Goal: Information Seeking & Learning: Learn about a topic

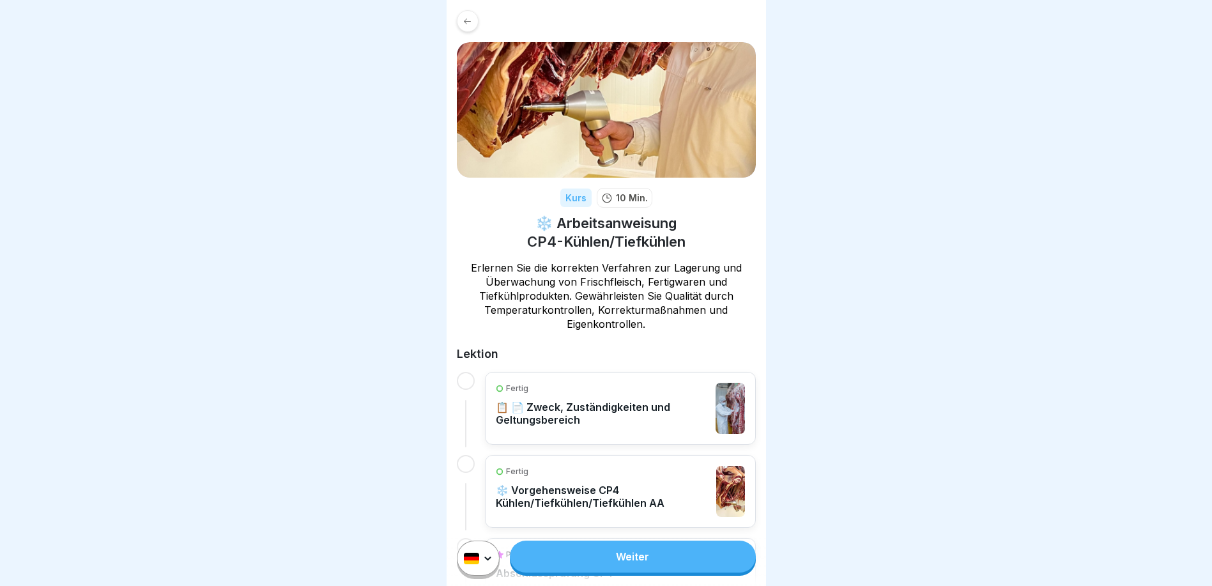
scroll to position [91, 0]
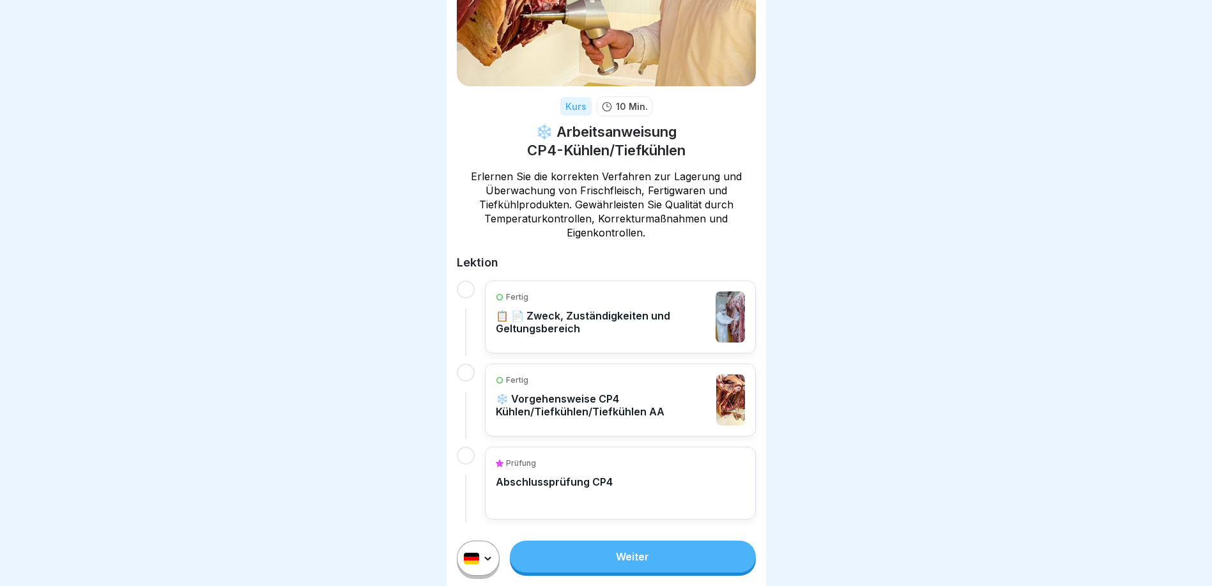
click at [638, 565] on link "Weiter" at bounding box center [632, 556] width 245 height 32
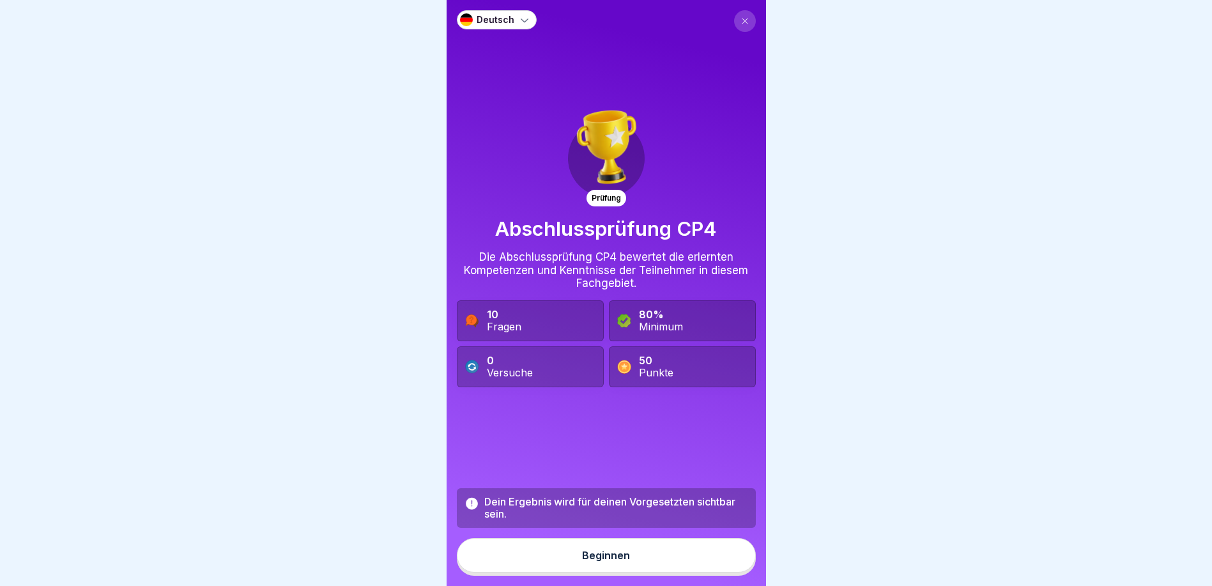
scroll to position [10, 0]
click at [734, 10] on button at bounding box center [745, 21] width 22 height 22
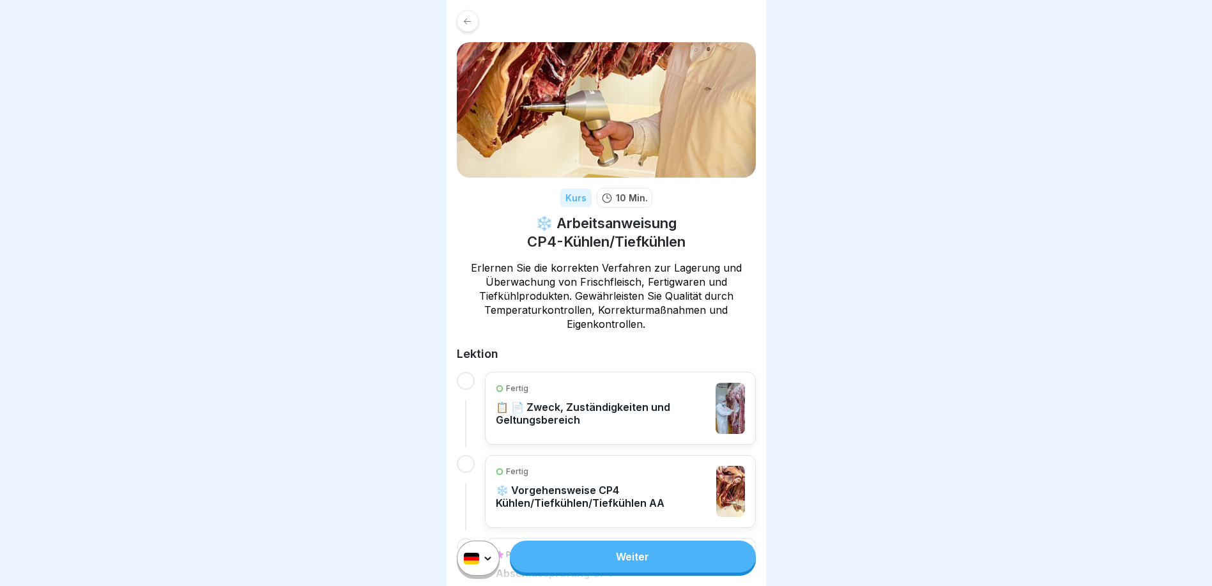
click at [639, 375] on div "Fertig 📋 📄 Zweck, Zuständigkeiten und Geltungsbereich" at bounding box center [620, 408] width 271 height 73
click at [604, 404] on p "📋 📄 Zweck, Zuständigkeiten und Geltungsbereich" at bounding box center [602, 413] width 213 height 26
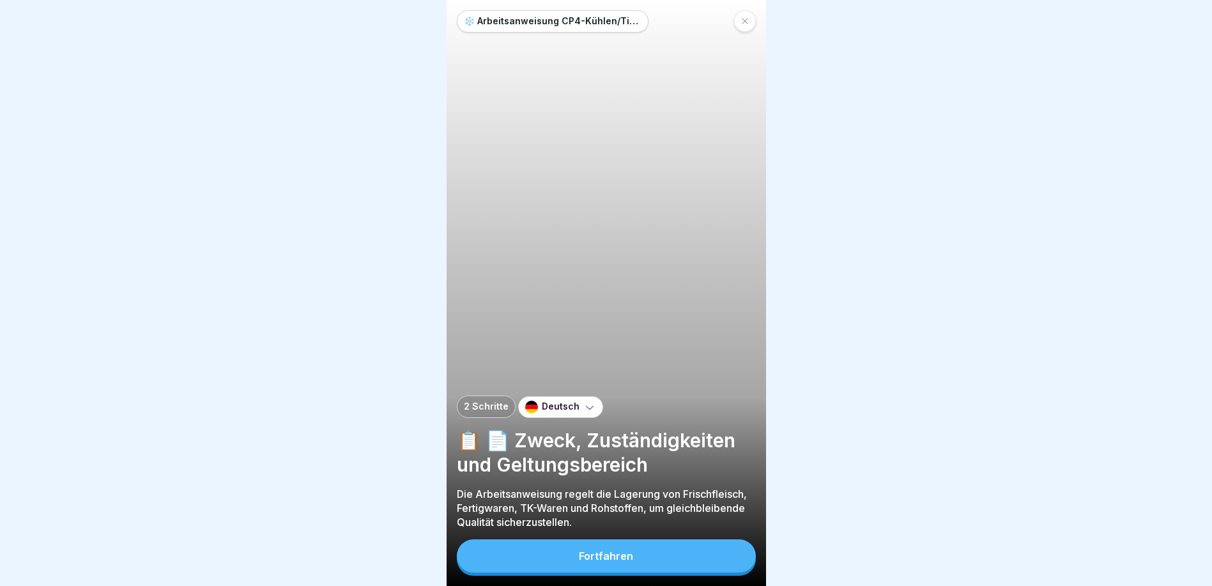
click at [604, 403] on div "❄️ Arbeitsanweisung CP4-Kühlen/Tiefkühlen 2 Schritte Deutsch 📋 📄 Zweck, Zuständ…" at bounding box center [605, 293] width 319 height 586
click at [611, 575] on div "Fortfahren" at bounding box center [606, 557] width 299 height 36
click at [605, 561] on div "Fortfahren" at bounding box center [606, 555] width 54 height 11
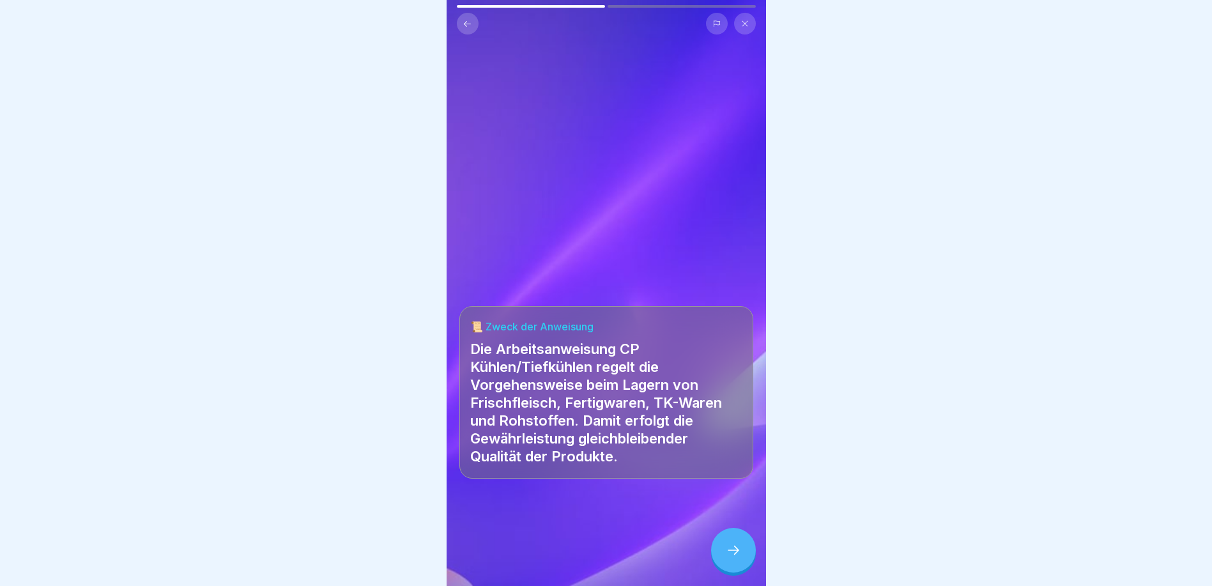
scroll to position [10, 0]
click at [742, 549] on div at bounding box center [733, 550] width 45 height 45
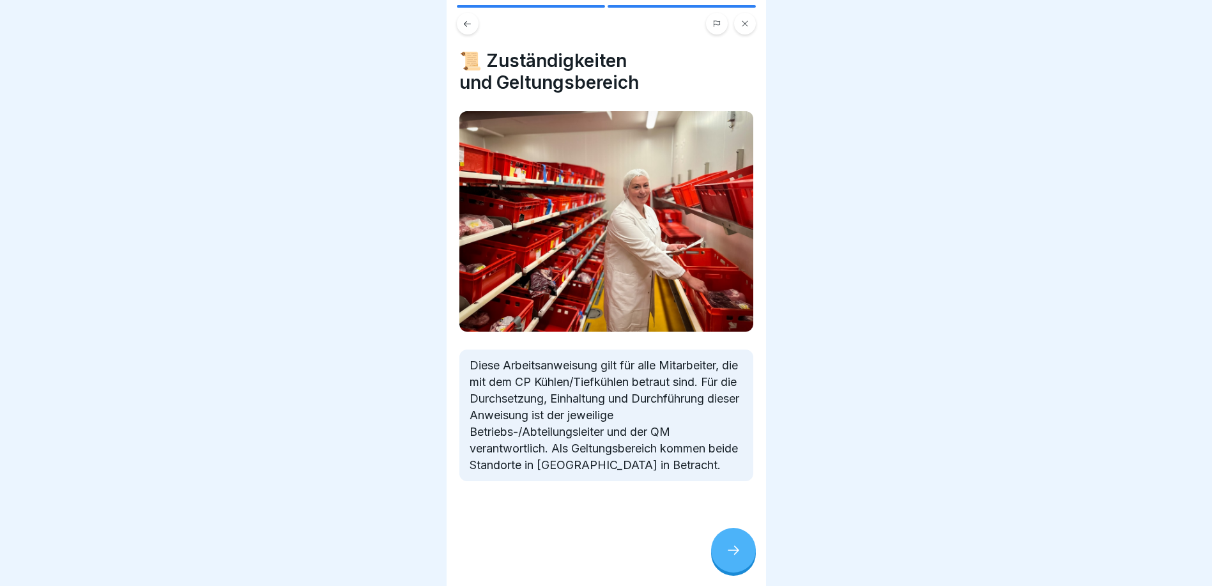
click at [741, 549] on div at bounding box center [733, 550] width 45 height 45
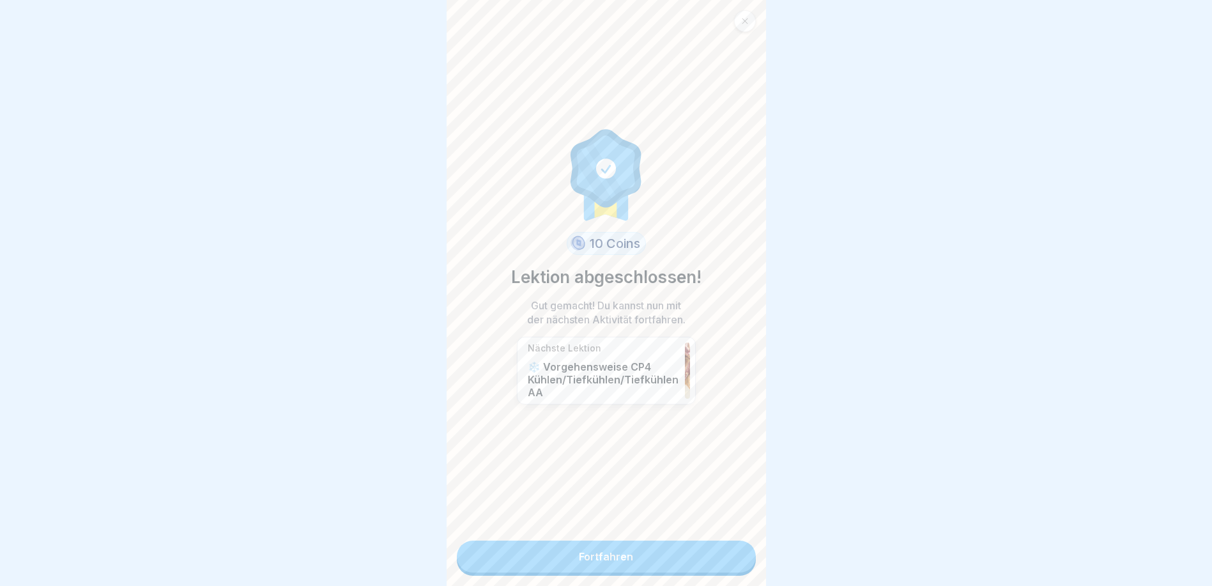
click at [699, 552] on link "Fortfahren" at bounding box center [606, 556] width 299 height 32
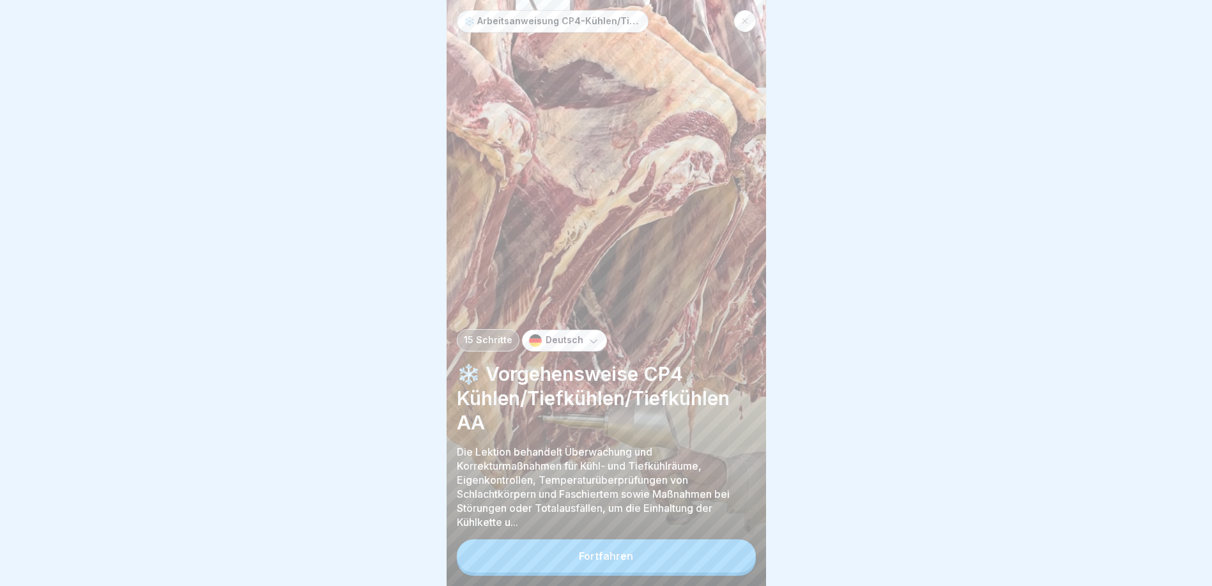
click at [700, 552] on button "Fortfahren" at bounding box center [606, 555] width 299 height 33
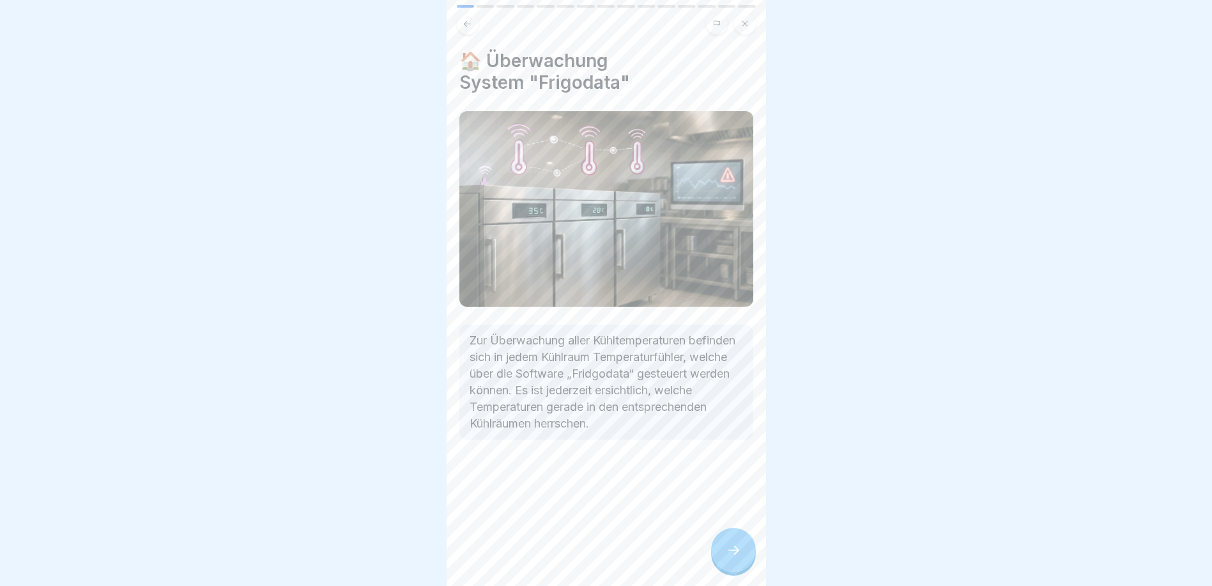
click at [727, 553] on icon at bounding box center [733, 549] width 15 height 15
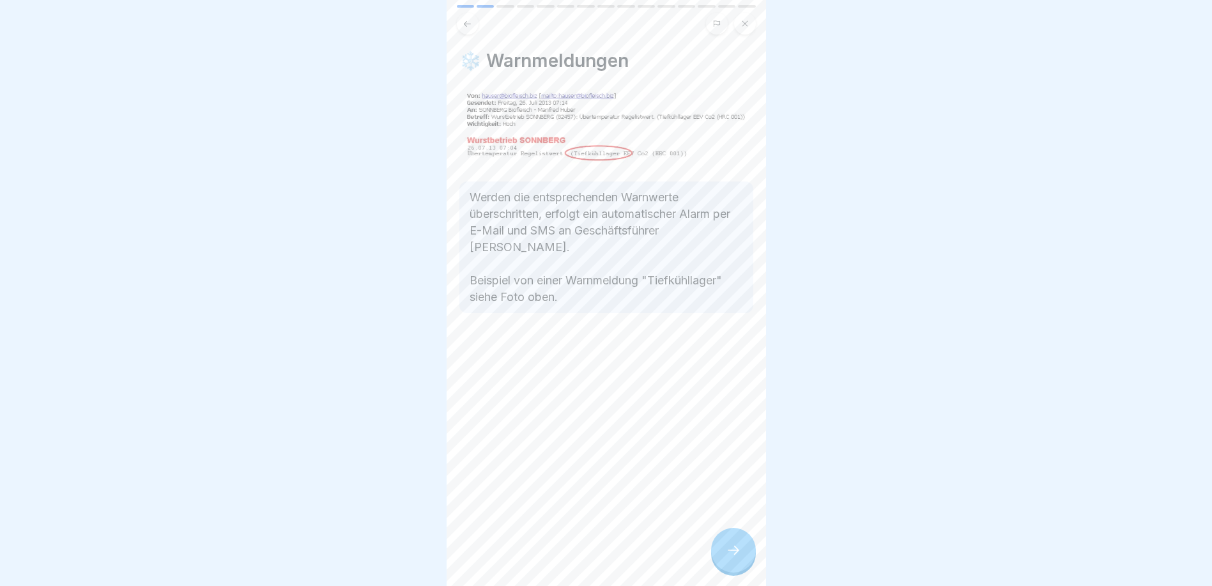
click at [727, 553] on icon at bounding box center [733, 549] width 15 height 15
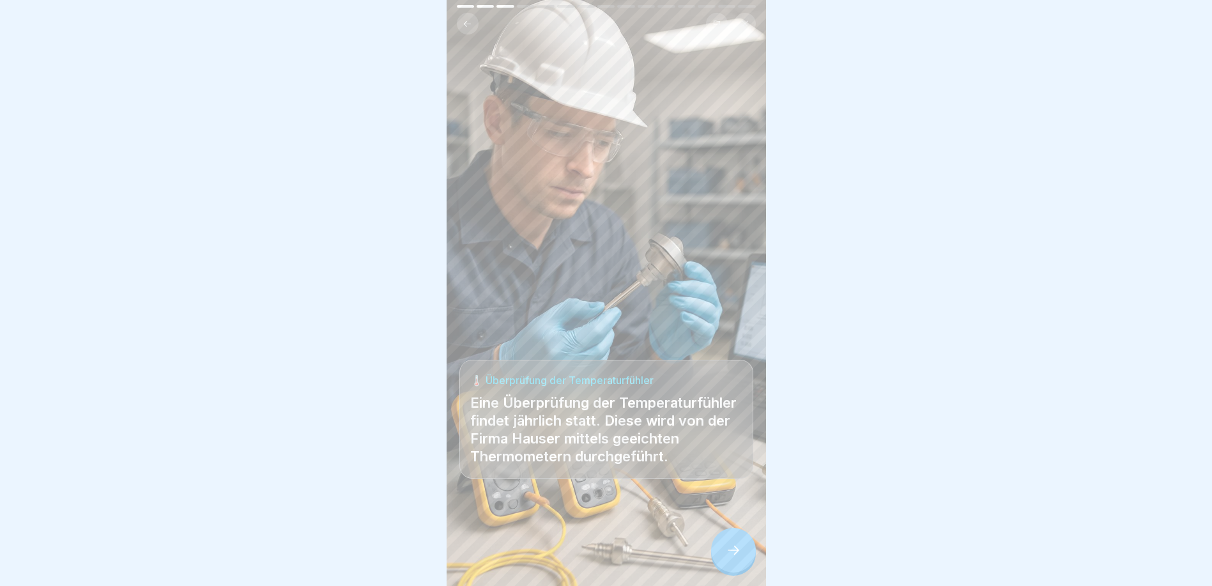
click at [728, 552] on icon at bounding box center [733, 549] width 15 height 15
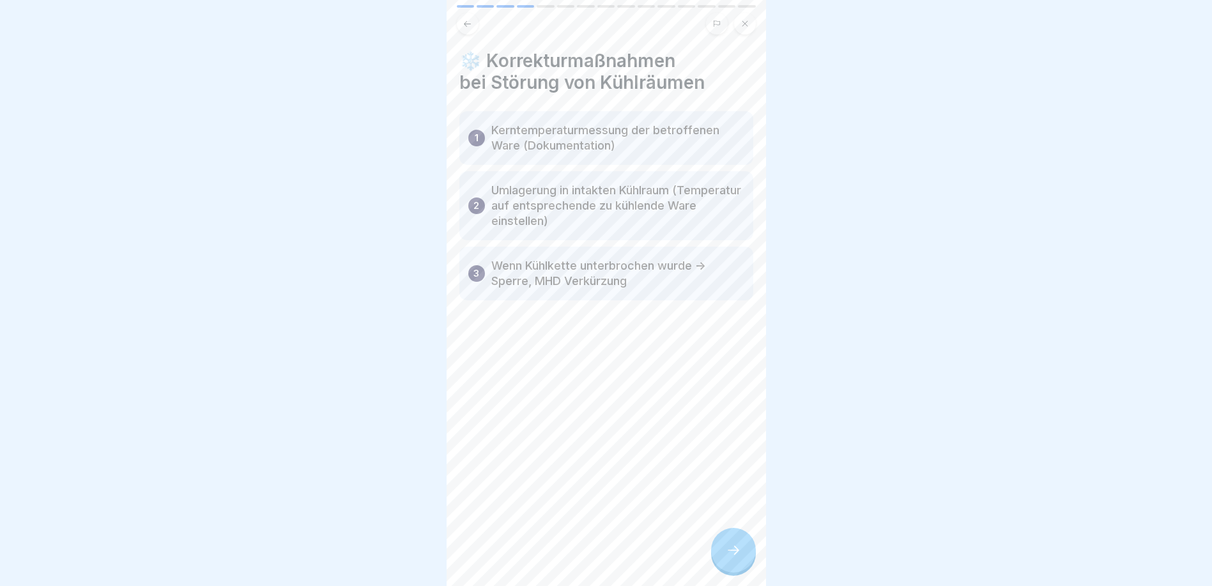
click at [731, 552] on icon at bounding box center [733, 549] width 15 height 15
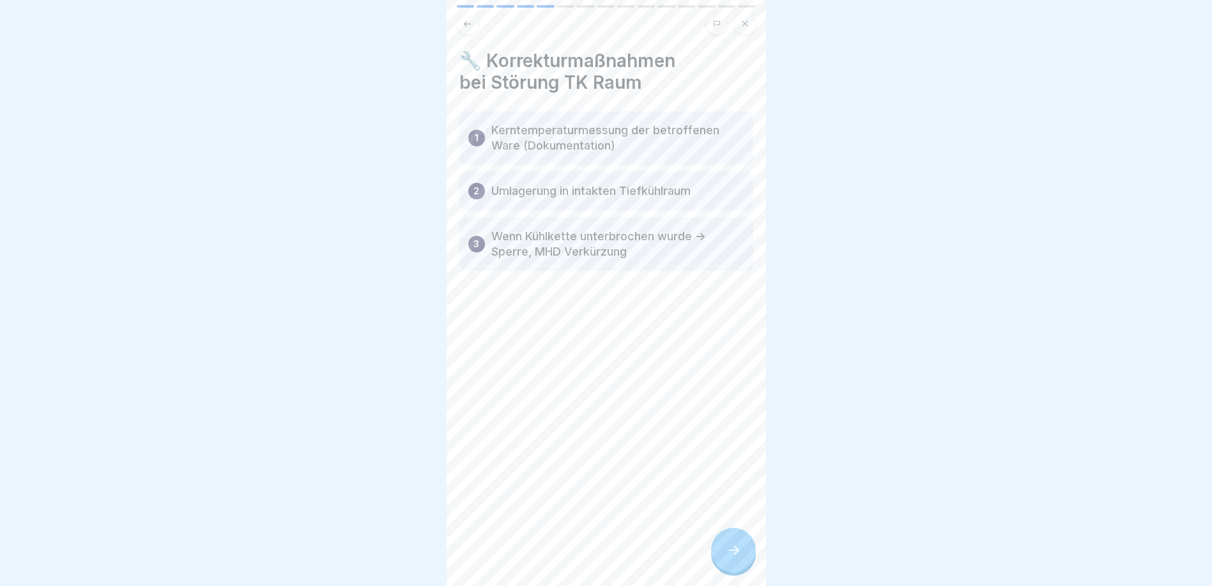
click at [733, 549] on div at bounding box center [733, 550] width 45 height 45
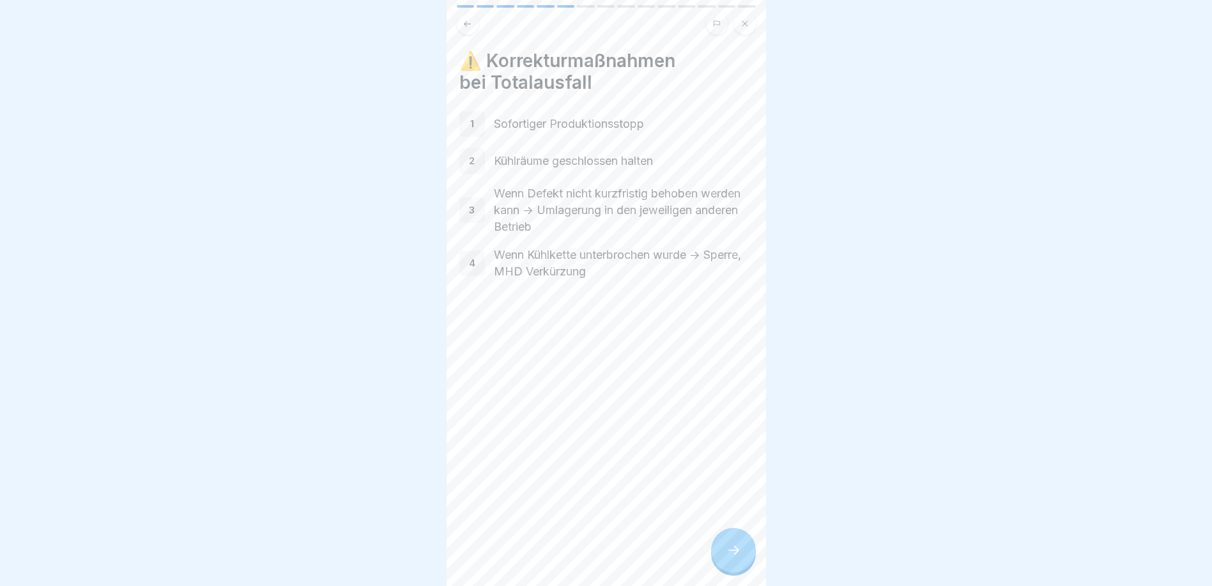
click at [733, 549] on div at bounding box center [733, 550] width 45 height 45
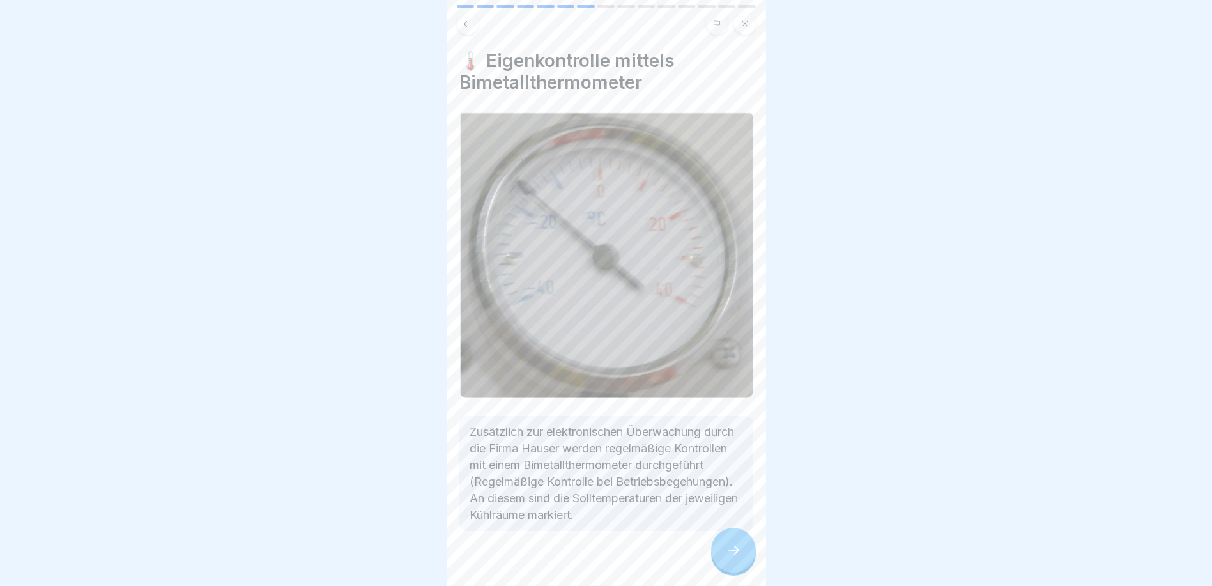
click at [734, 548] on div at bounding box center [733, 550] width 45 height 45
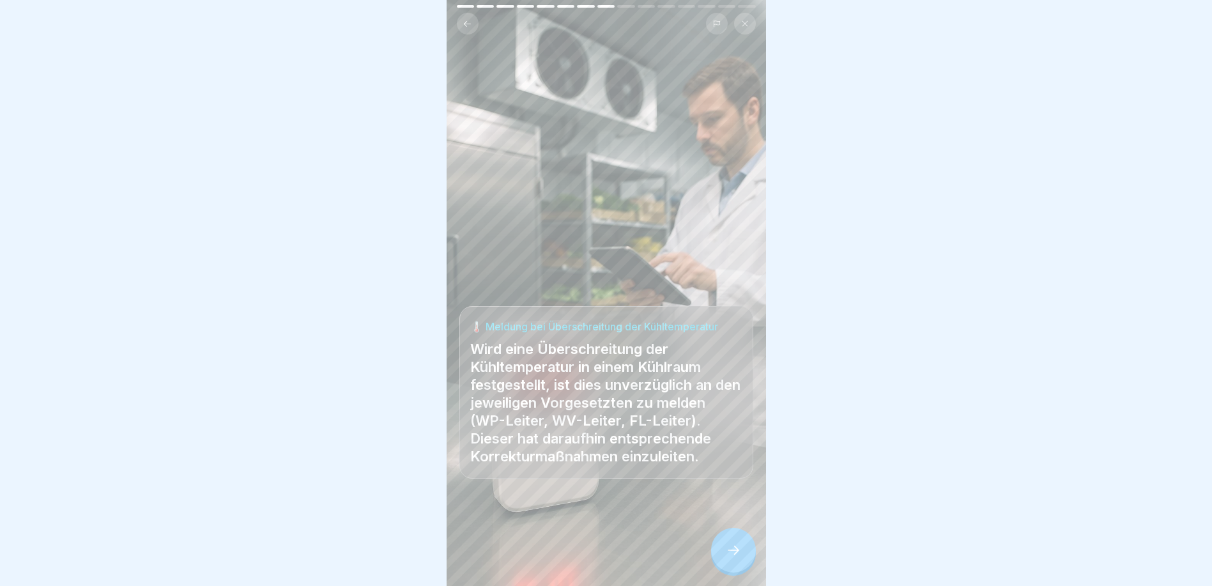
click at [734, 548] on div at bounding box center [733, 550] width 45 height 45
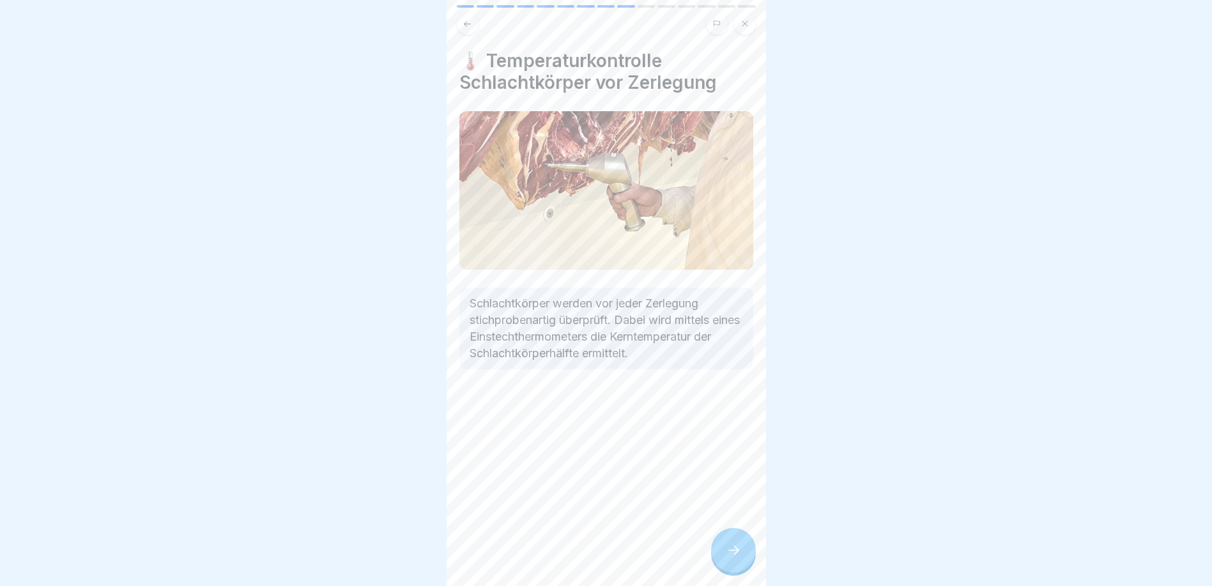
click at [736, 549] on div at bounding box center [733, 550] width 45 height 45
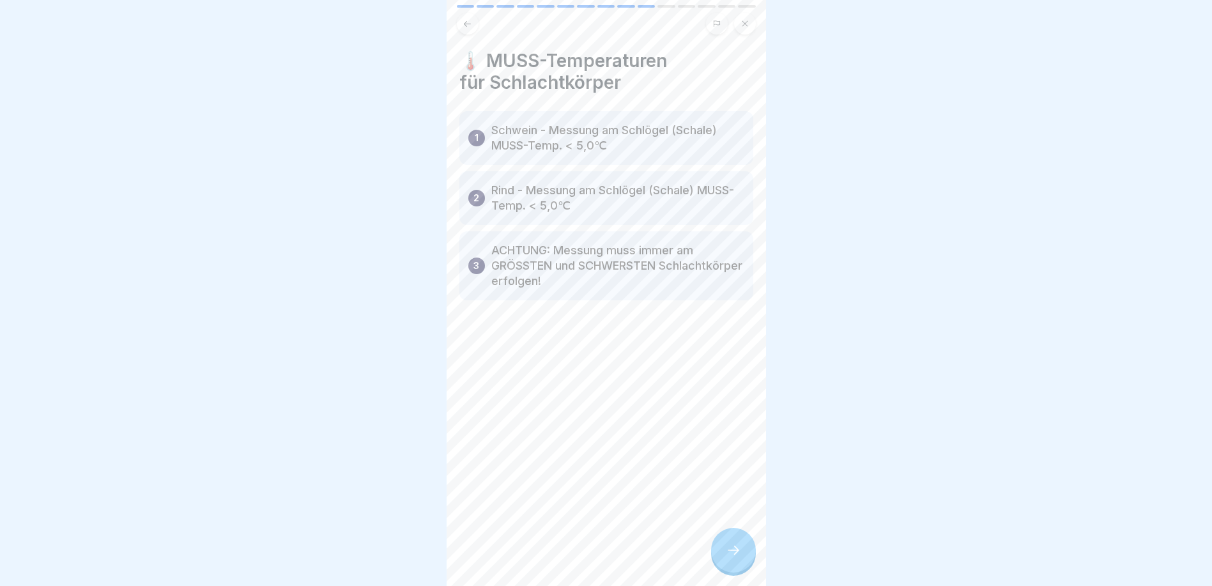
click at [739, 552] on div at bounding box center [733, 550] width 45 height 45
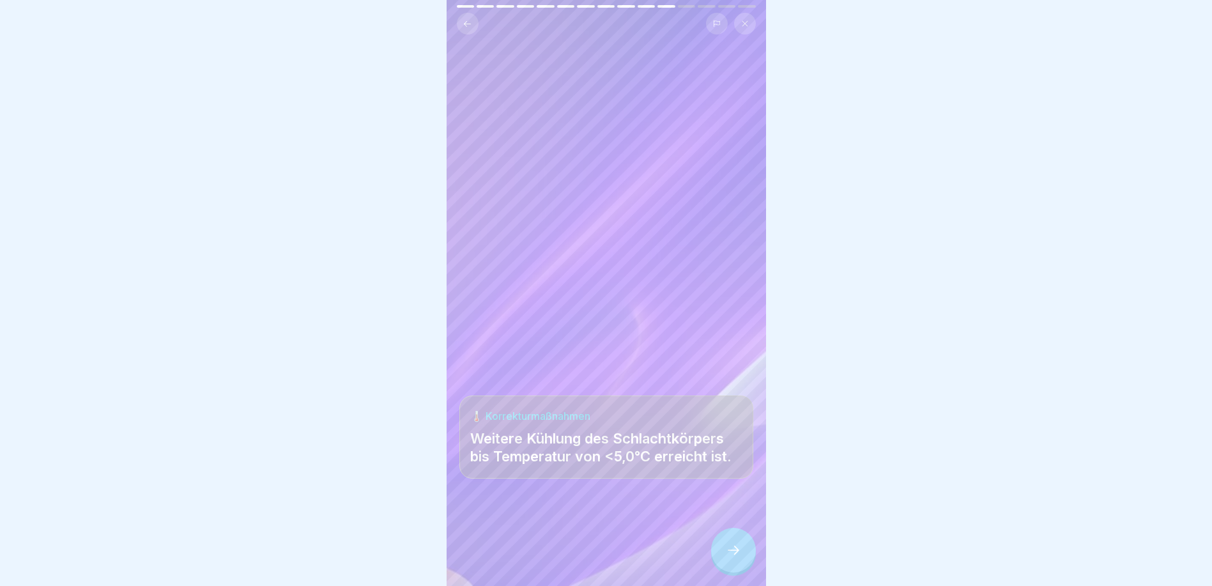
click at [739, 553] on icon at bounding box center [733, 549] width 15 height 15
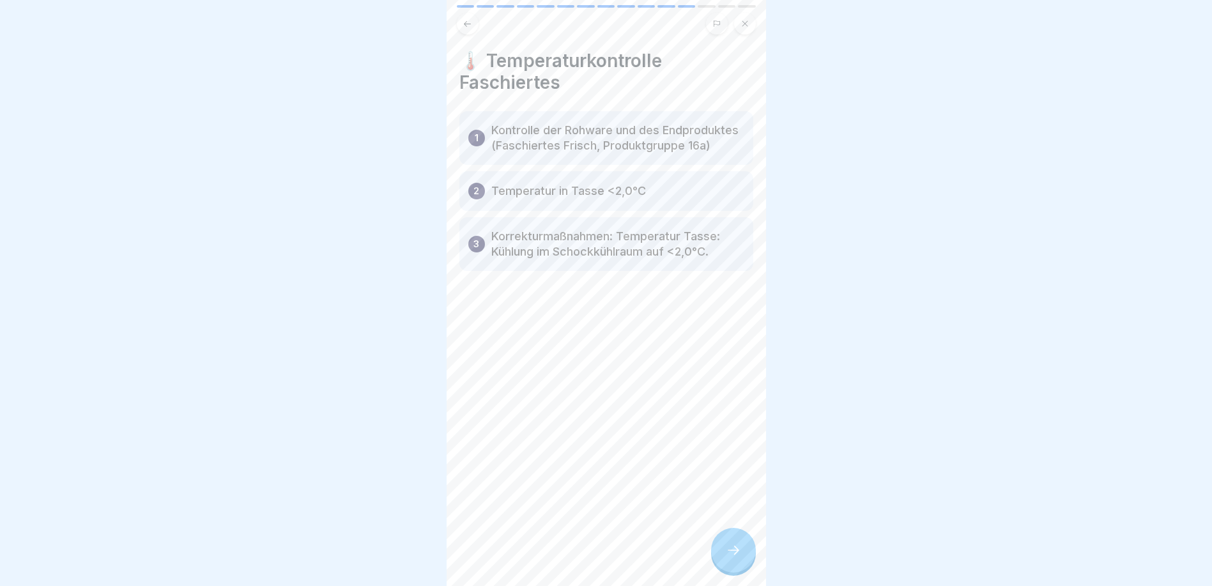
click at [466, 27] on icon at bounding box center [467, 24] width 10 height 10
click at [467, 27] on icon at bounding box center [467, 24] width 10 height 10
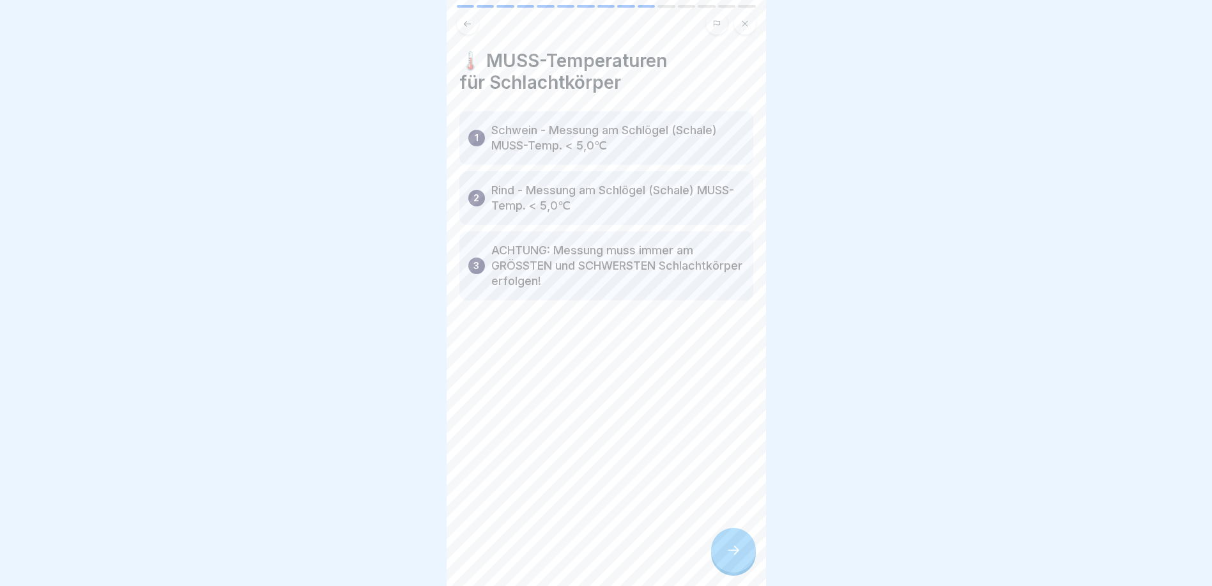
click at [468, 27] on icon at bounding box center [467, 24] width 10 height 10
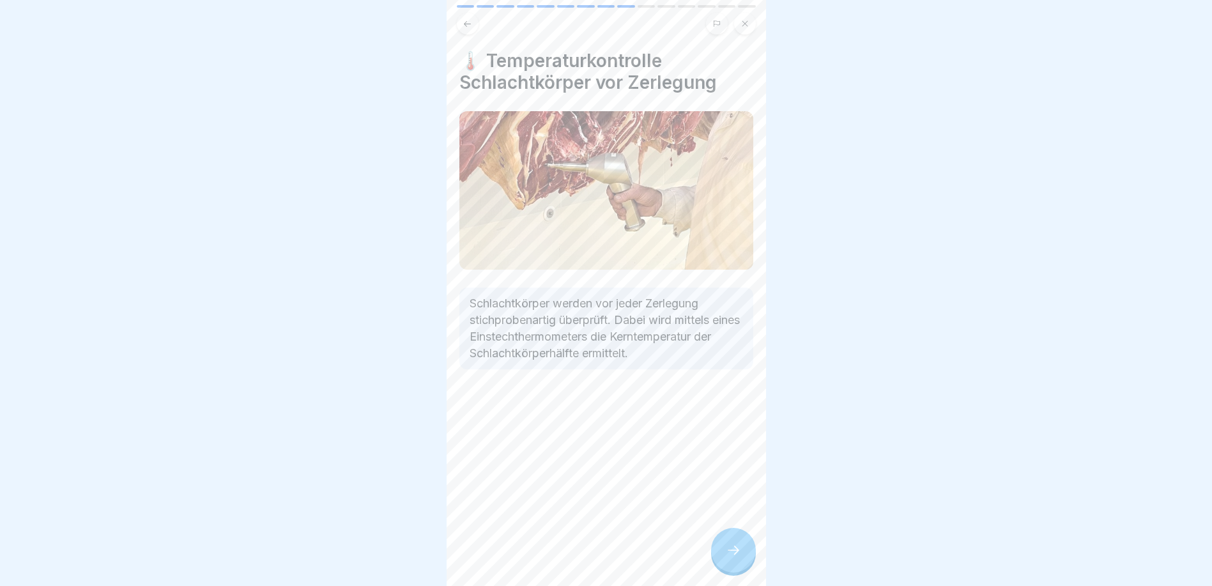
click at [469, 27] on icon at bounding box center [467, 24] width 10 height 10
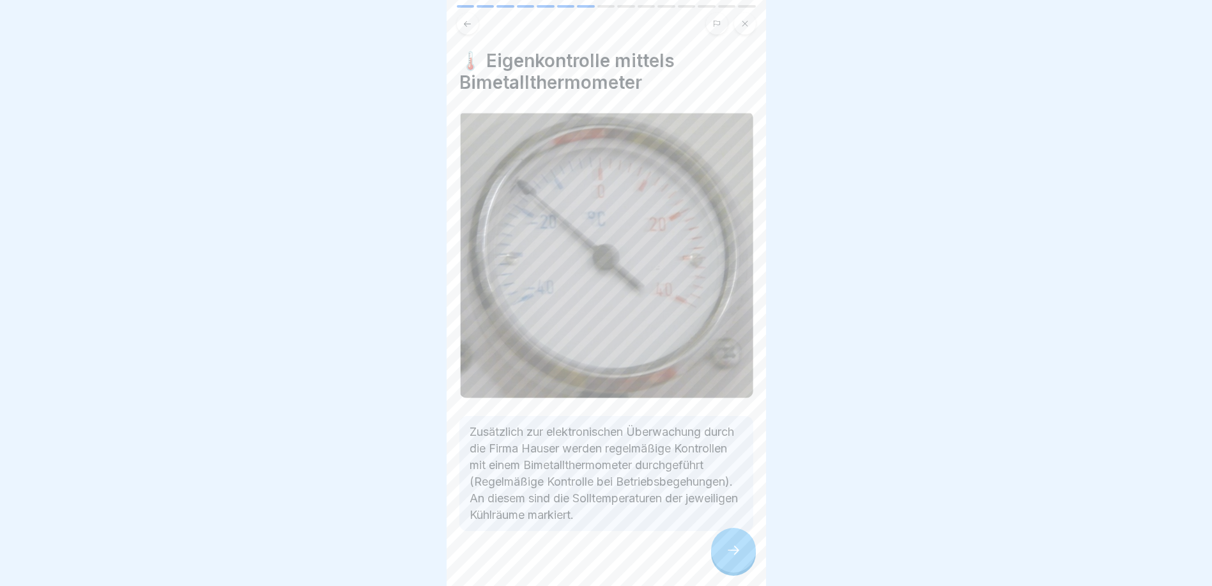
click at [470, 26] on icon at bounding box center [467, 24] width 10 height 10
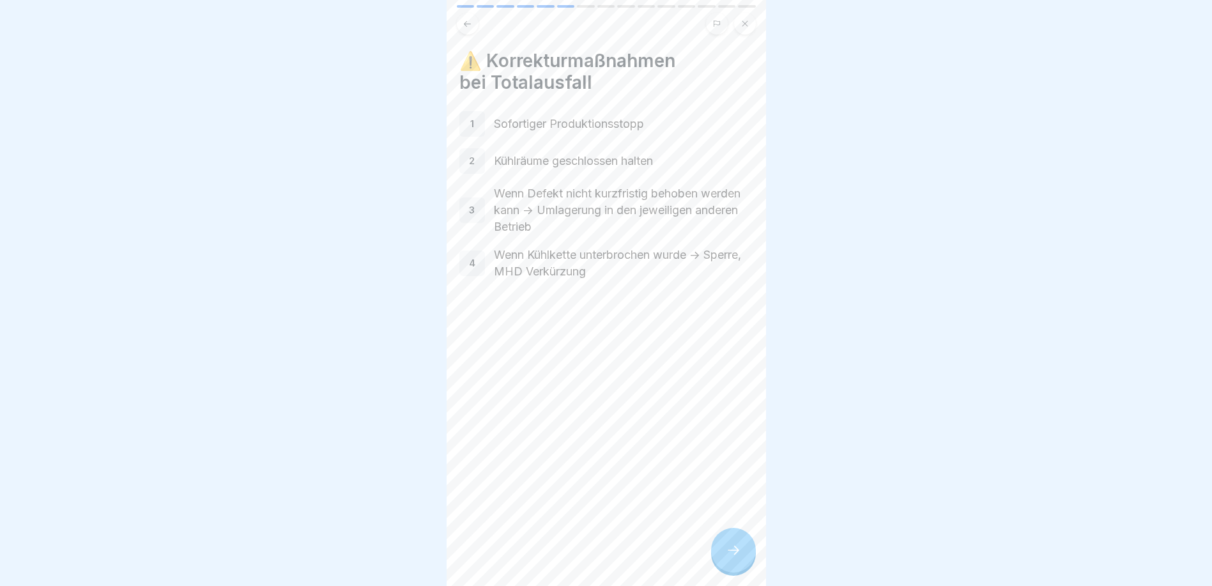
click at [470, 26] on icon at bounding box center [467, 24] width 10 height 10
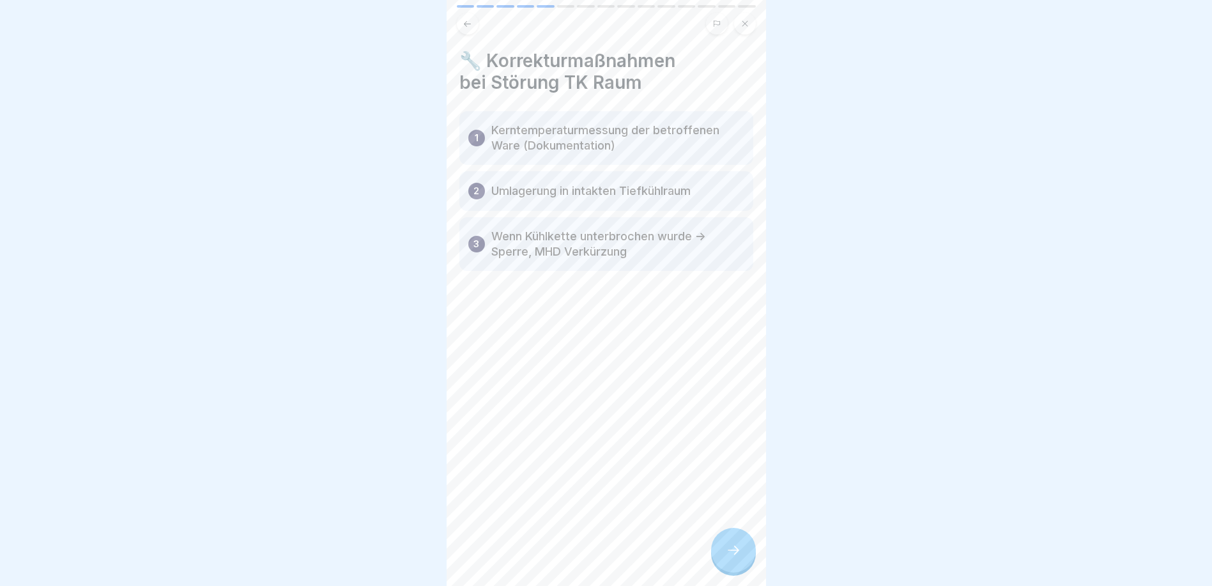
click at [470, 26] on icon at bounding box center [467, 24] width 10 height 10
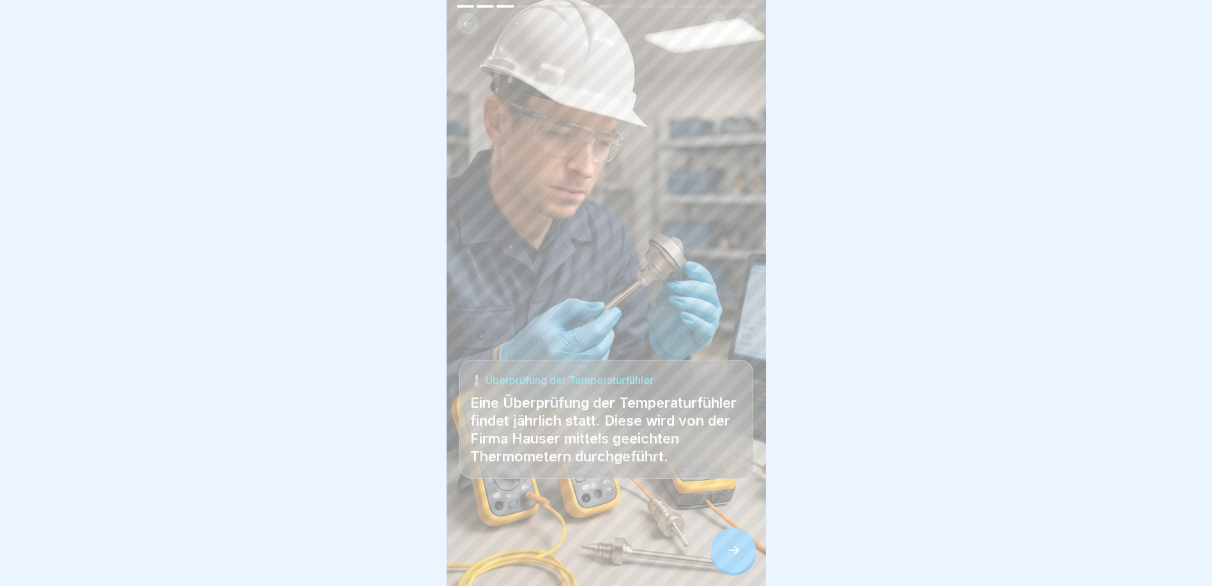
click at [470, 26] on icon at bounding box center [467, 24] width 10 height 10
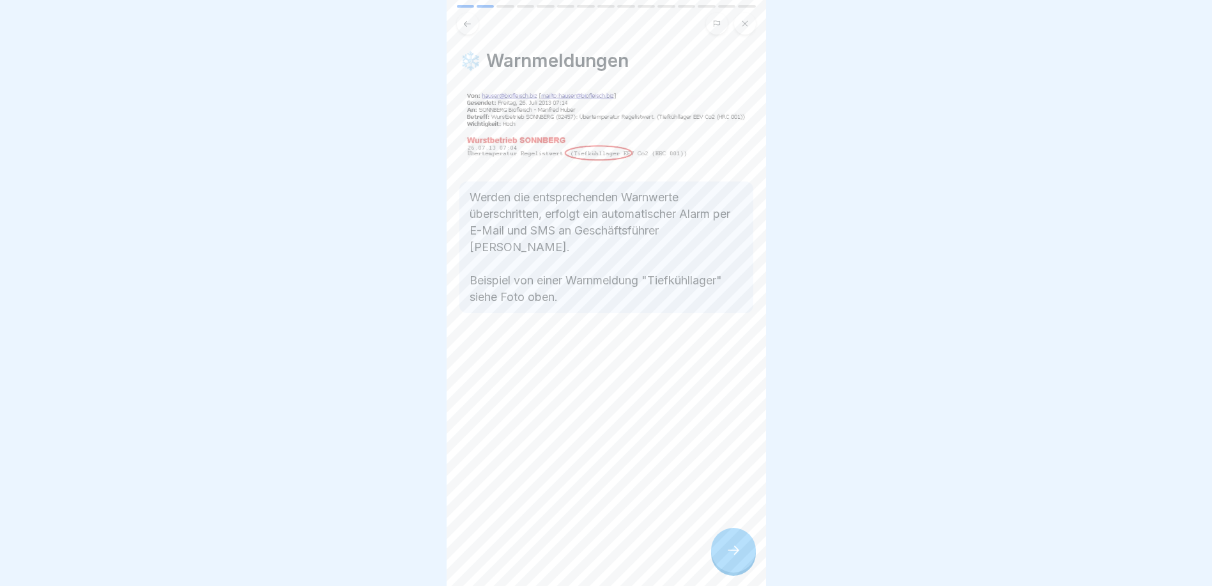
click at [470, 26] on icon at bounding box center [467, 24] width 10 height 10
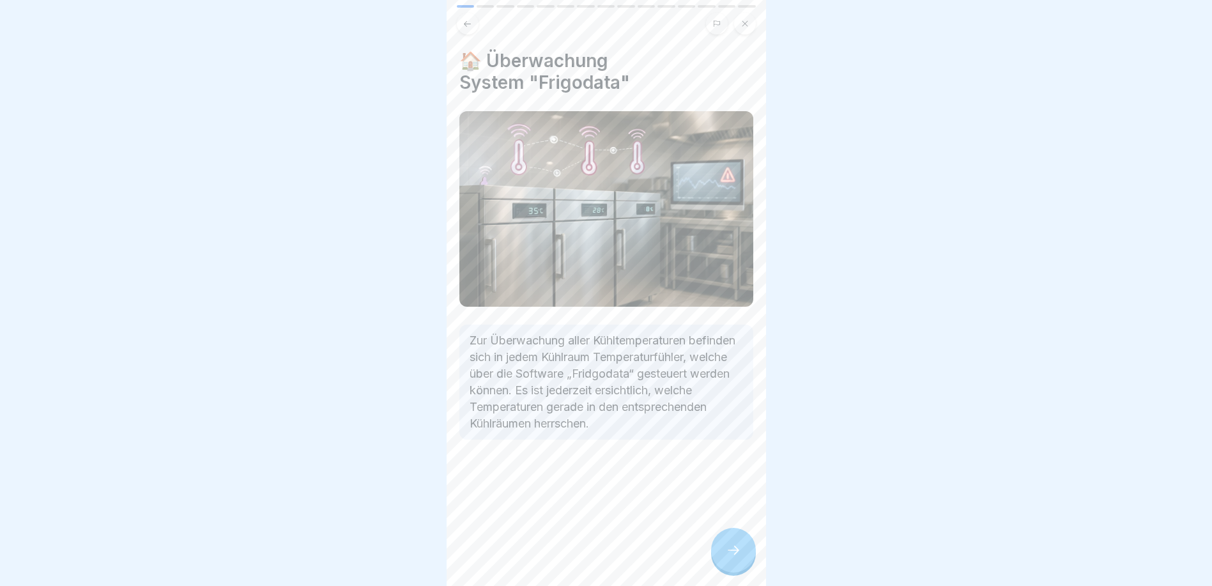
click at [743, 558] on div at bounding box center [733, 550] width 45 height 45
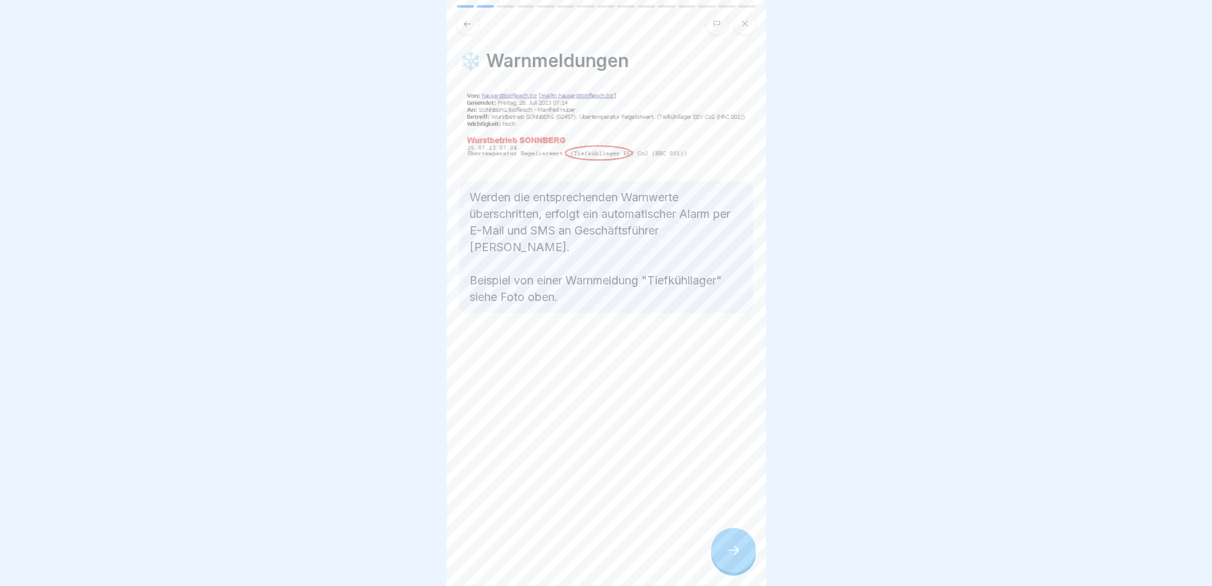
click at [743, 558] on div at bounding box center [733, 550] width 45 height 45
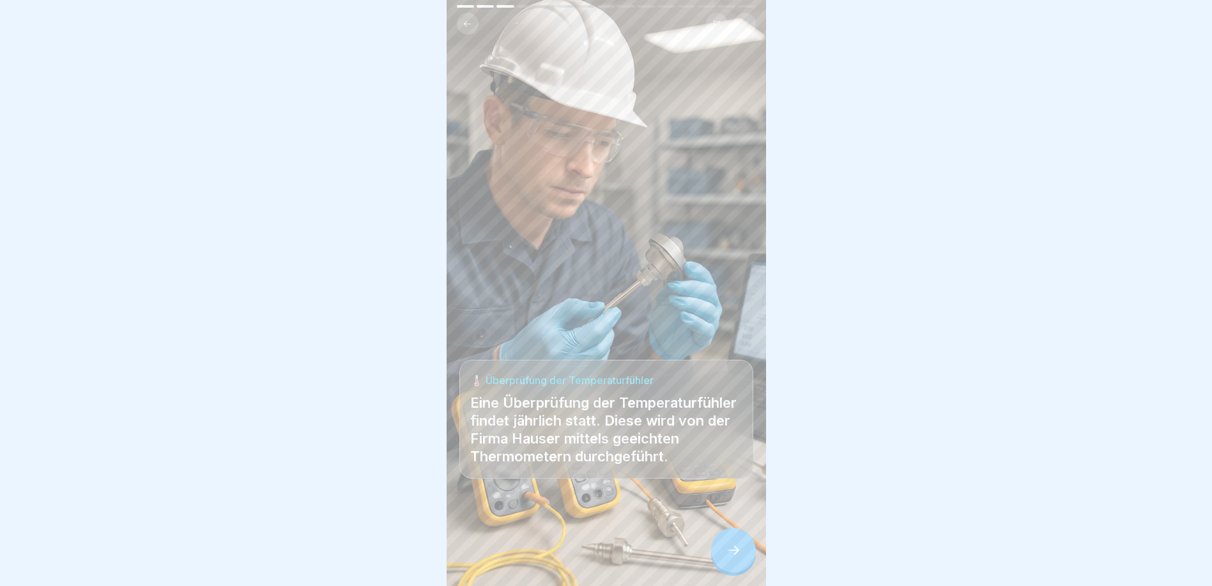
click at [466, 22] on icon at bounding box center [467, 23] width 7 height 6
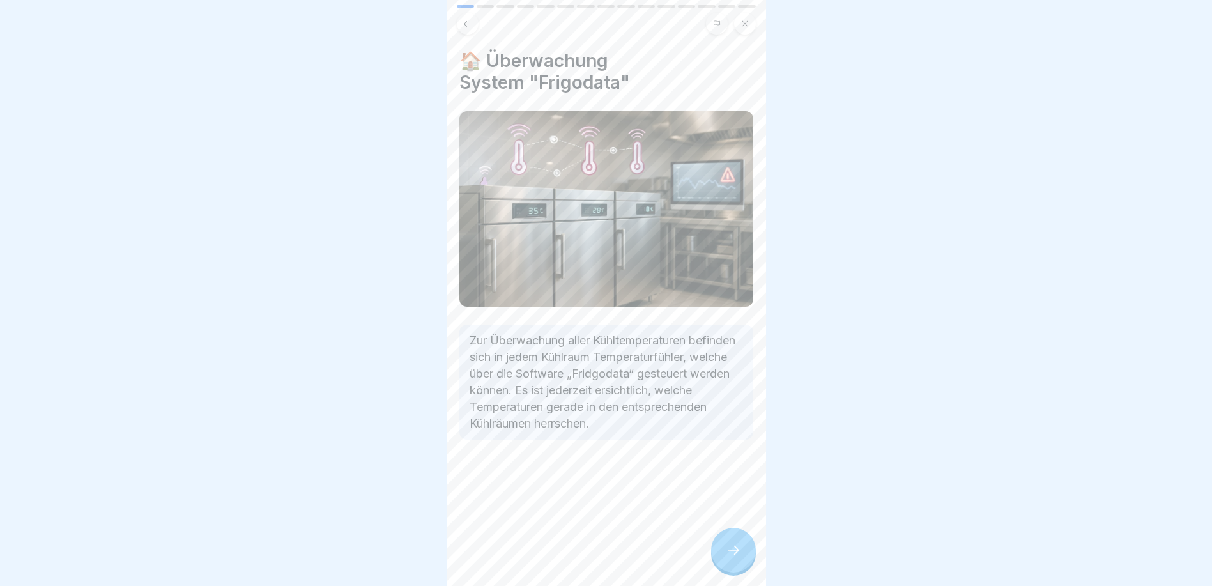
click at [466, 22] on icon at bounding box center [467, 23] width 7 height 6
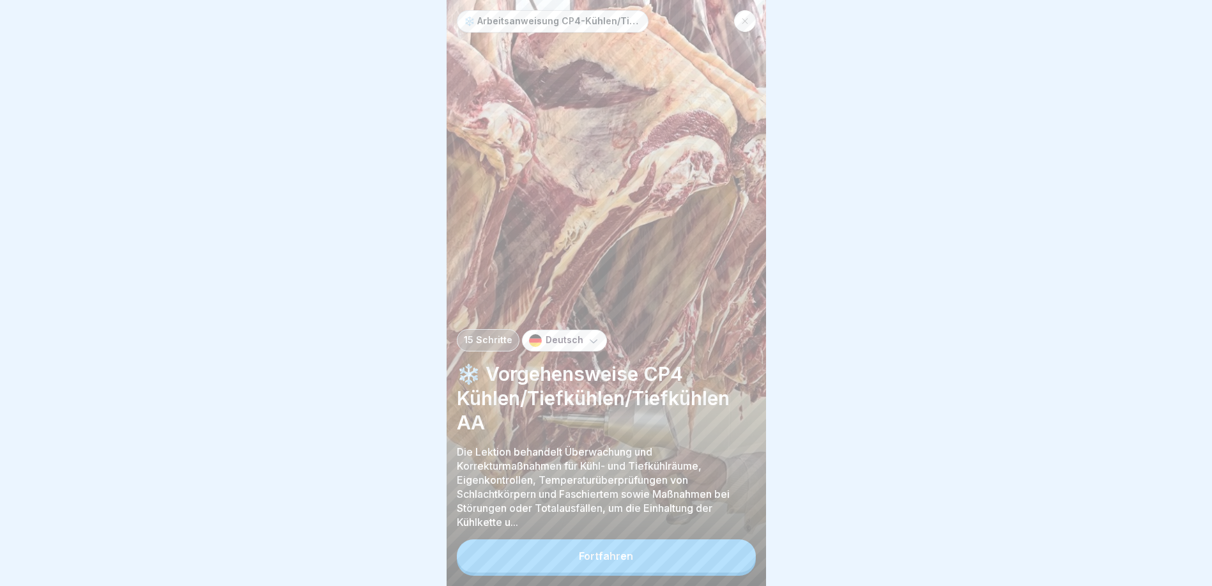
click at [665, 568] on button "Fortfahren" at bounding box center [606, 555] width 299 height 33
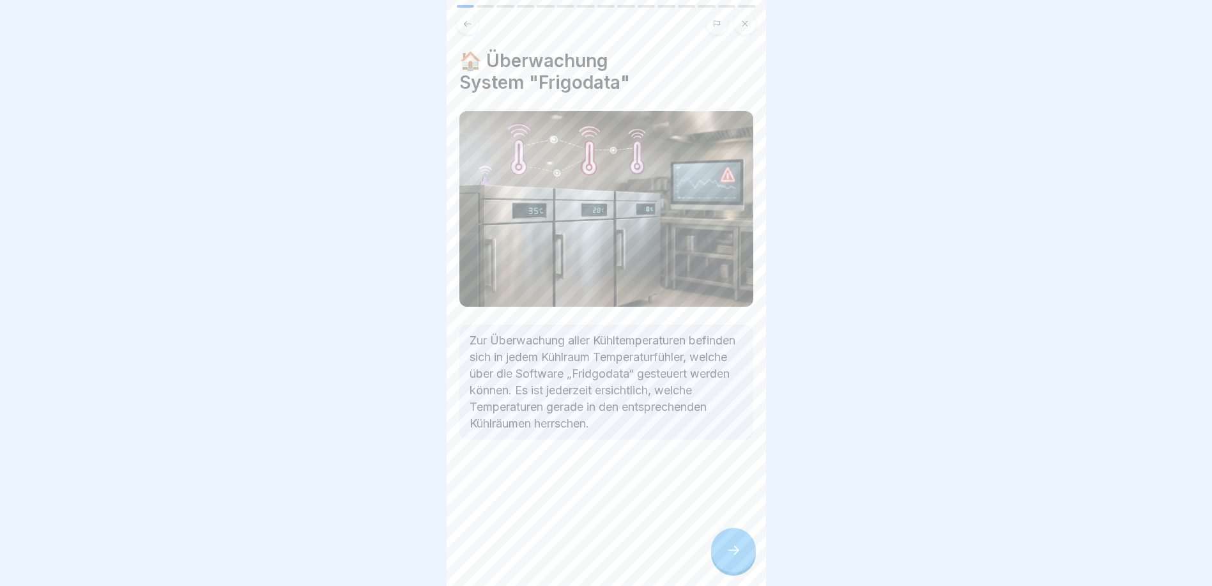
click at [719, 562] on div at bounding box center [733, 550] width 45 height 45
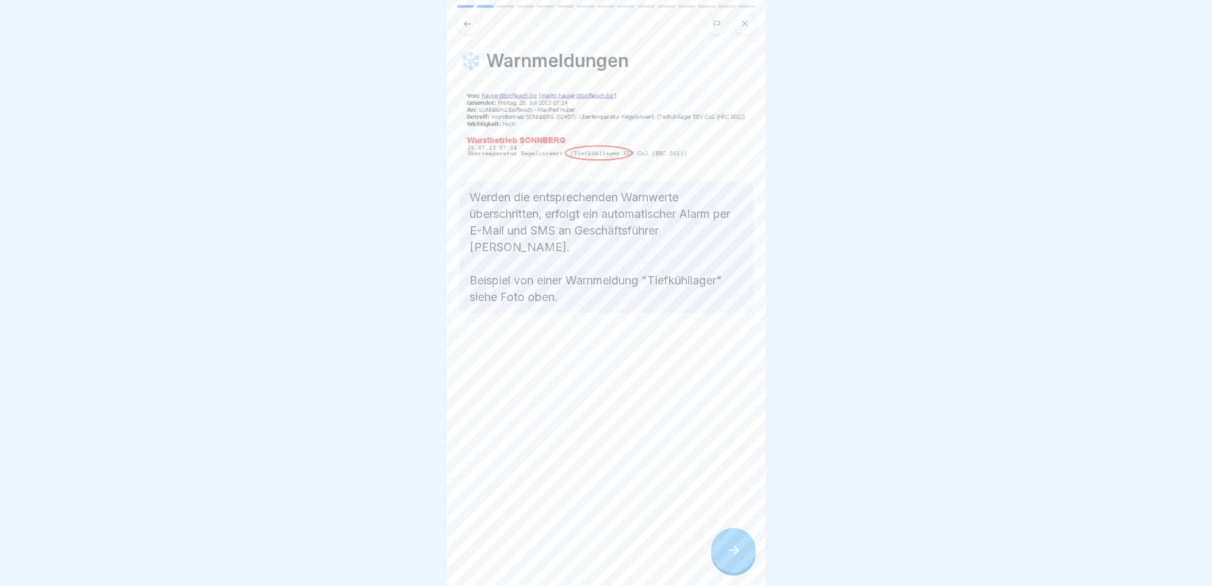
click at [716, 565] on div at bounding box center [733, 550] width 45 height 45
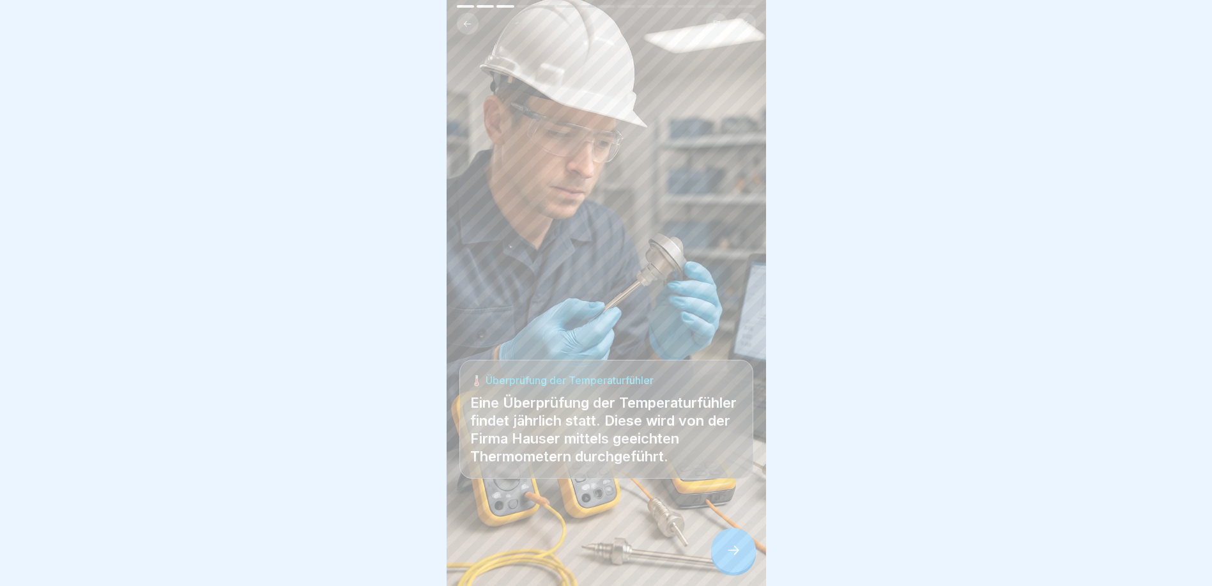
click at [731, 552] on div at bounding box center [733, 550] width 45 height 45
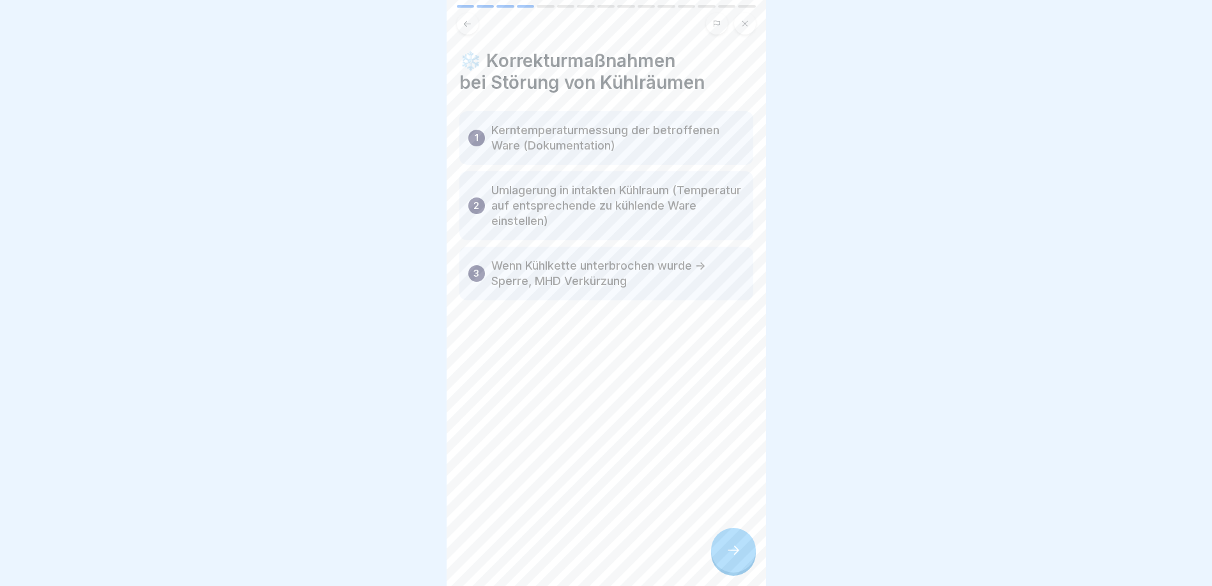
click at [731, 556] on icon at bounding box center [733, 549] width 15 height 15
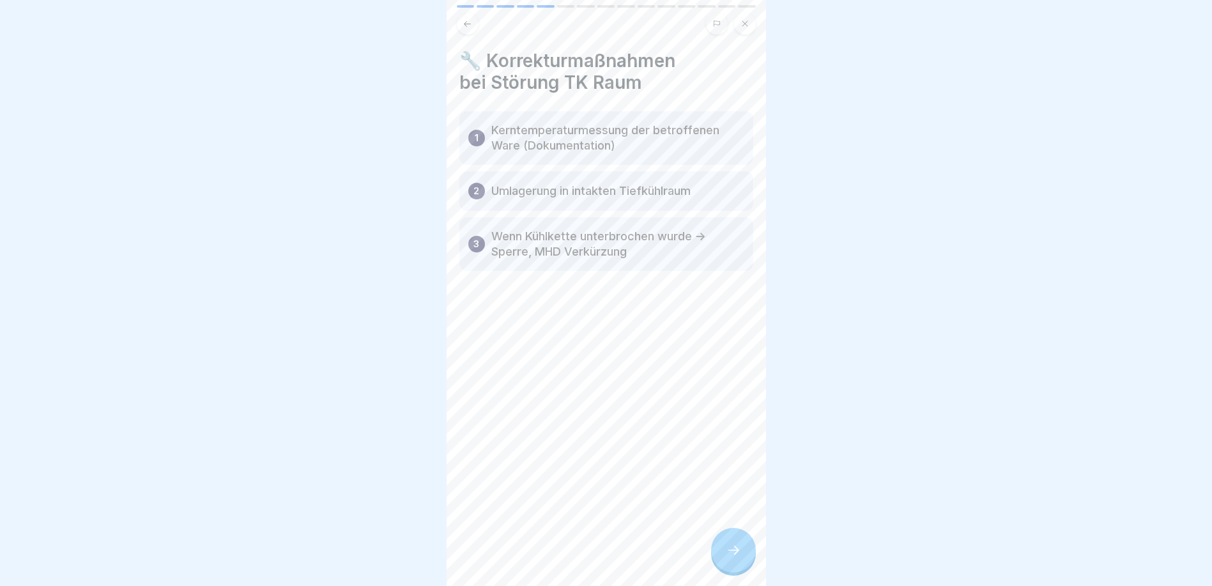
click at [731, 556] on icon at bounding box center [733, 549] width 15 height 15
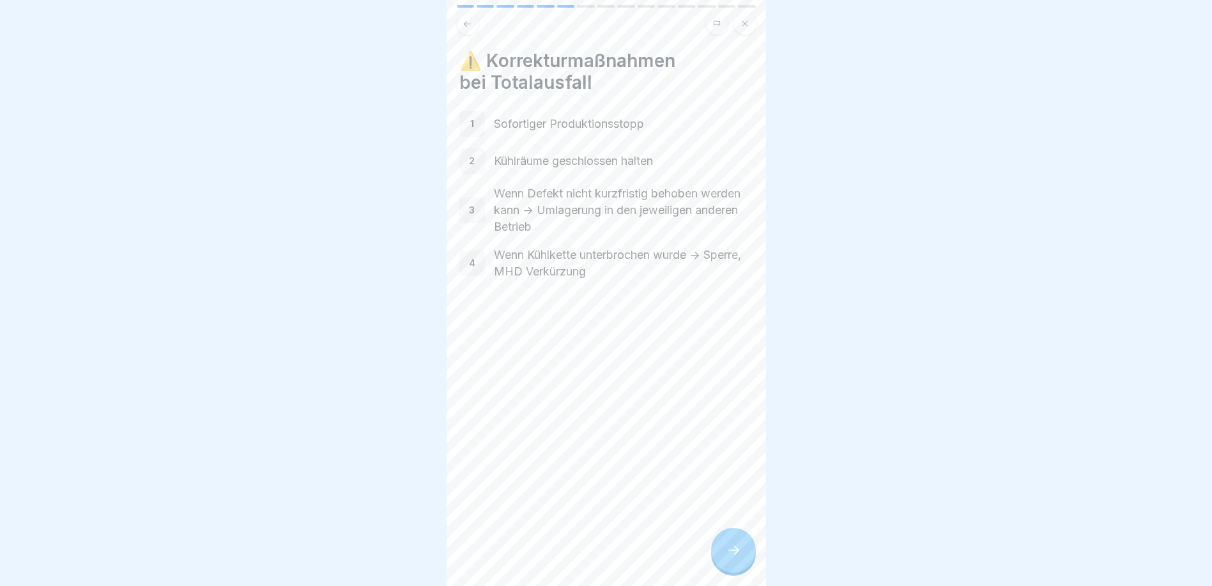
click at [731, 556] on icon at bounding box center [733, 549] width 15 height 15
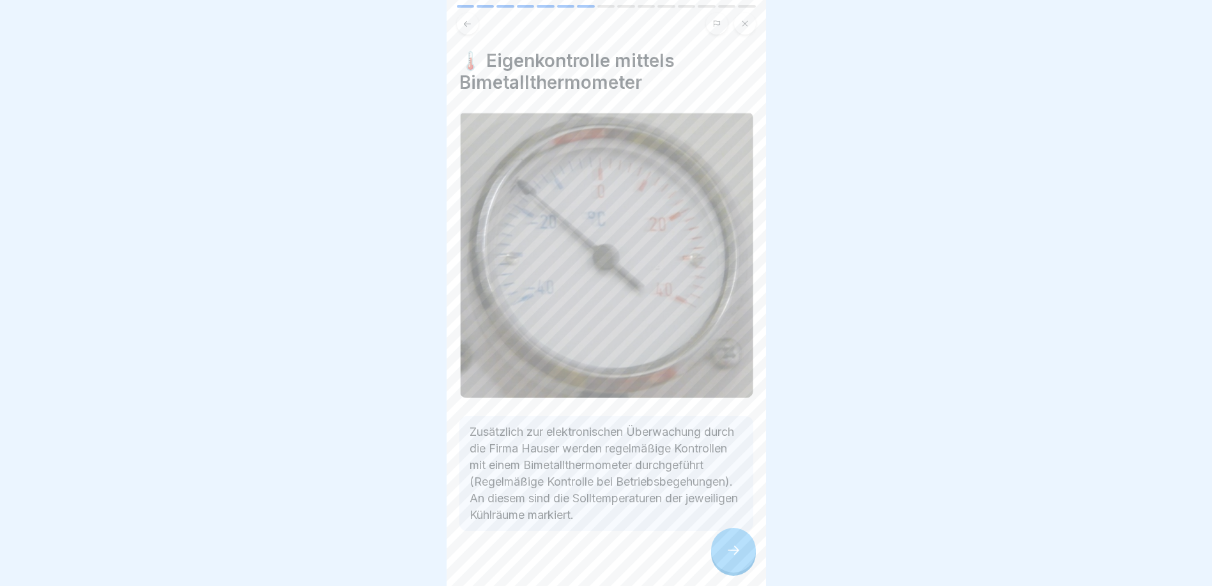
click at [464, 18] on button at bounding box center [468, 24] width 22 height 22
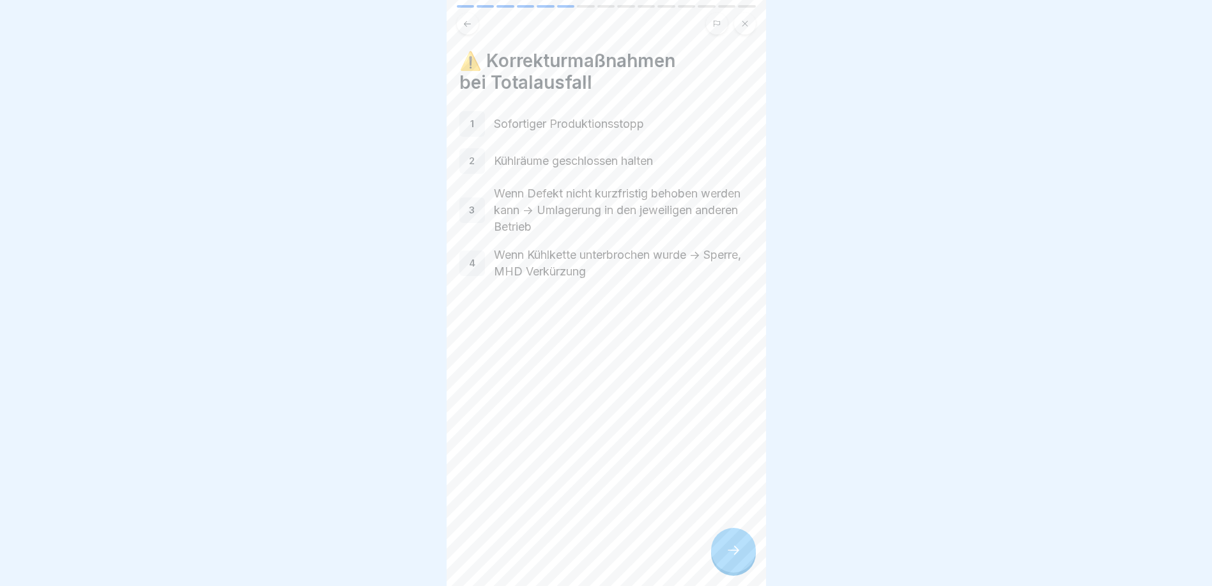
click at [467, 24] on icon at bounding box center [467, 24] width 10 height 10
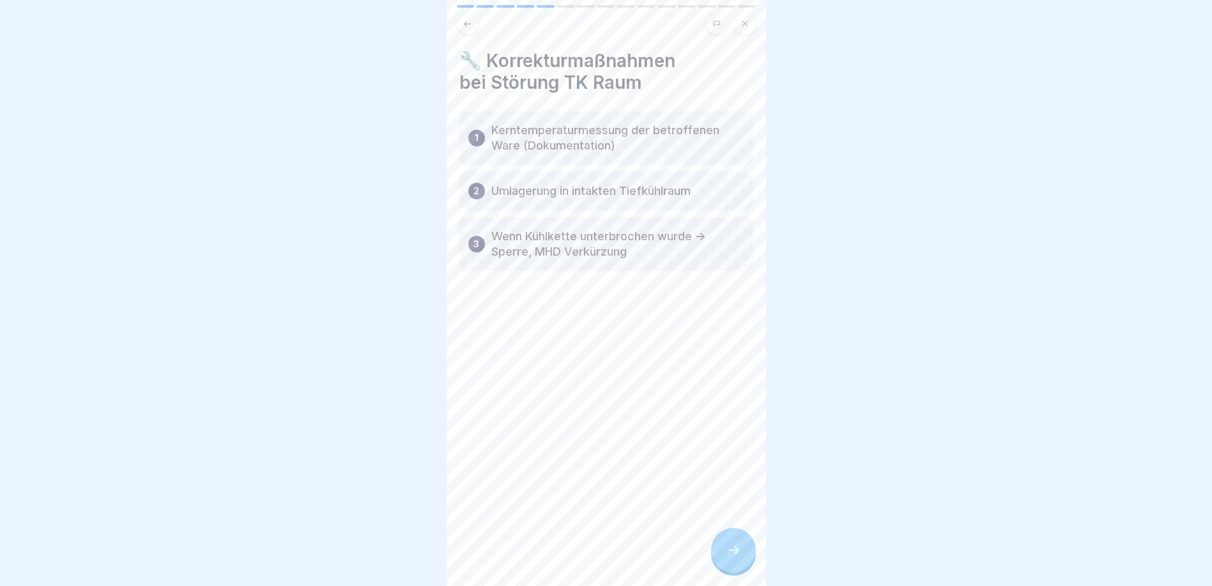
click at [476, 23] on button at bounding box center [468, 24] width 22 height 22
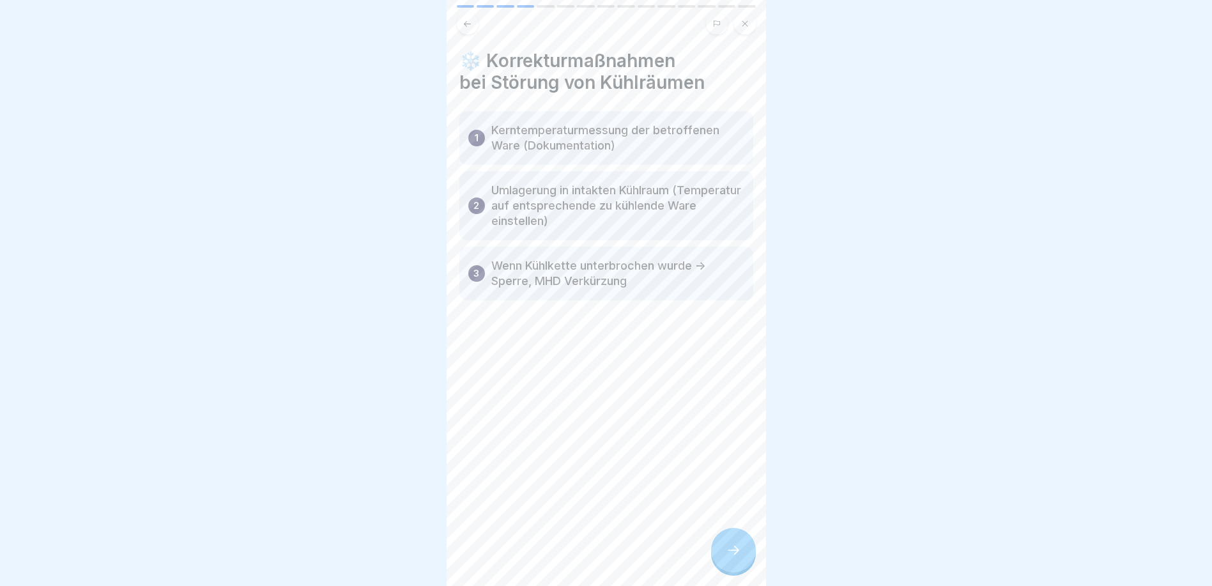
click at [475, 23] on button at bounding box center [468, 24] width 22 height 22
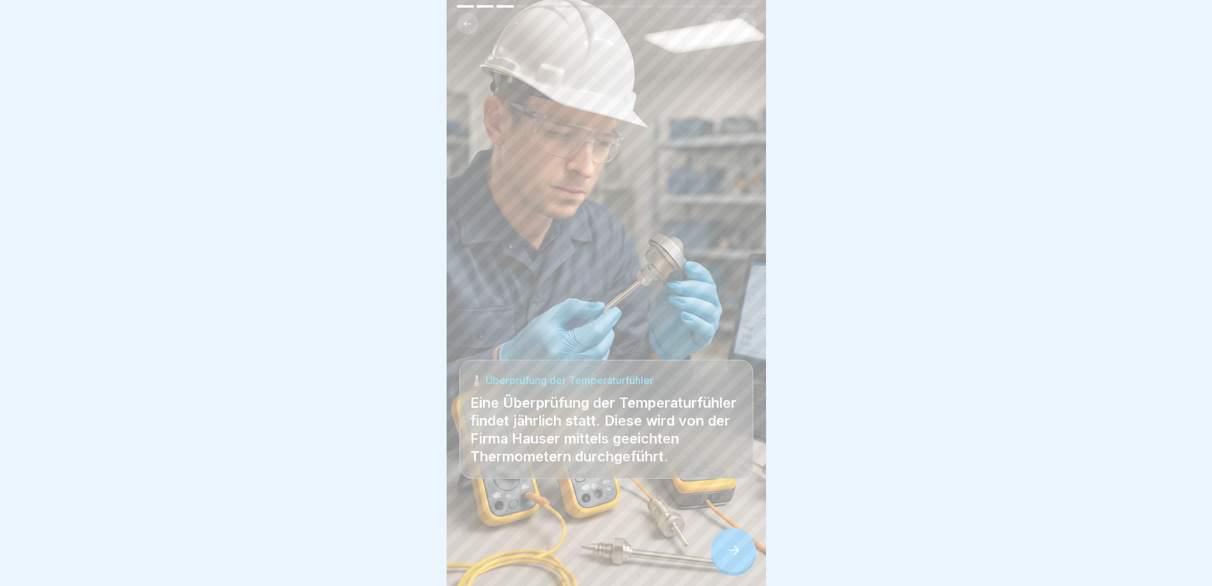
click at [475, 23] on button at bounding box center [468, 24] width 22 height 22
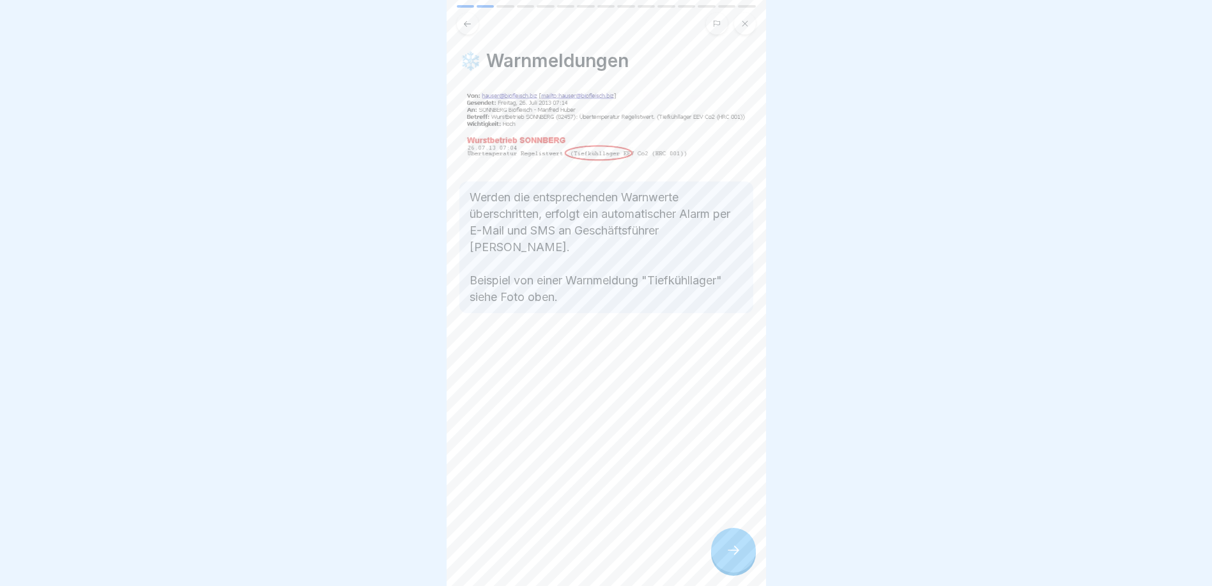
click at [736, 554] on icon at bounding box center [732, 549] width 11 height 9
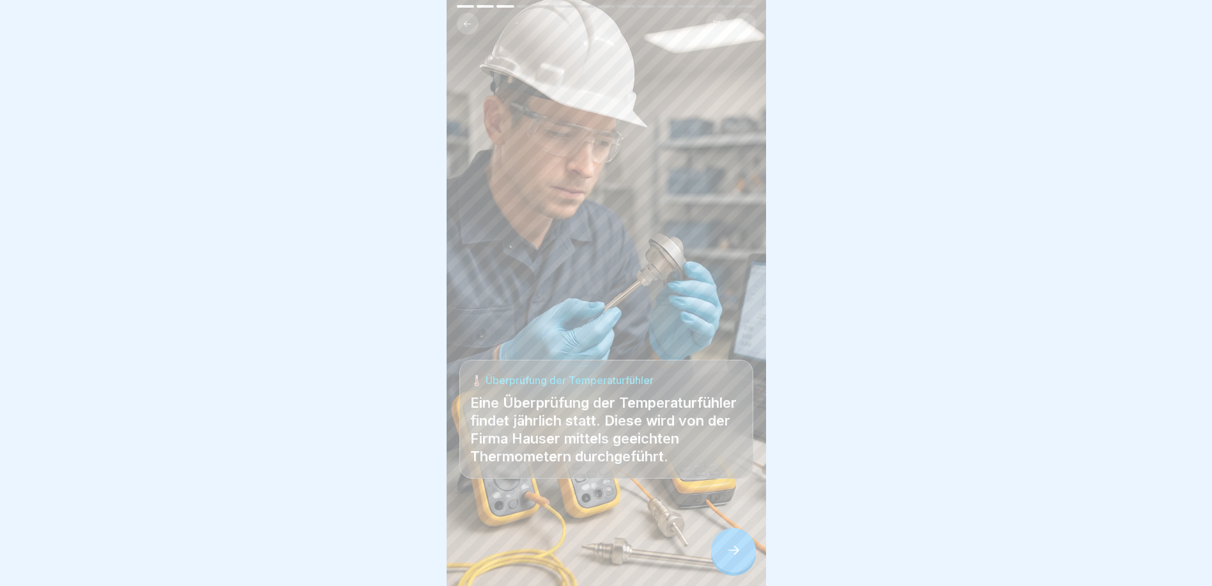
click at [736, 554] on icon at bounding box center [732, 549] width 11 height 9
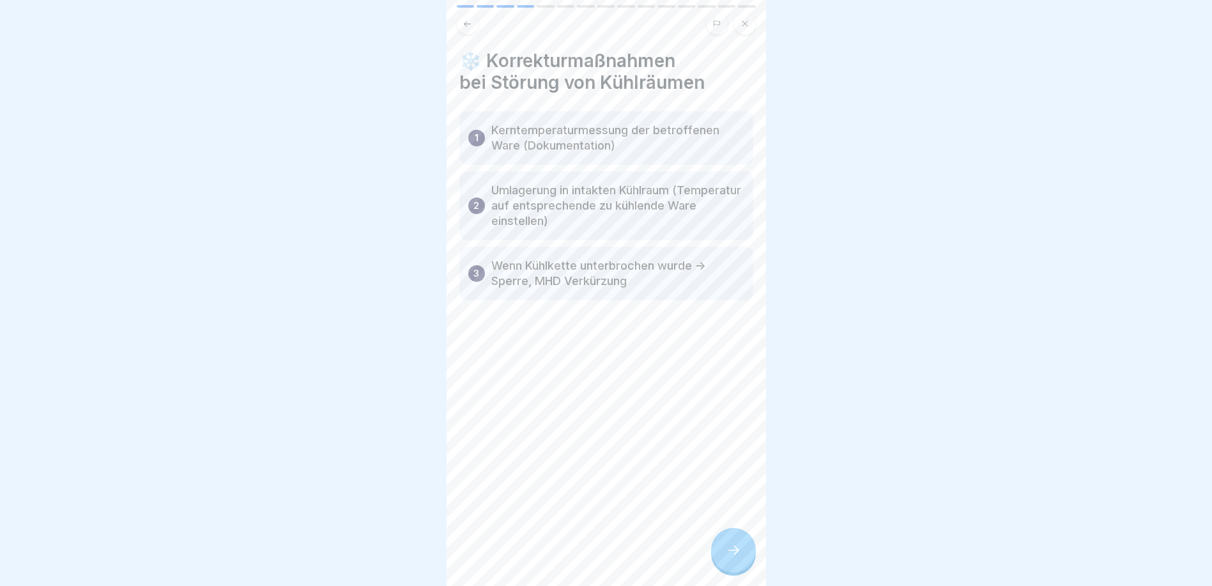
click at [736, 554] on icon at bounding box center [732, 549] width 11 height 9
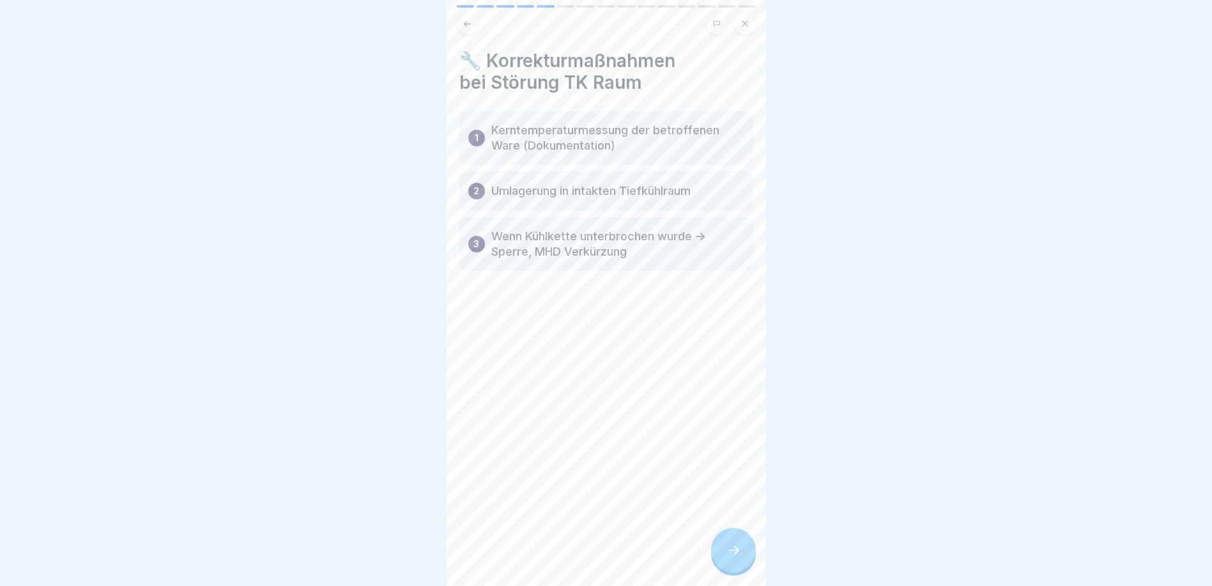
click at [736, 554] on icon at bounding box center [732, 549] width 11 height 9
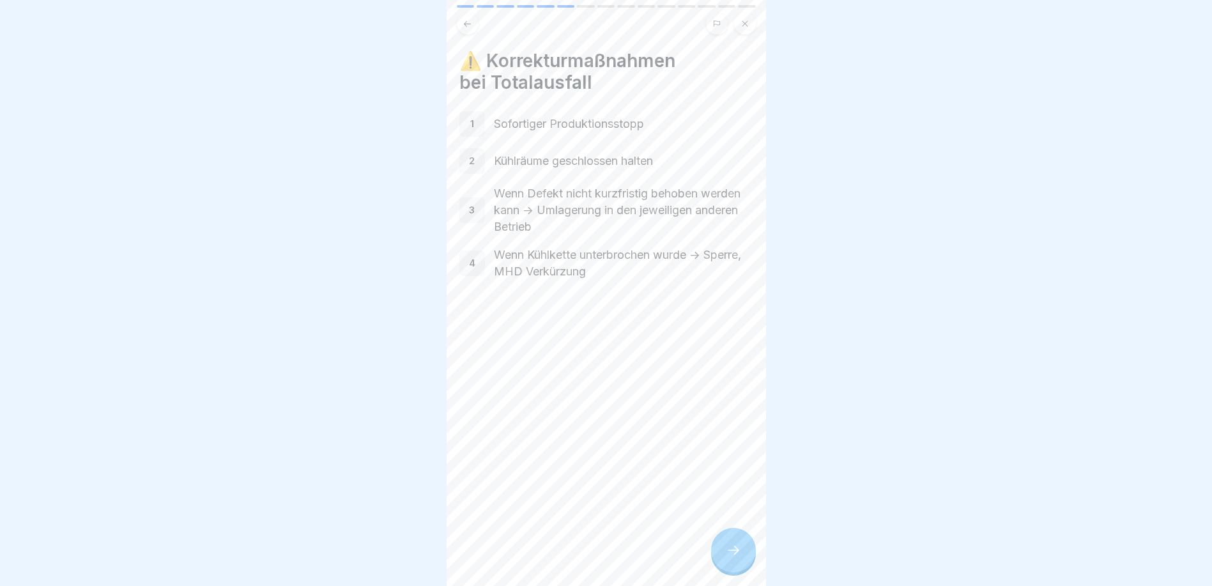
click at [469, 29] on button at bounding box center [468, 24] width 22 height 22
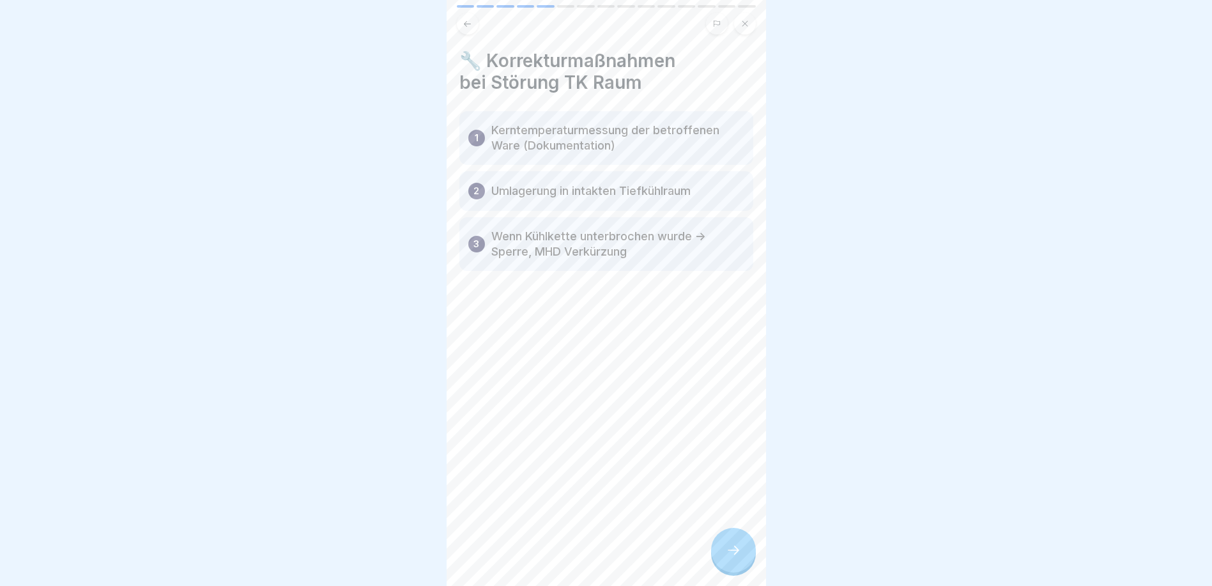
click at [469, 29] on button at bounding box center [468, 24] width 22 height 22
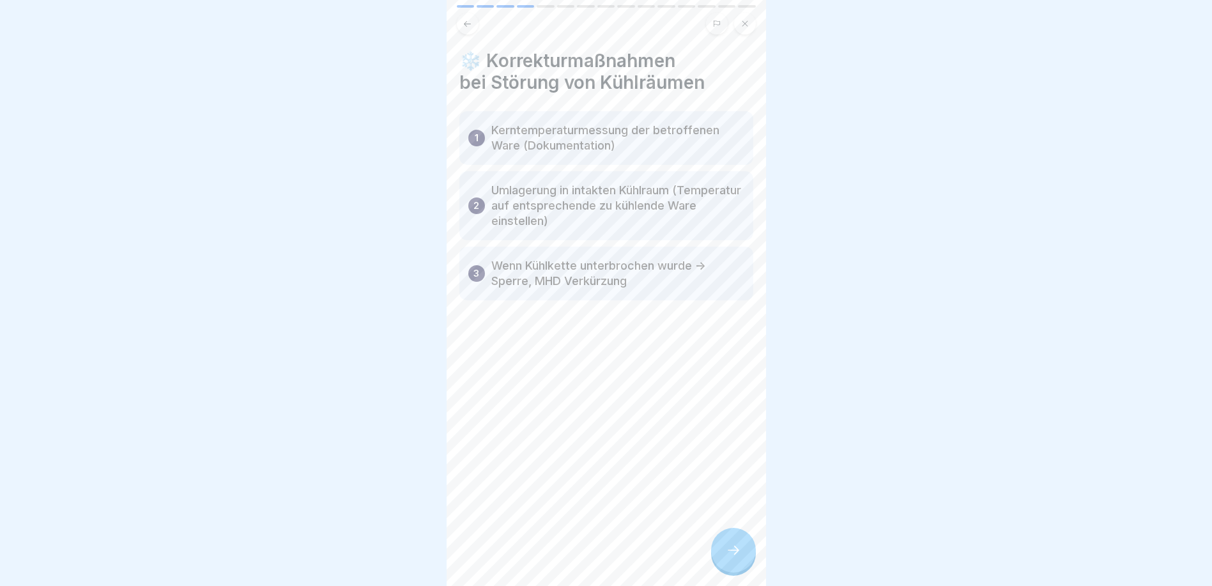
click at [468, 28] on icon at bounding box center [467, 24] width 10 height 10
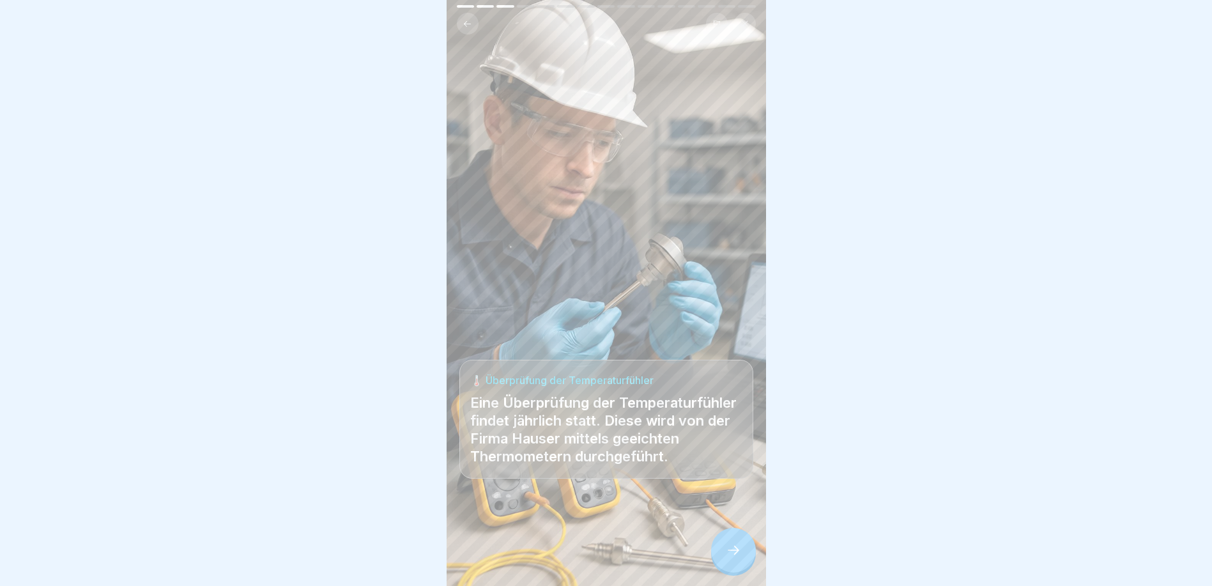
click at [467, 27] on icon at bounding box center [467, 24] width 10 height 10
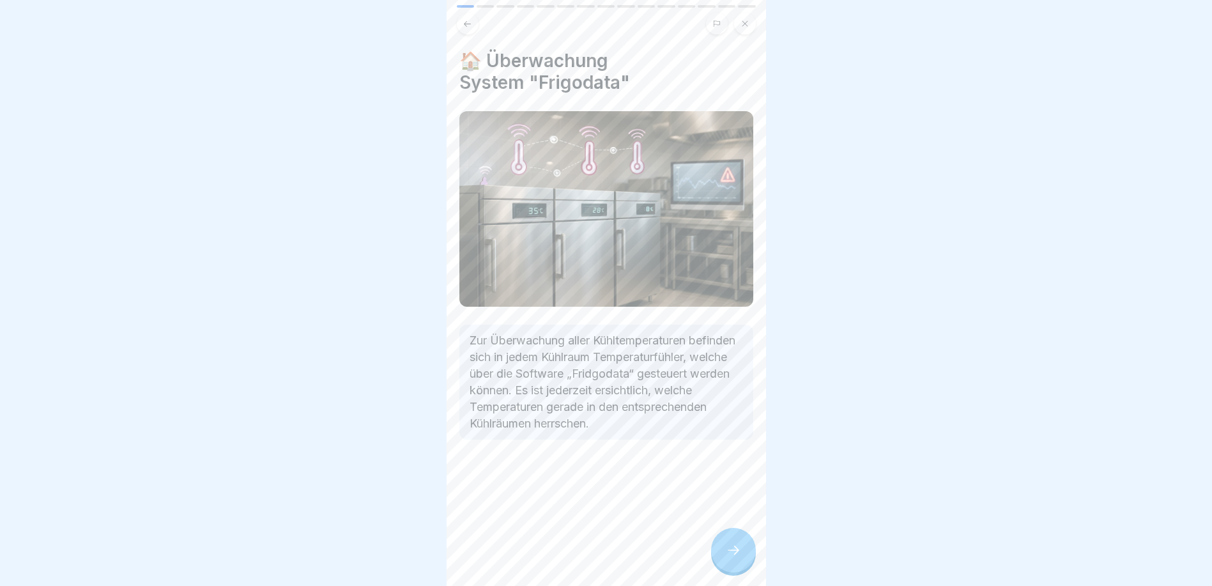
click at [467, 27] on icon at bounding box center [467, 24] width 10 height 10
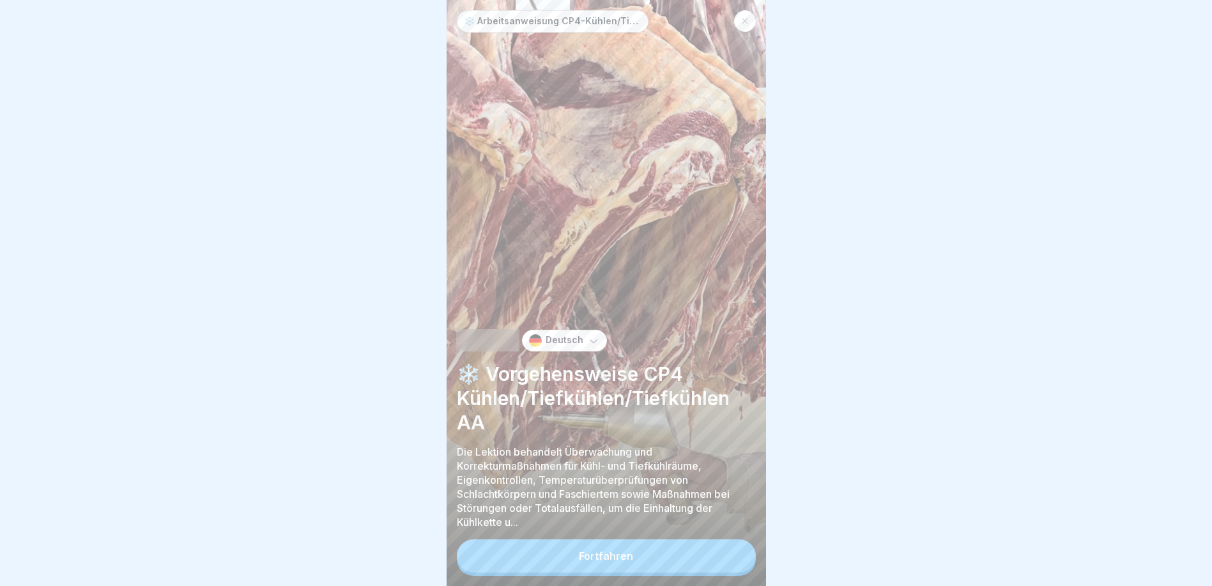
click at [467, 26] on p "❄️ Arbeitsanweisung CP4-Kühlen/Tiefkühlen" at bounding box center [553, 21] width 178 height 11
click at [742, 17] on div at bounding box center [745, 21] width 22 height 22
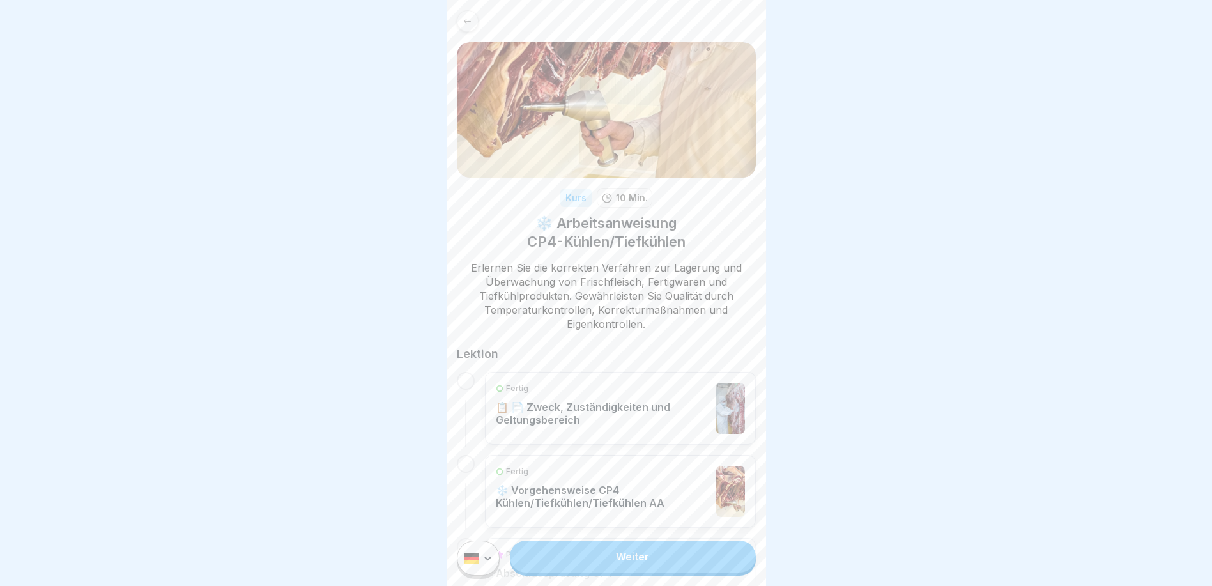
click at [577, 485] on p "❄️ Vorgehensweise CP4 Kühlen/Tiefkühlen/Tiefkühlen AA" at bounding box center [603, 496] width 214 height 26
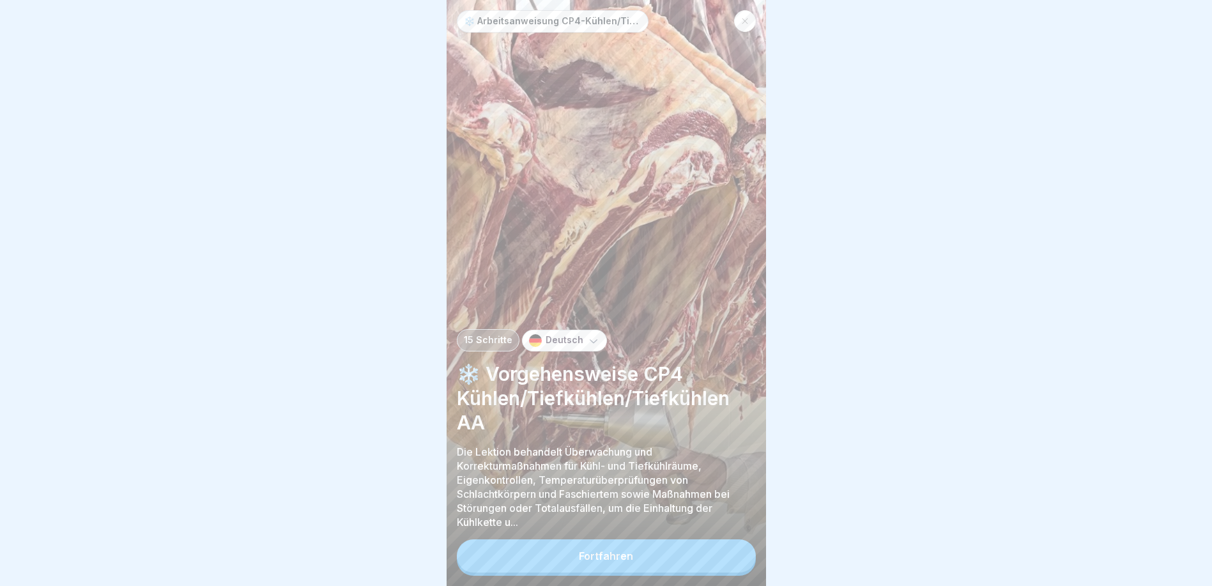
click at [713, 558] on button "Fortfahren" at bounding box center [606, 555] width 299 height 33
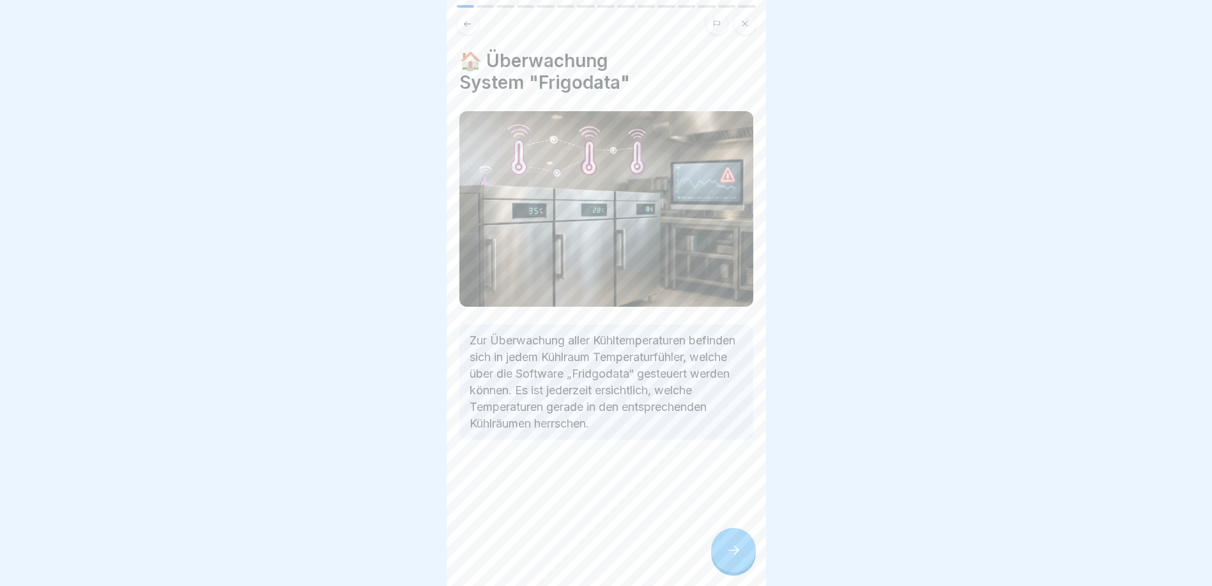
click at [747, 561] on div at bounding box center [733, 550] width 45 height 45
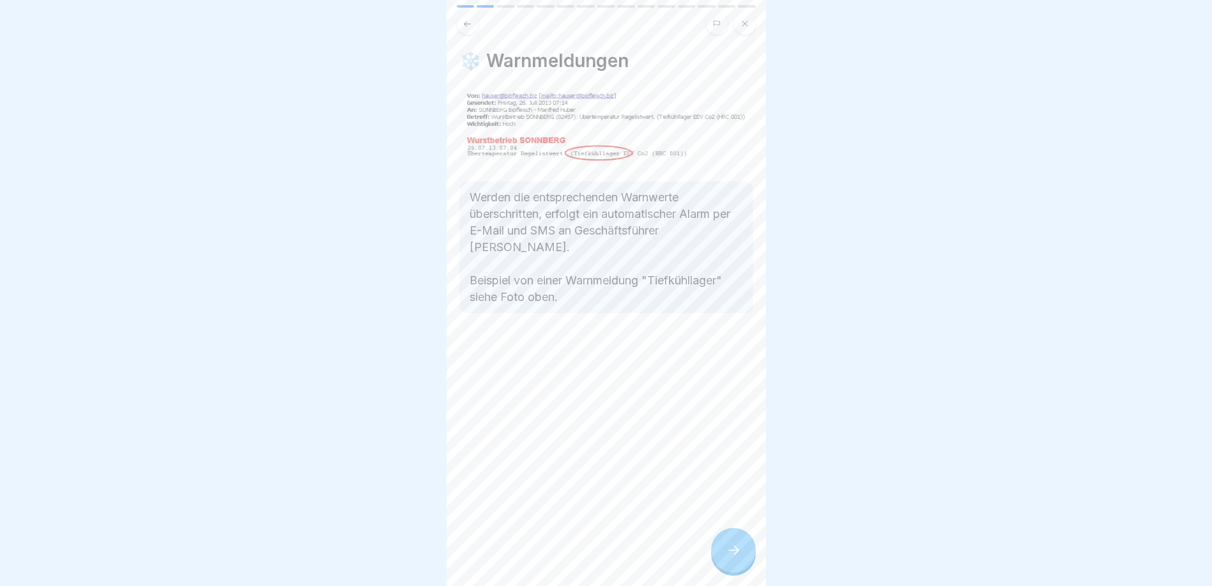
click at [742, 560] on div at bounding box center [733, 550] width 45 height 45
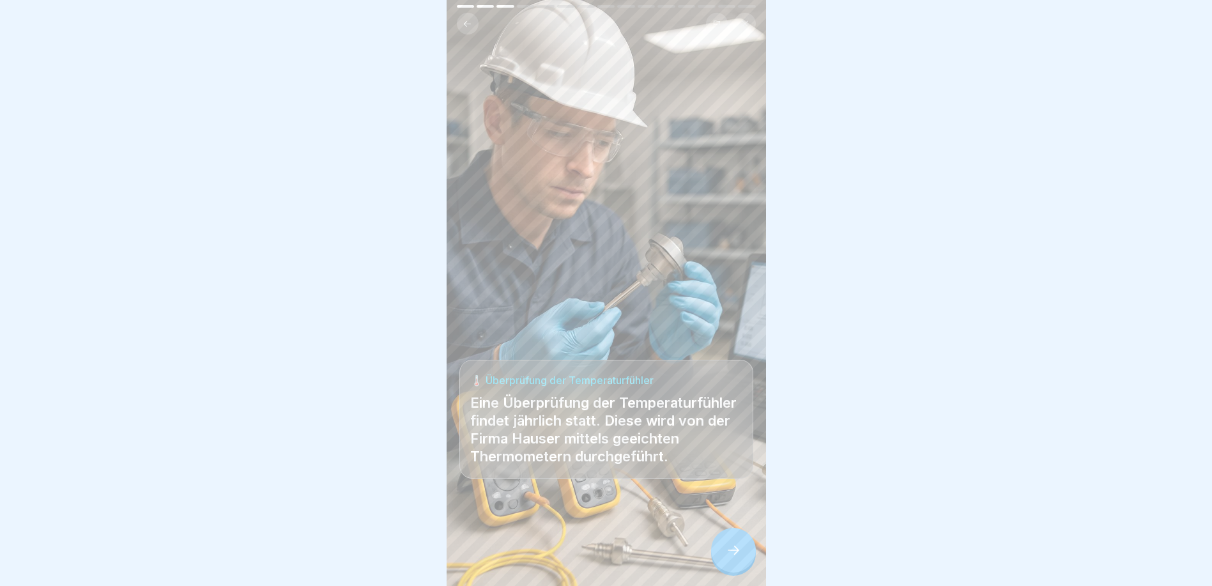
click at [742, 559] on div at bounding box center [733, 550] width 45 height 45
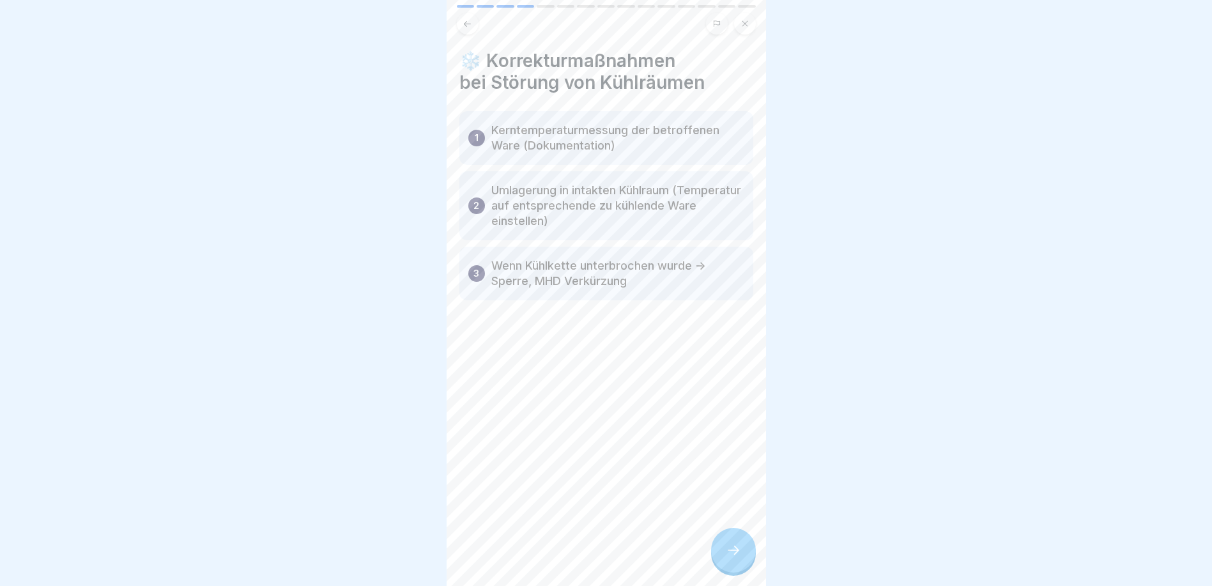
click at [742, 559] on div at bounding box center [733, 550] width 45 height 45
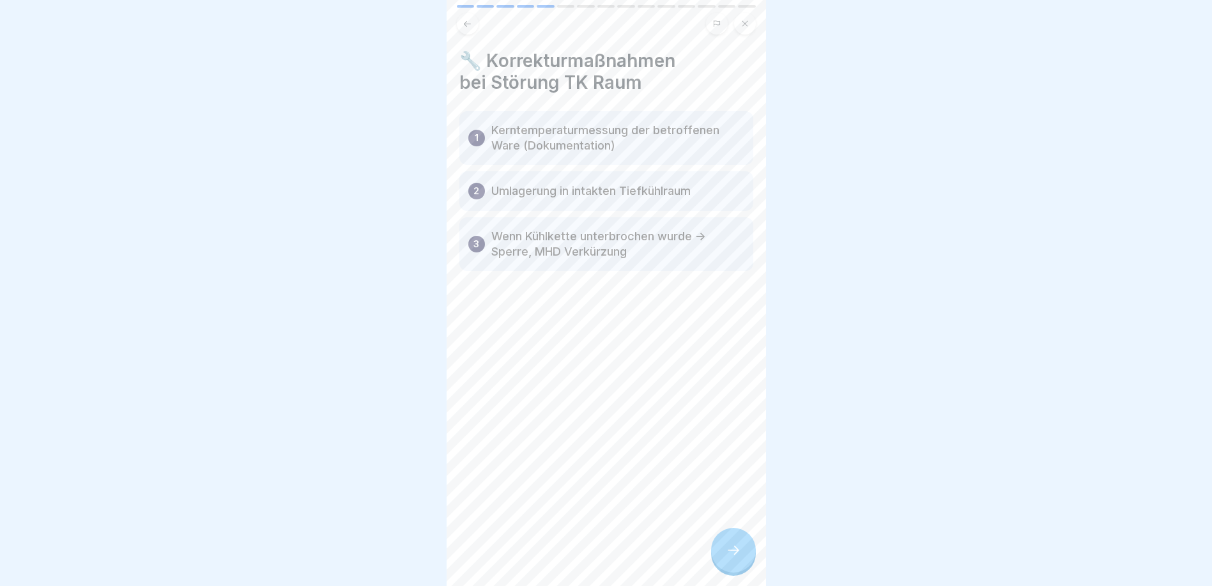
click at [742, 559] on div at bounding box center [733, 550] width 45 height 45
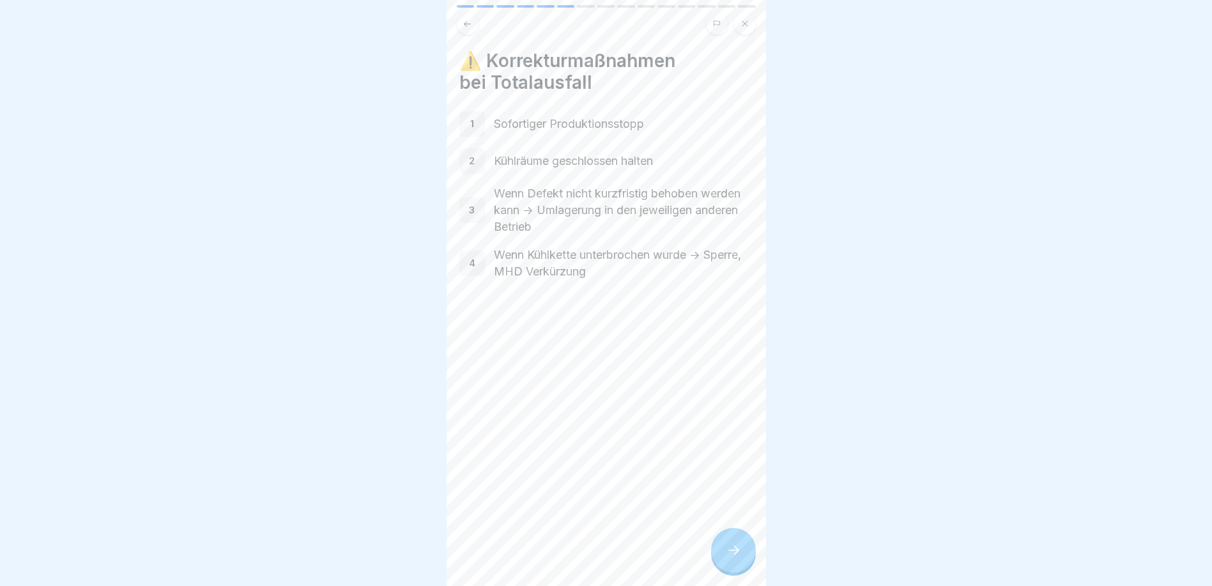
click at [742, 559] on div at bounding box center [733, 550] width 45 height 45
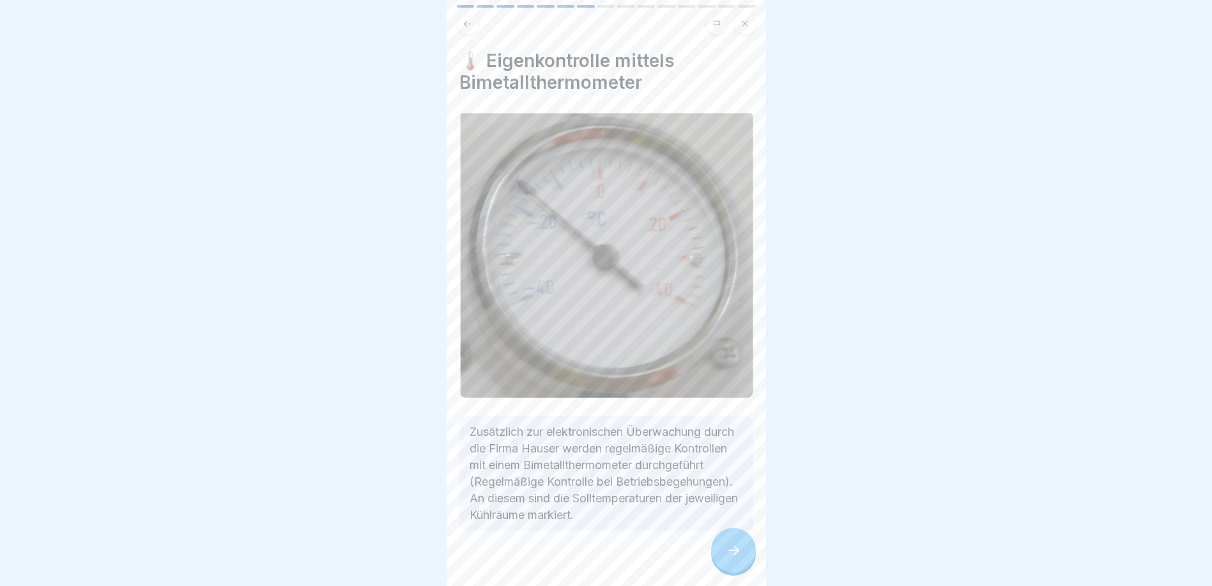
click at [742, 559] on div at bounding box center [733, 550] width 45 height 45
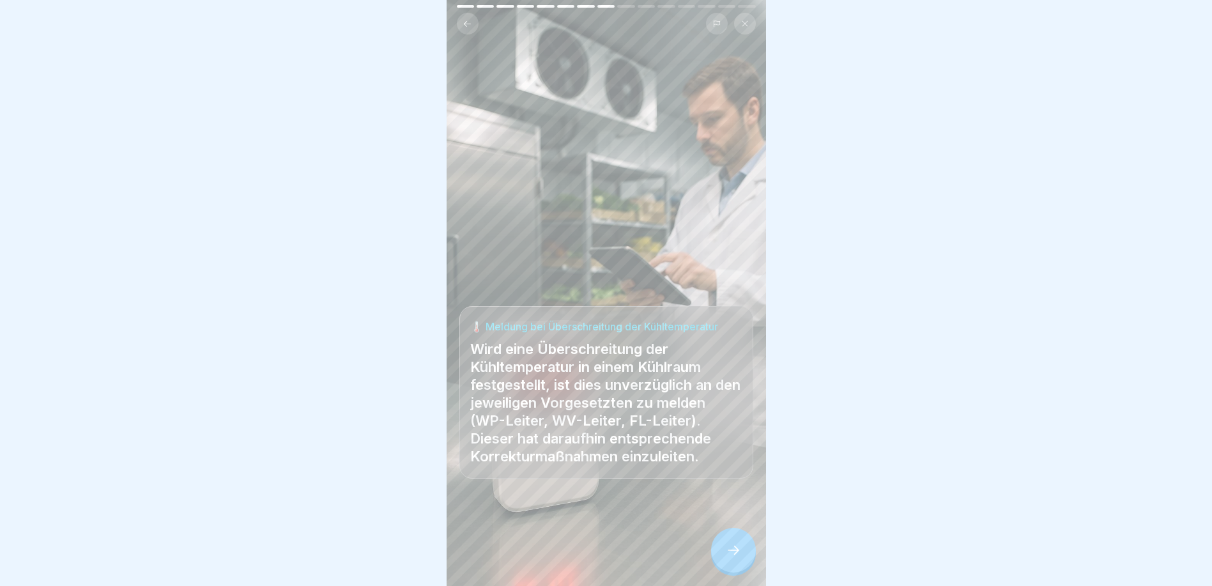
click at [742, 559] on div at bounding box center [733, 550] width 45 height 45
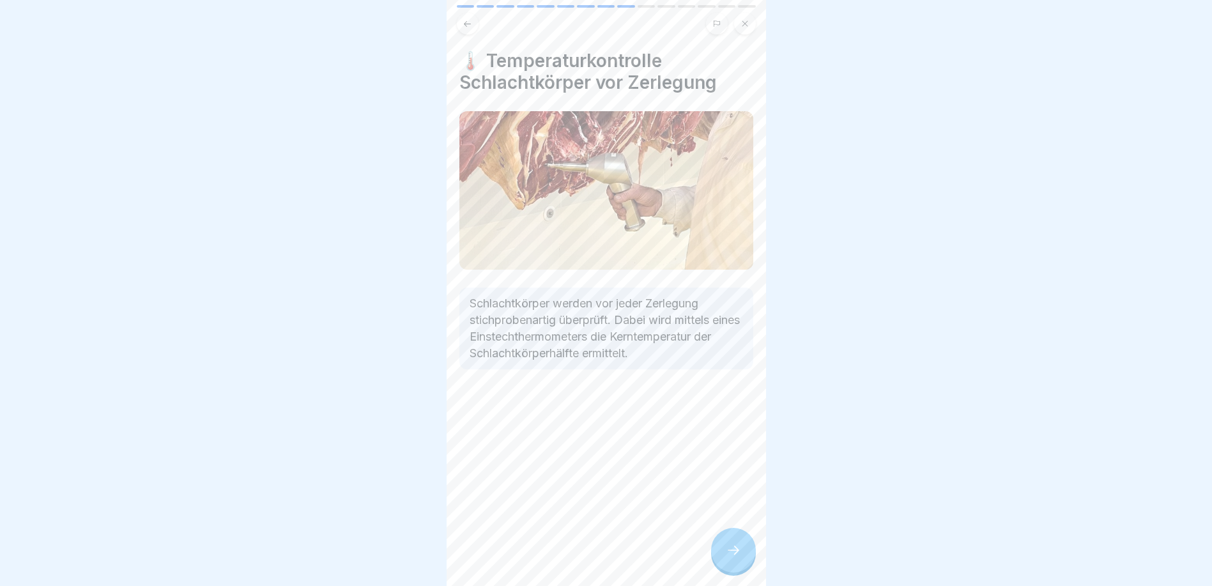
click at [742, 559] on div at bounding box center [733, 550] width 45 height 45
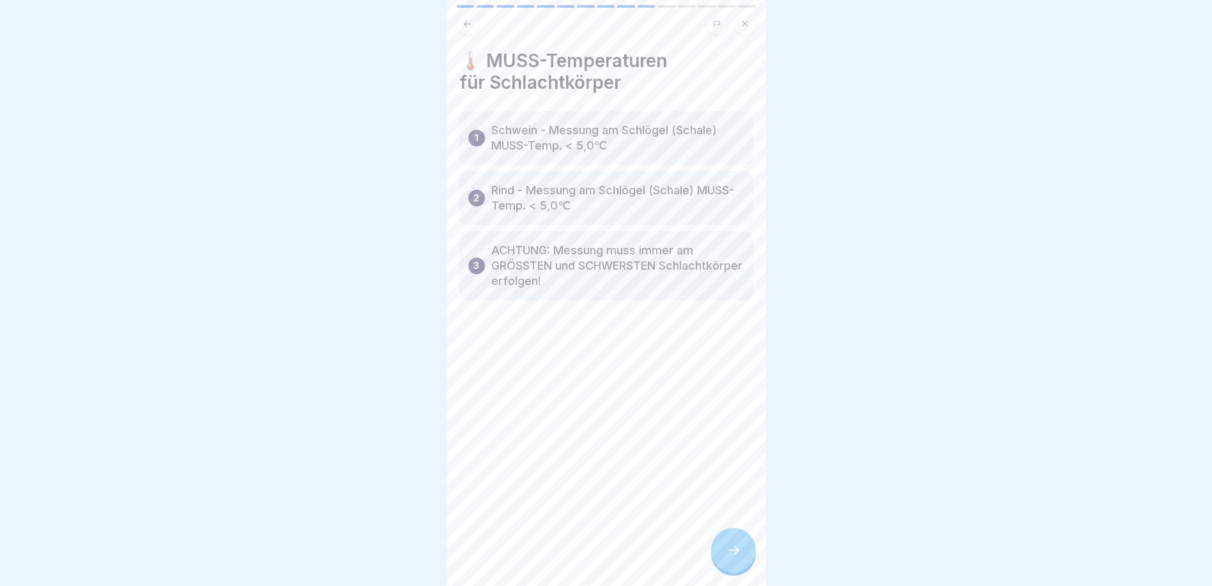
click at [468, 28] on icon at bounding box center [467, 24] width 10 height 10
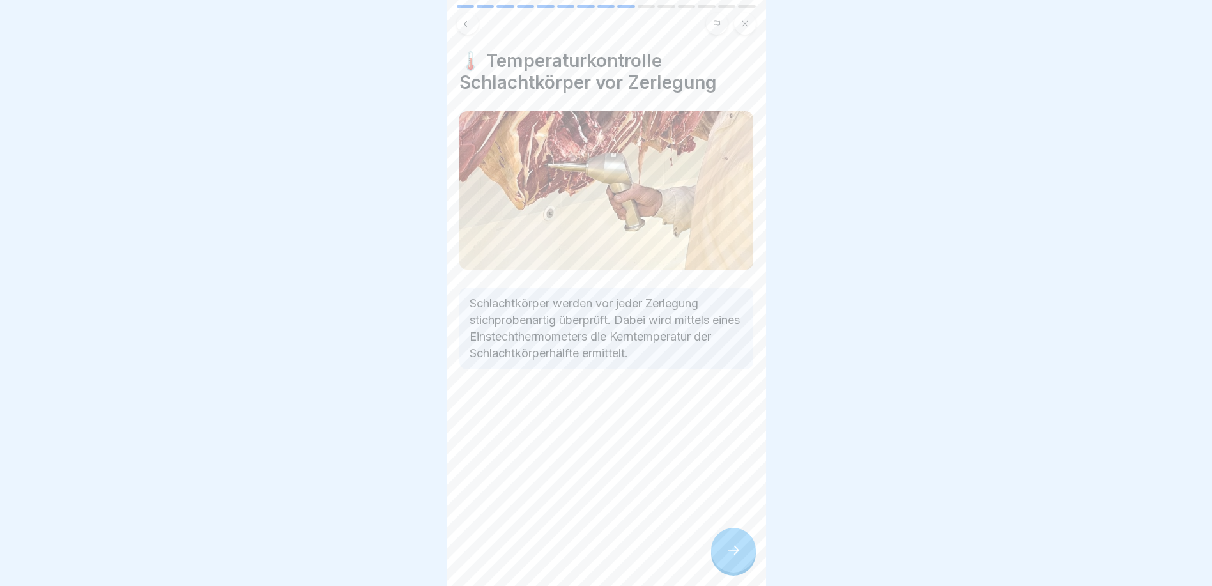
click at [468, 28] on icon at bounding box center [467, 24] width 10 height 10
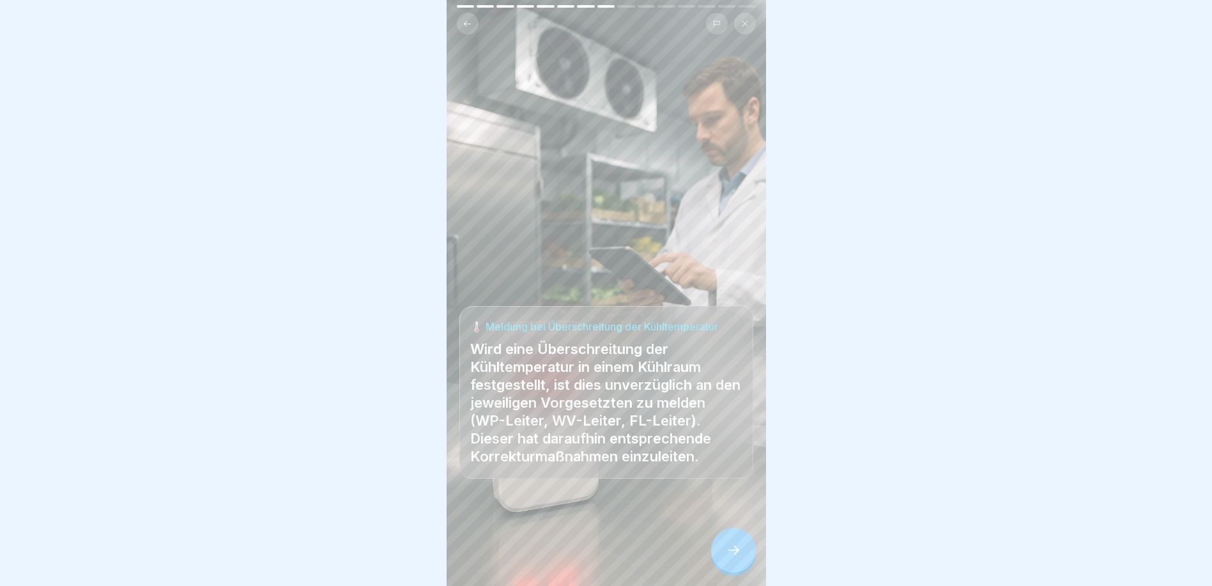
click at [746, 558] on div at bounding box center [733, 550] width 45 height 45
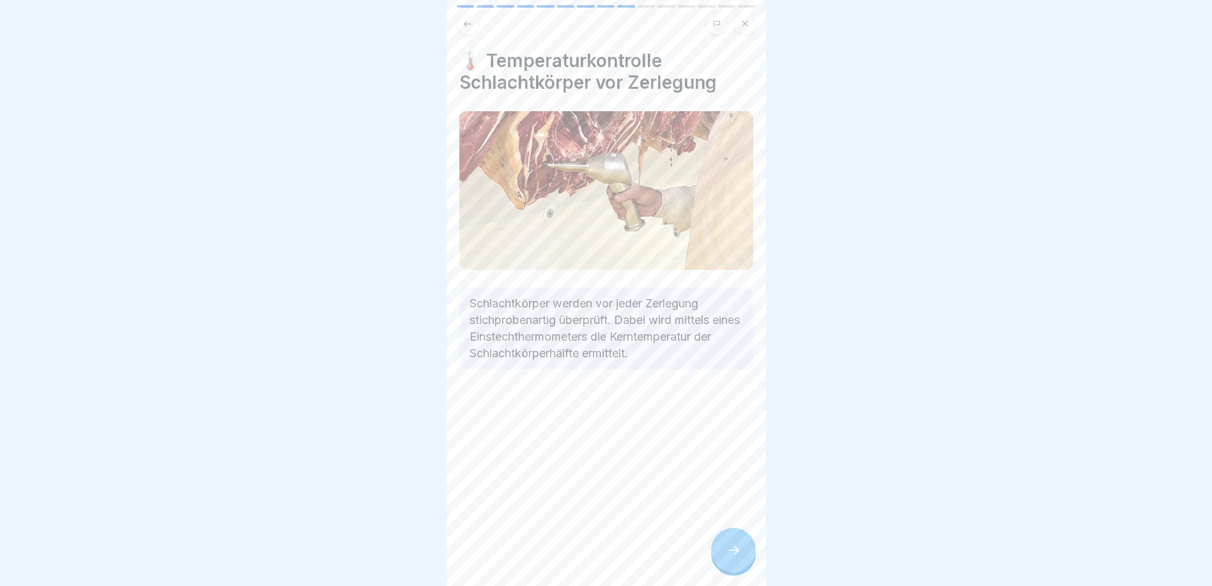
click at [745, 556] on div at bounding box center [733, 550] width 45 height 45
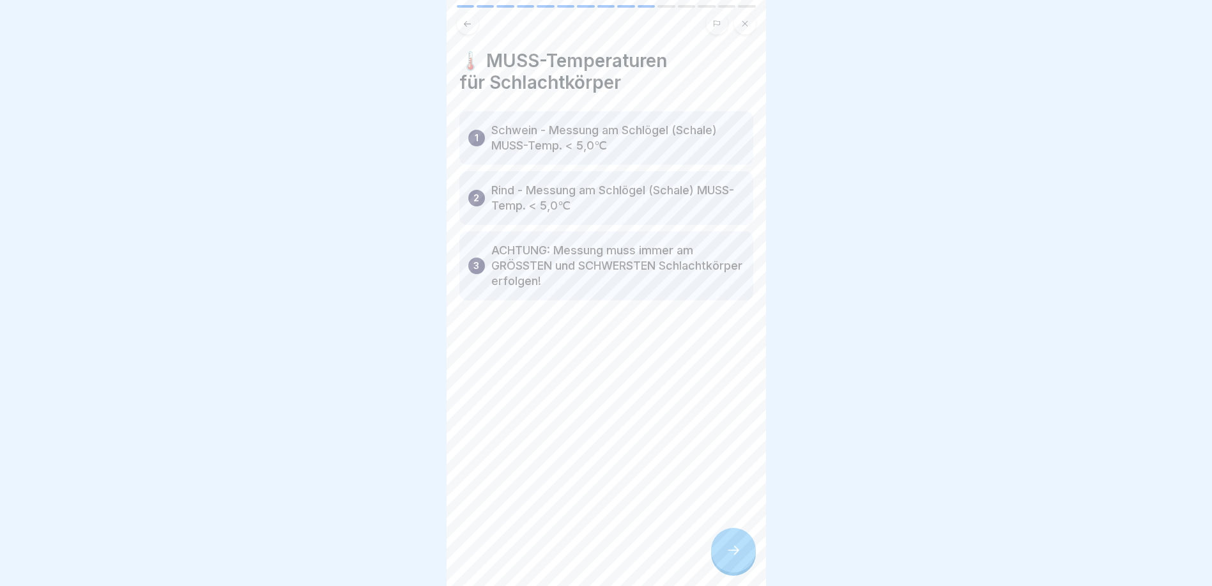
click at [742, 556] on div at bounding box center [733, 550] width 45 height 45
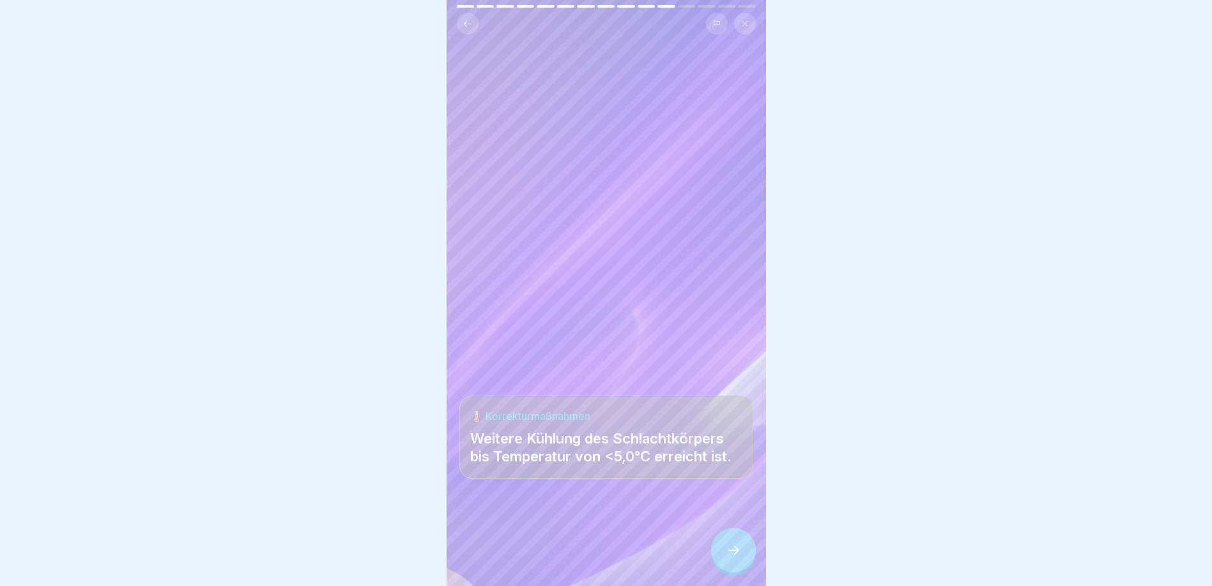
click at [740, 556] on icon at bounding box center [733, 549] width 15 height 15
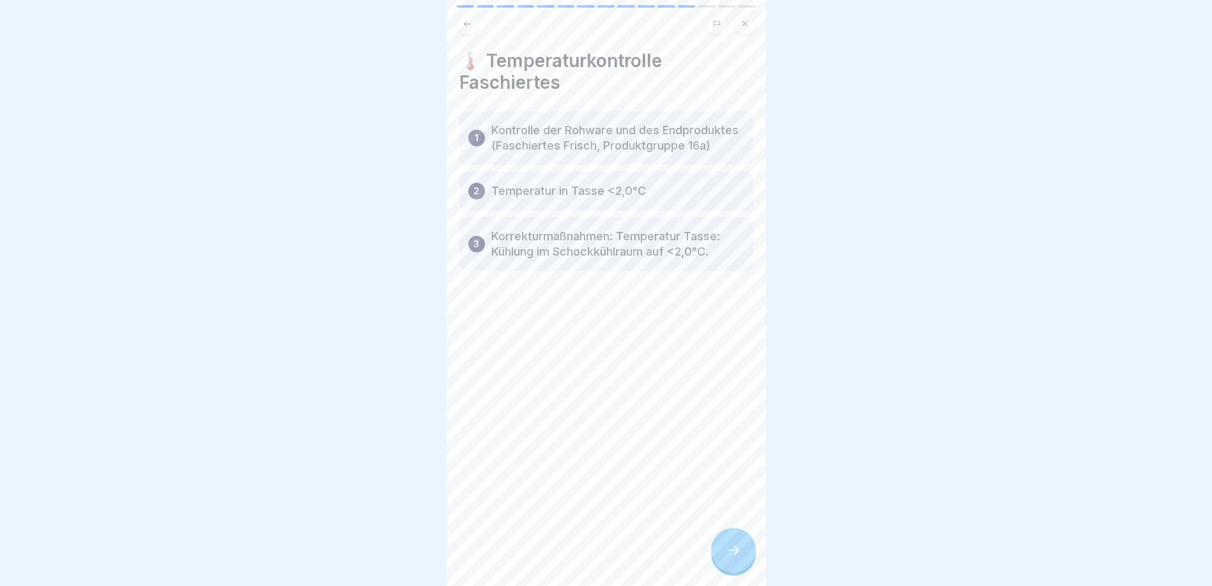
click at [736, 556] on icon at bounding box center [733, 549] width 15 height 15
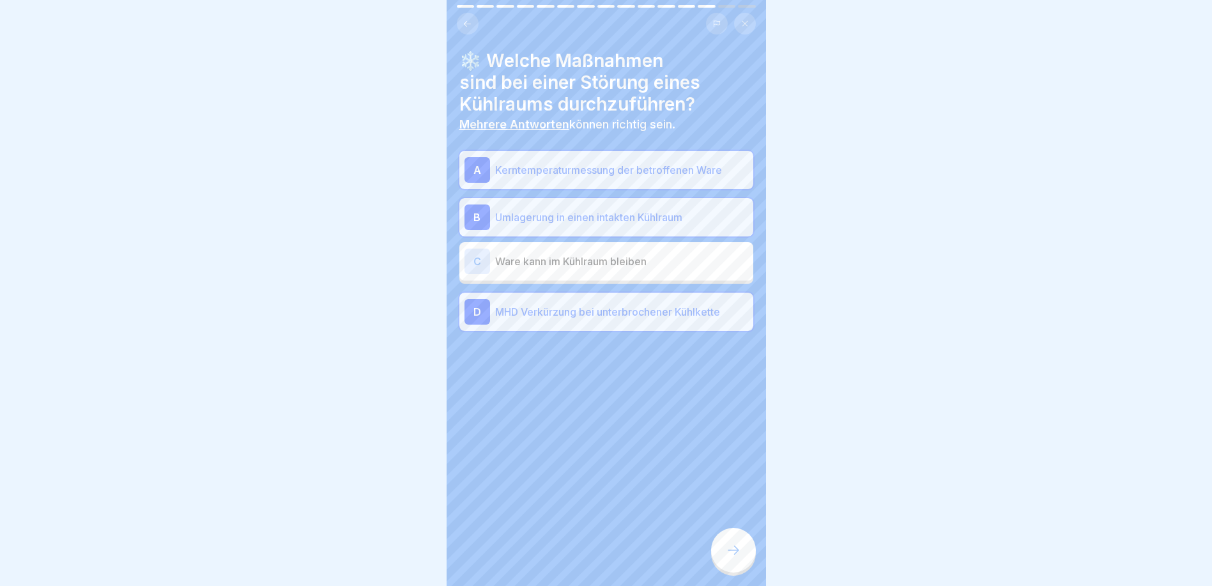
click at [736, 556] on icon at bounding box center [733, 549] width 15 height 15
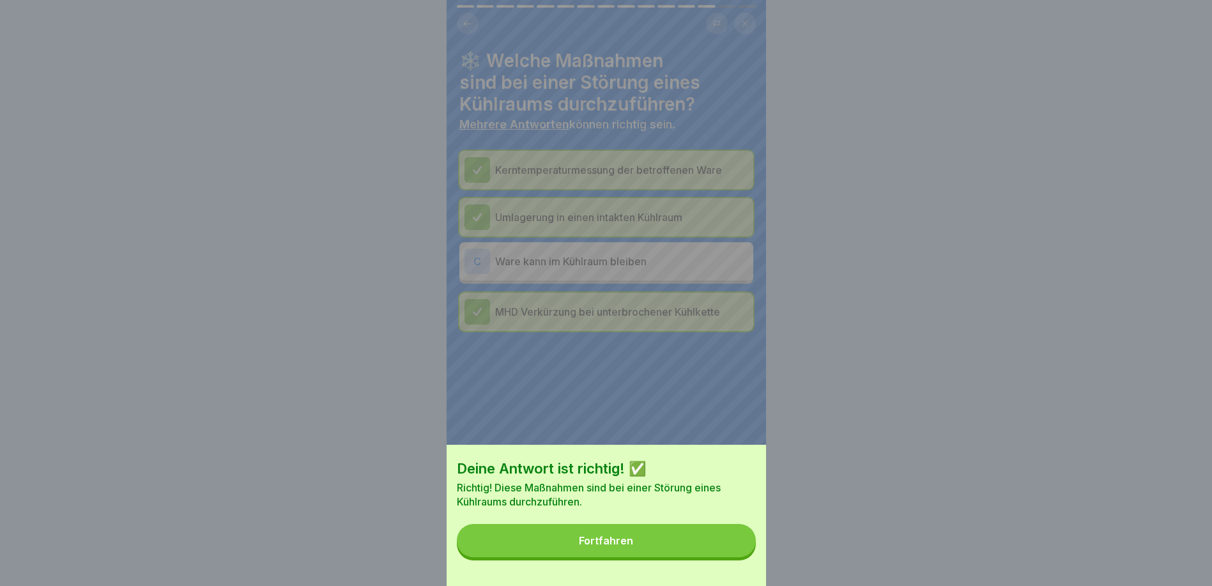
click at [662, 551] on button "Fortfahren" at bounding box center [606, 540] width 299 height 33
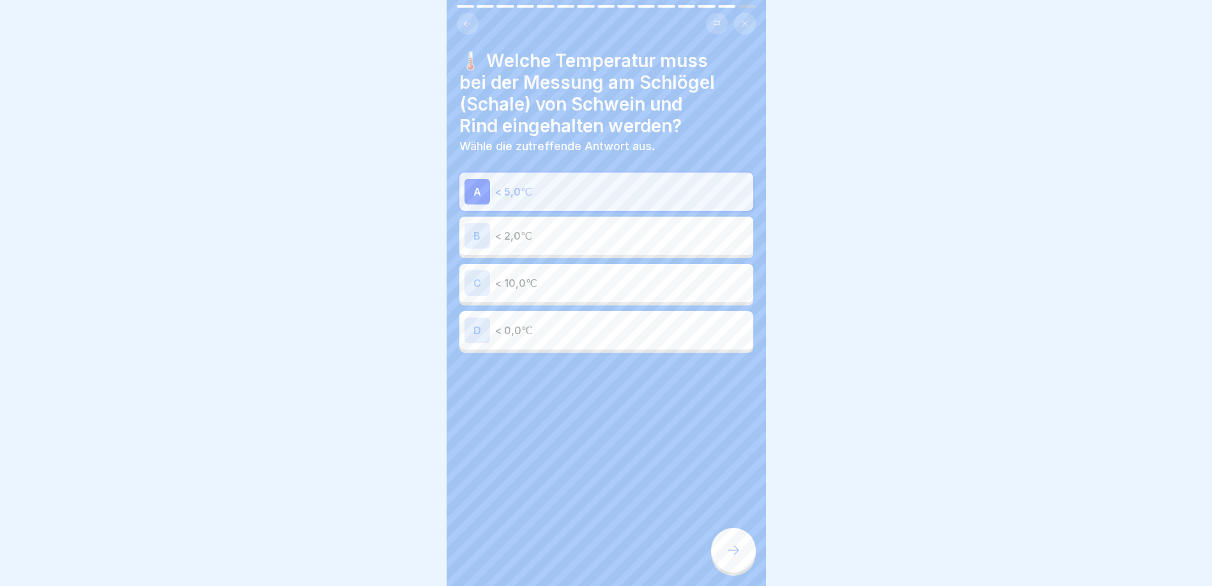
click at [467, 26] on icon at bounding box center [467, 23] width 7 height 6
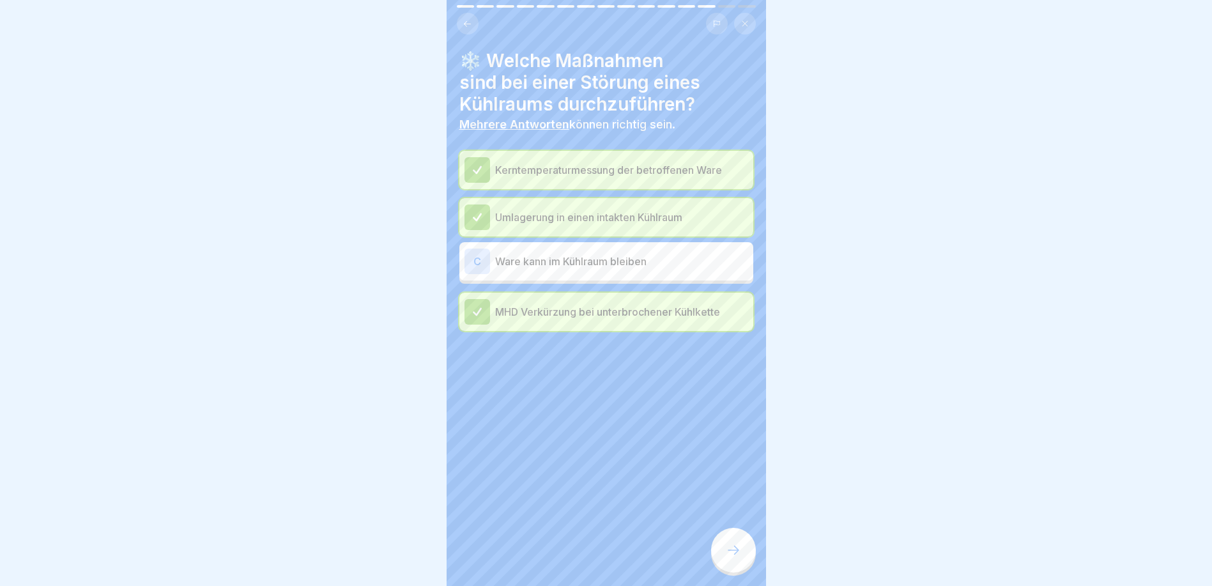
click at [467, 26] on icon at bounding box center [467, 23] width 7 height 6
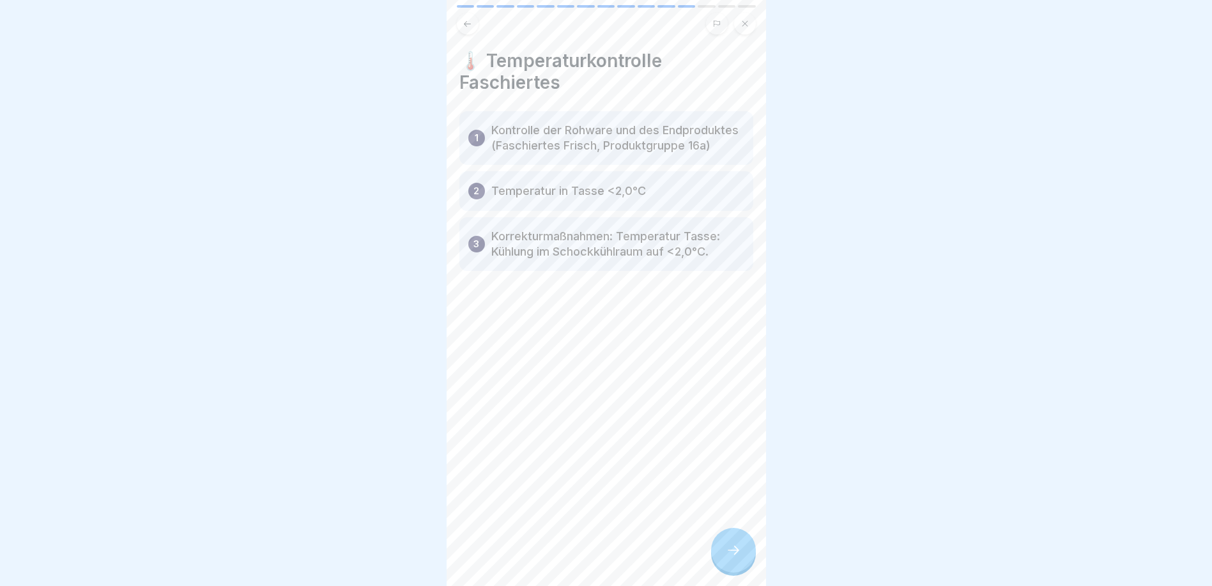
click at [467, 26] on icon at bounding box center [467, 23] width 7 height 6
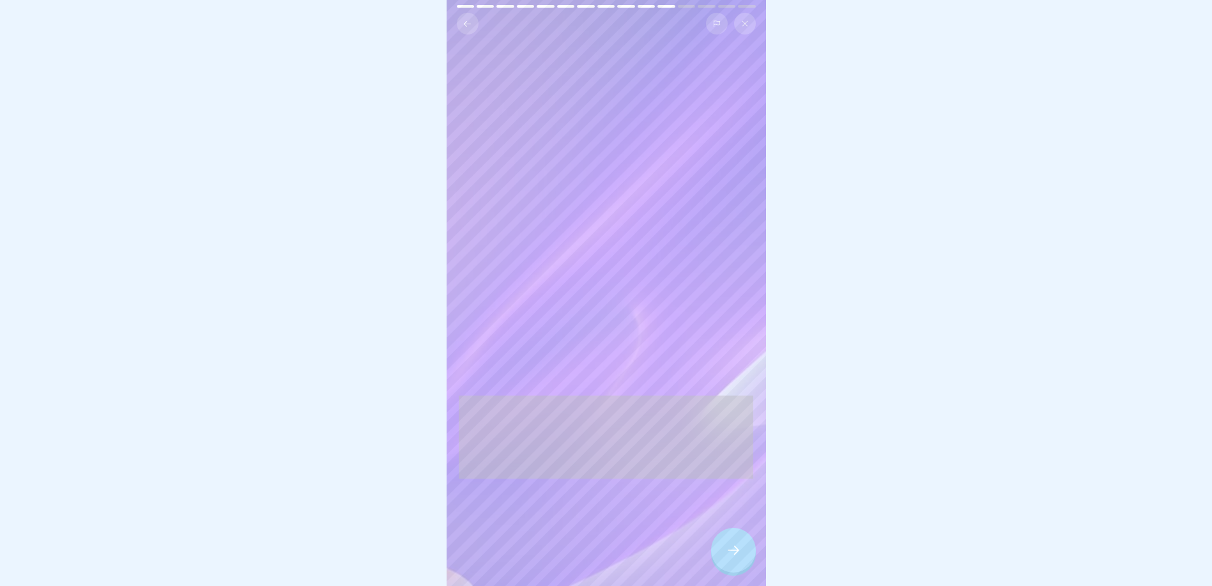
click at [467, 26] on icon at bounding box center [467, 23] width 7 height 6
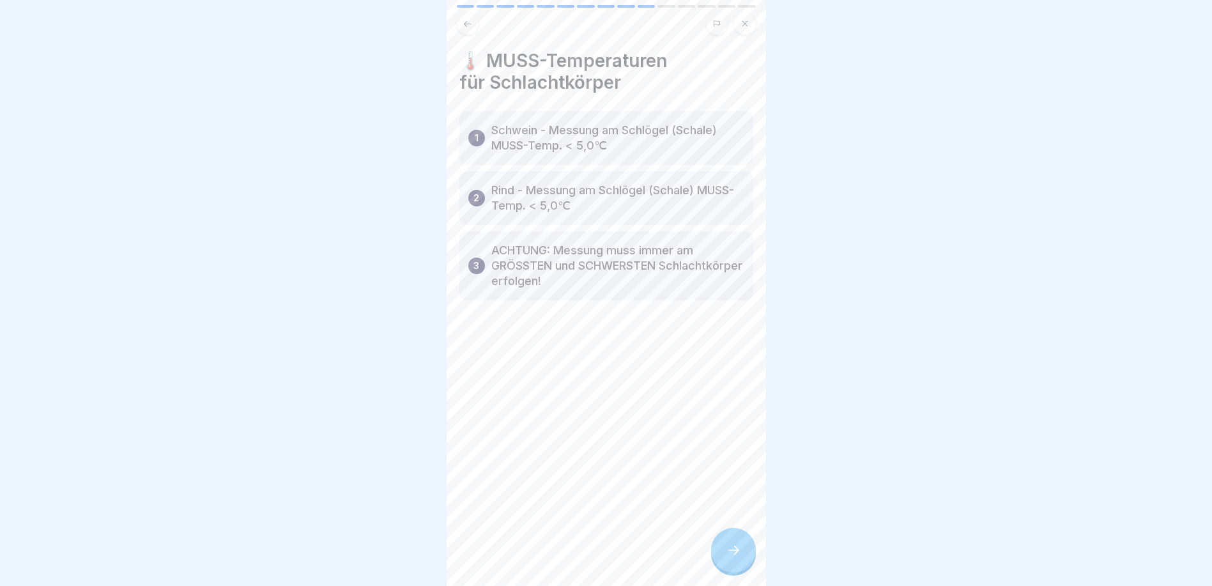
click at [467, 26] on icon at bounding box center [467, 23] width 7 height 6
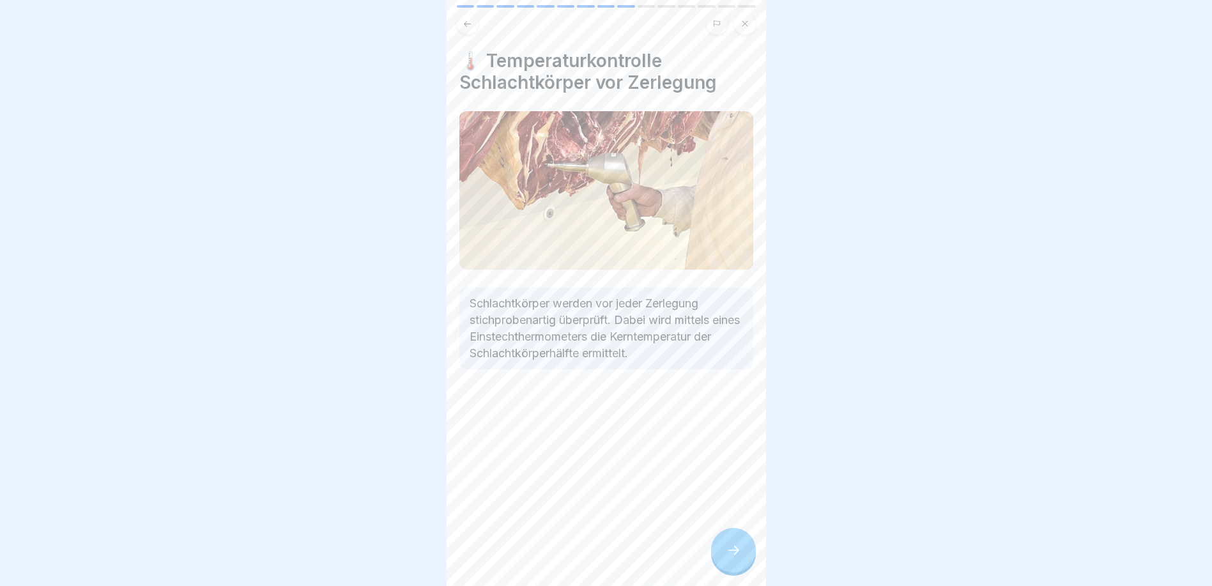
click at [467, 26] on icon at bounding box center [467, 23] width 7 height 6
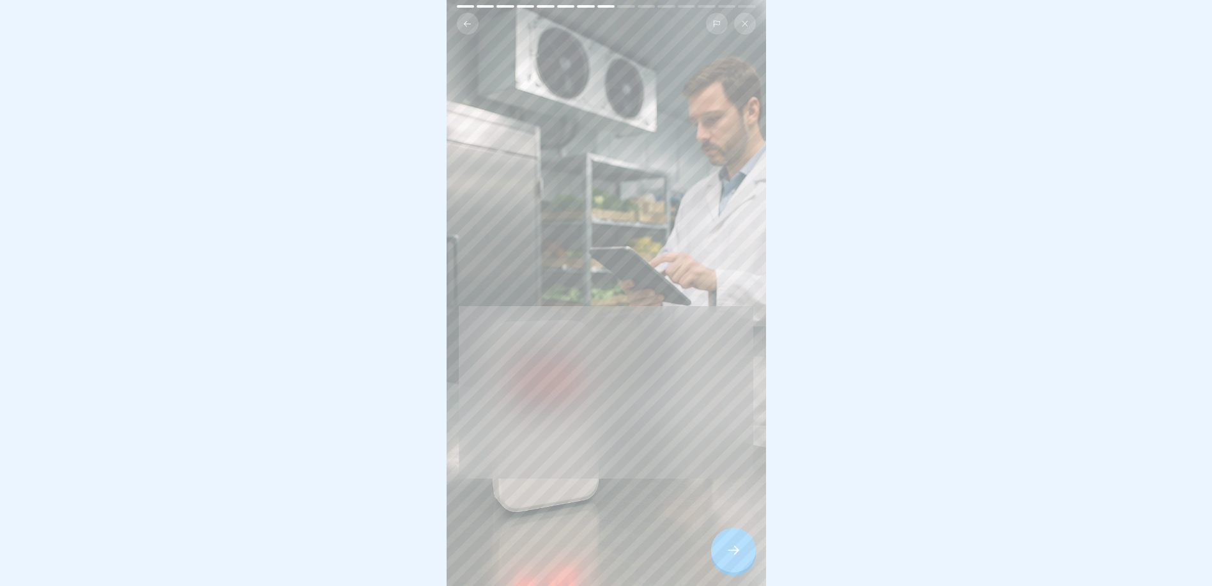
click at [467, 26] on icon at bounding box center [467, 23] width 7 height 6
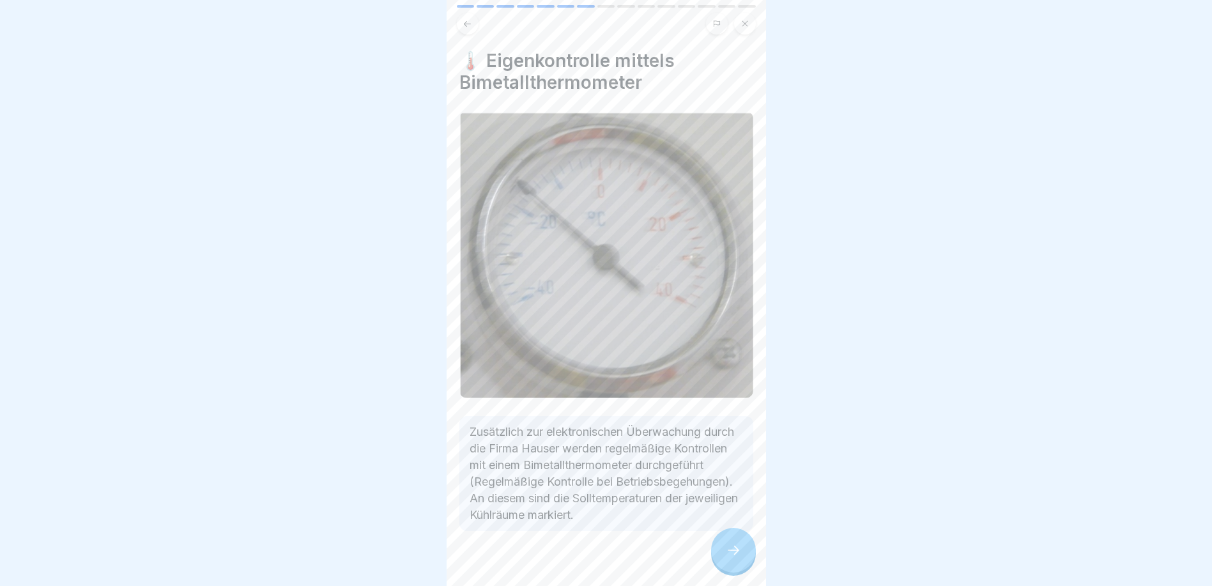
click at [467, 26] on icon at bounding box center [467, 23] width 7 height 6
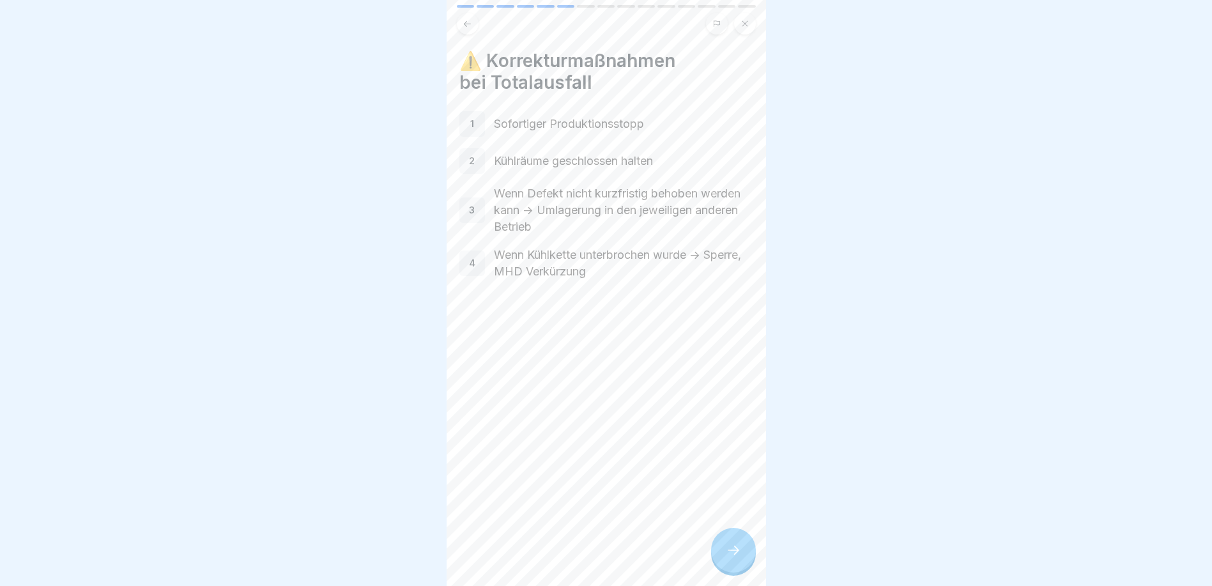
click at [467, 26] on icon at bounding box center [467, 23] width 7 height 6
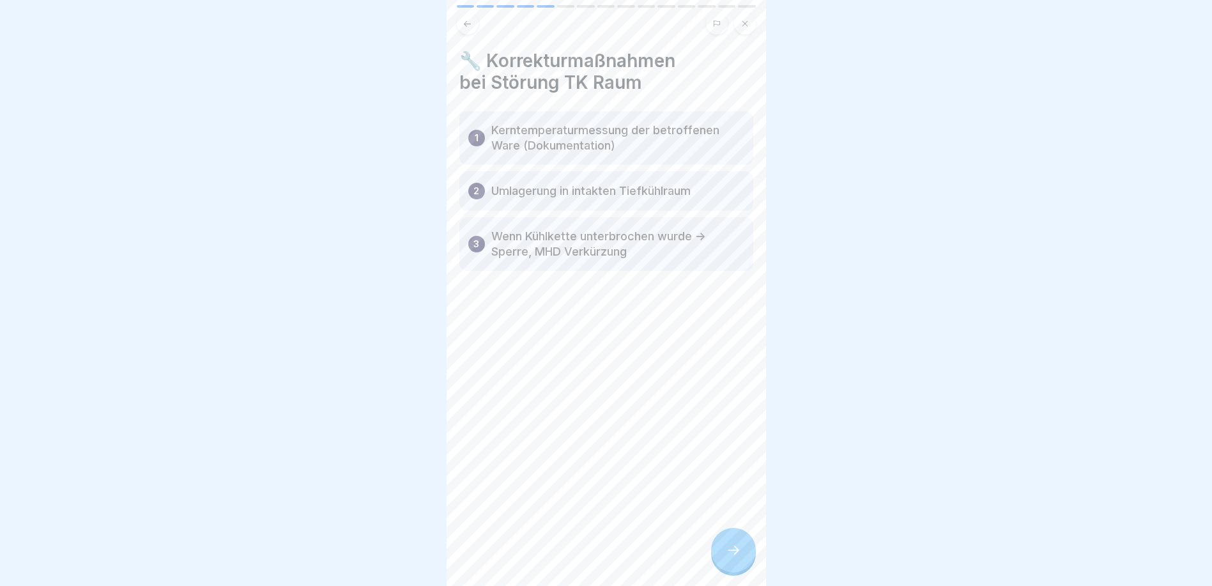
click at [467, 26] on icon at bounding box center [467, 23] width 7 height 6
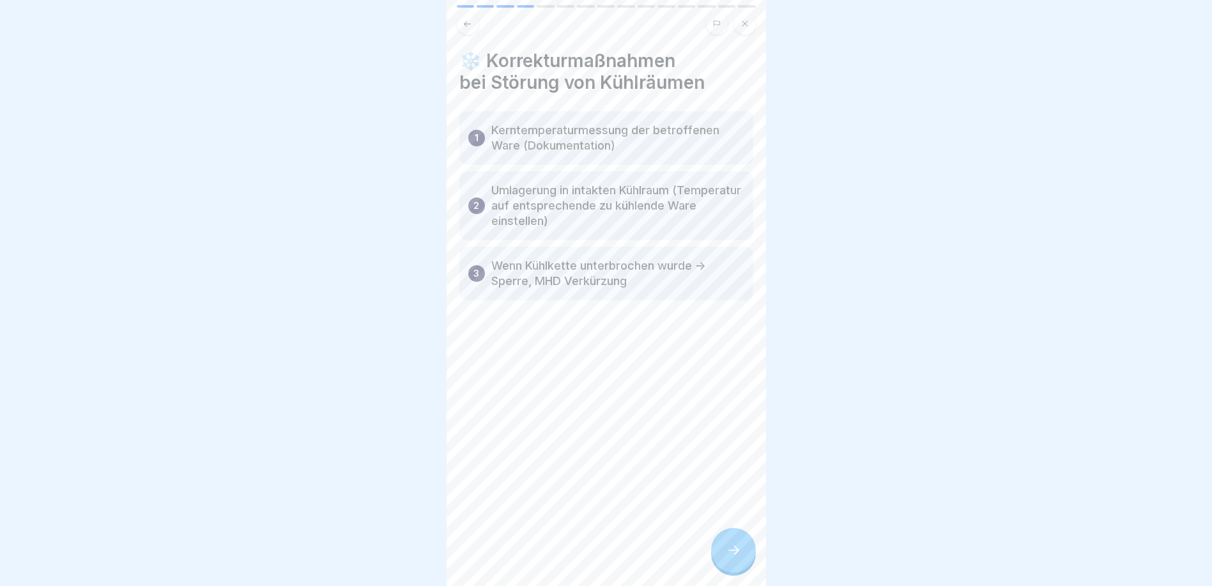
click at [467, 26] on icon at bounding box center [467, 23] width 7 height 6
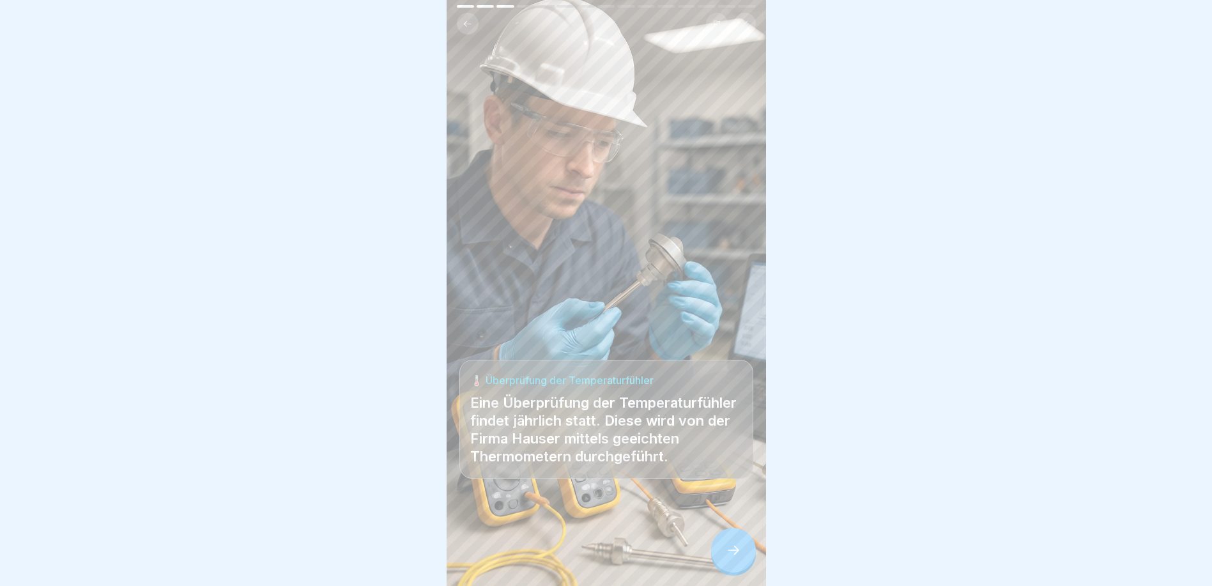
click at [467, 26] on icon at bounding box center [467, 23] width 7 height 6
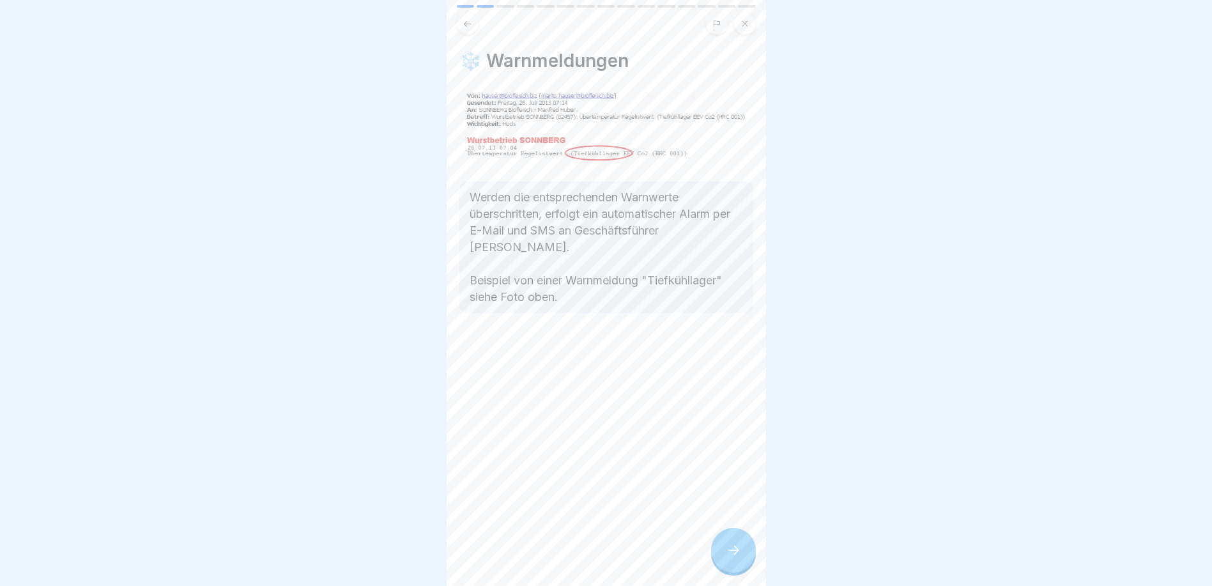
click at [467, 26] on icon at bounding box center [467, 23] width 7 height 6
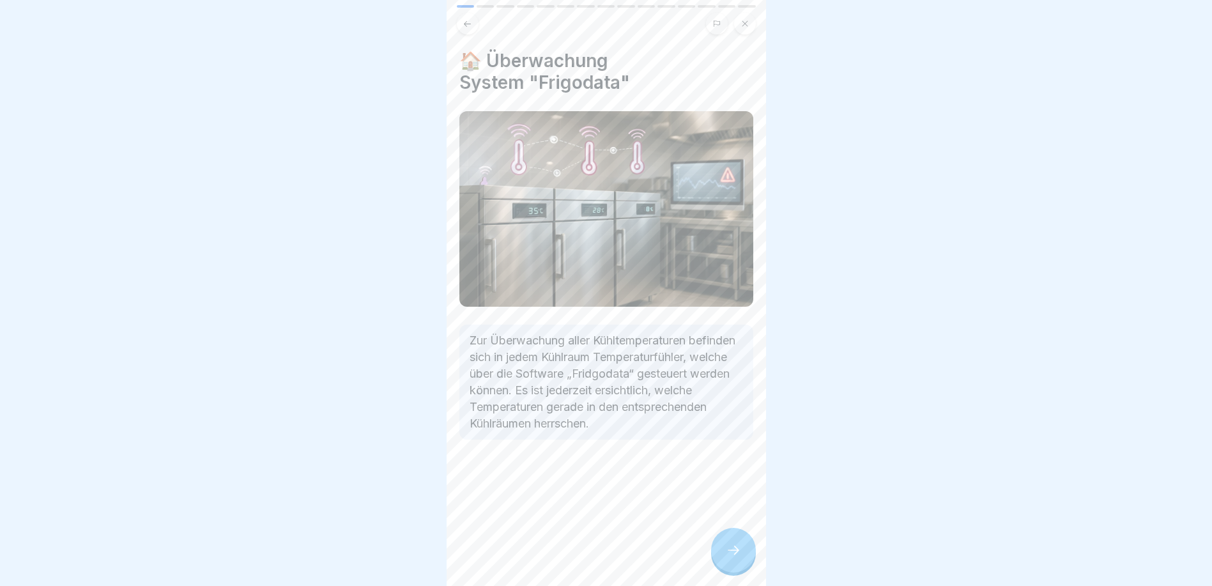
click at [467, 26] on icon at bounding box center [467, 23] width 7 height 6
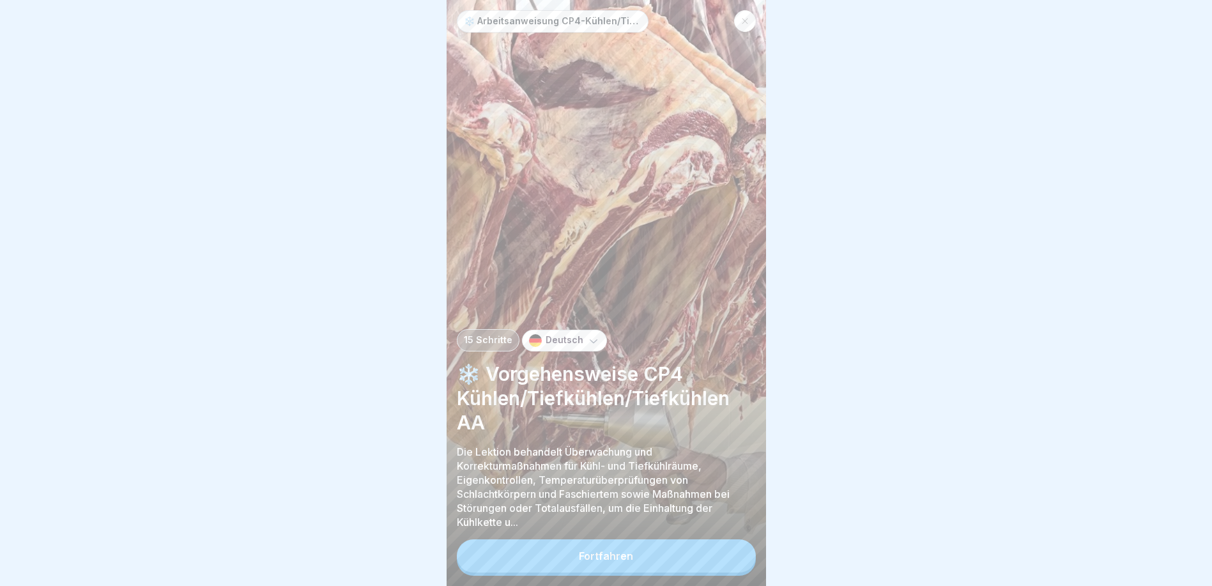
click at [648, 572] on button "Fortfahren" at bounding box center [606, 555] width 299 height 33
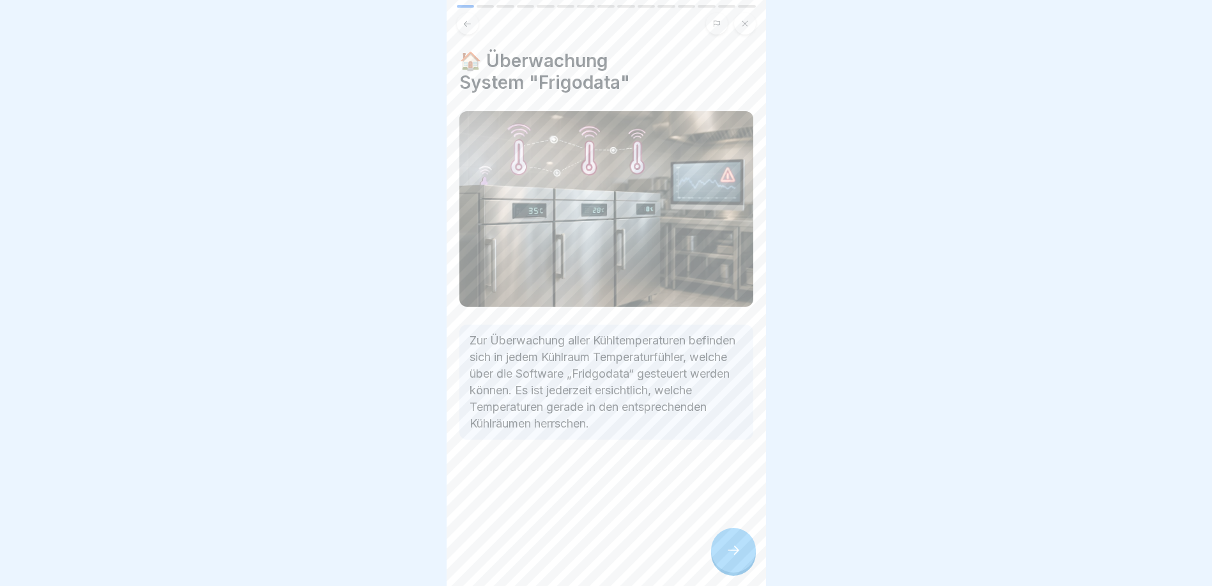
click at [643, 577] on div "🏠 Überwachung System "Frigodata" Zur Überwachung aller Kühltemperaturen befinde…" at bounding box center [605, 293] width 319 height 586
click at [739, 550] on div at bounding box center [733, 550] width 45 height 45
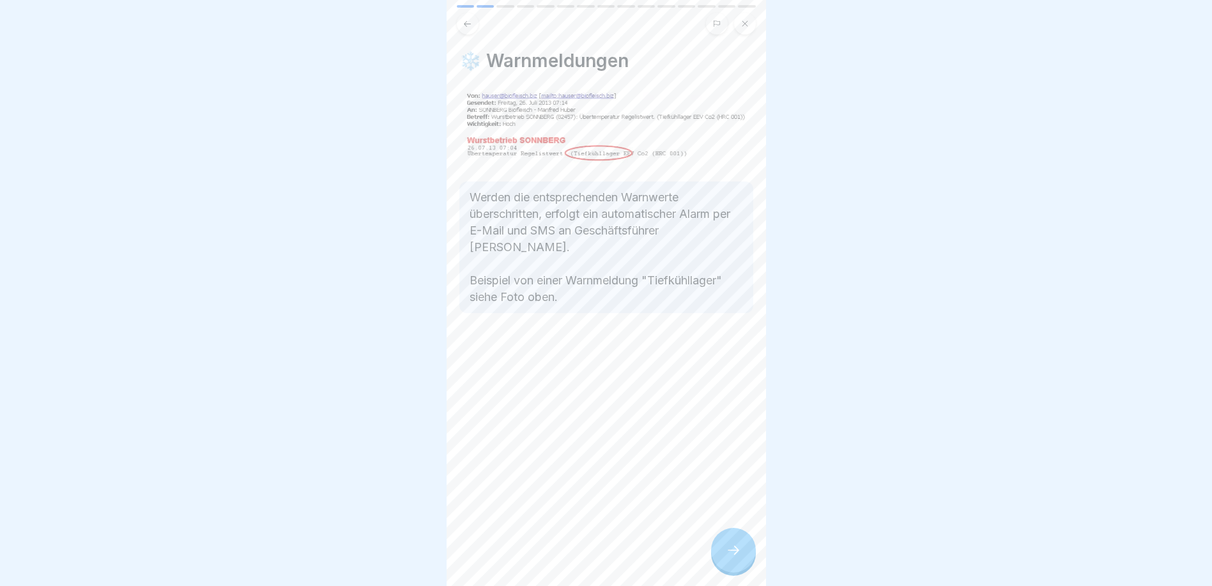
click at [744, 549] on div at bounding box center [733, 550] width 45 height 45
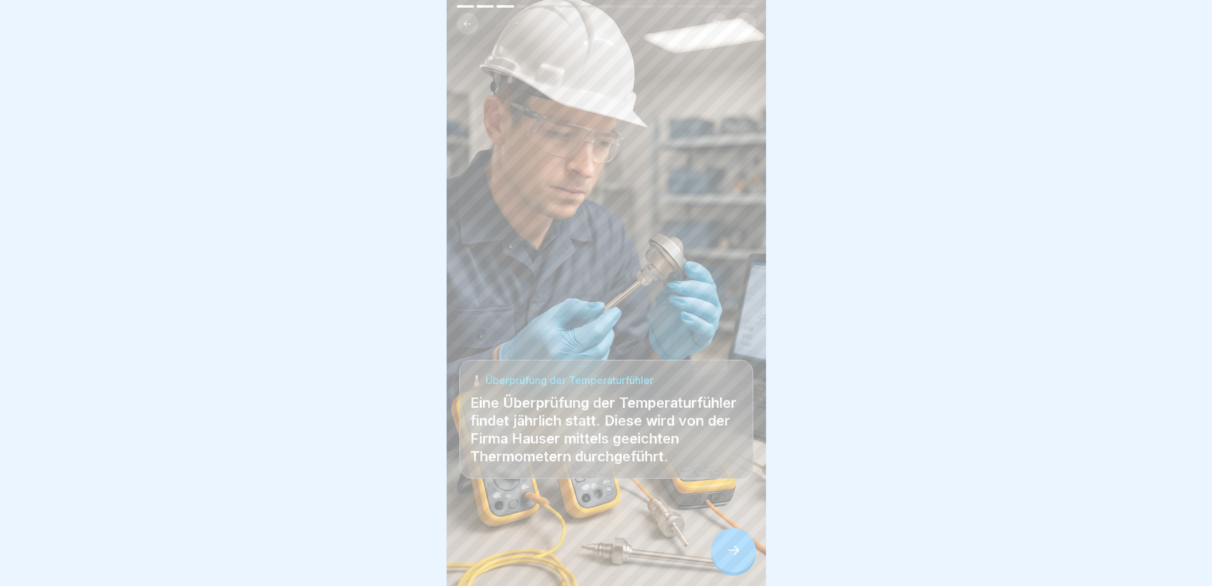
click at [741, 553] on div at bounding box center [733, 550] width 45 height 45
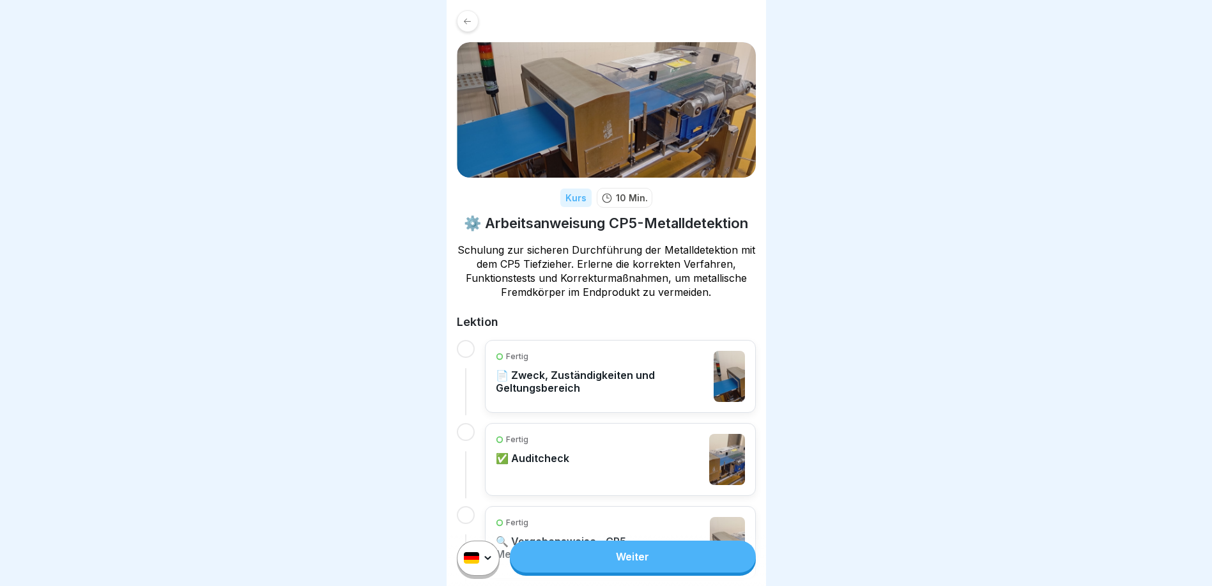
scroll to position [128, 0]
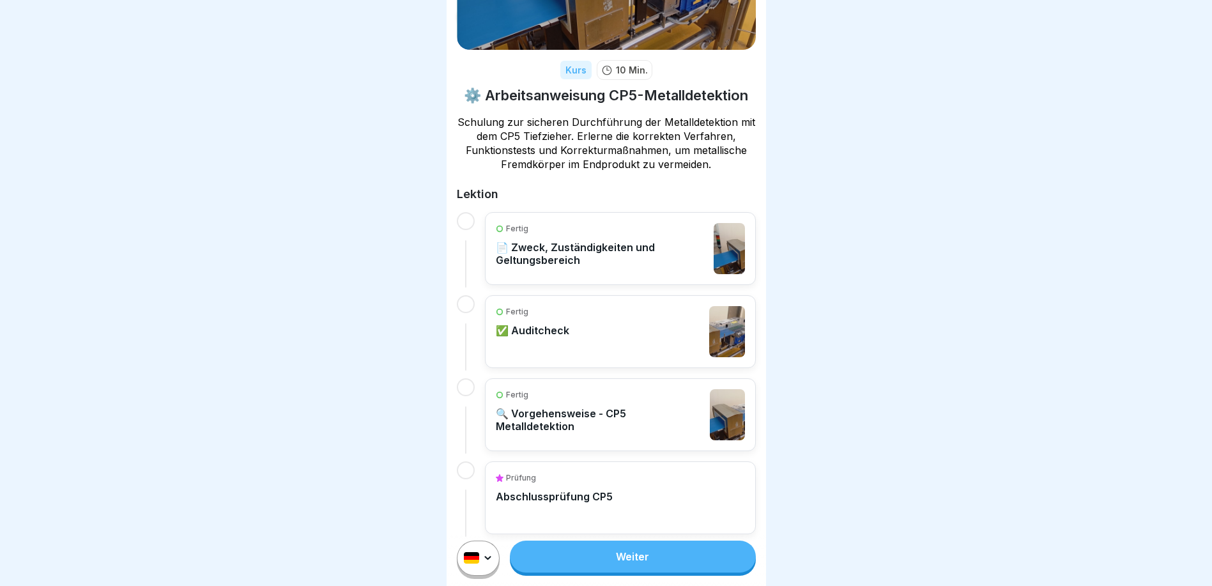
click at [633, 266] on p "📄 Zweck, Zuständigkeiten und Geltungsbereich" at bounding box center [602, 254] width 212 height 26
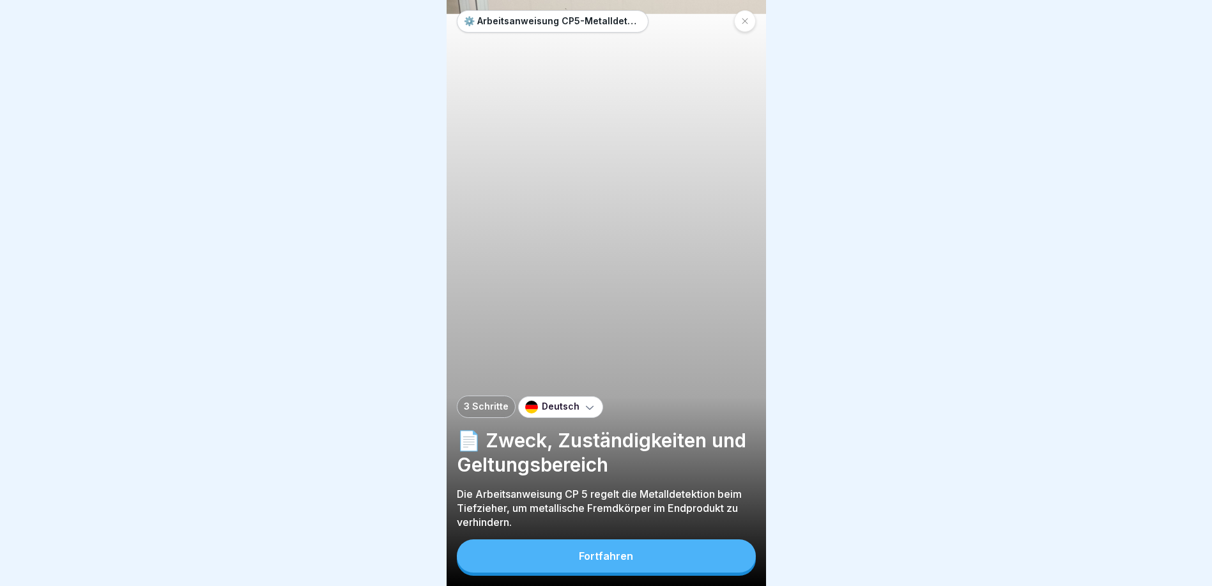
click at [623, 561] on div "Fortfahren" at bounding box center [606, 555] width 54 height 11
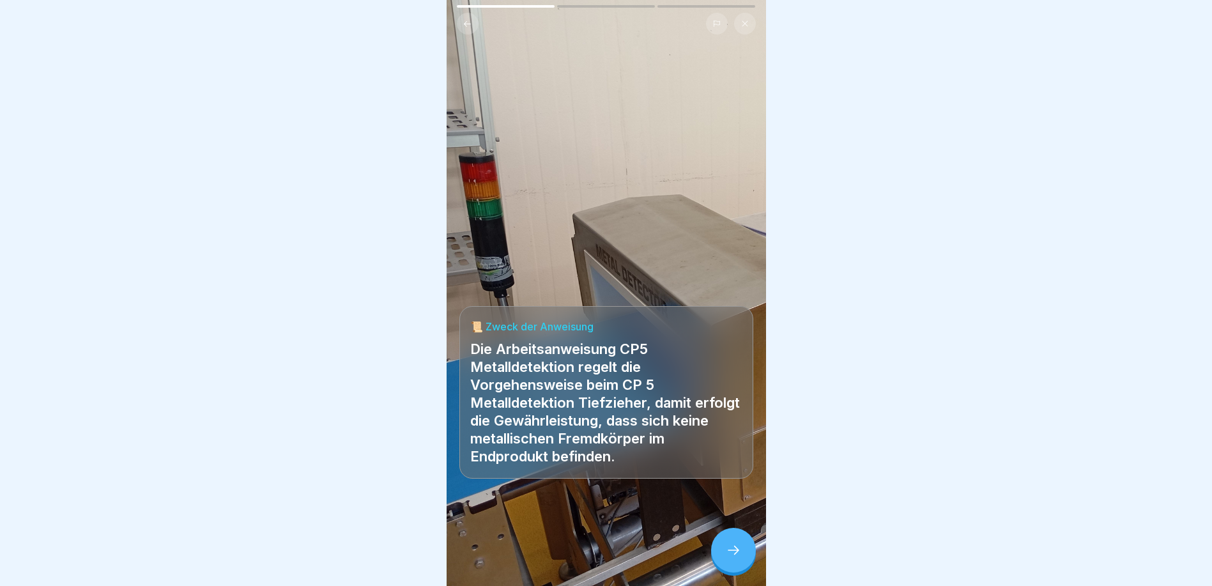
click at [742, 558] on div at bounding box center [733, 550] width 45 height 45
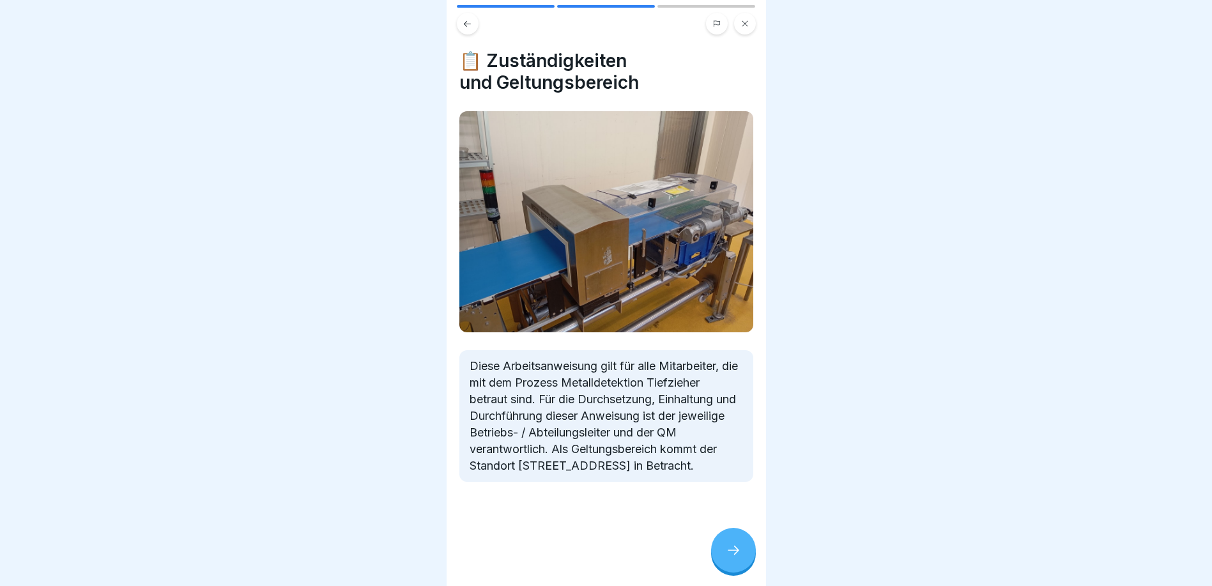
click at [742, 558] on div at bounding box center [733, 550] width 45 height 45
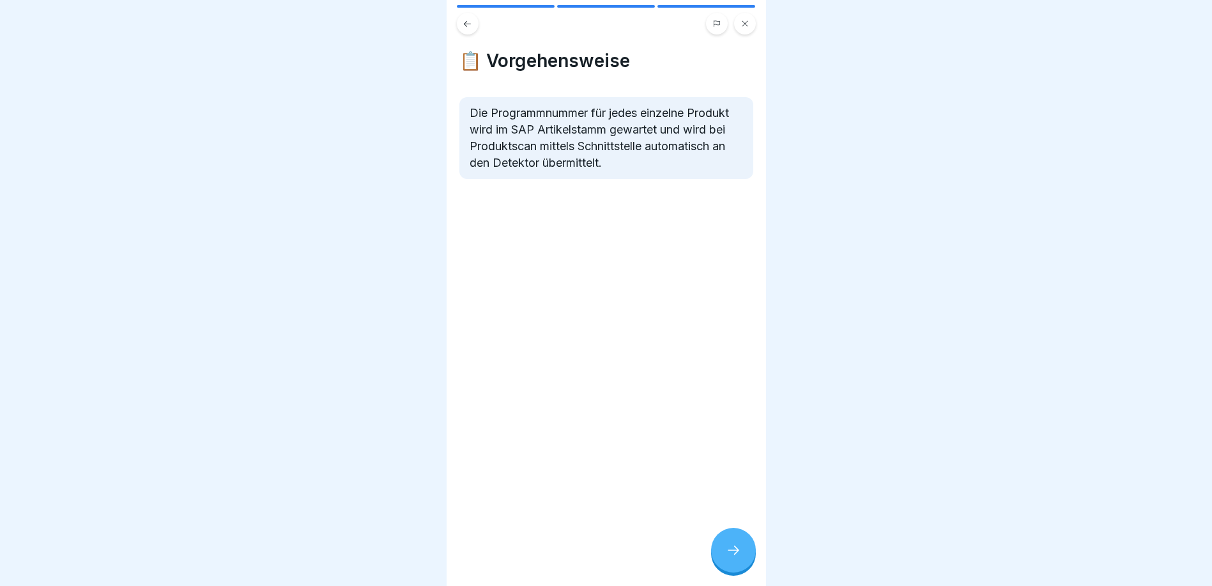
click at [742, 558] on div at bounding box center [733, 550] width 45 height 45
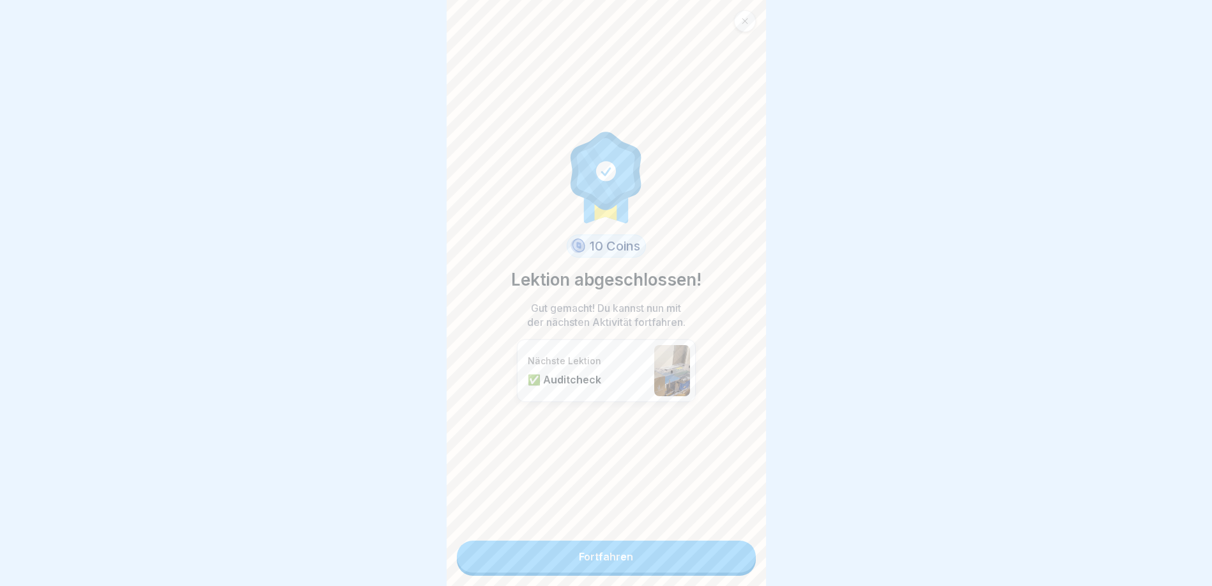
click at [652, 566] on link "Fortfahren" at bounding box center [606, 556] width 299 height 32
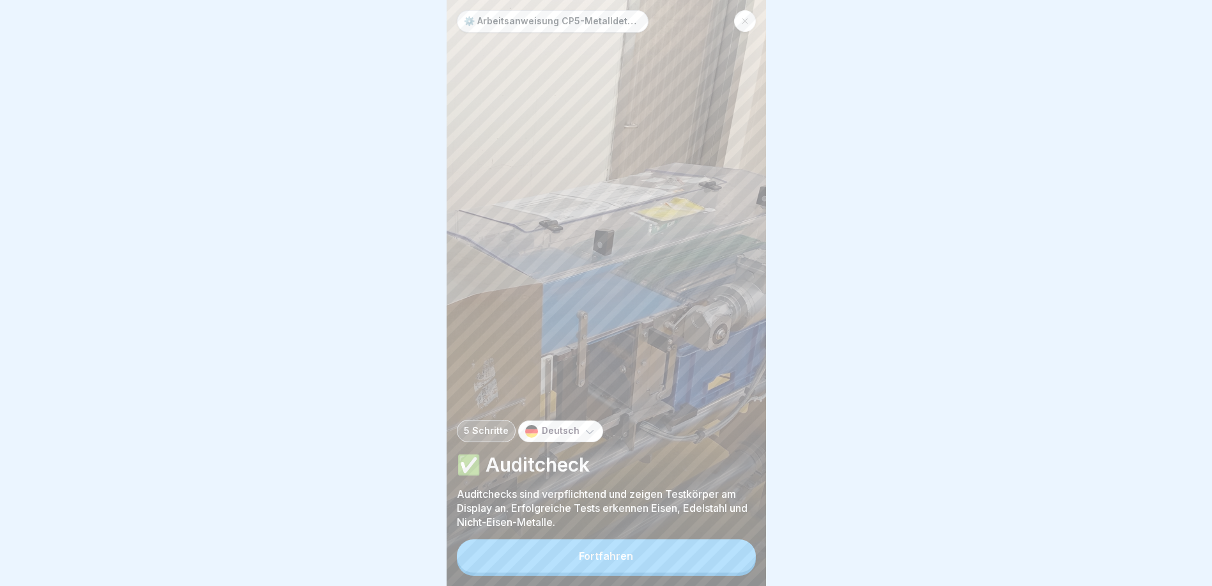
click at [653, 566] on button "Fortfahren" at bounding box center [606, 555] width 299 height 33
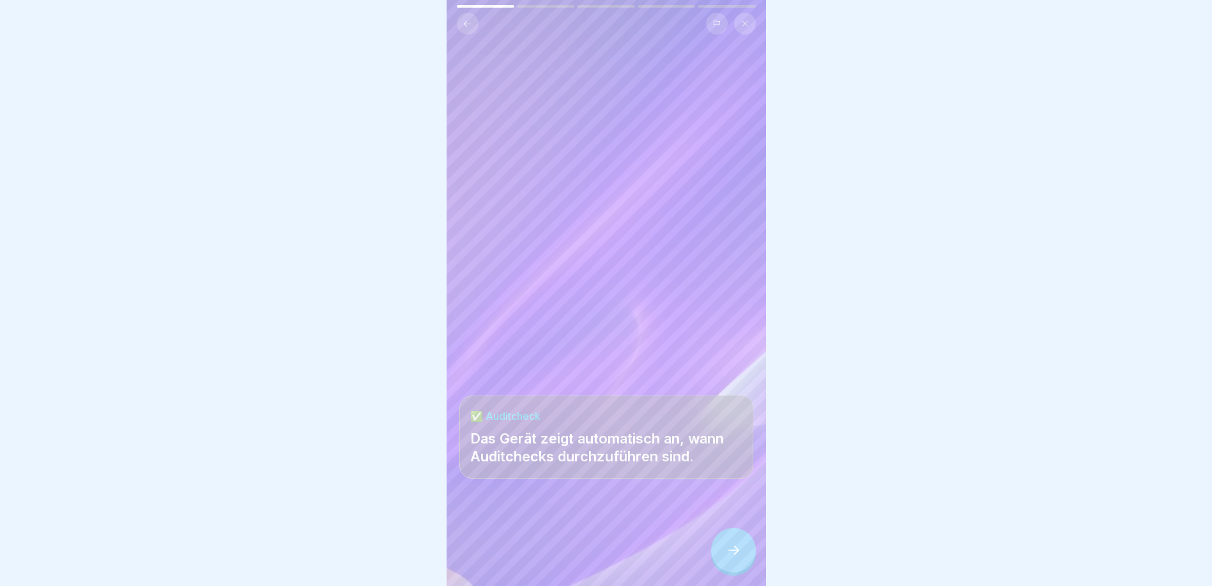
click at [720, 556] on div at bounding box center [733, 550] width 45 height 45
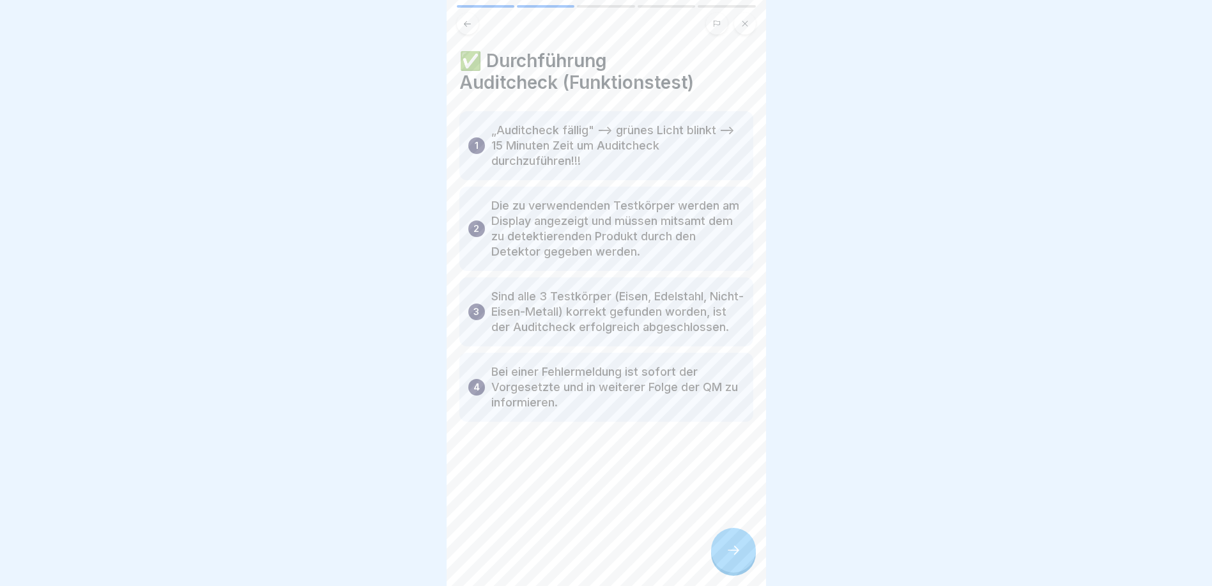
click at [722, 556] on div at bounding box center [733, 550] width 45 height 45
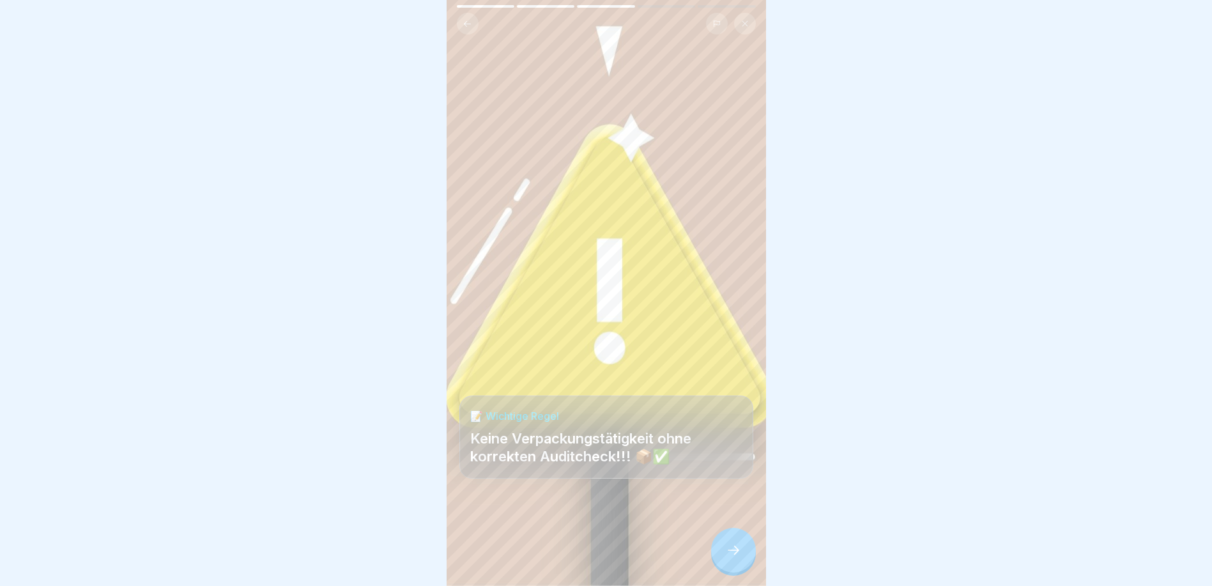
click at [723, 556] on div at bounding box center [733, 550] width 45 height 45
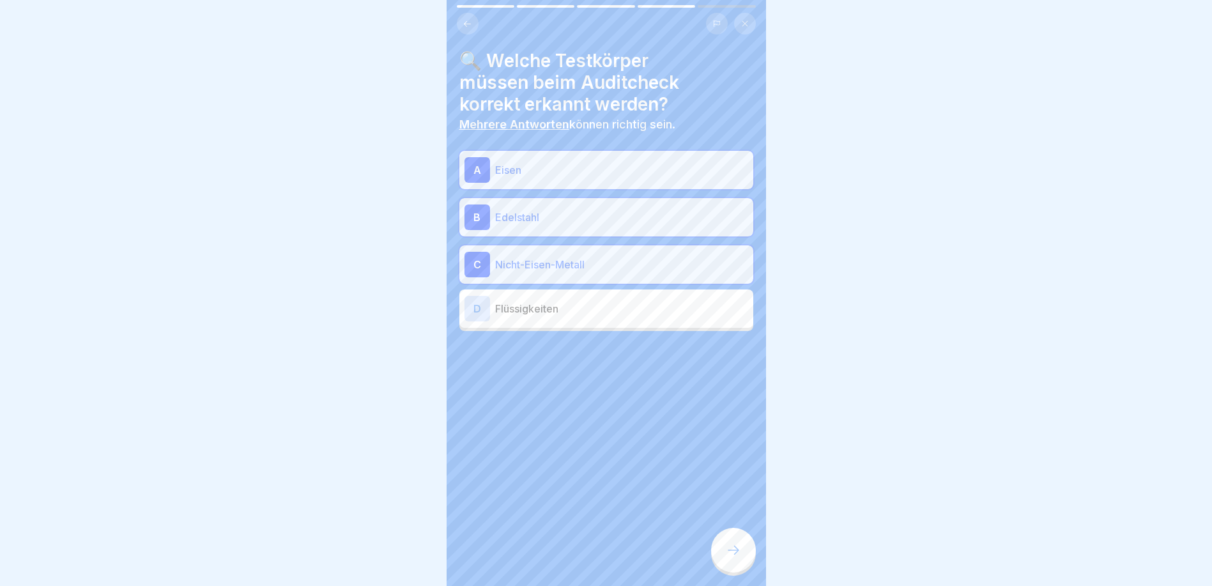
click at [723, 556] on div at bounding box center [733, 550] width 45 height 45
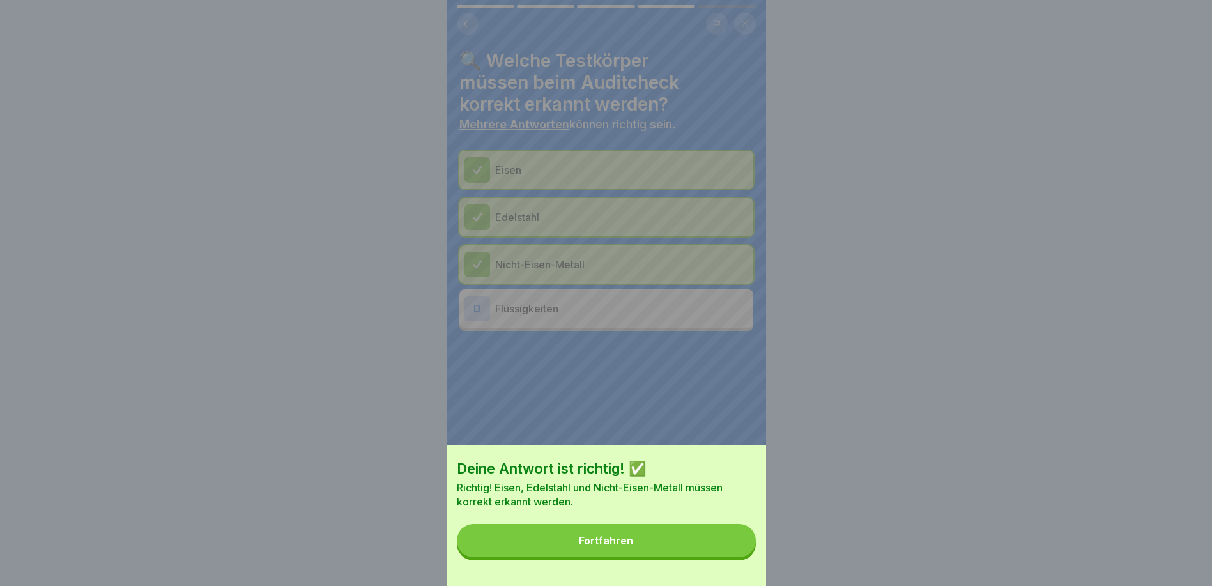
click at [723, 556] on button "Fortfahren" at bounding box center [606, 540] width 299 height 33
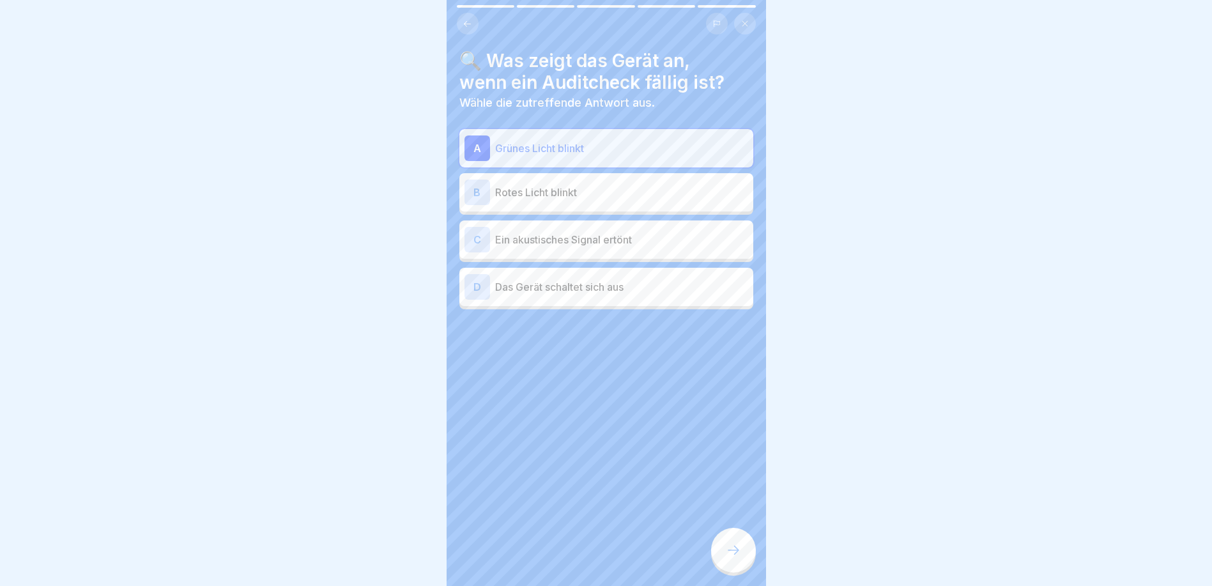
click at [723, 556] on div at bounding box center [733, 550] width 45 height 45
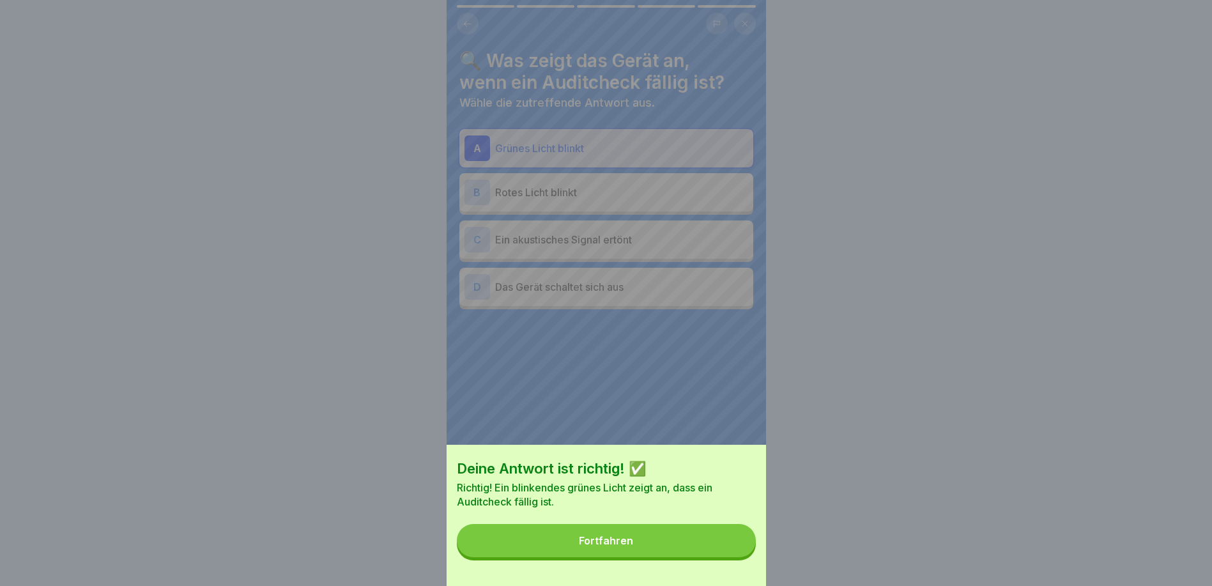
click at [723, 556] on button "Fortfahren" at bounding box center [606, 540] width 299 height 33
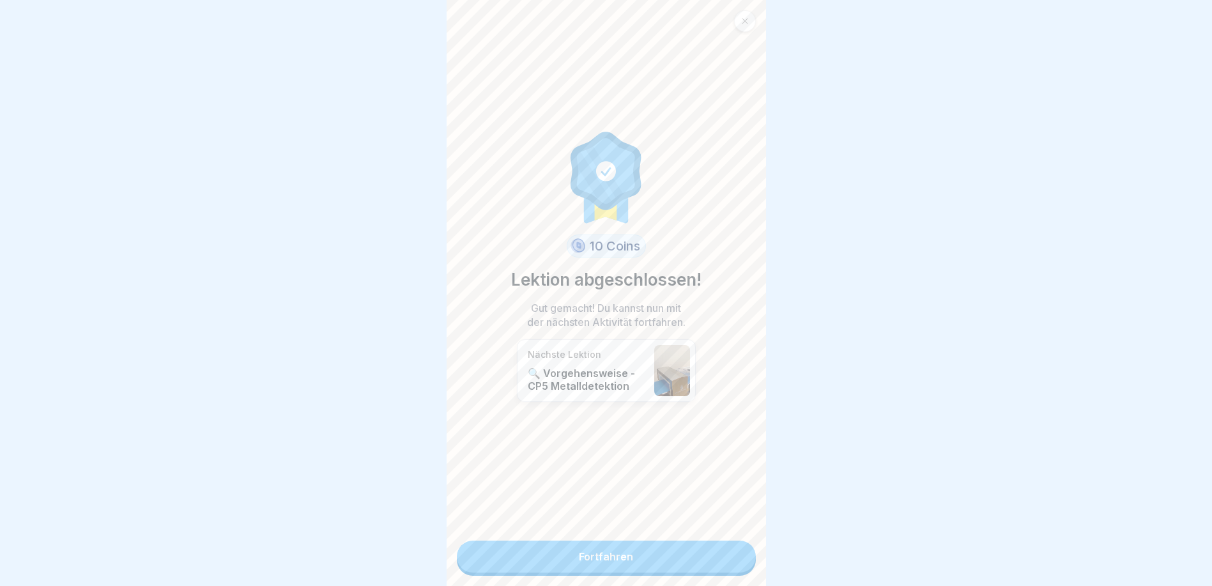
click at [723, 556] on link "Fortfahren" at bounding box center [606, 556] width 299 height 32
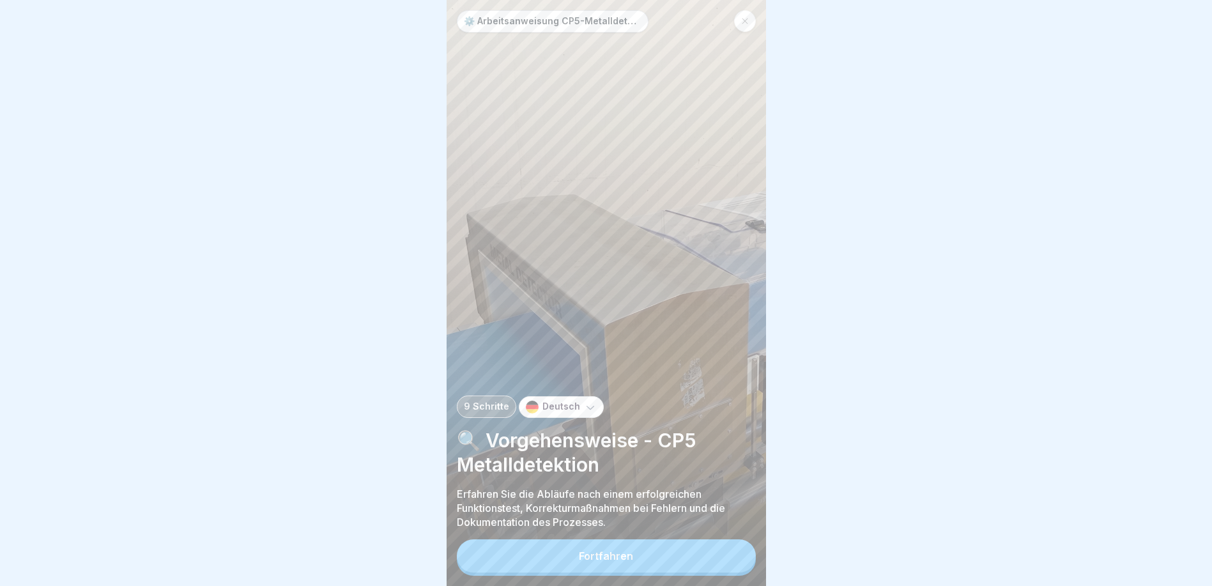
click at [723, 556] on button "Fortfahren" at bounding box center [606, 555] width 299 height 33
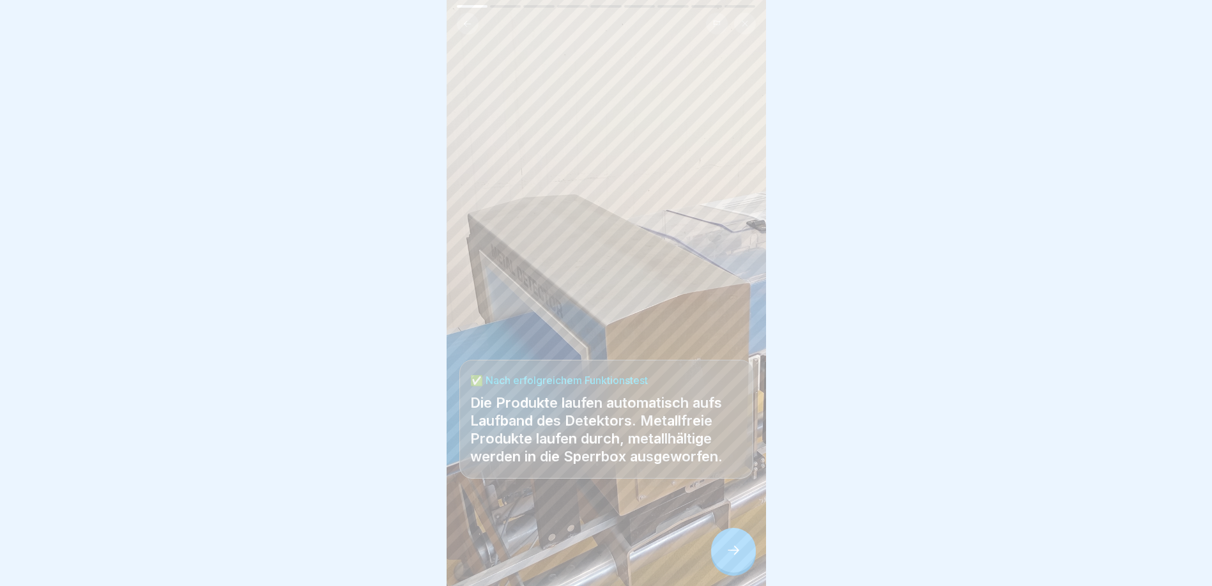
click at [723, 556] on div at bounding box center [733, 550] width 45 height 45
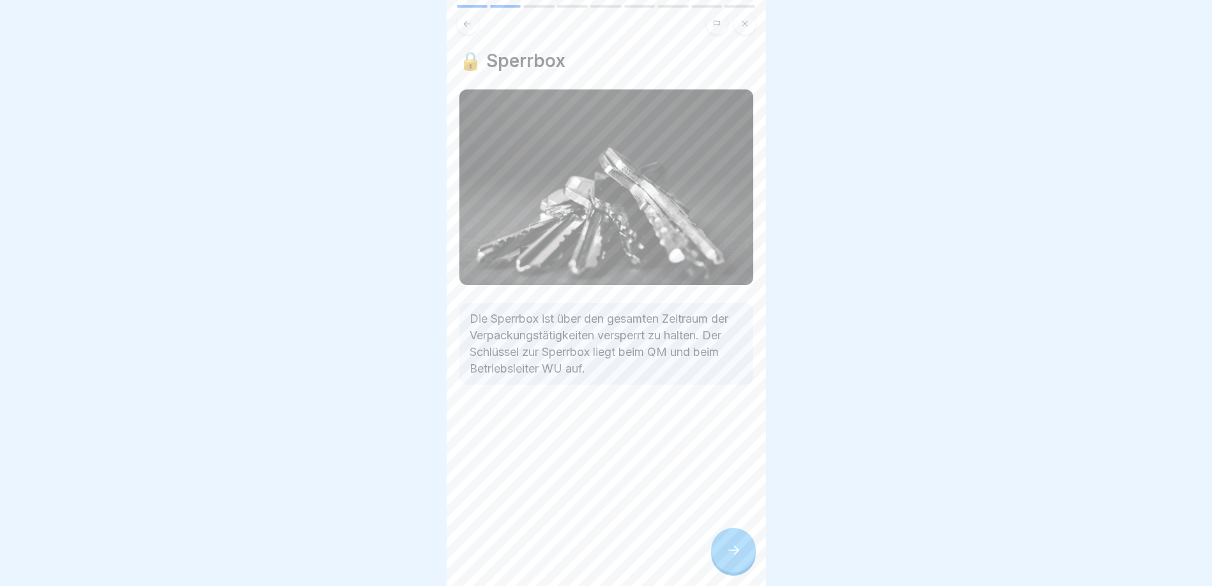
click at [731, 570] on div at bounding box center [733, 550] width 45 height 45
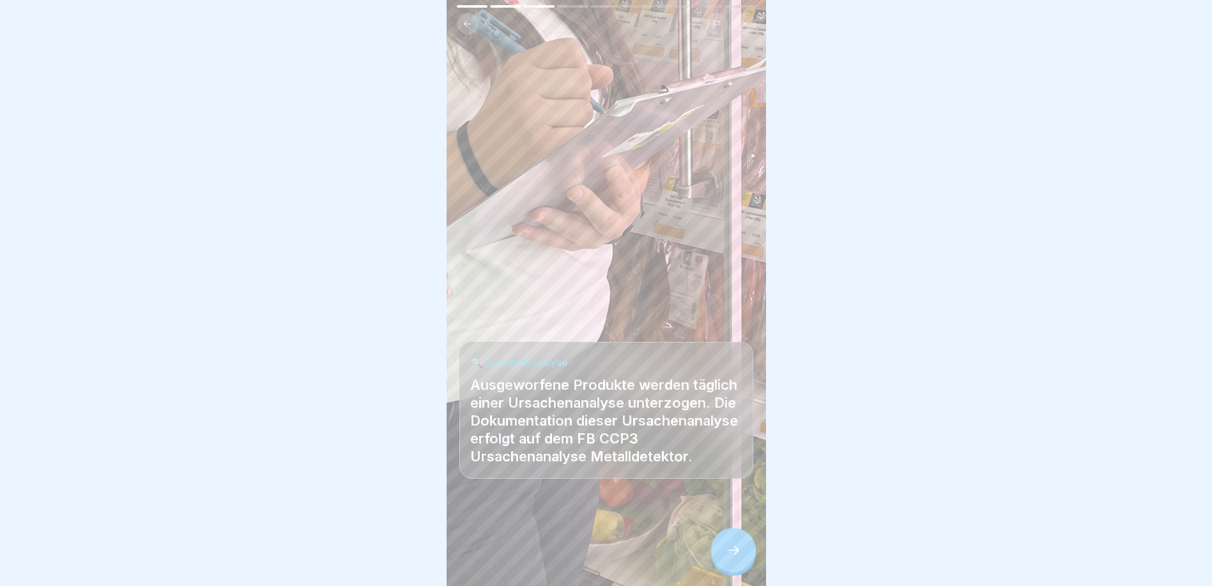
click at [731, 570] on div at bounding box center [733, 550] width 45 height 45
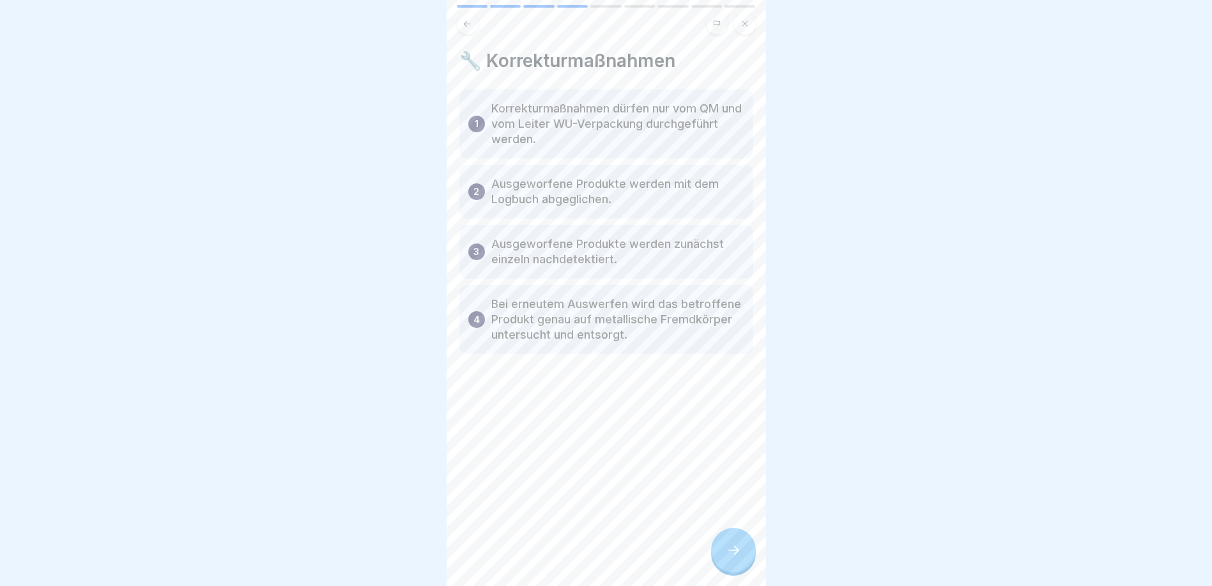
click at [469, 22] on icon at bounding box center [467, 24] width 10 height 10
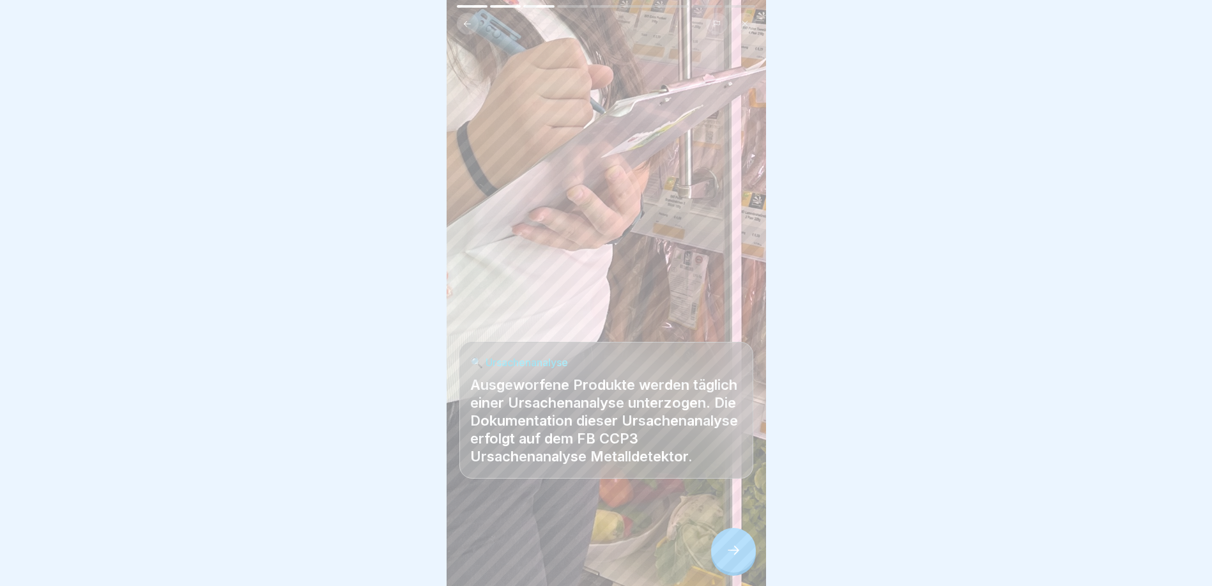
click at [469, 22] on icon at bounding box center [467, 24] width 10 height 10
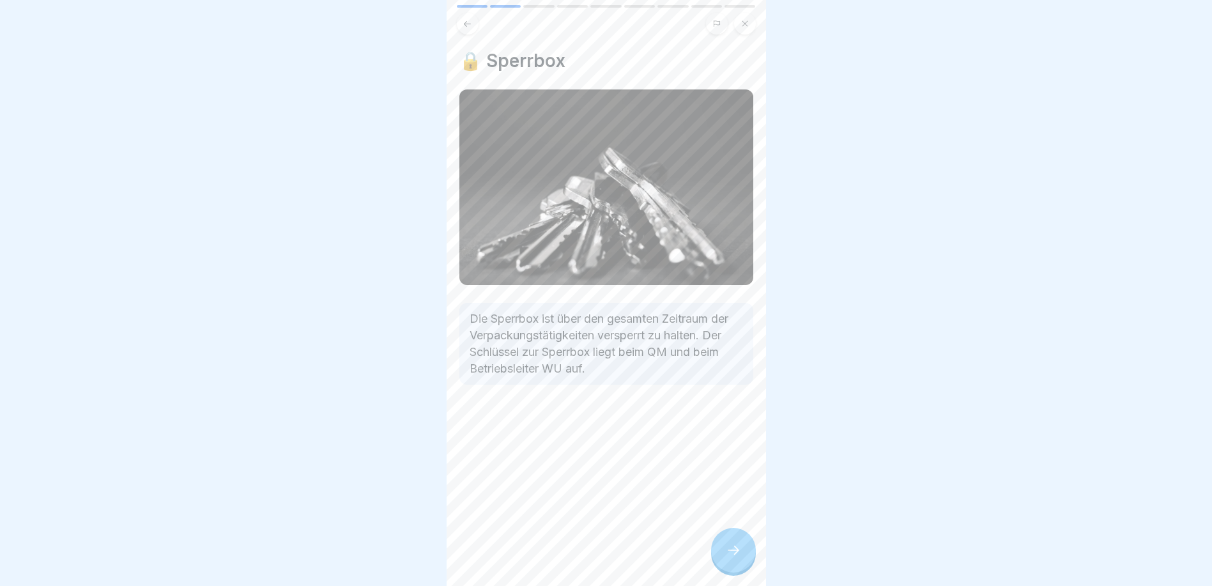
click at [469, 22] on icon at bounding box center [467, 24] width 10 height 10
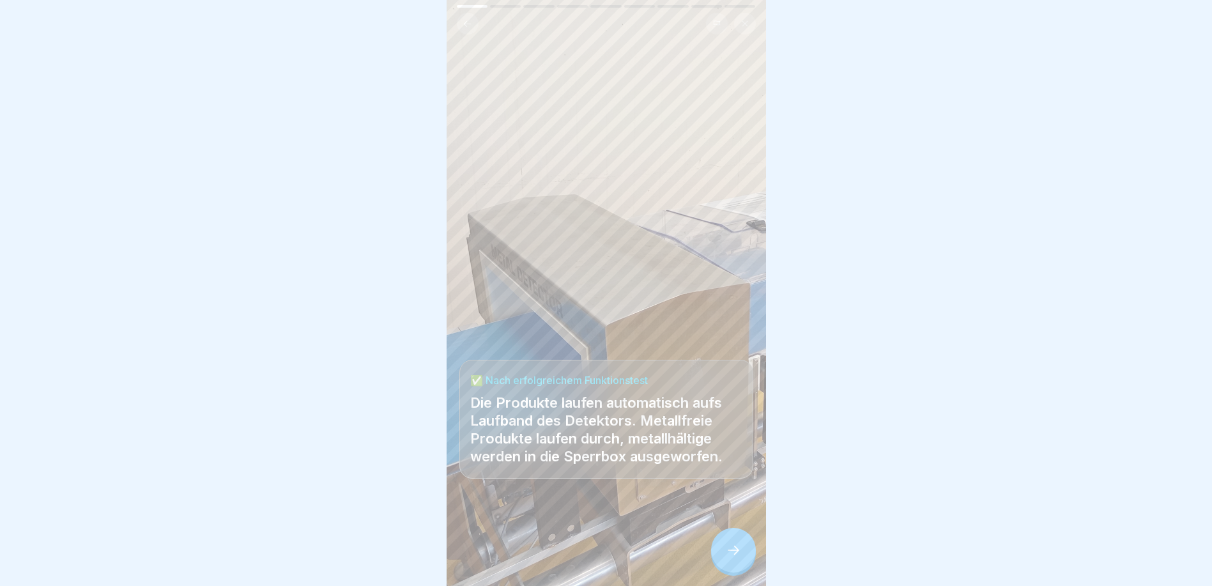
click at [469, 22] on icon at bounding box center [467, 24] width 10 height 10
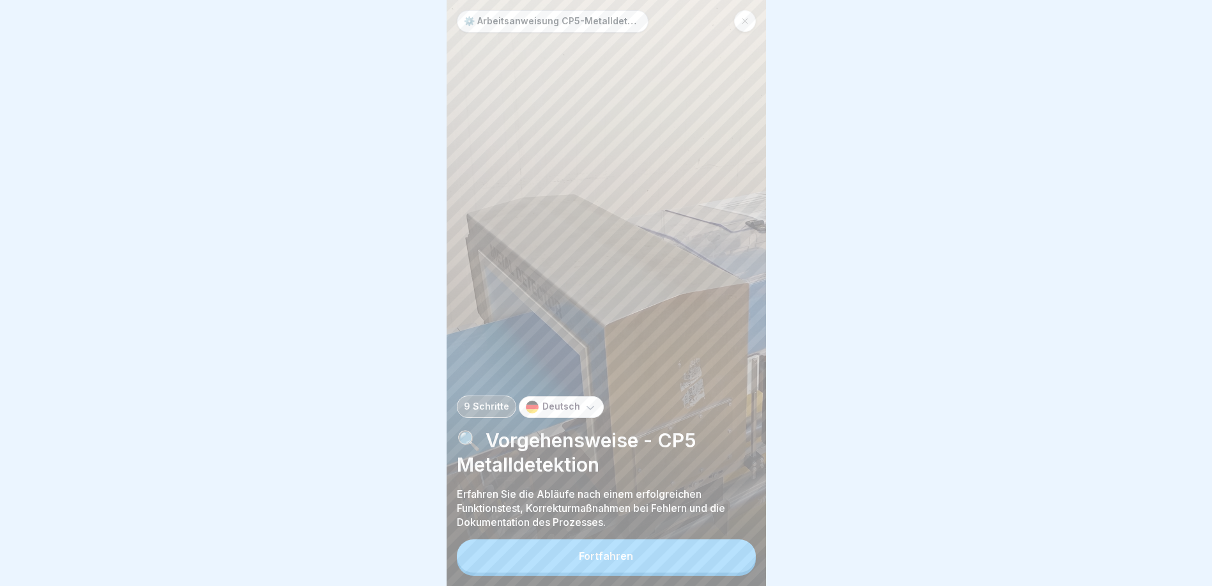
click at [669, 560] on button "Fortfahren" at bounding box center [606, 555] width 299 height 33
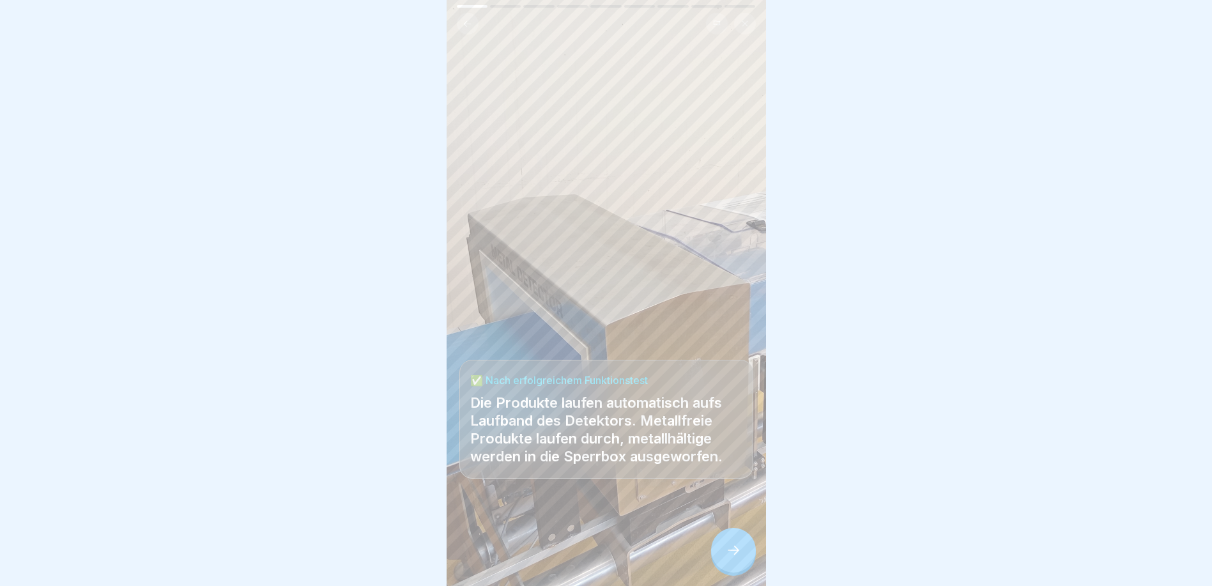
click at [722, 549] on div at bounding box center [733, 550] width 45 height 45
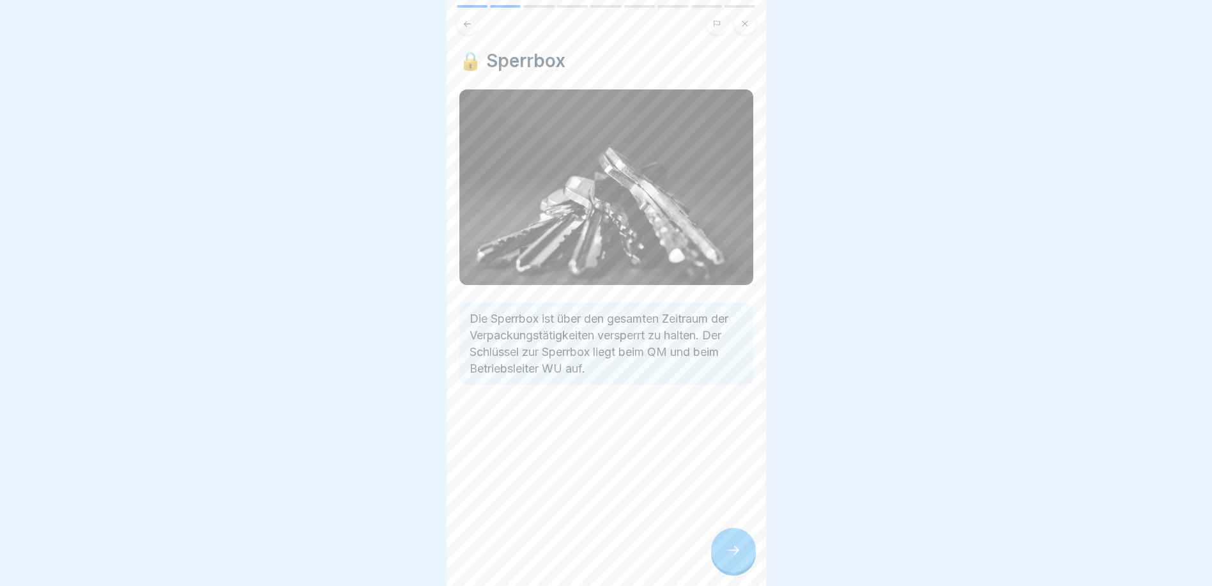
click at [722, 551] on div at bounding box center [733, 550] width 45 height 45
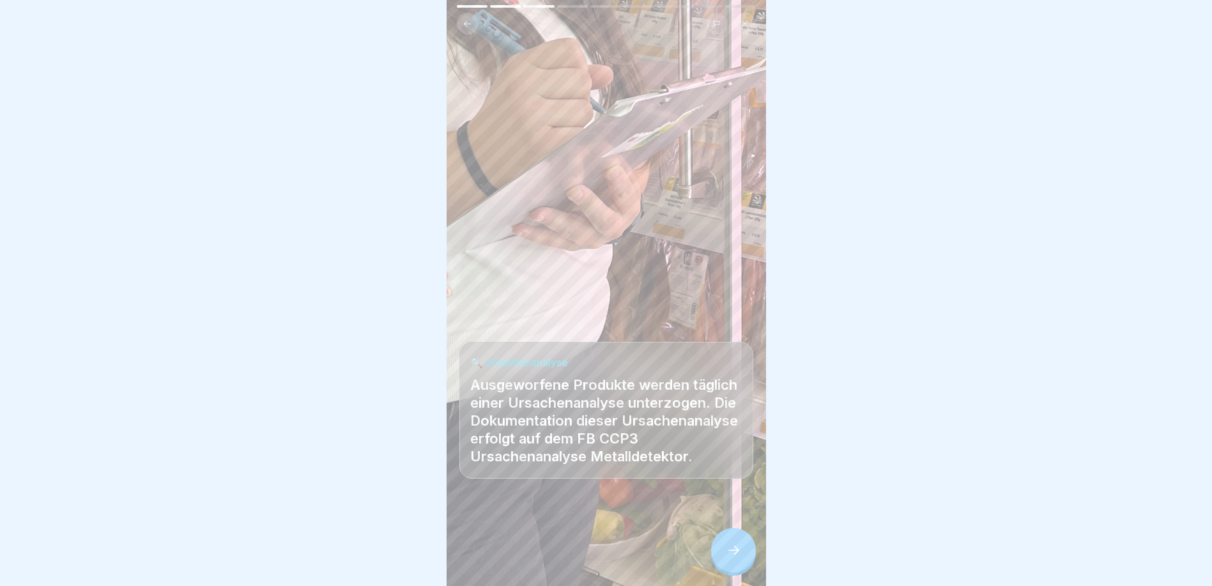
click at [722, 551] on div at bounding box center [733, 550] width 45 height 45
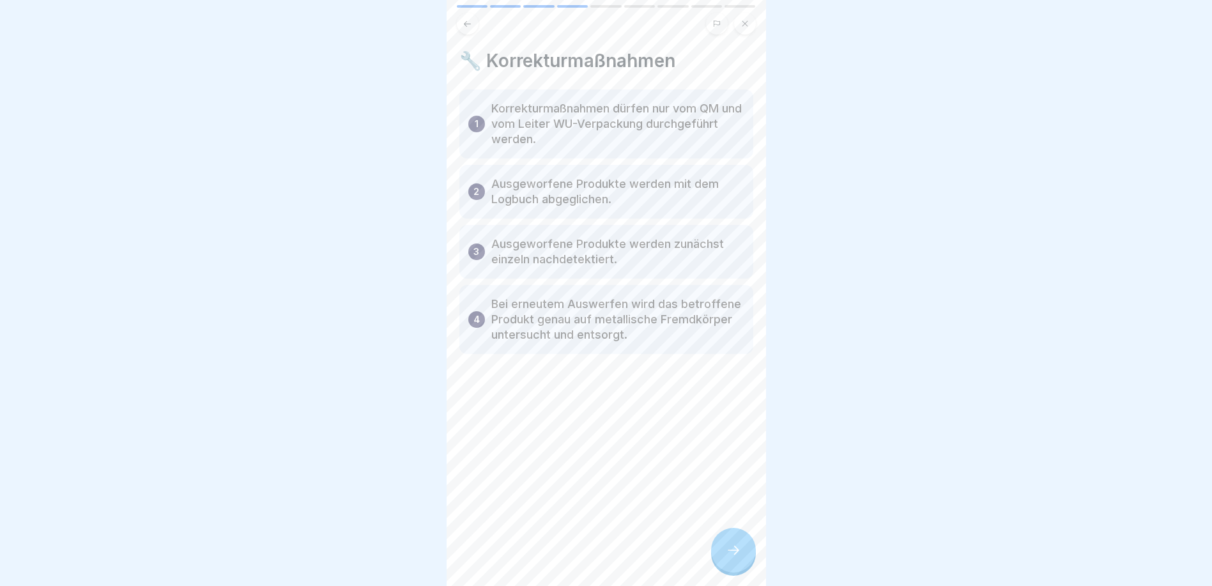
click at [722, 551] on div at bounding box center [733, 550] width 45 height 45
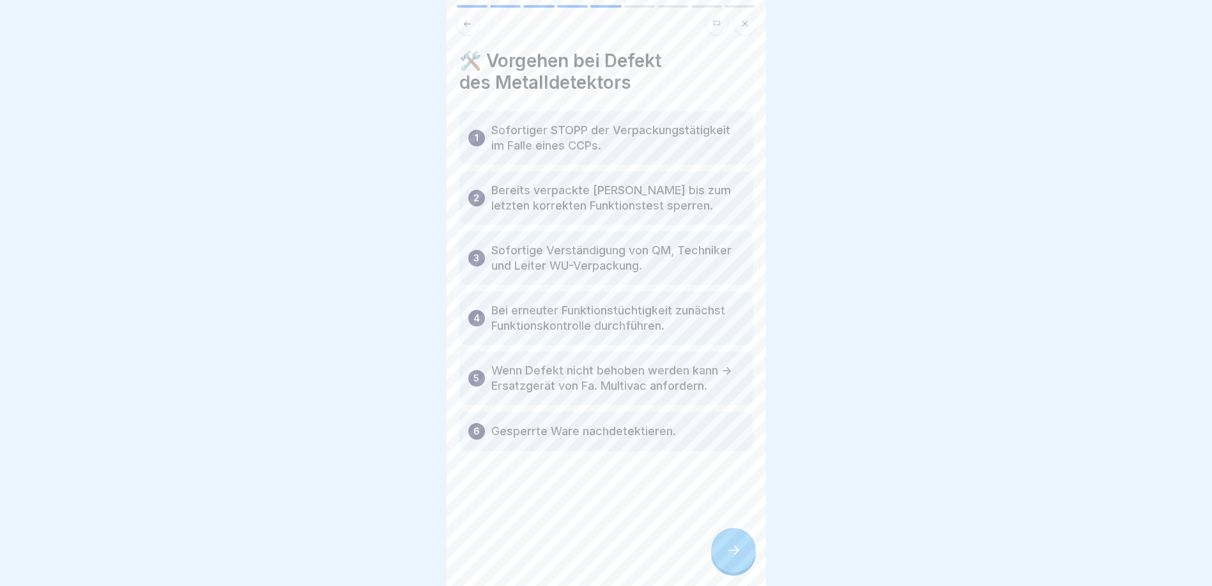
click at [722, 551] on div at bounding box center [733, 550] width 45 height 45
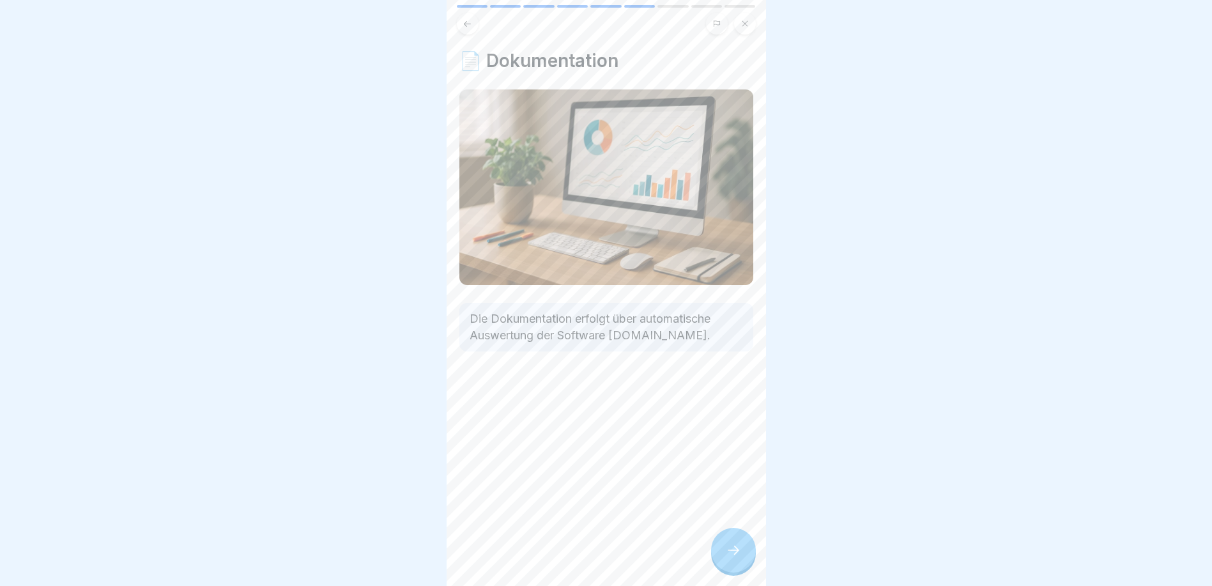
click at [722, 551] on div at bounding box center [733, 550] width 45 height 45
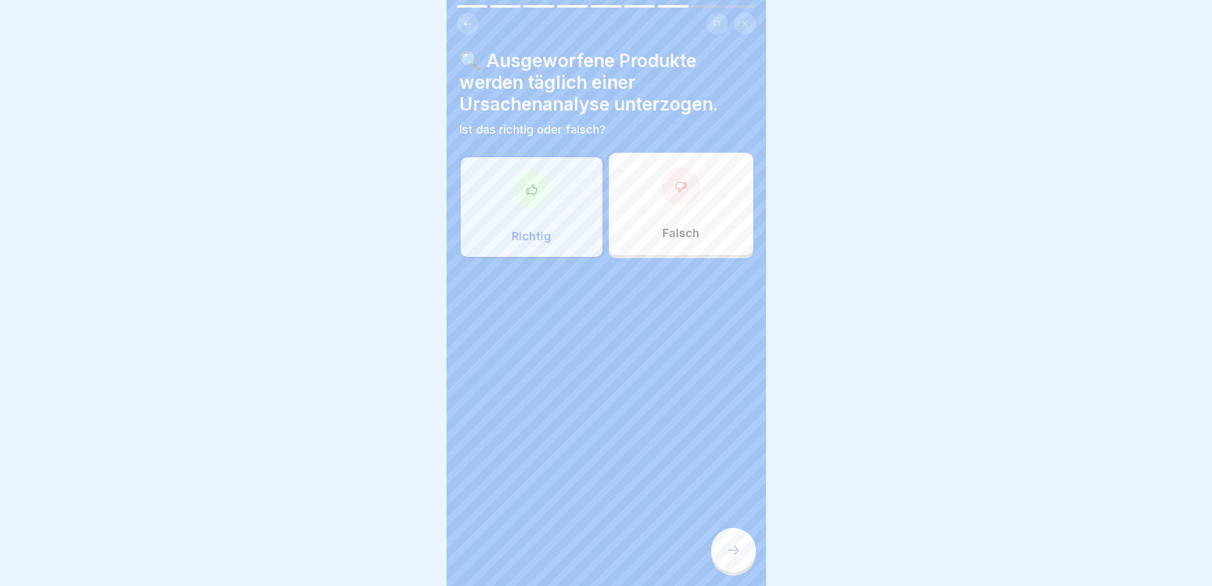
click at [722, 551] on div at bounding box center [733, 550] width 45 height 45
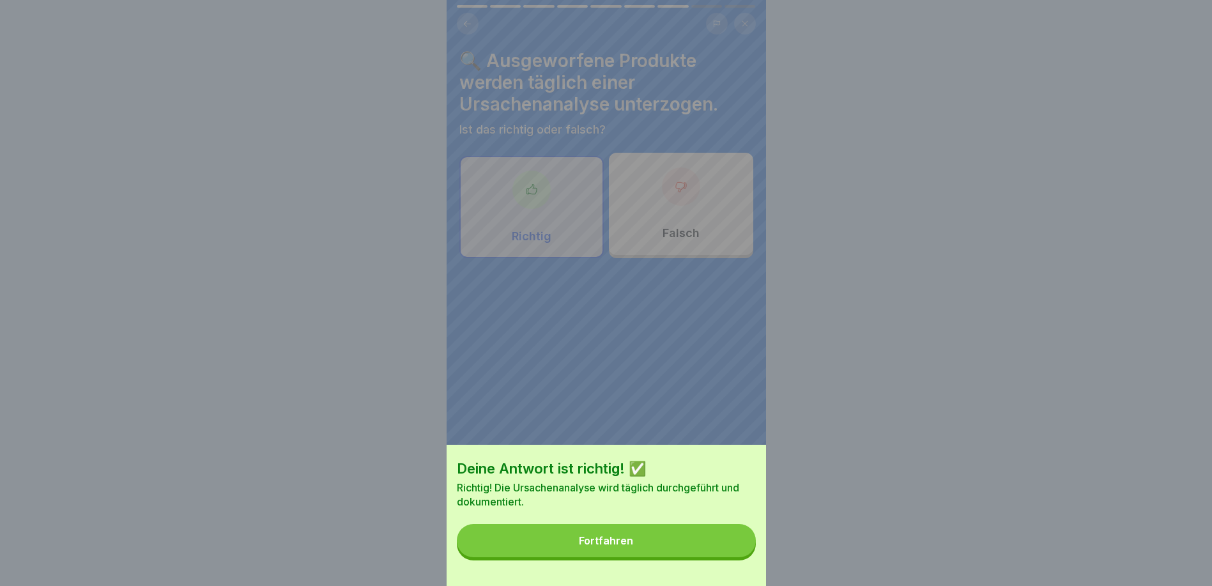
click at [722, 548] on button "Fortfahren" at bounding box center [606, 540] width 299 height 33
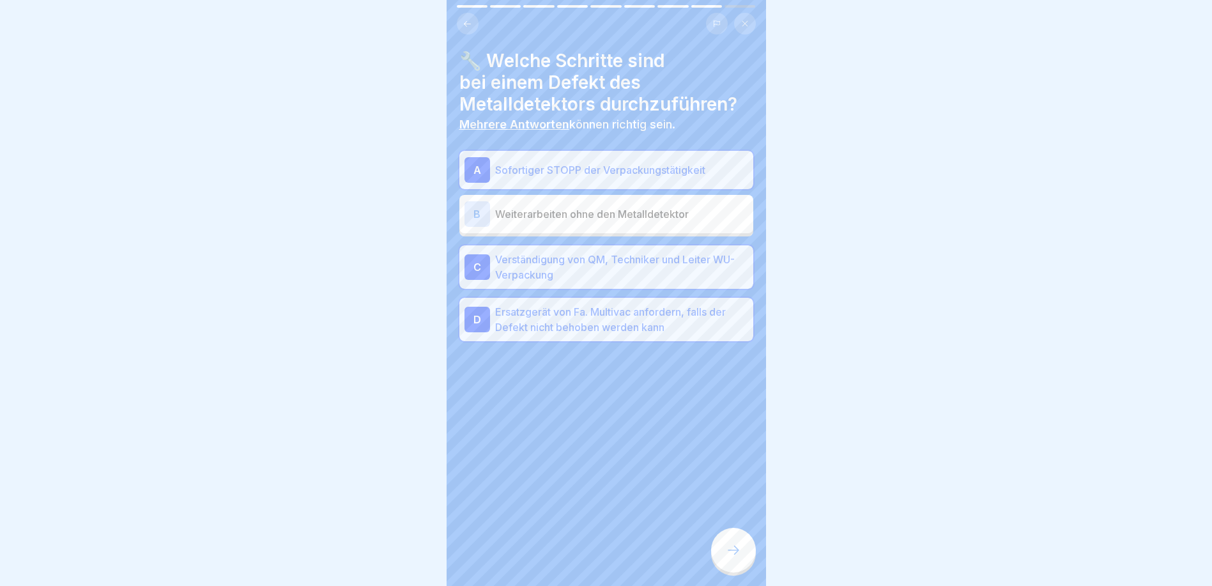
click at [732, 553] on icon at bounding box center [733, 549] width 15 height 15
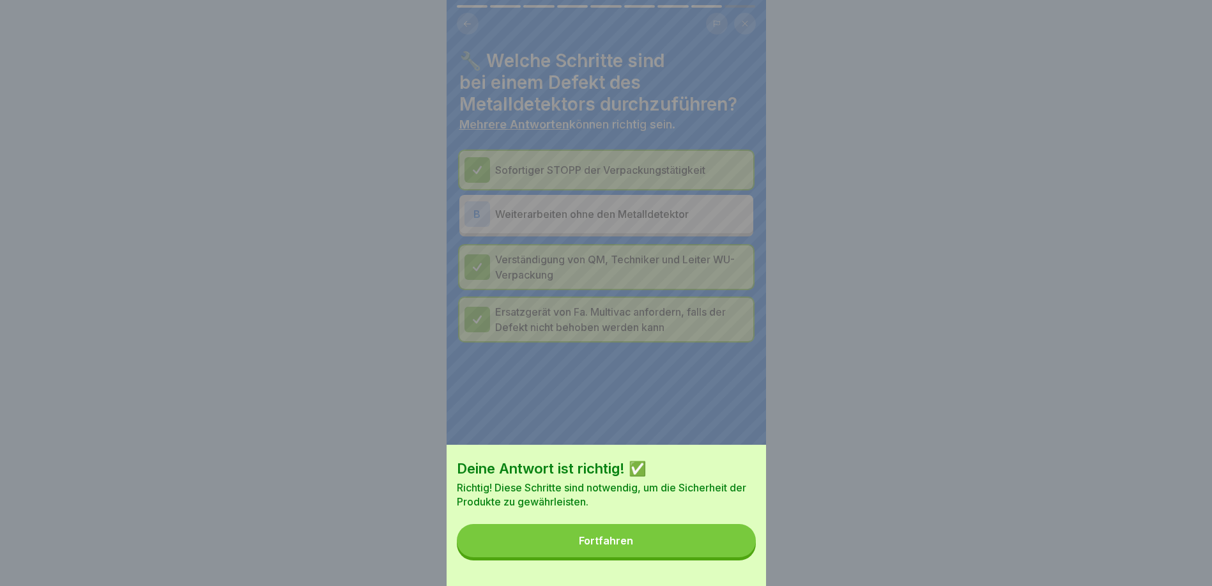
click at [732, 553] on button "Fortfahren" at bounding box center [606, 540] width 299 height 33
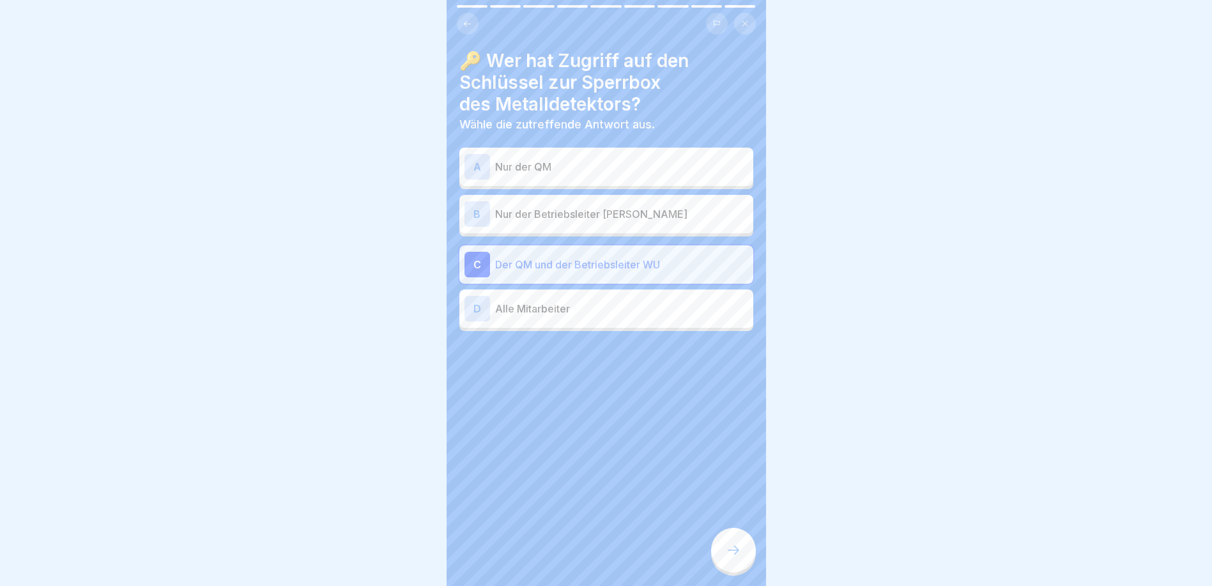
click at [732, 553] on icon at bounding box center [733, 549] width 15 height 15
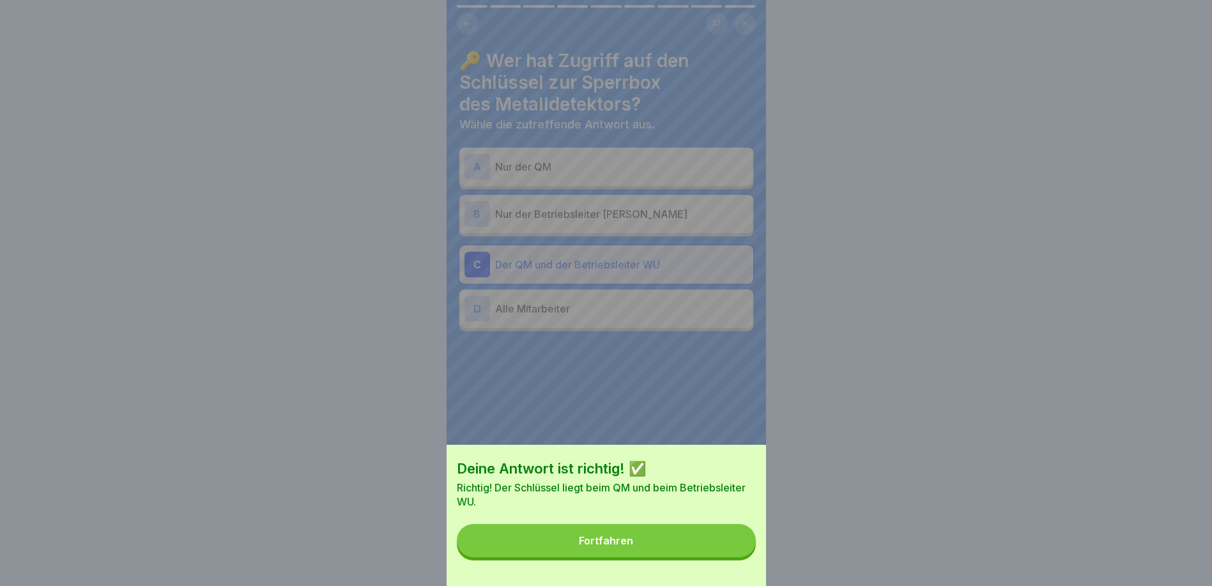
click at [732, 553] on button "Fortfahren" at bounding box center [606, 540] width 299 height 33
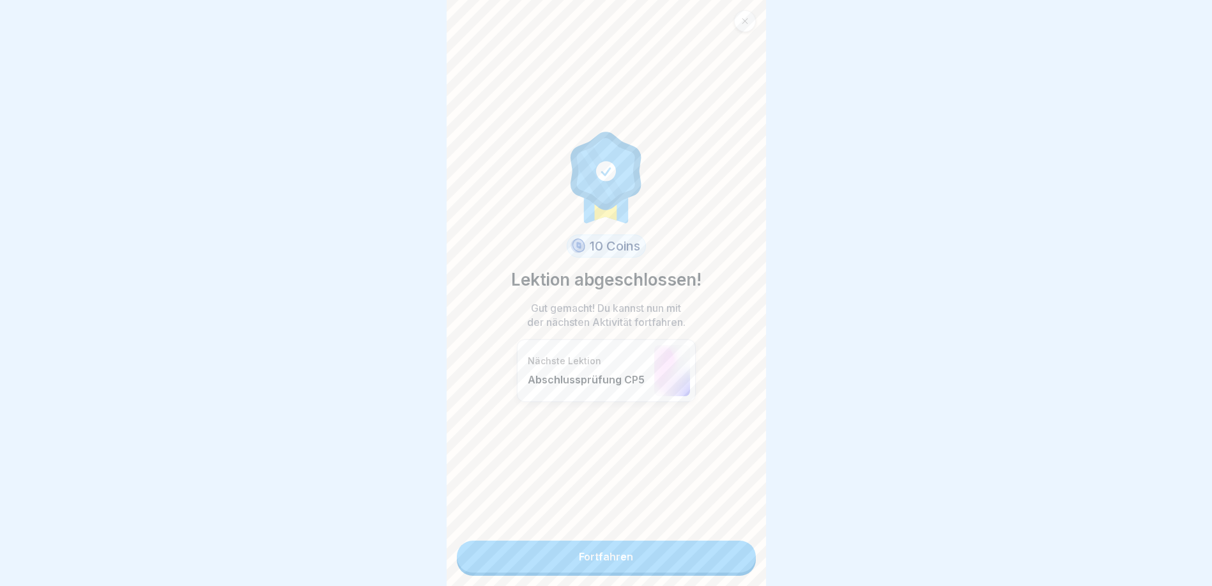
click at [731, 549] on link "Fortfahren" at bounding box center [606, 556] width 299 height 32
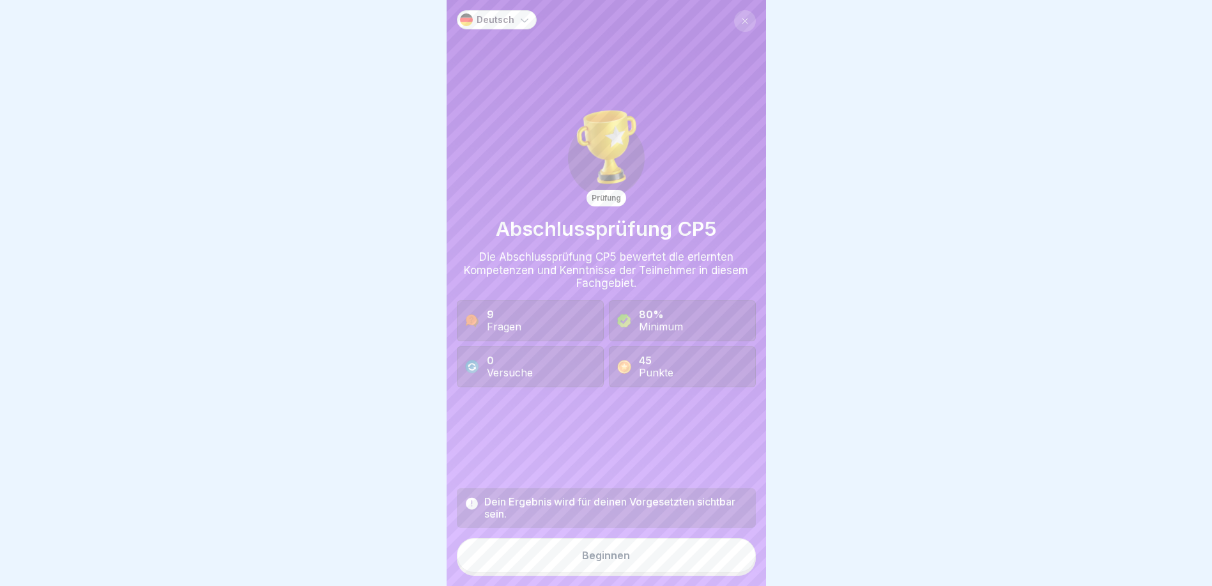
click at [734, 18] on button at bounding box center [745, 21] width 22 height 22
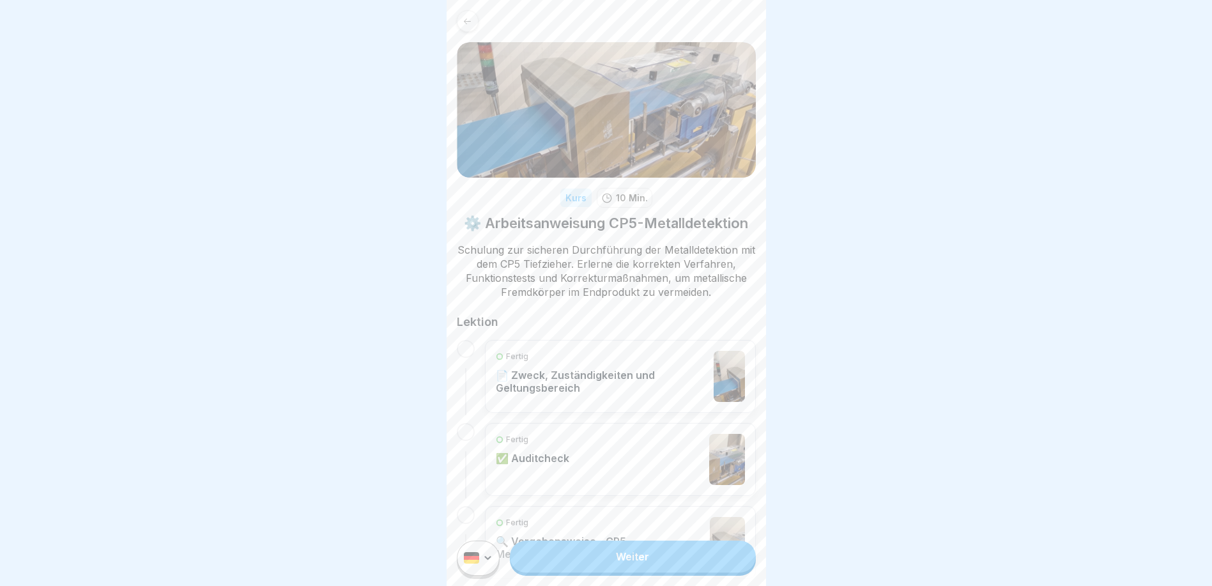
click at [558, 394] on p "📄 Zweck, Zuständigkeiten und Geltungsbereich" at bounding box center [602, 382] width 212 height 26
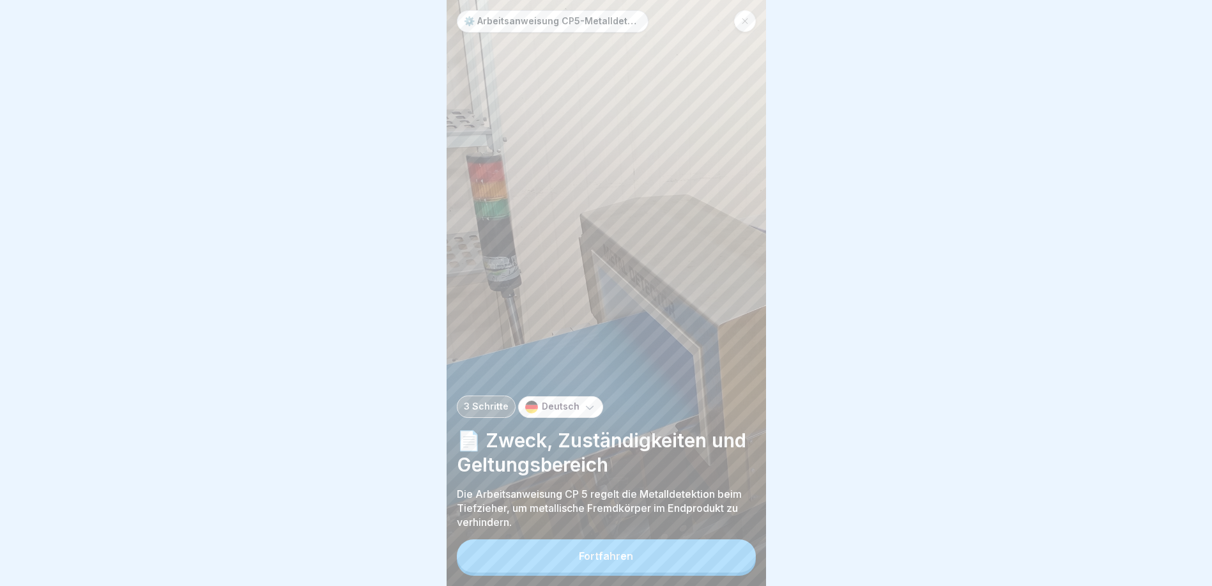
click at [594, 554] on button "Fortfahren" at bounding box center [606, 555] width 299 height 33
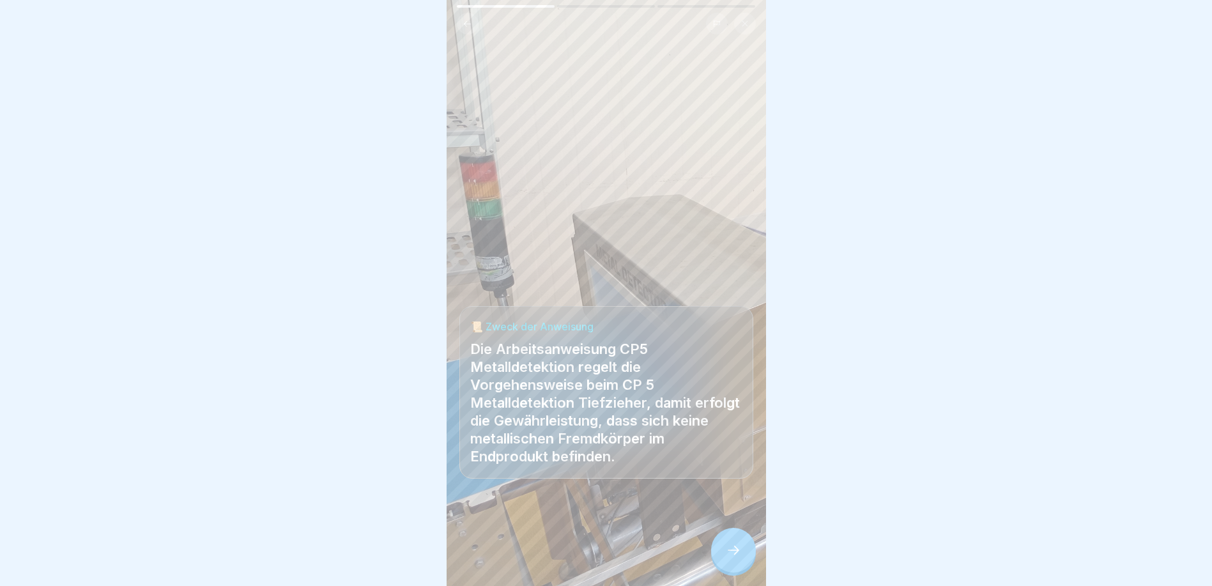
click at [730, 553] on icon at bounding box center [733, 549] width 15 height 15
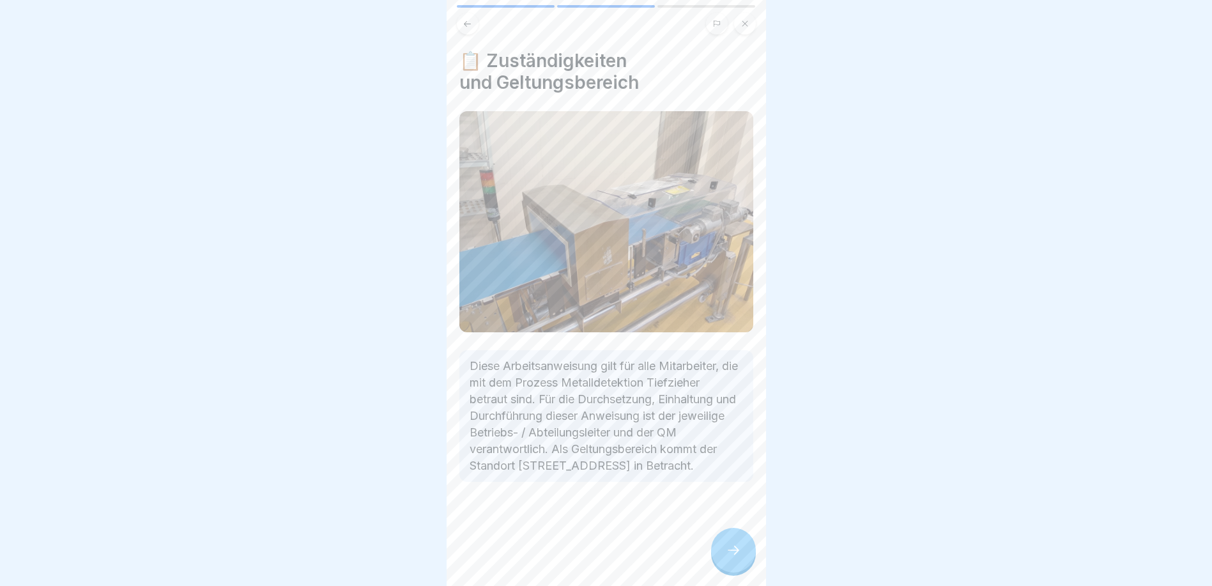
click at [743, 552] on div at bounding box center [733, 550] width 45 height 45
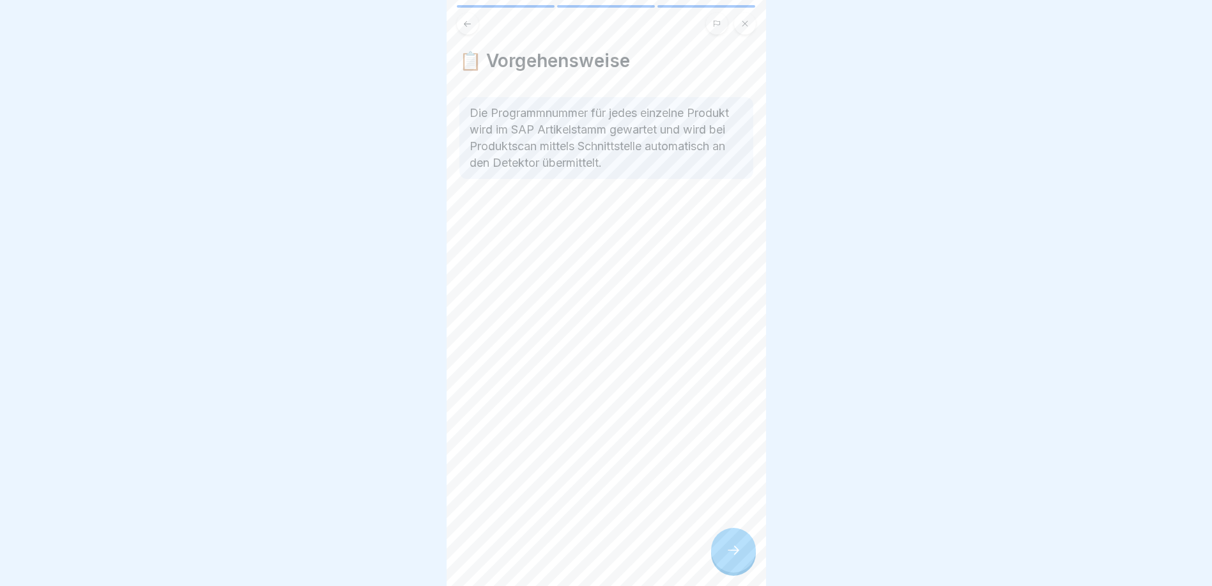
click at [743, 552] on div at bounding box center [733, 550] width 45 height 45
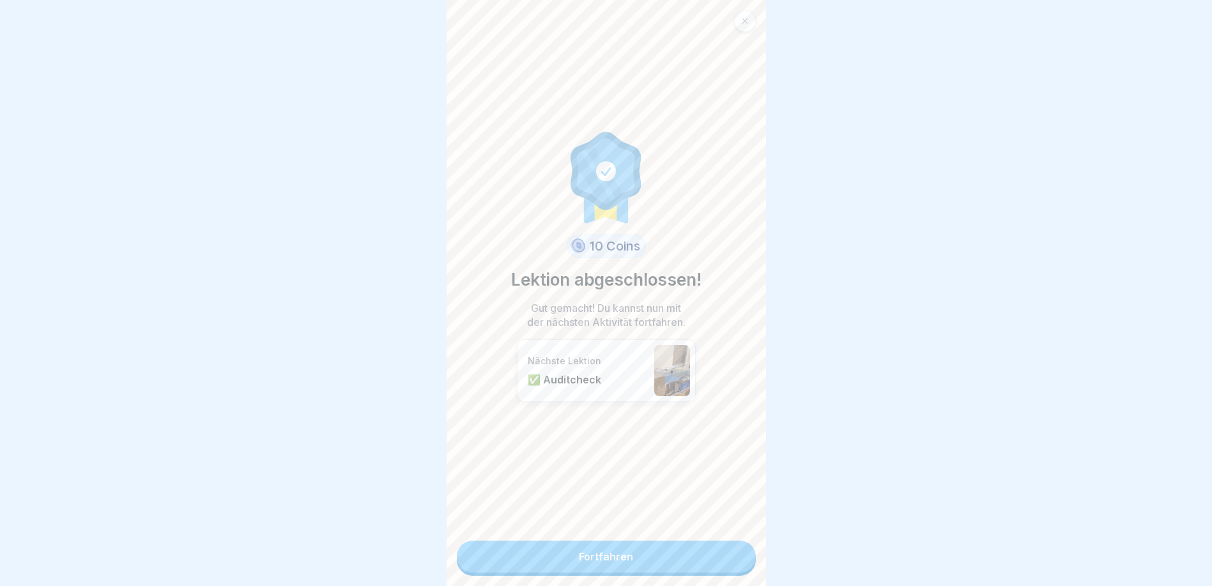
click at [743, 552] on link "Fortfahren" at bounding box center [606, 556] width 299 height 32
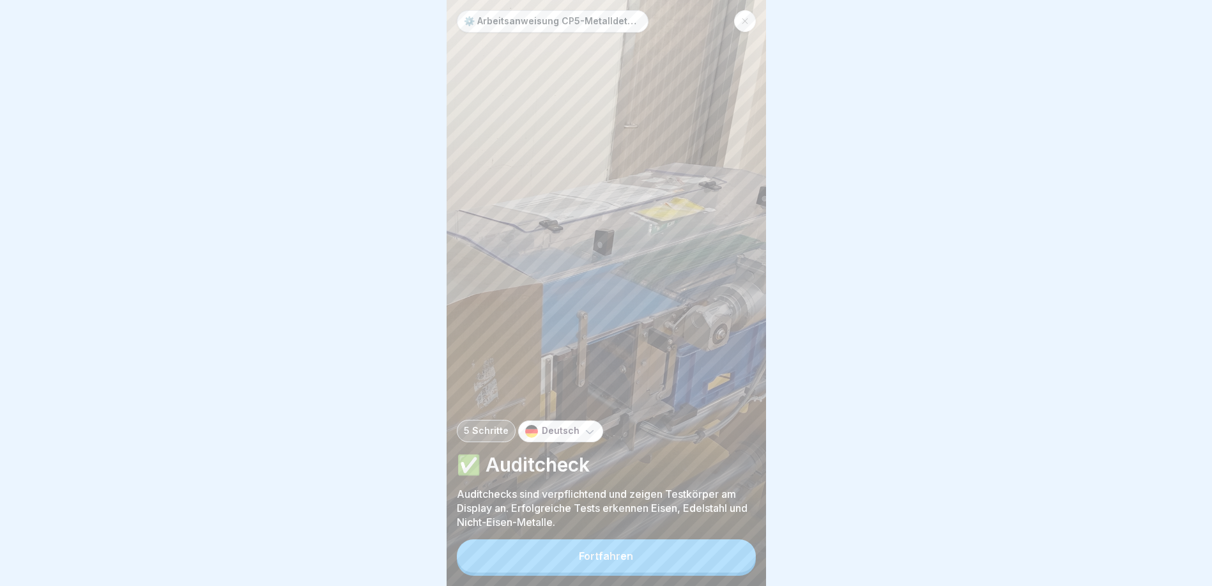
click at [710, 556] on button "Fortfahren" at bounding box center [606, 555] width 299 height 33
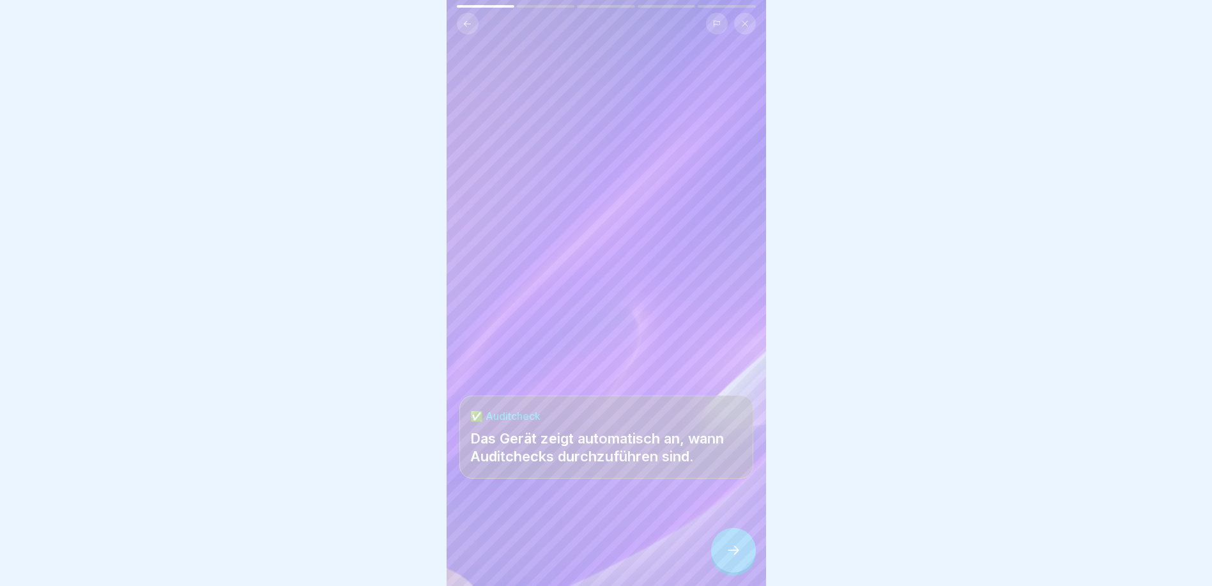
click at [469, 27] on icon at bounding box center [467, 24] width 10 height 10
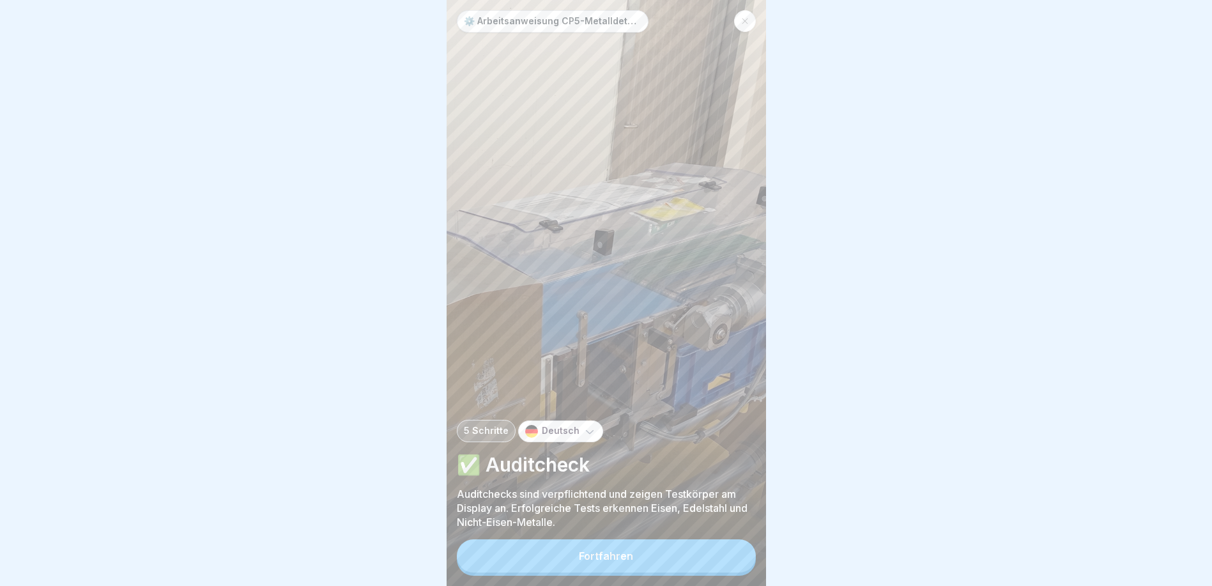
click at [621, 561] on div "Fortfahren" at bounding box center [606, 555] width 54 height 11
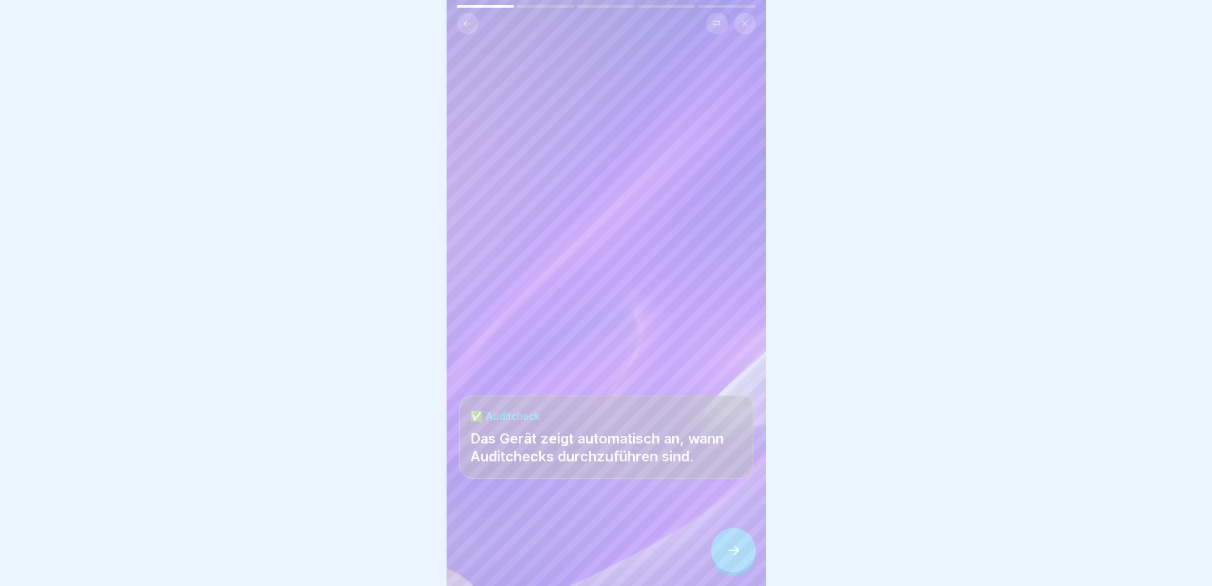
click at [730, 551] on div at bounding box center [733, 550] width 45 height 45
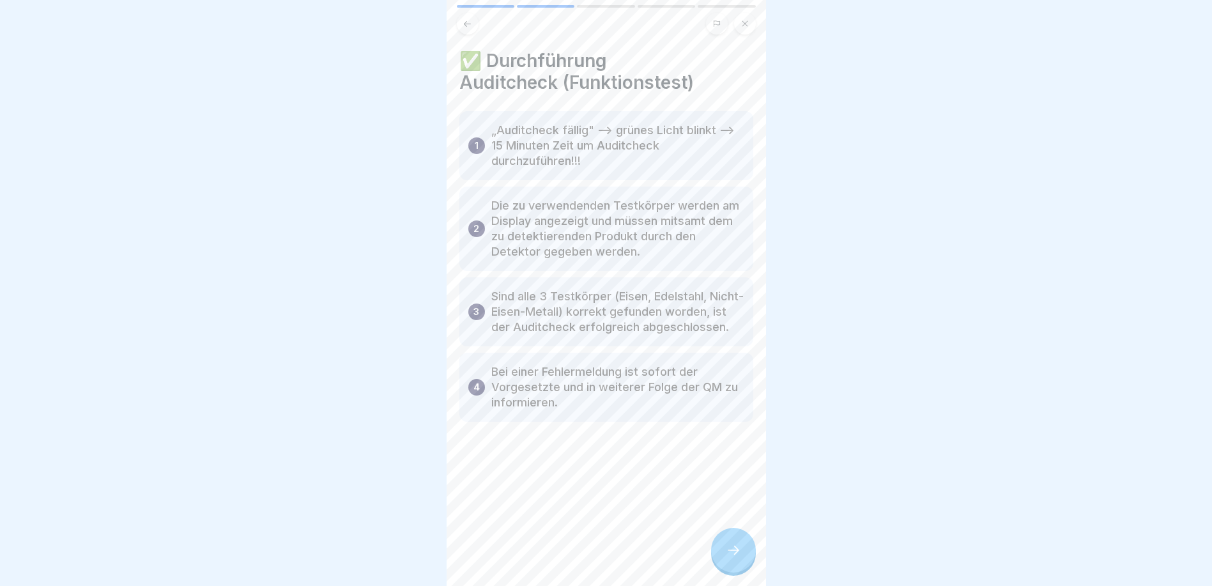
click at [733, 572] on div at bounding box center [733, 550] width 45 height 45
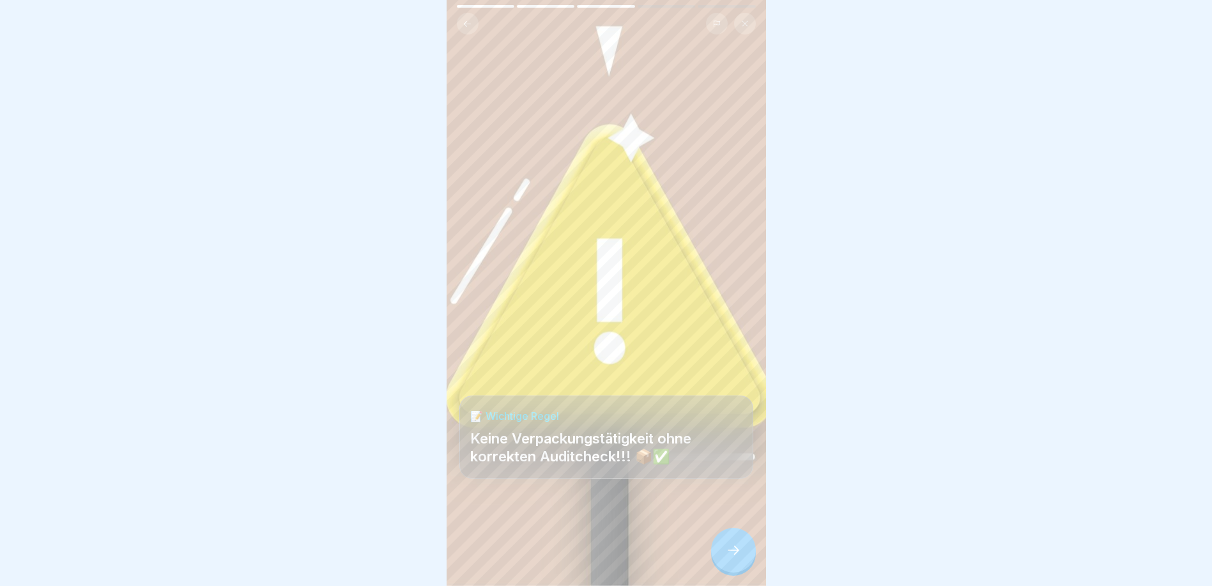
click at [734, 570] on div at bounding box center [733, 550] width 45 height 45
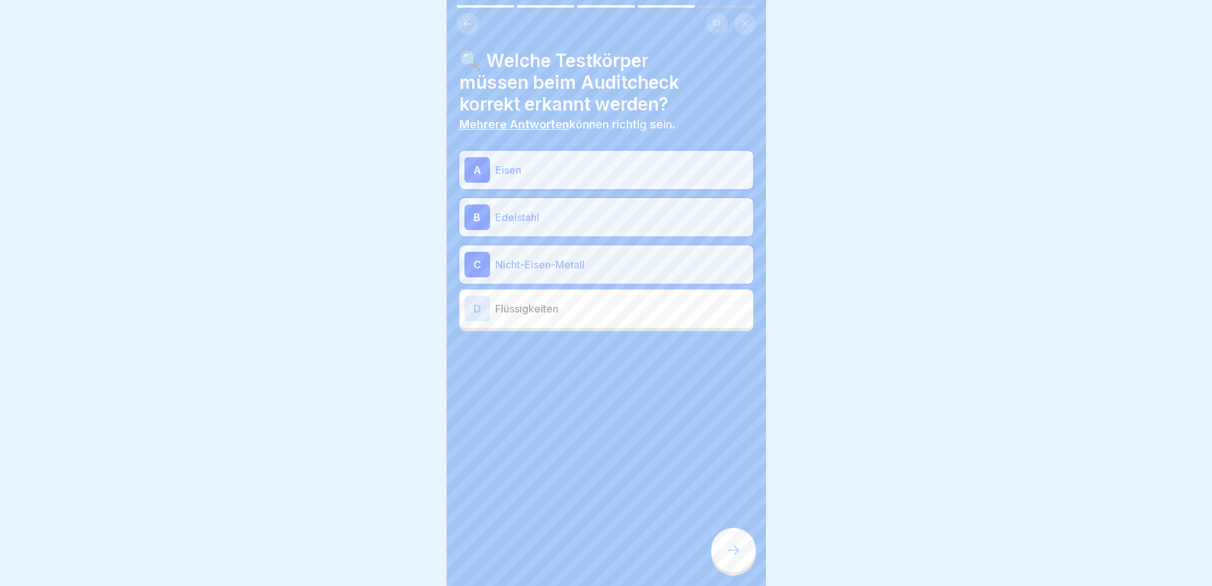
click at [734, 570] on div at bounding box center [733, 550] width 45 height 45
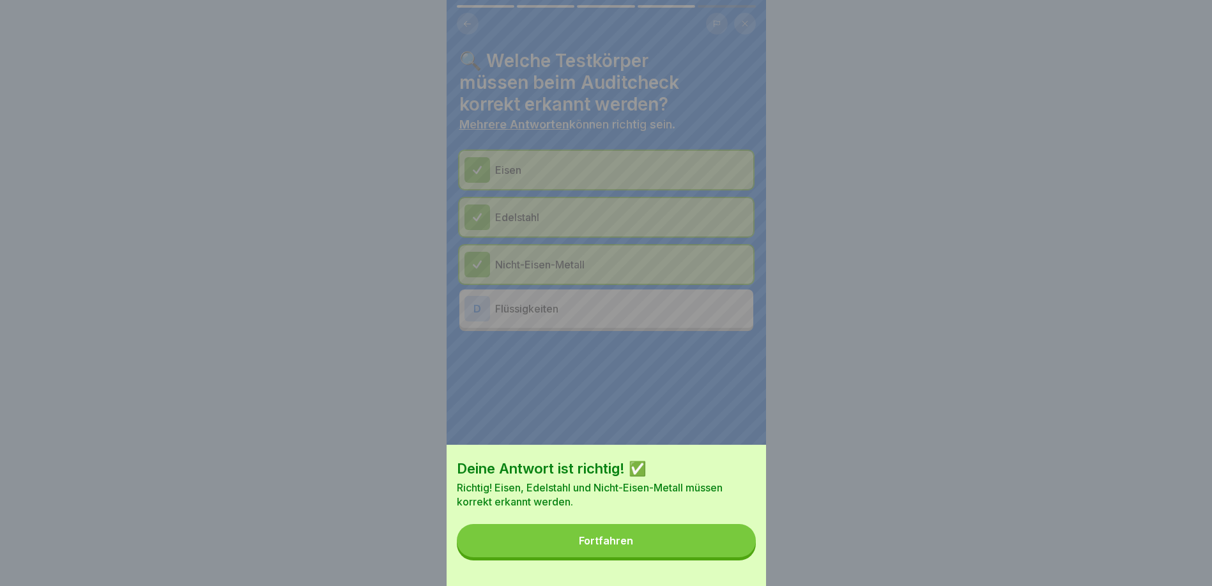
click at [734, 570] on div "Deine Antwort ist richtig! ✅ Richtig! Eisen, Edelstahl und Nicht-Eisen-Metall m…" at bounding box center [605, 515] width 319 height 141
click at [724, 557] on button "Fortfahren" at bounding box center [606, 540] width 299 height 33
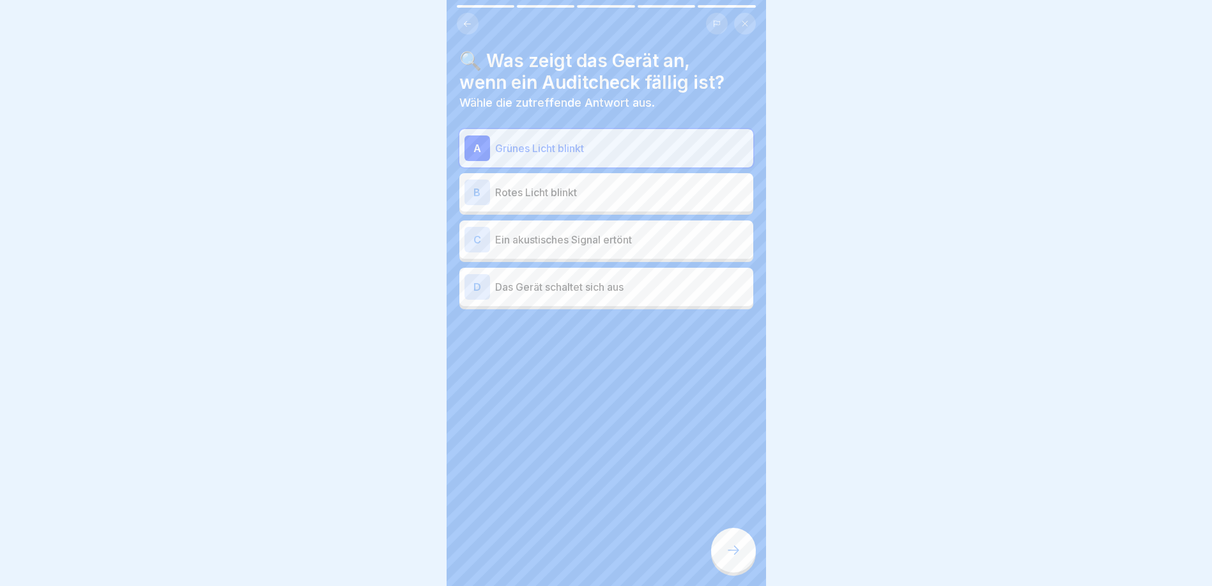
click at [710, 531] on div "🔍 Was zeigt das Gerät an, wenn ein Auditcheck fällig ist? Wähle die zutreffende…" at bounding box center [605, 293] width 319 height 586
click at [730, 558] on icon at bounding box center [733, 549] width 15 height 15
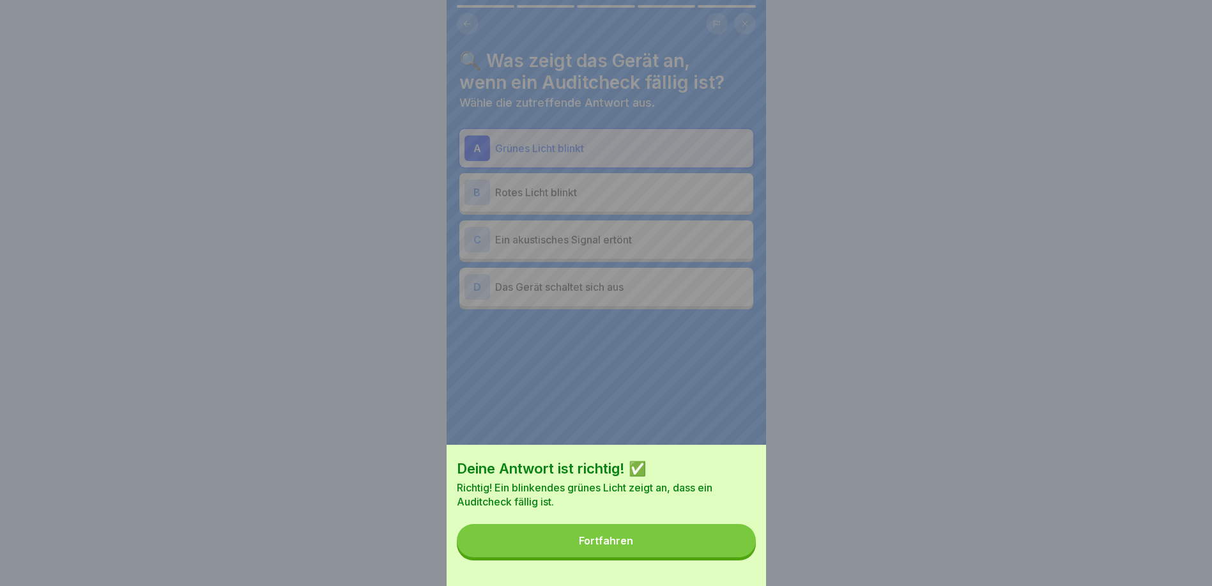
click at [730, 557] on button "Fortfahren" at bounding box center [606, 540] width 299 height 33
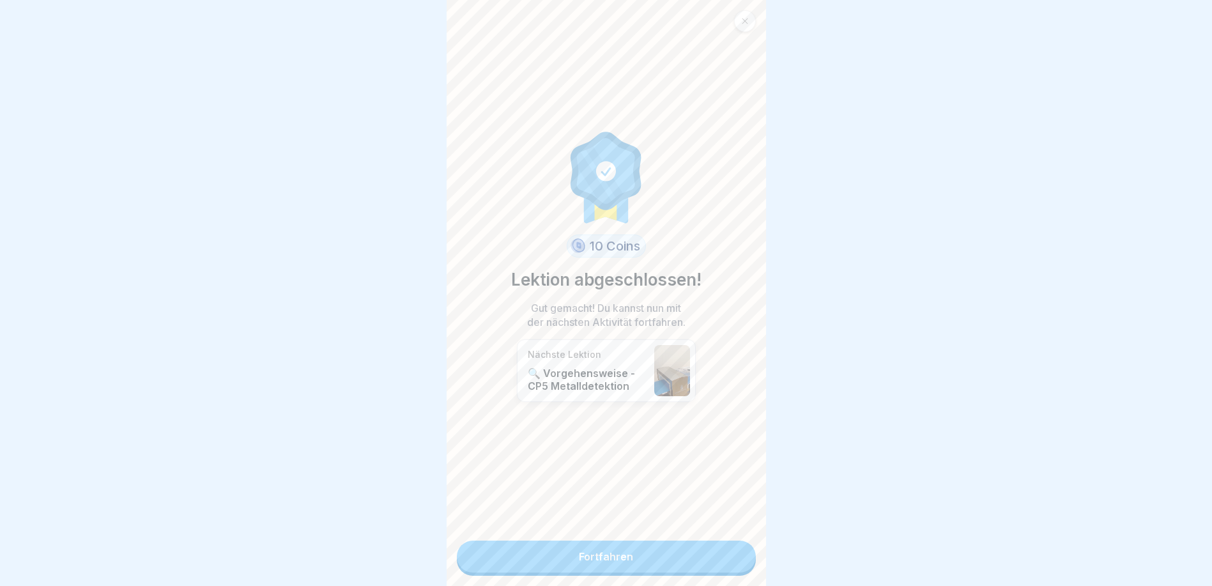
click at [730, 566] on link "Fortfahren" at bounding box center [606, 556] width 299 height 32
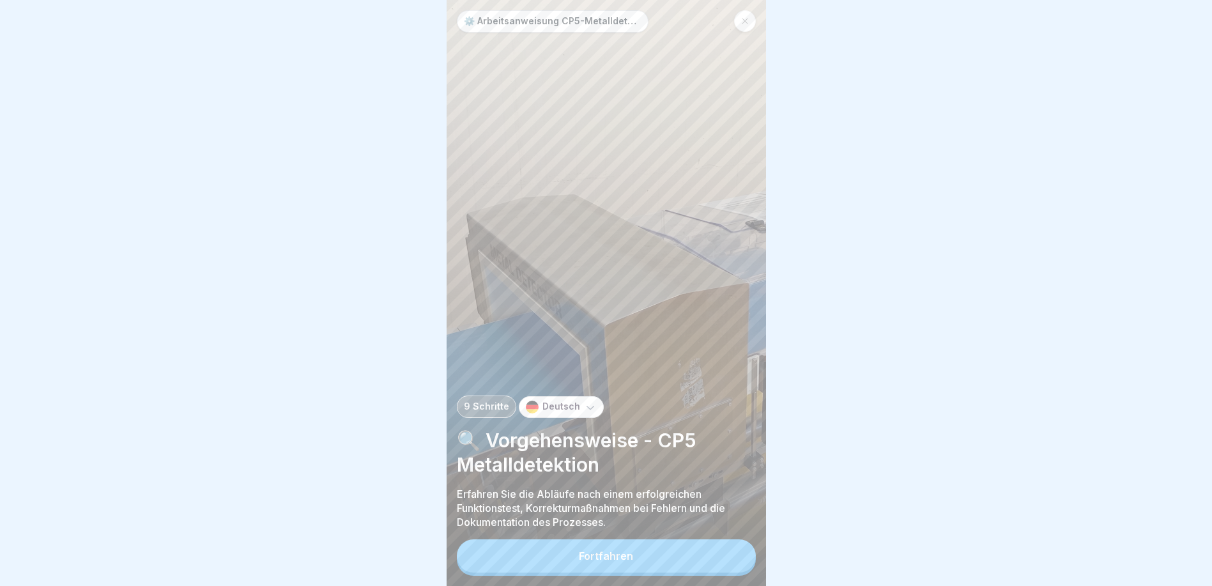
click at [624, 561] on div "Fortfahren" at bounding box center [606, 555] width 54 height 11
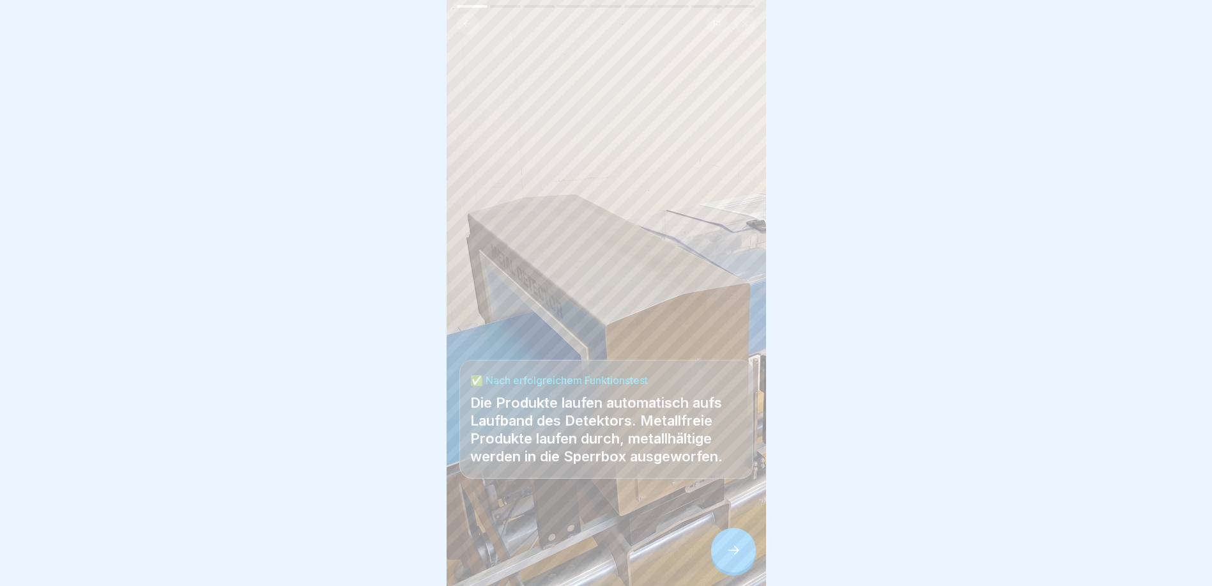
click at [470, 29] on button at bounding box center [468, 24] width 22 height 22
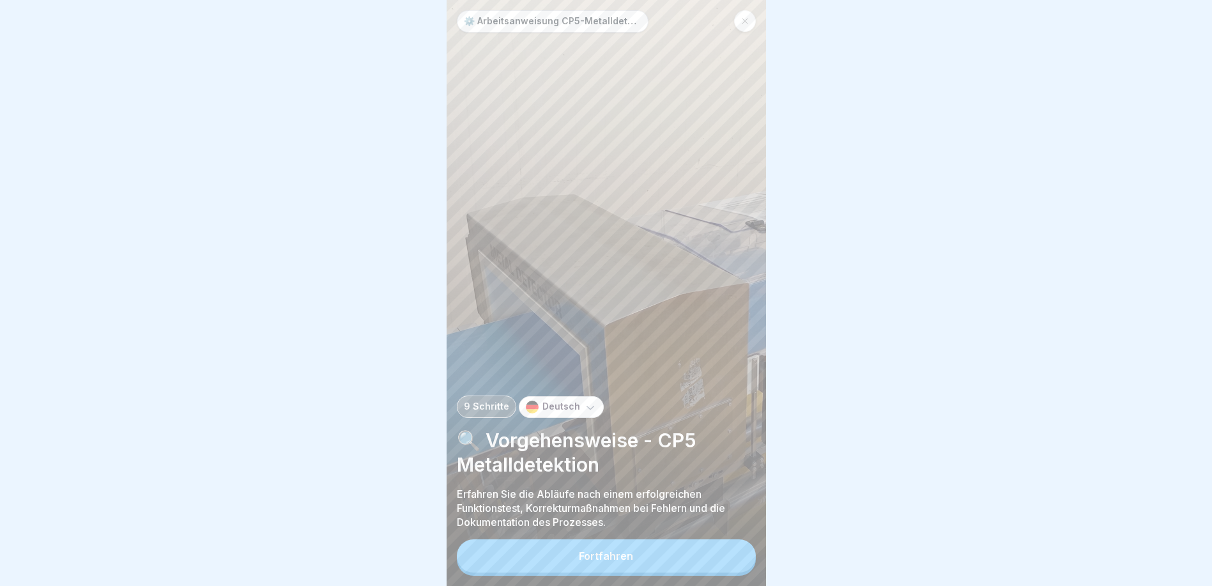
click at [591, 561] on div "Fortfahren" at bounding box center [606, 555] width 54 height 11
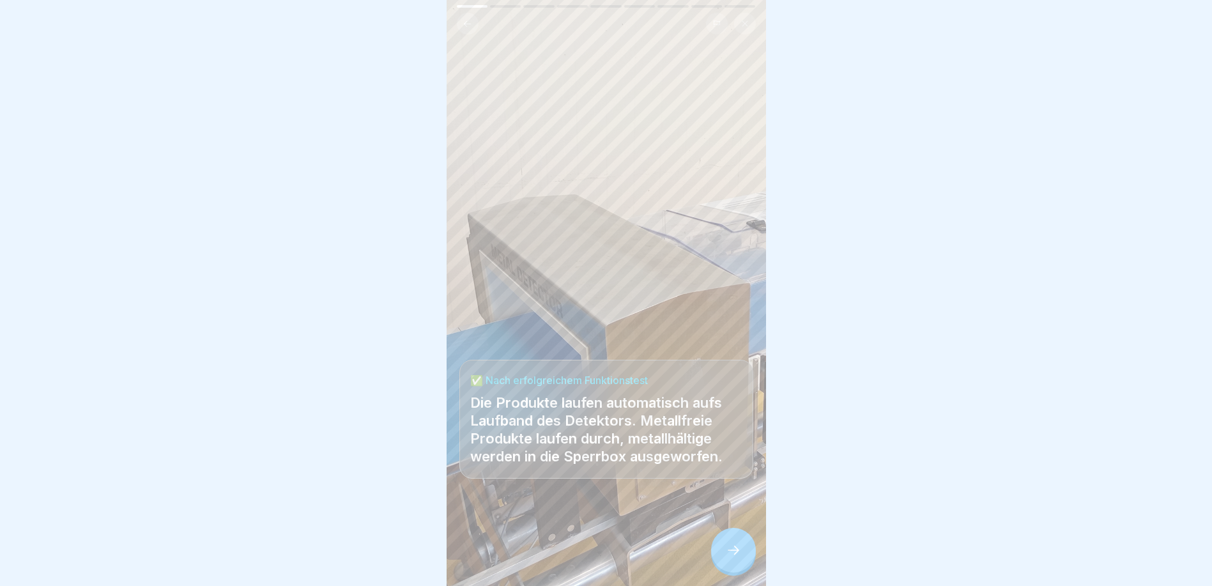
click at [732, 556] on icon at bounding box center [733, 549] width 15 height 15
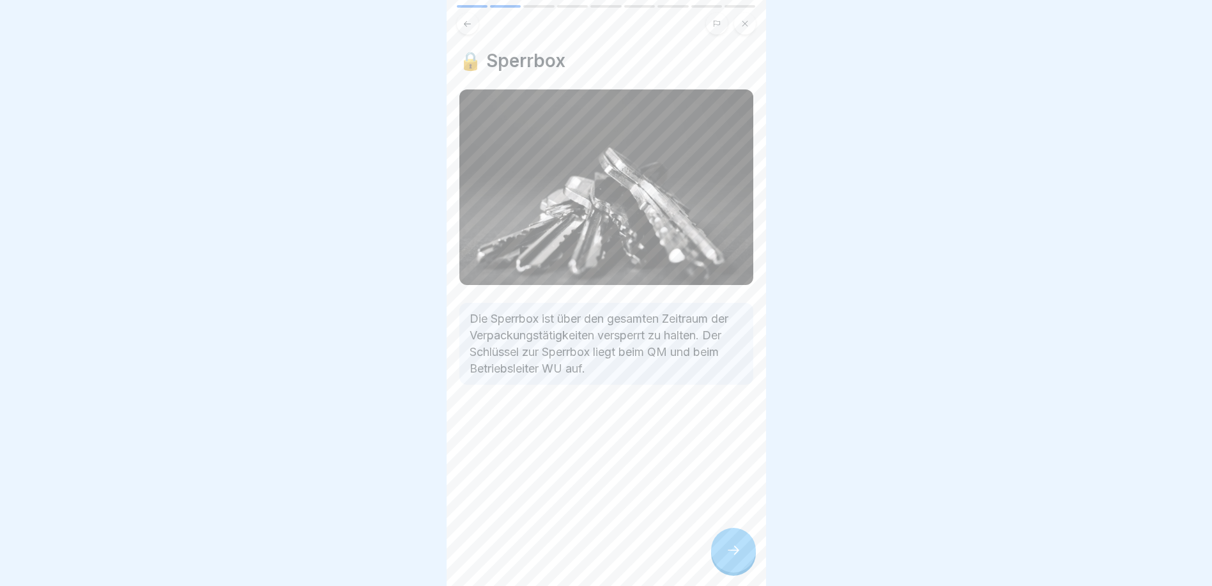
click at [731, 556] on icon at bounding box center [733, 549] width 15 height 15
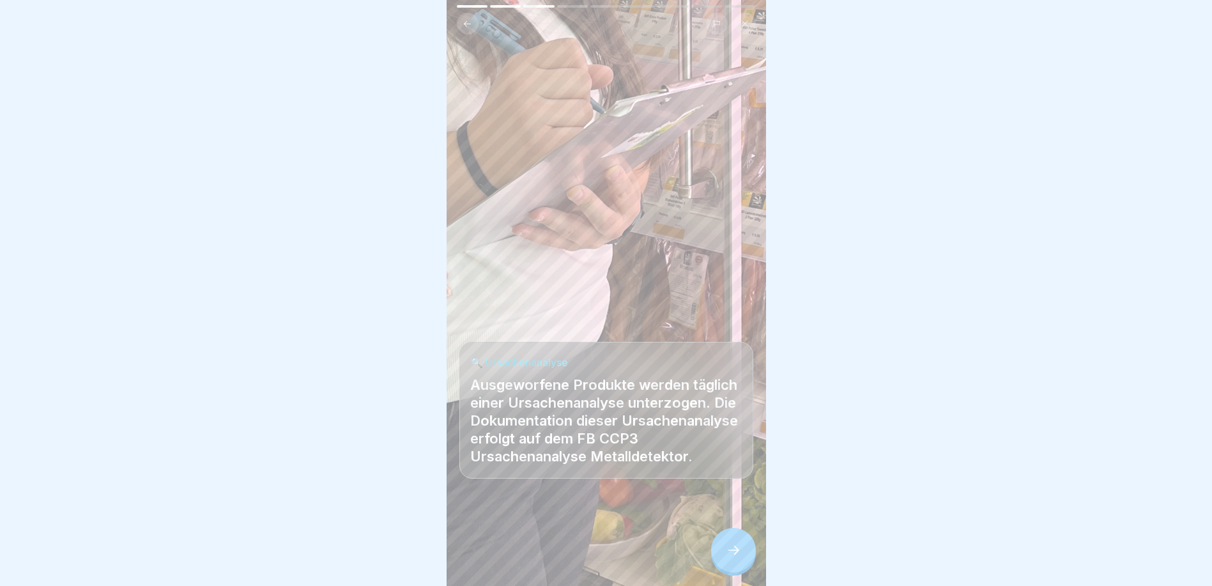
click at [731, 556] on icon at bounding box center [733, 549] width 15 height 15
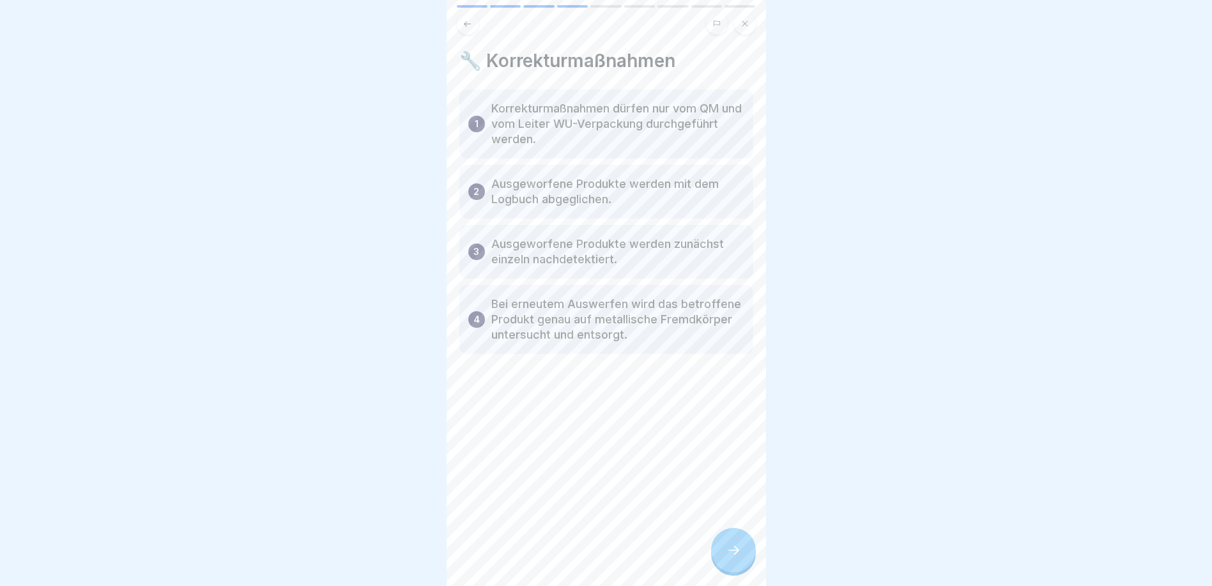
click at [733, 556] on icon at bounding box center [733, 549] width 15 height 15
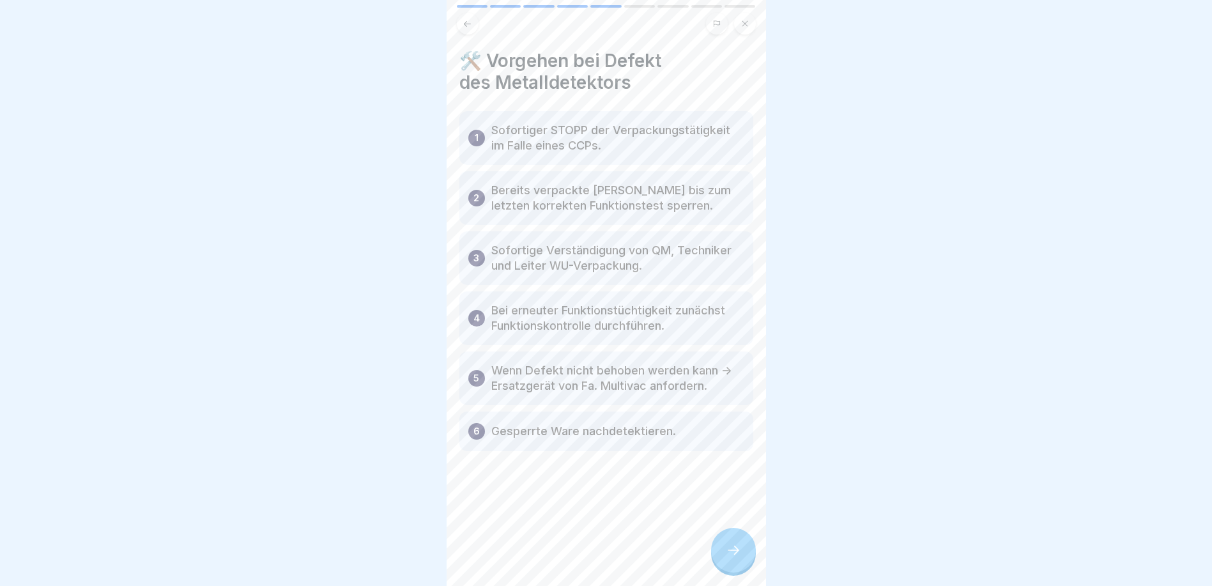
click at [733, 558] on icon at bounding box center [733, 549] width 15 height 15
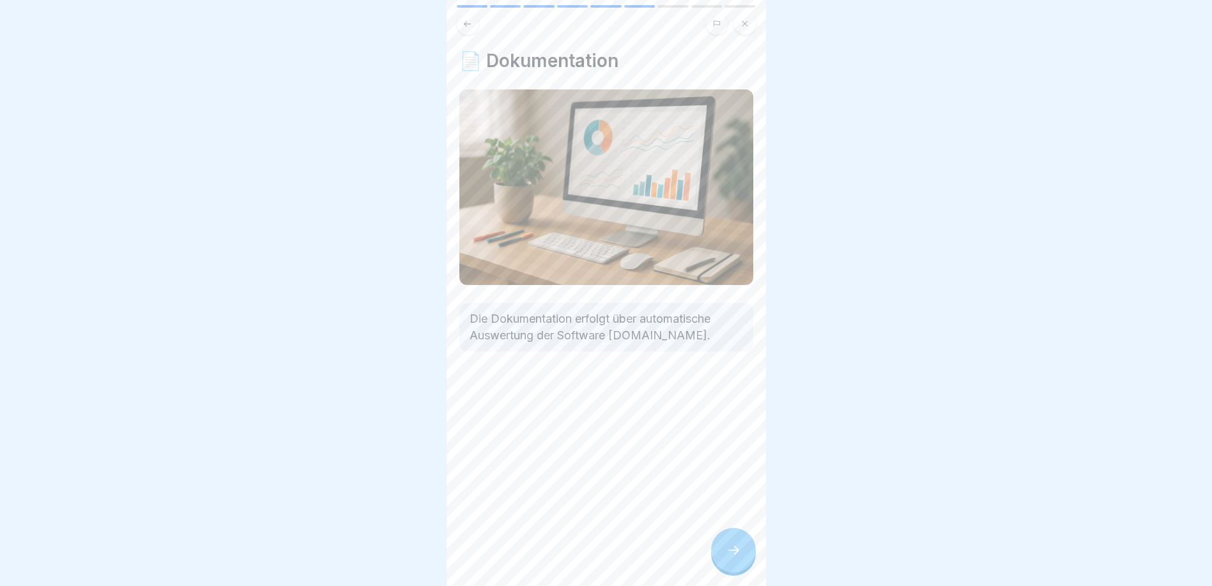
click at [733, 558] on icon at bounding box center [733, 549] width 15 height 15
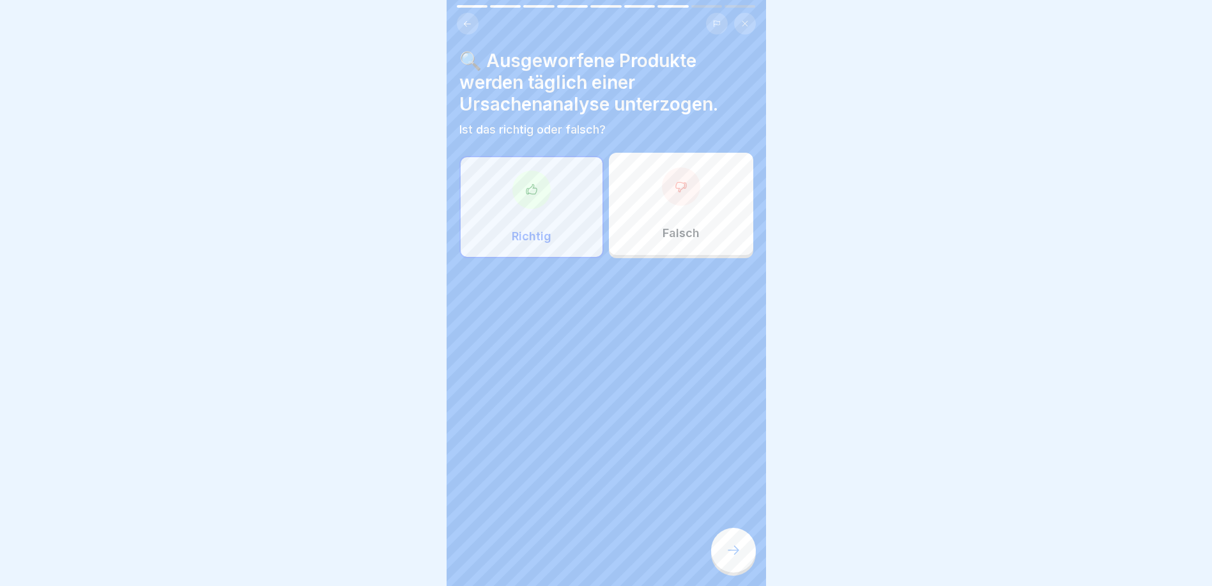
click at [733, 558] on icon at bounding box center [733, 549] width 15 height 15
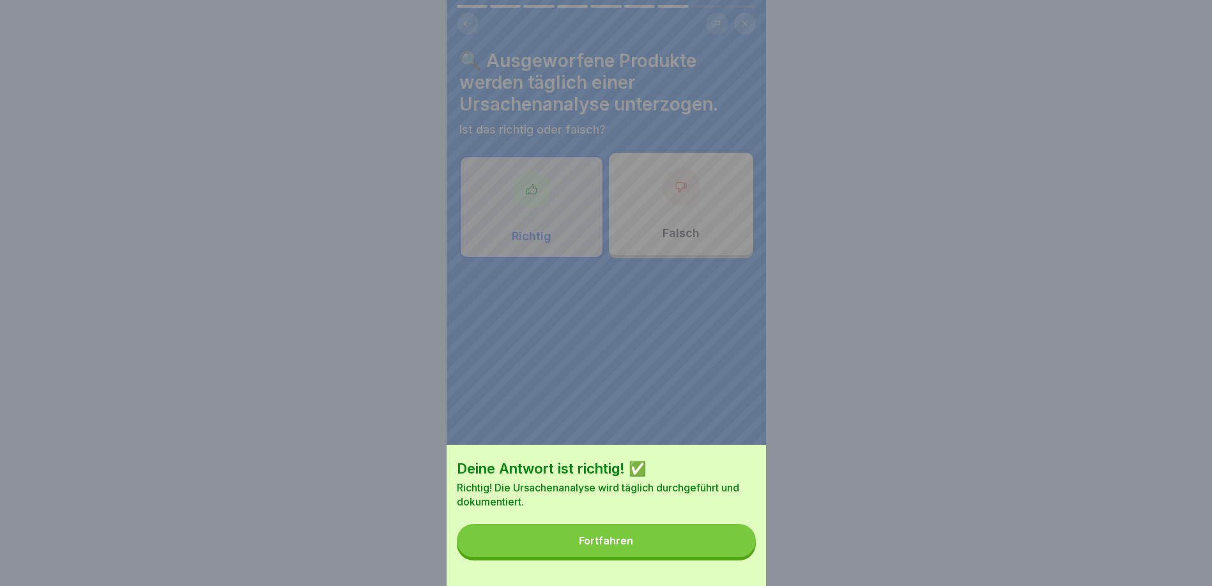
click at [733, 557] on button "Fortfahren" at bounding box center [606, 540] width 299 height 33
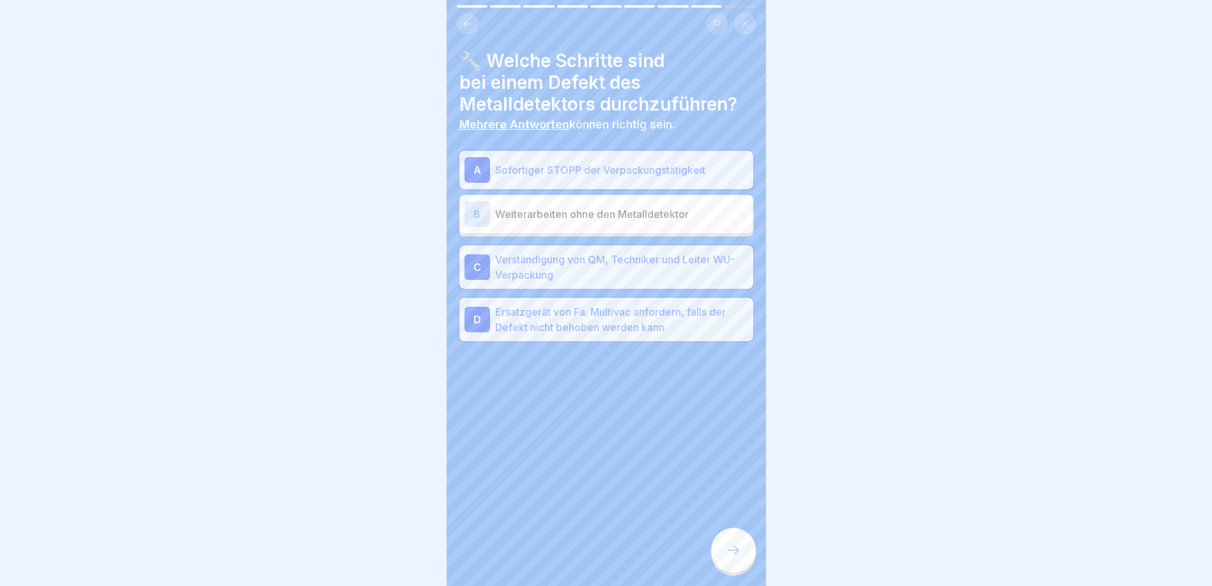
click at [731, 548] on div at bounding box center [733, 550] width 45 height 45
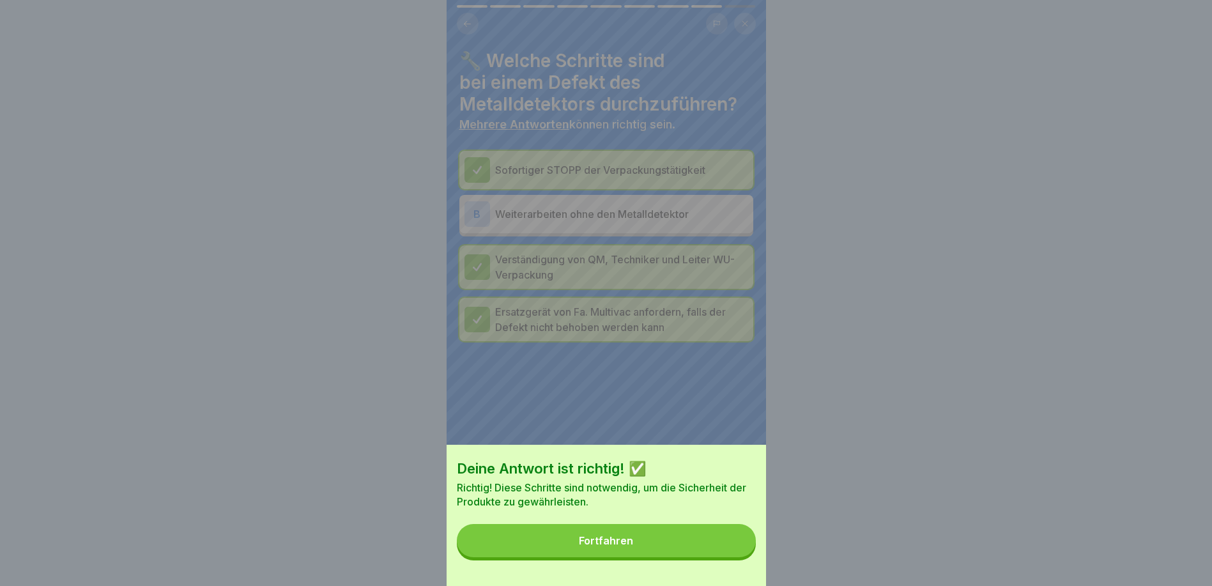
click at [731, 549] on button "Fortfahren" at bounding box center [606, 540] width 299 height 33
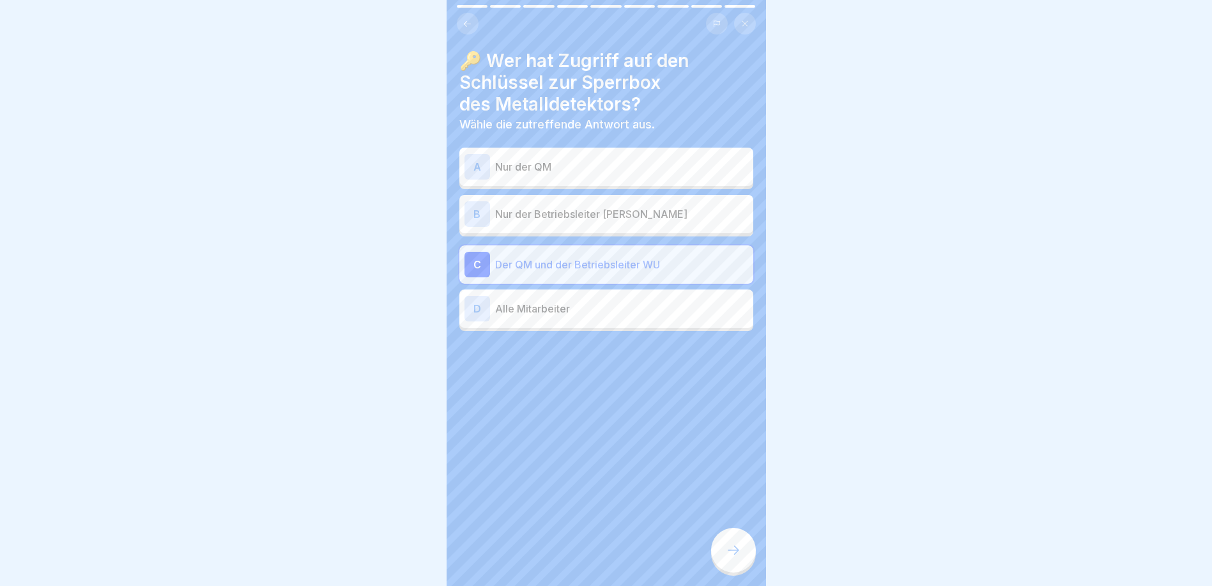
click at [467, 22] on icon at bounding box center [467, 24] width 10 height 10
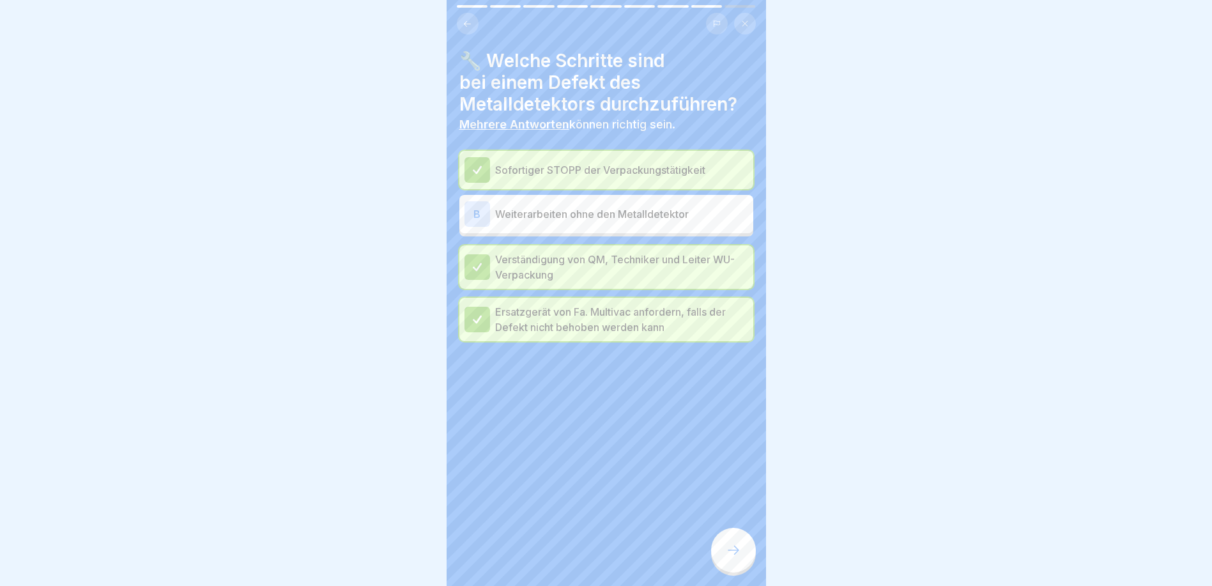
click at [467, 22] on icon at bounding box center [467, 24] width 10 height 10
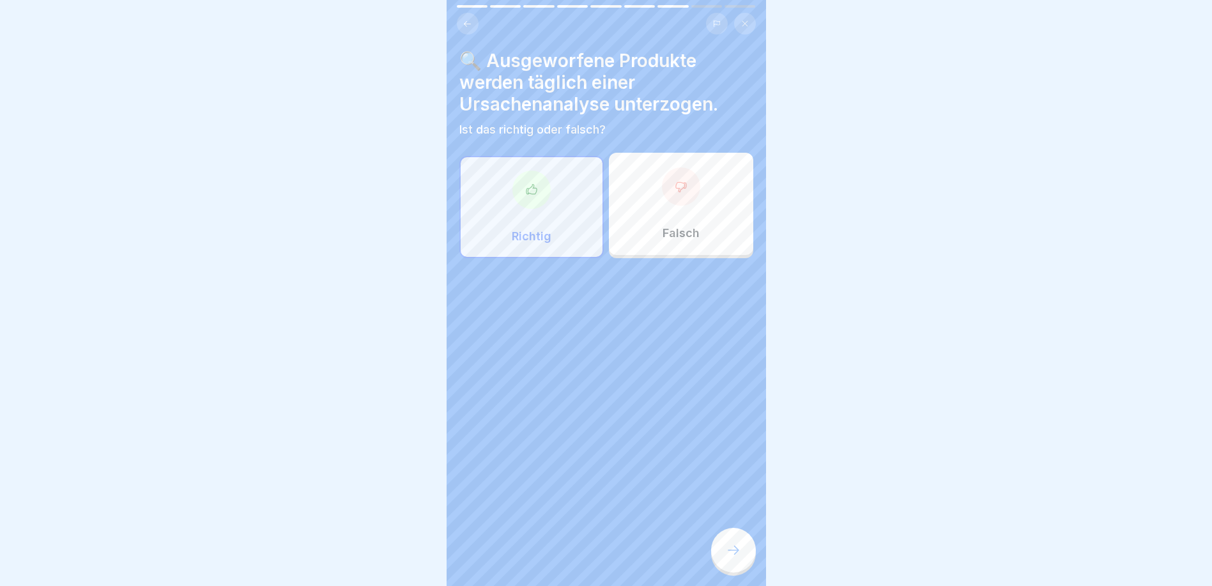
click at [467, 22] on icon at bounding box center [467, 24] width 10 height 10
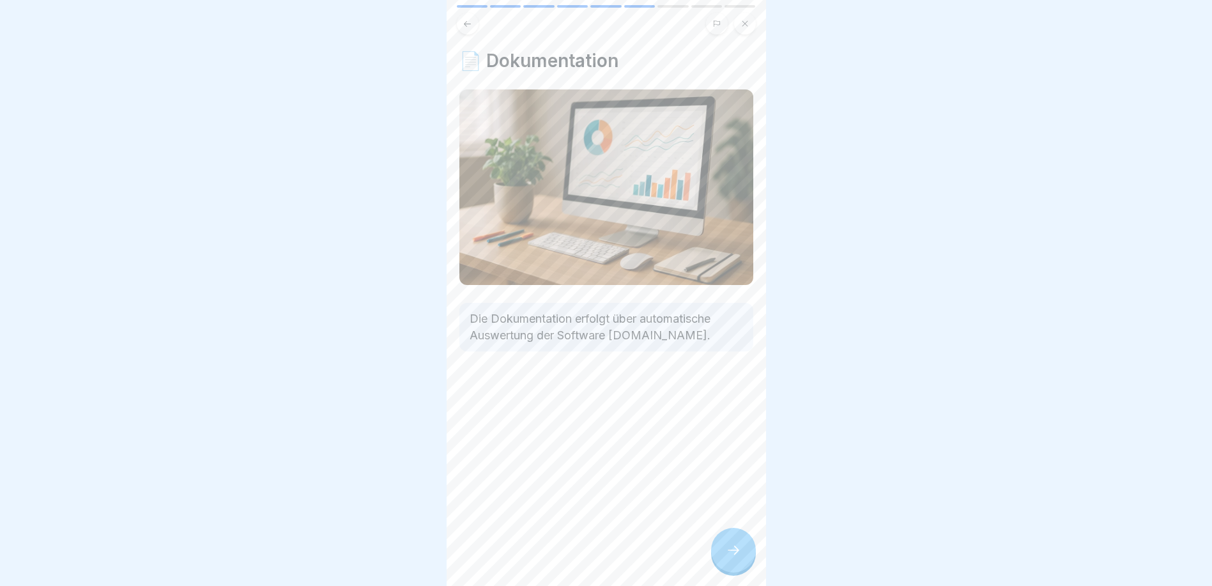
click at [467, 22] on icon at bounding box center [467, 24] width 10 height 10
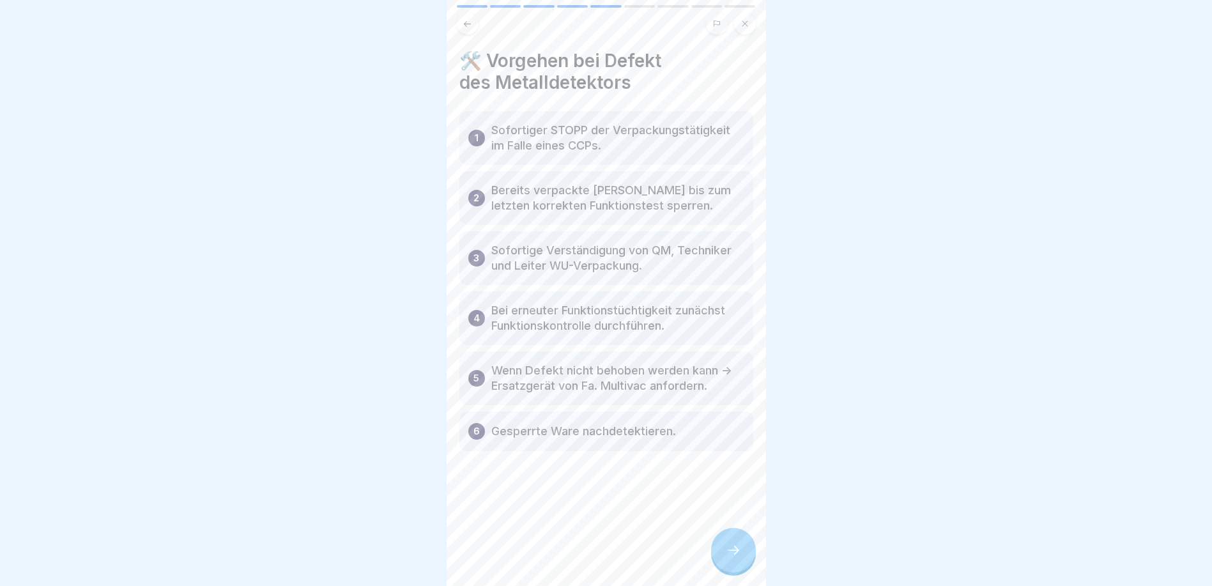
click at [467, 22] on icon at bounding box center [467, 24] width 10 height 10
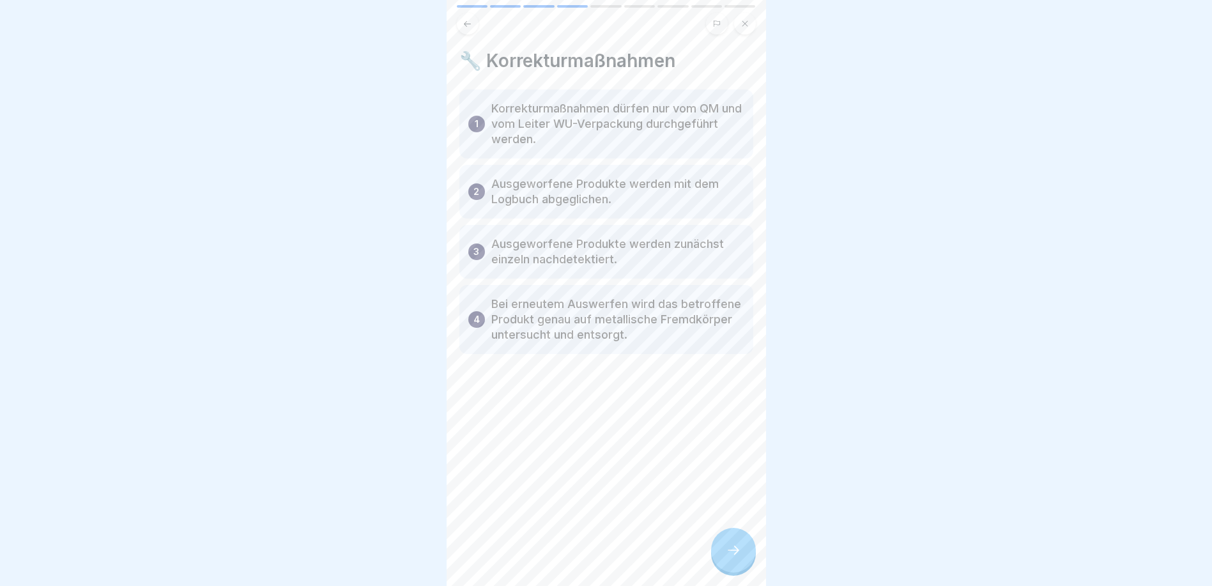
click at [745, 20] on icon at bounding box center [745, 24] width 8 height 8
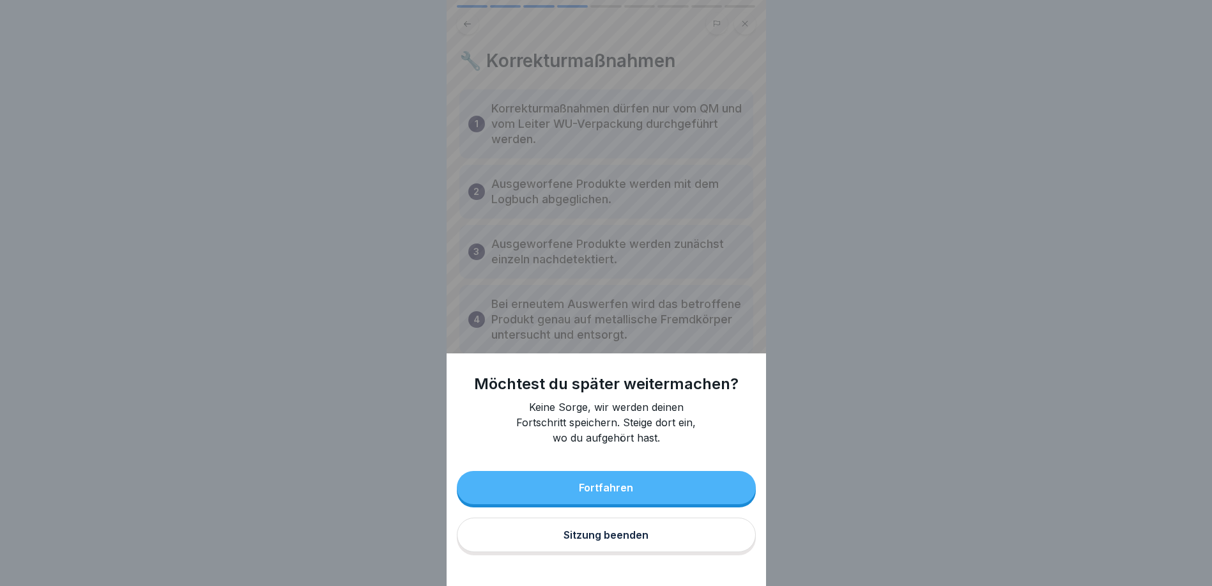
click at [614, 552] on button "Sitzung beenden" at bounding box center [606, 534] width 299 height 34
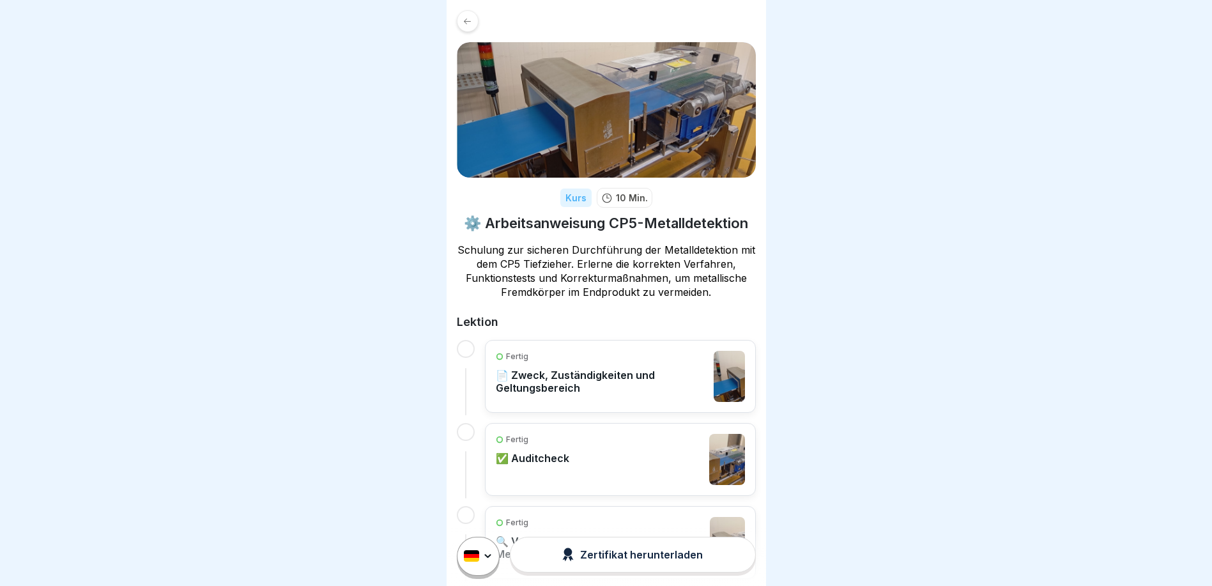
click at [464, 26] on div at bounding box center [468, 21] width 22 height 22
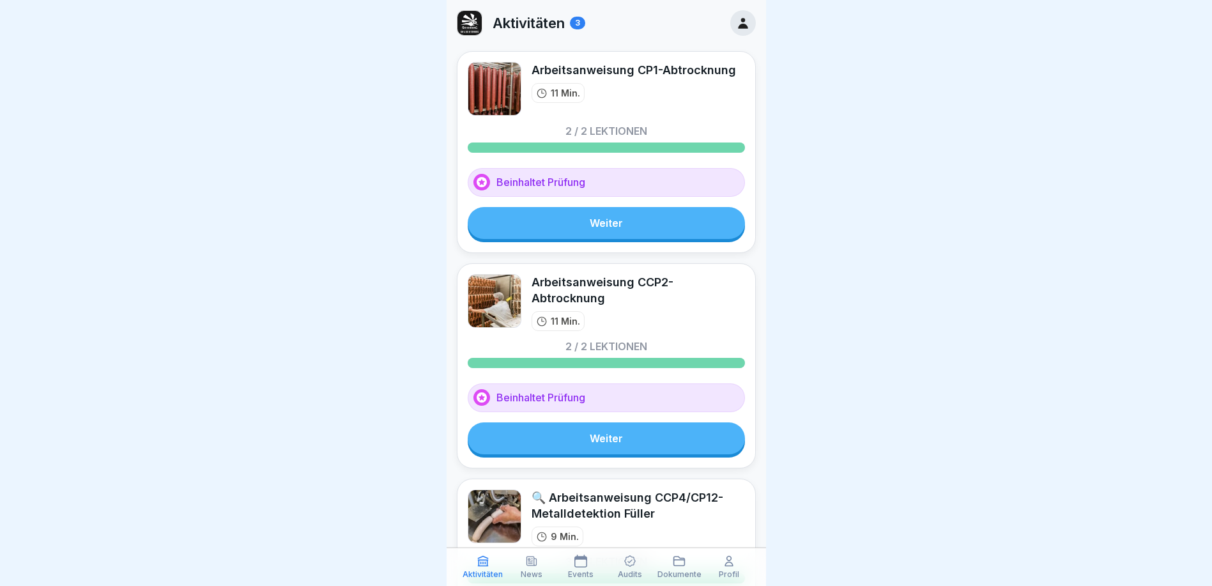
click at [635, 219] on link "Weiter" at bounding box center [606, 223] width 277 height 32
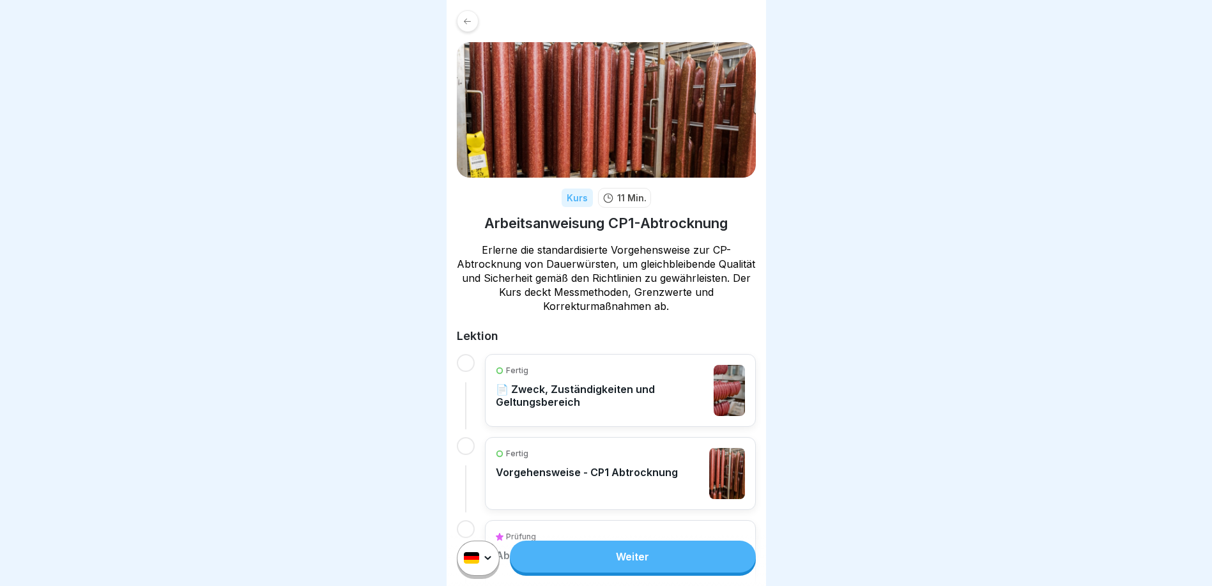
click at [568, 398] on p "📄 Zweck, Zuständigkeiten und Geltungsbereich" at bounding box center [602, 396] width 212 height 26
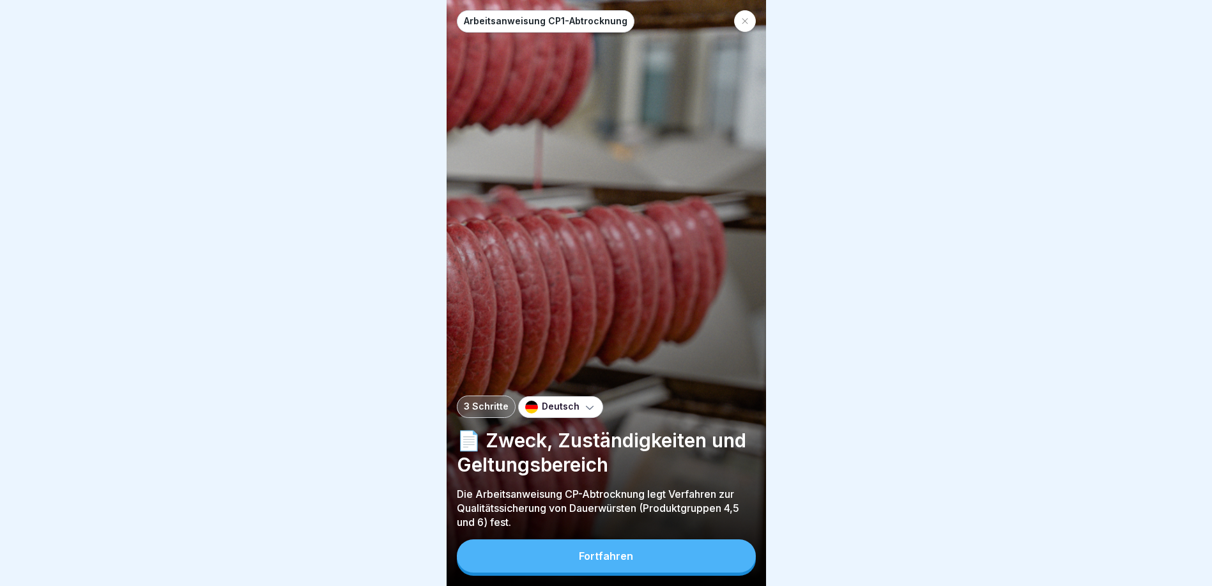
click at [577, 563] on button "Fortfahren" at bounding box center [606, 555] width 299 height 33
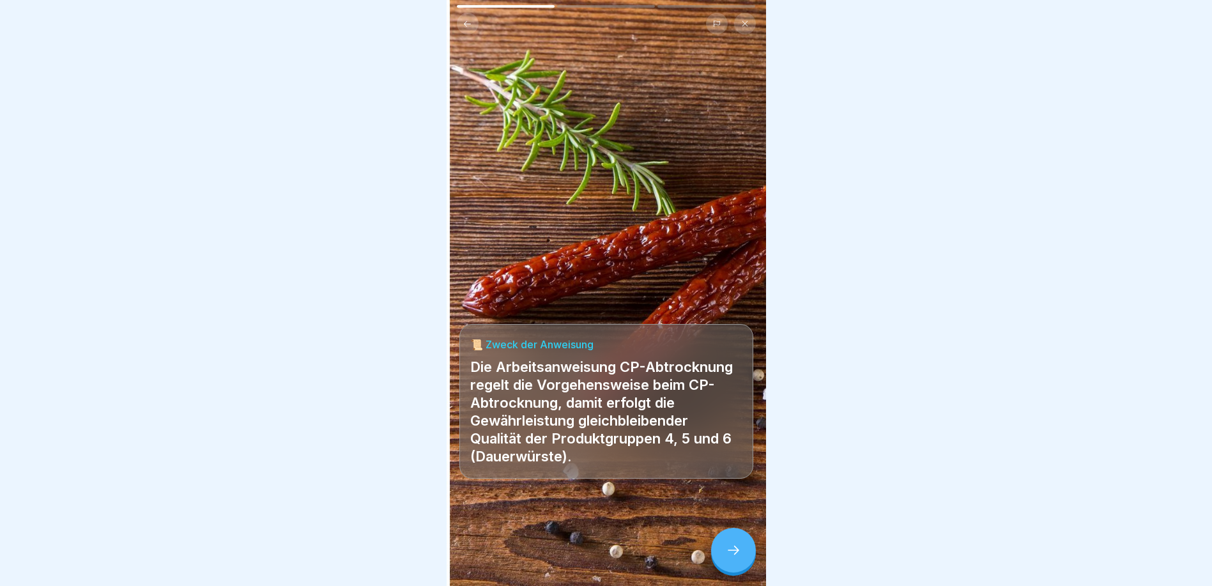
click at [734, 571] on div at bounding box center [733, 550] width 45 height 45
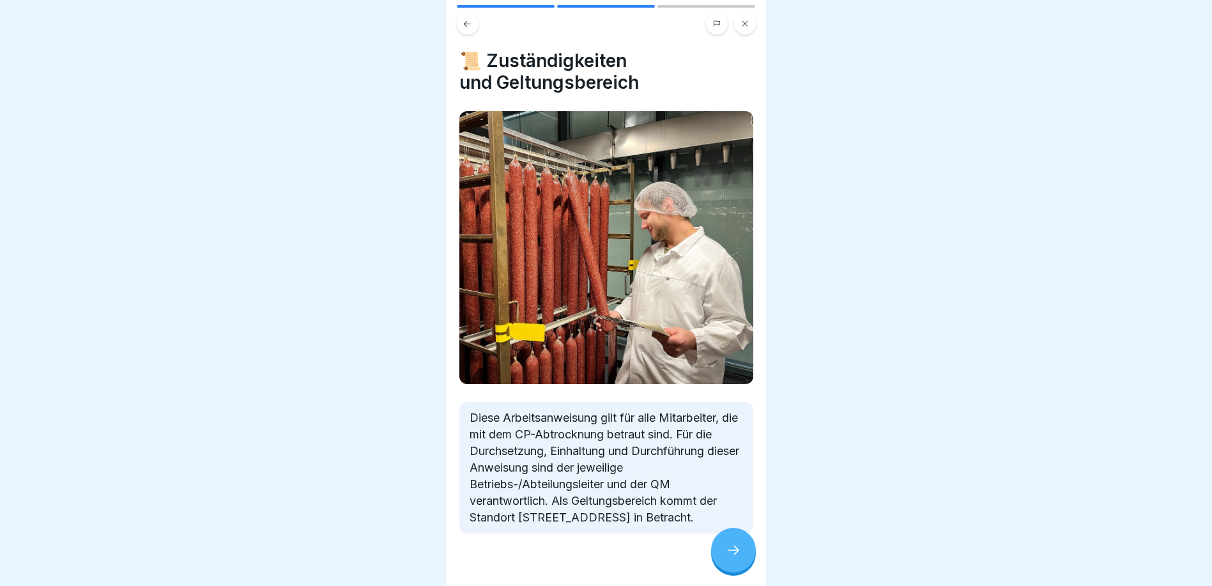
click at [729, 558] on icon at bounding box center [733, 549] width 15 height 15
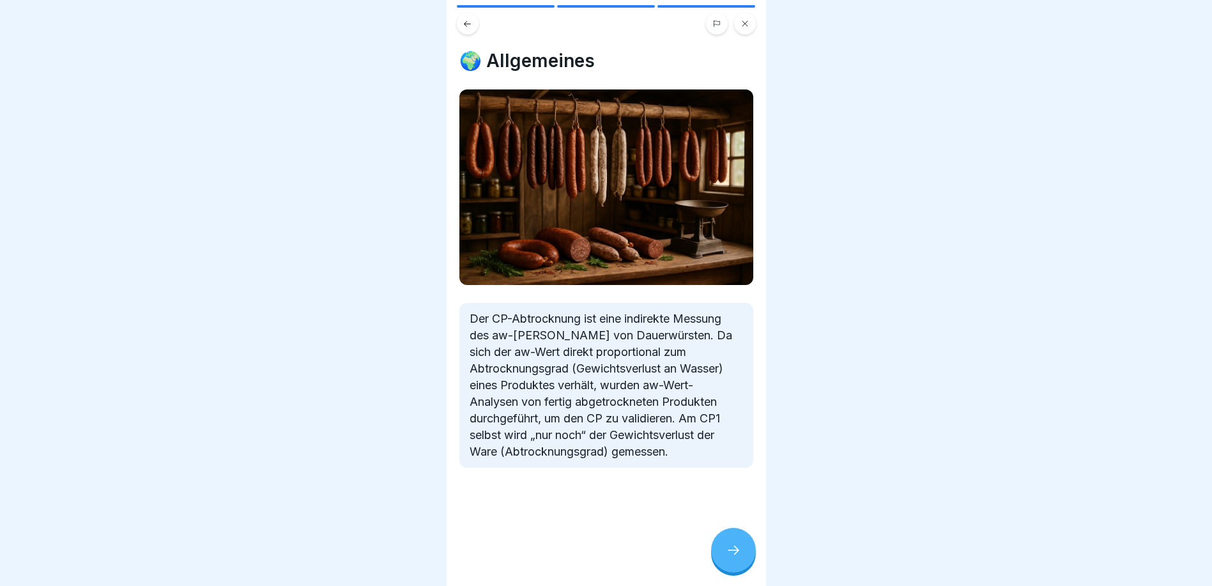
click at [734, 552] on icon at bounding box center [733, 549] width 15 height 15
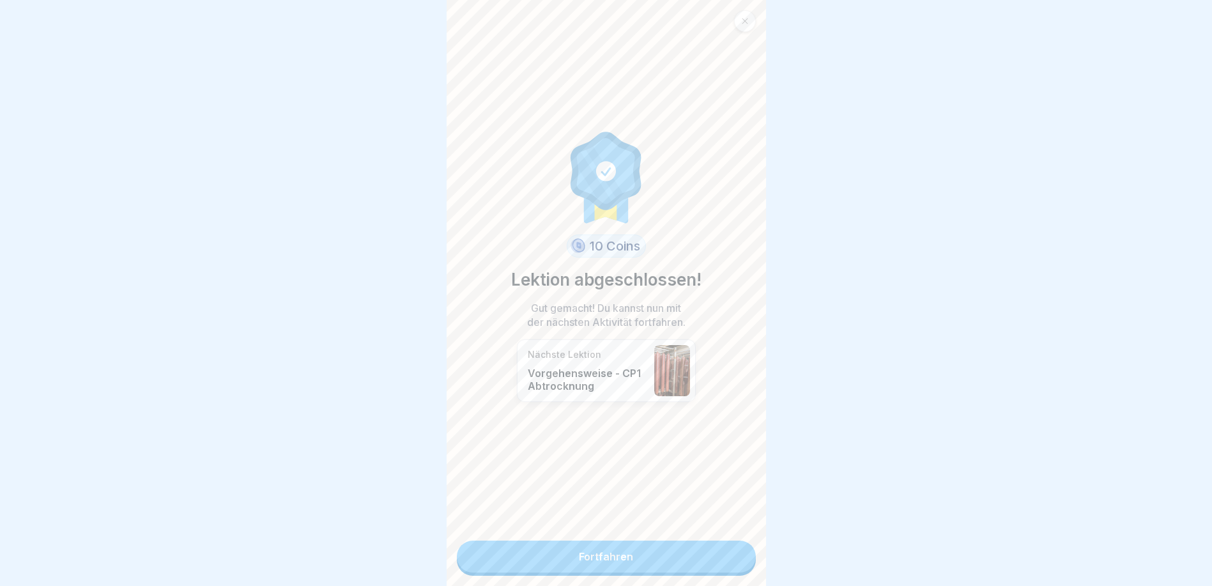
click at [728, 564] on link "Fortfahren" at bounding box center [606, 556] width 299 height 32
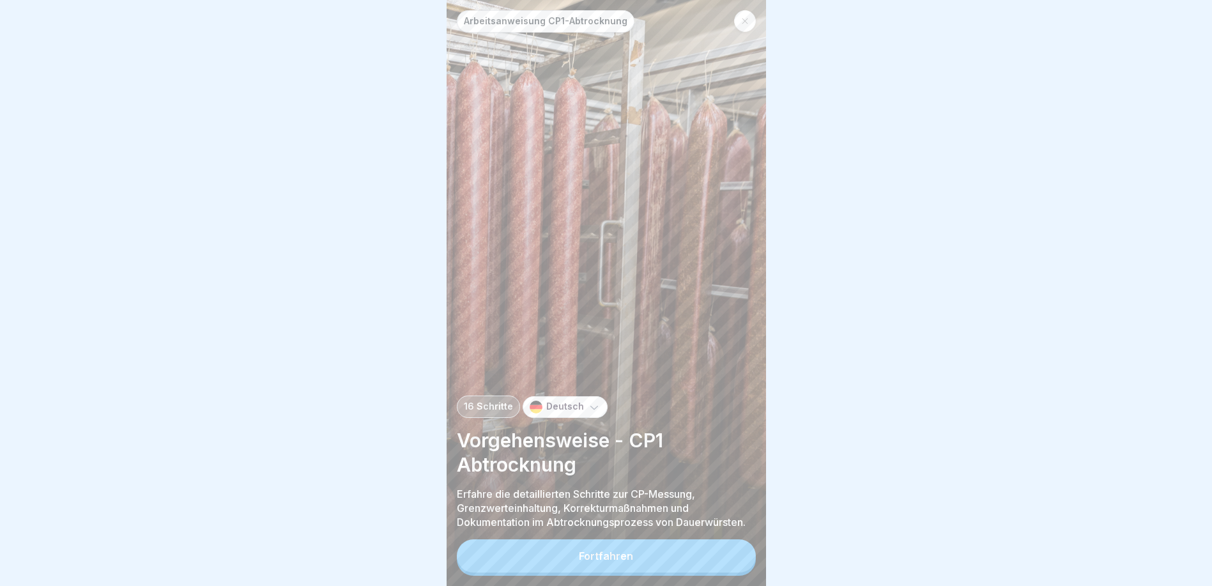
click at [730, 561] on button "Fortfahren" at bounding box center [606, 555] width 299 height 33
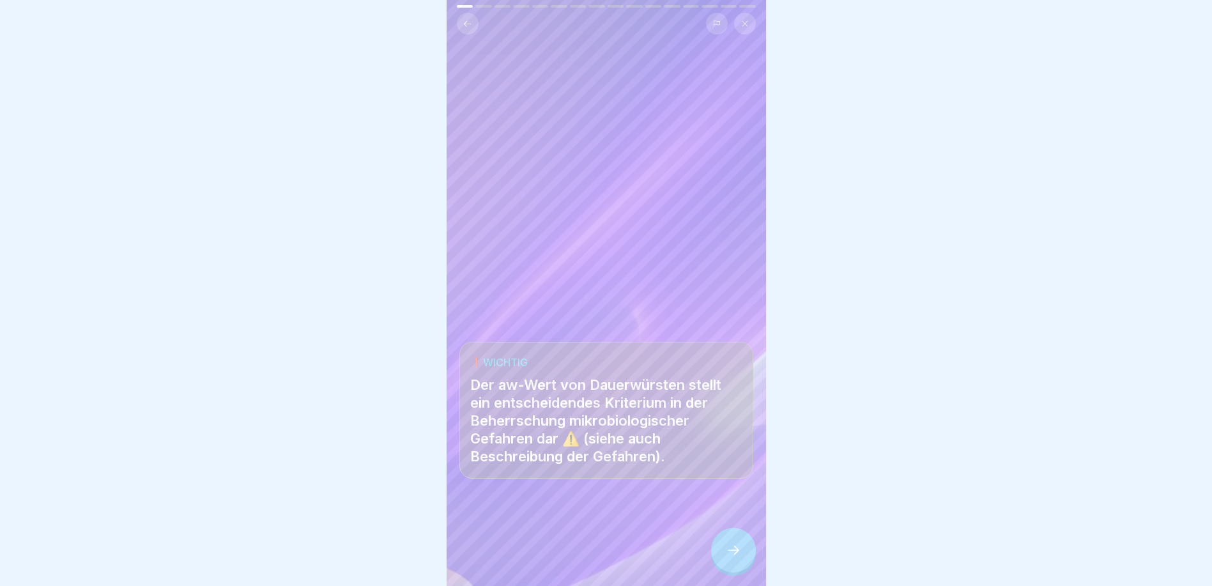
click at [730, 558] on icon at bounding box center [733, 549] width 15 height 15
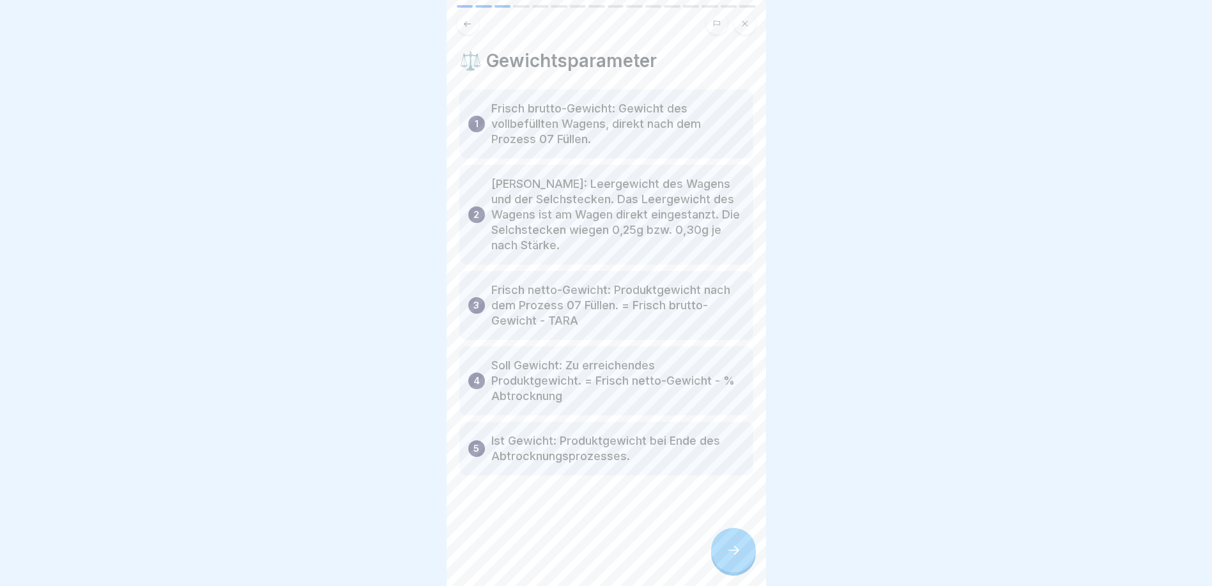
click at [729, 558] on icon at bounding box center [733, 549] width 15 height 15
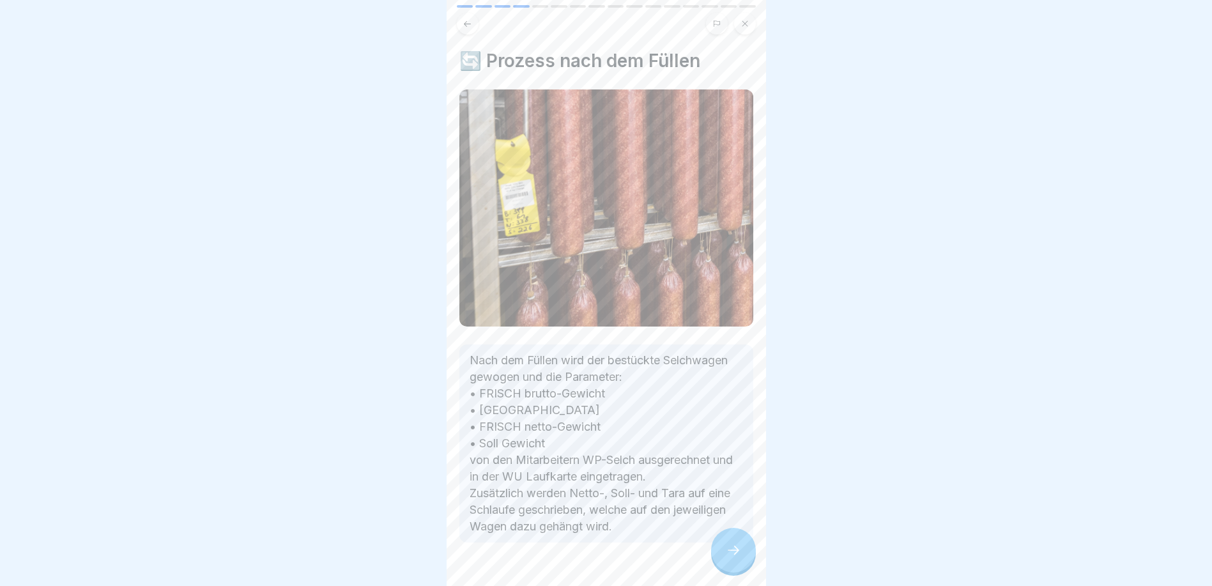
click at [732, 557] on icon at bounding box center [733, 549] width 15 height 15
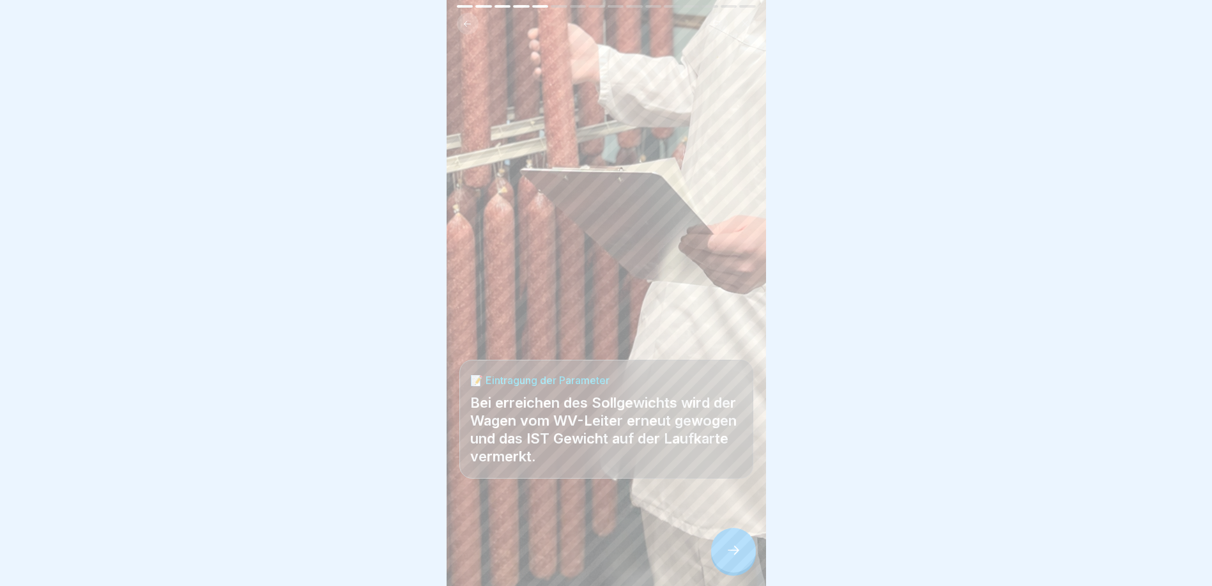
click at [732, 557] on icon at bounding box center [733, 549] width 15 height 15
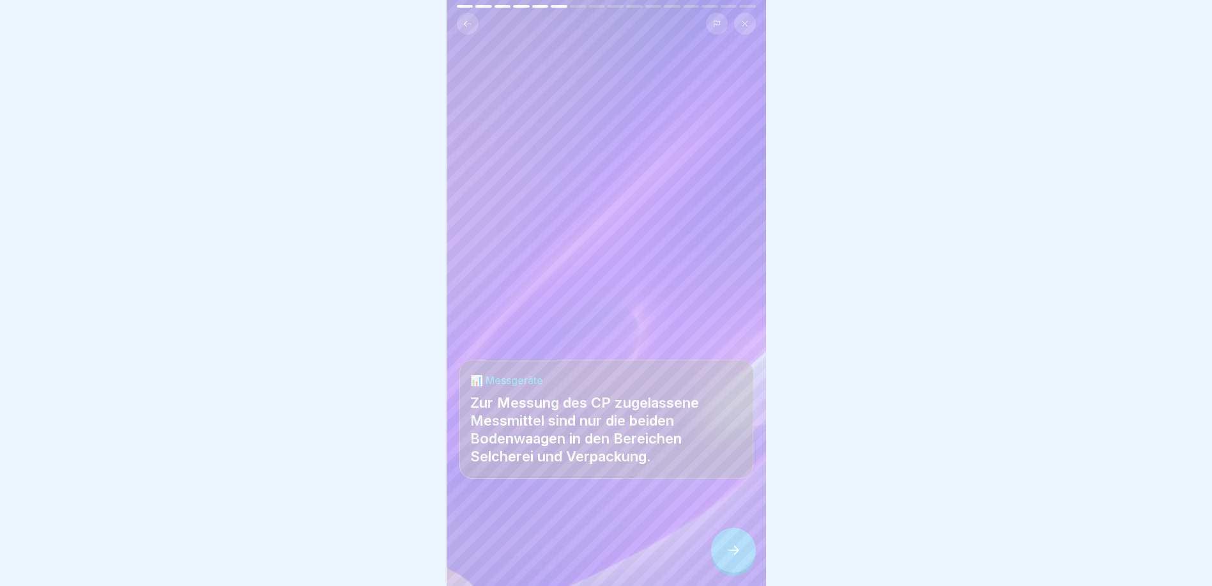
click at [732, 557] on icon at bounding box center [733, 549] width 15 height 15
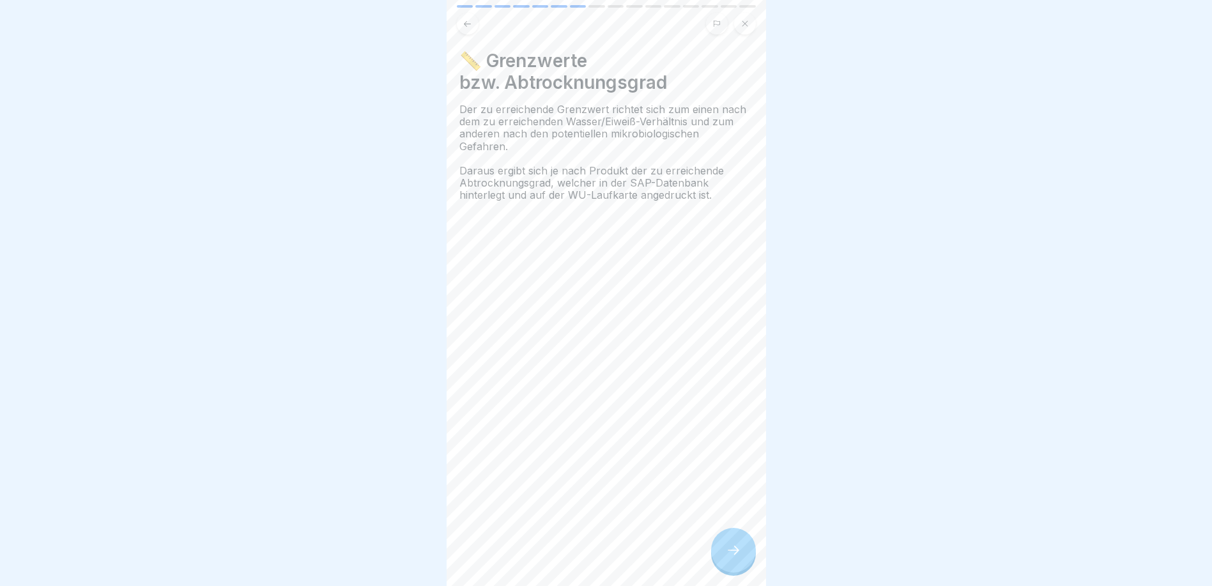
click at [738, 570] on div at bounding box center [733, 550] width 45 height 45
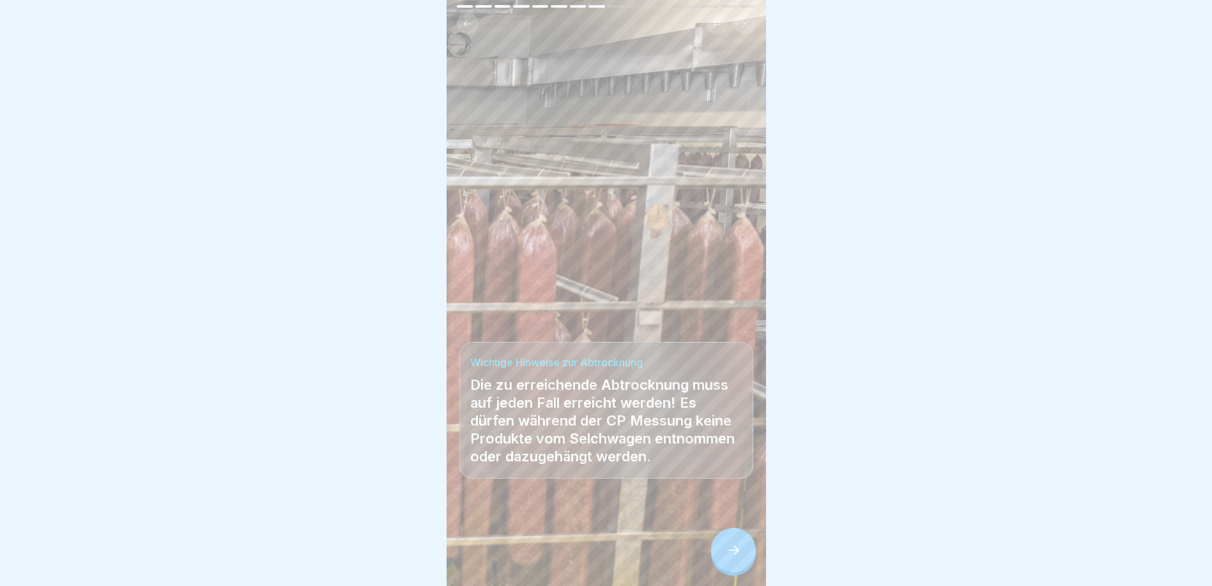
click at [738, 569] on div at bounding box center [733, 550] width 45 height 45
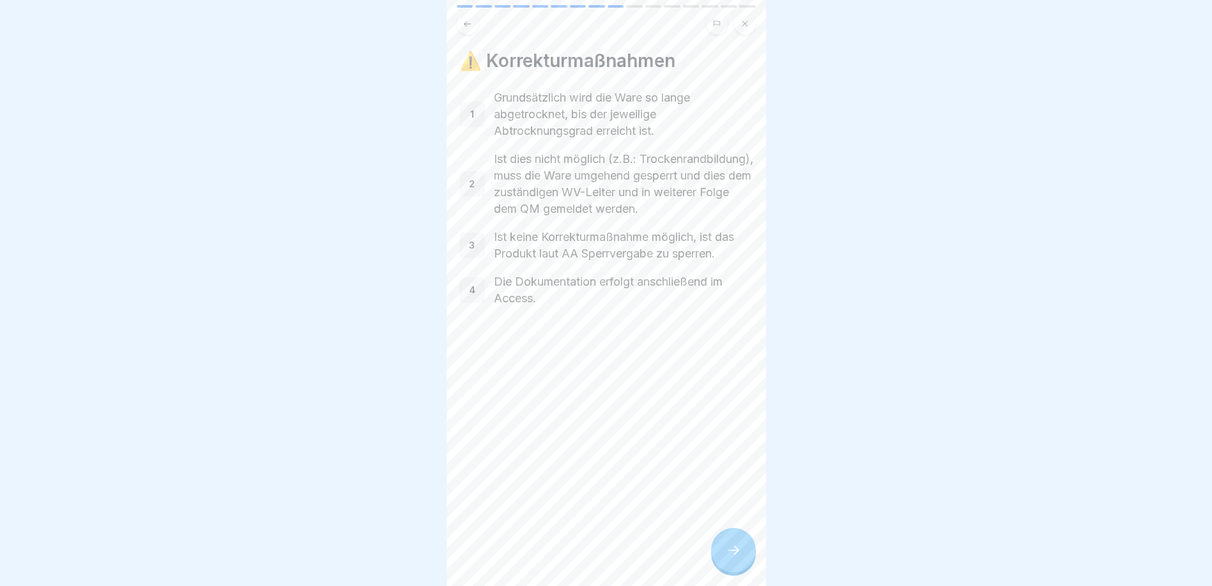
click at [471, 29] on button at bounding box center [468, 24] width 22 height 22
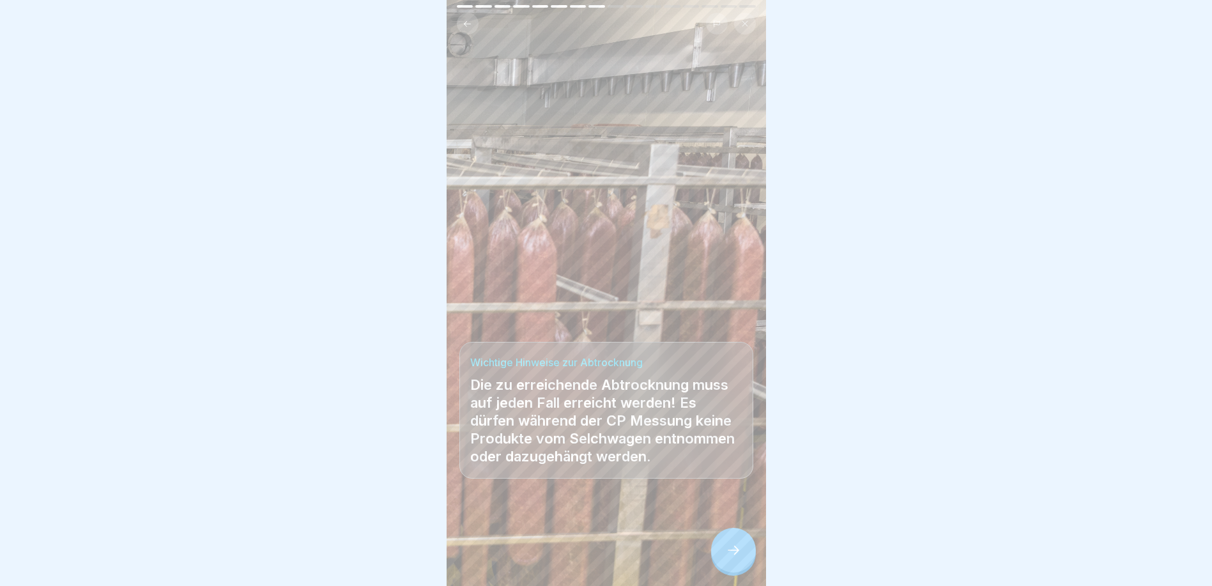
click at [471, 29] on button at bounding box center [468, 24] width 22 height 22
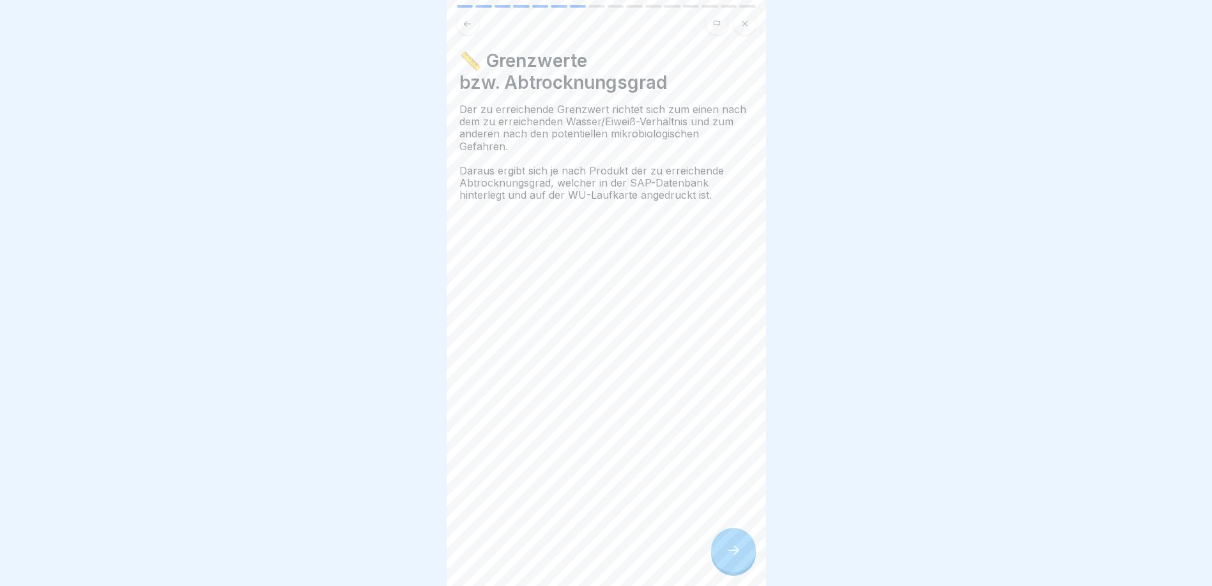
click at [471, 29] on button at bounding box center [468, 24] width 22 height 22
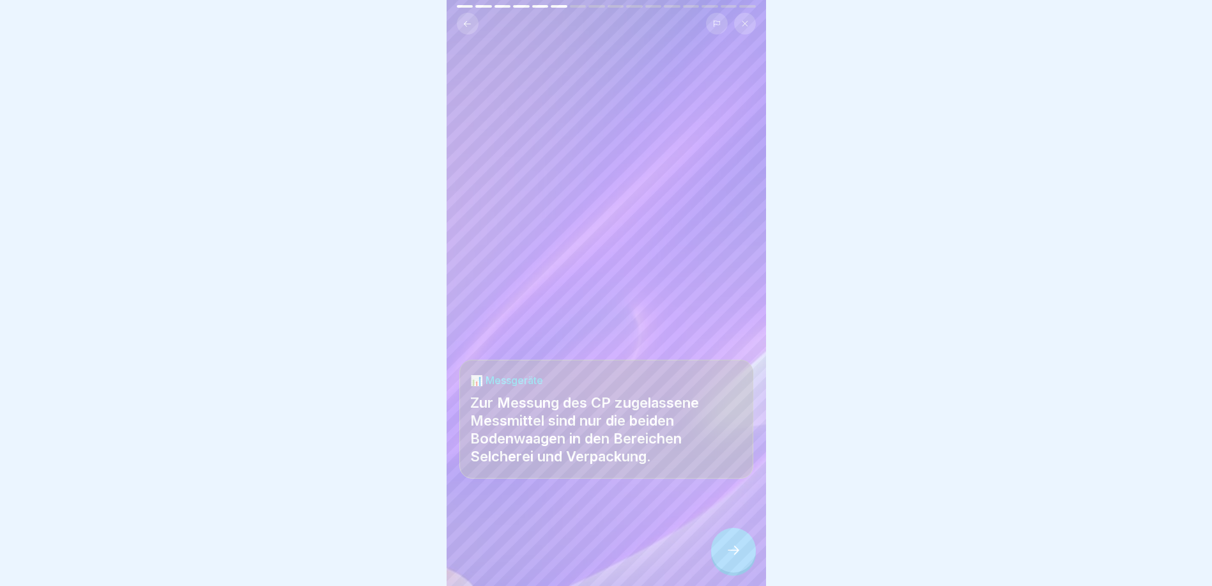
click at [471, 29] on button at bounding box center [468, 24] width 22 height 22
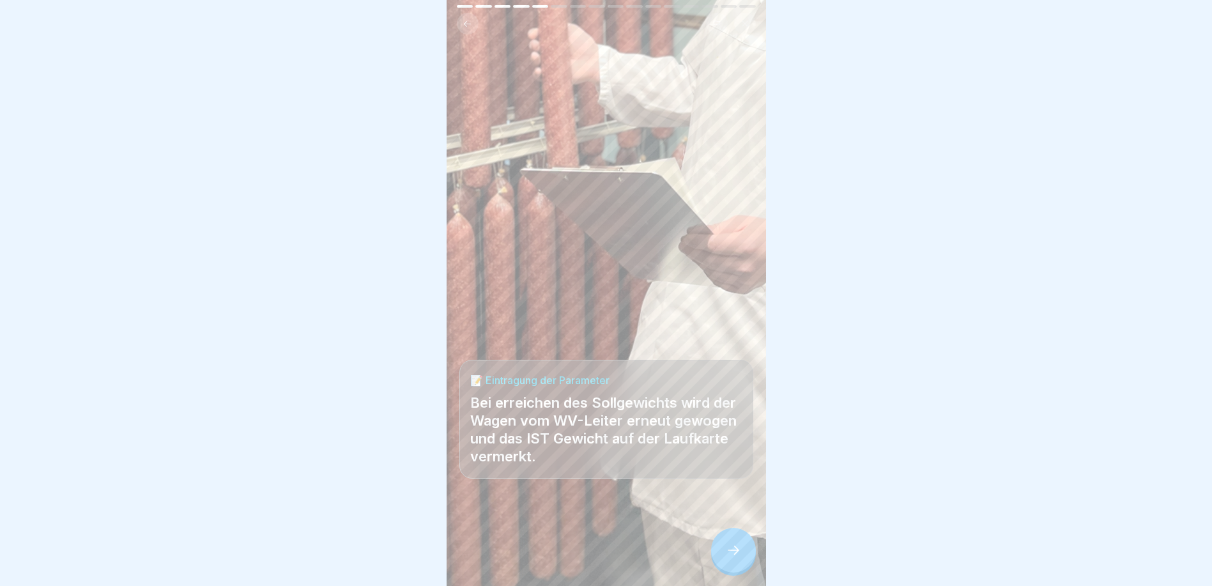
click at [471, 29] on button at bounding box center [468, 24] width 22 height 22
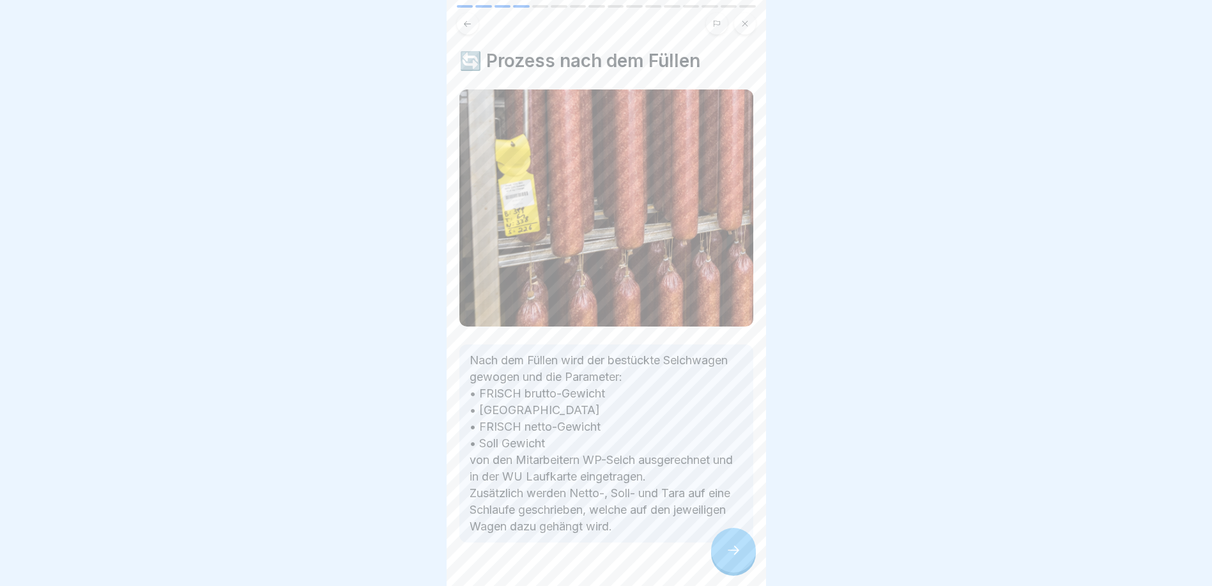
click at [471, 29] on button at bounding box center [468, 24] width 22 height 22
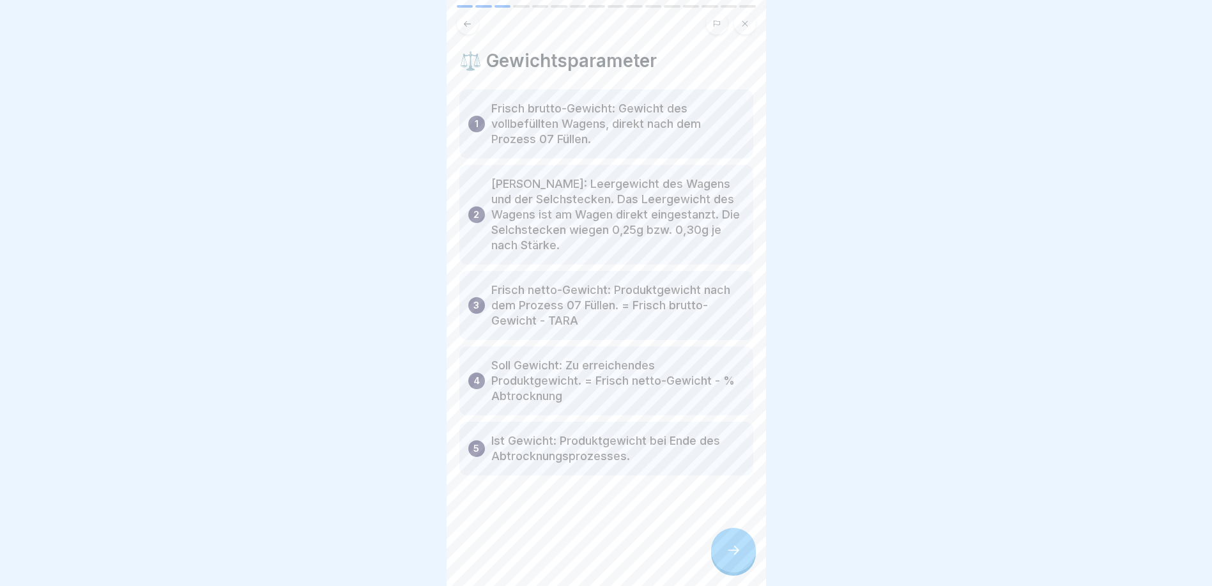
click at [471, 29] on button at bounding box center [468, 24] width 22 height 22
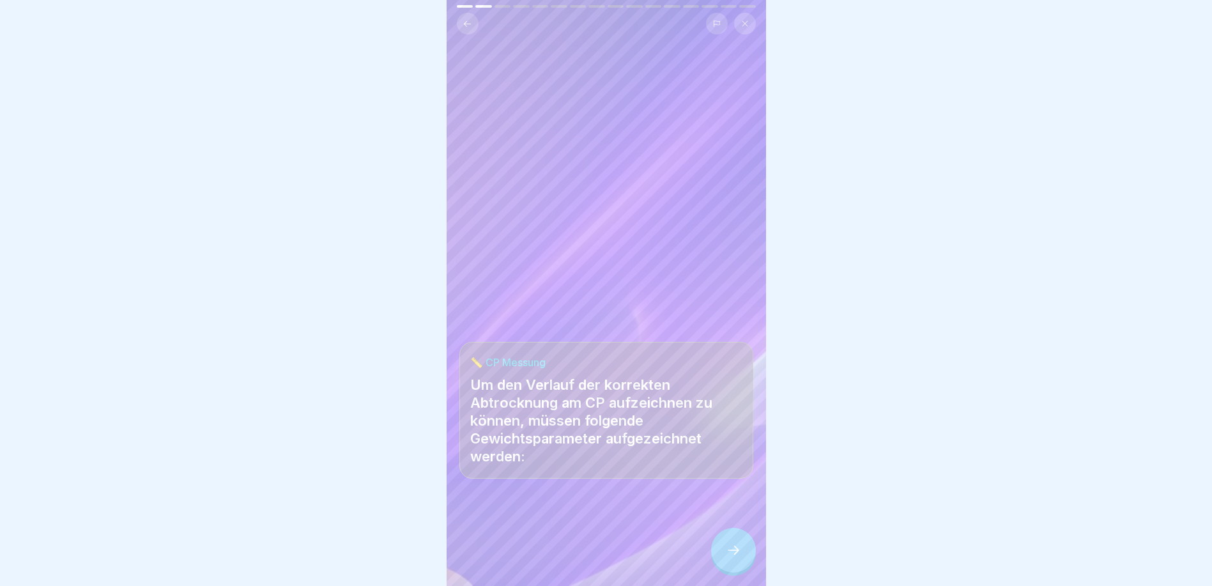
click at [471, 29] on button at bounding box center [468, 24] width 22 height 22
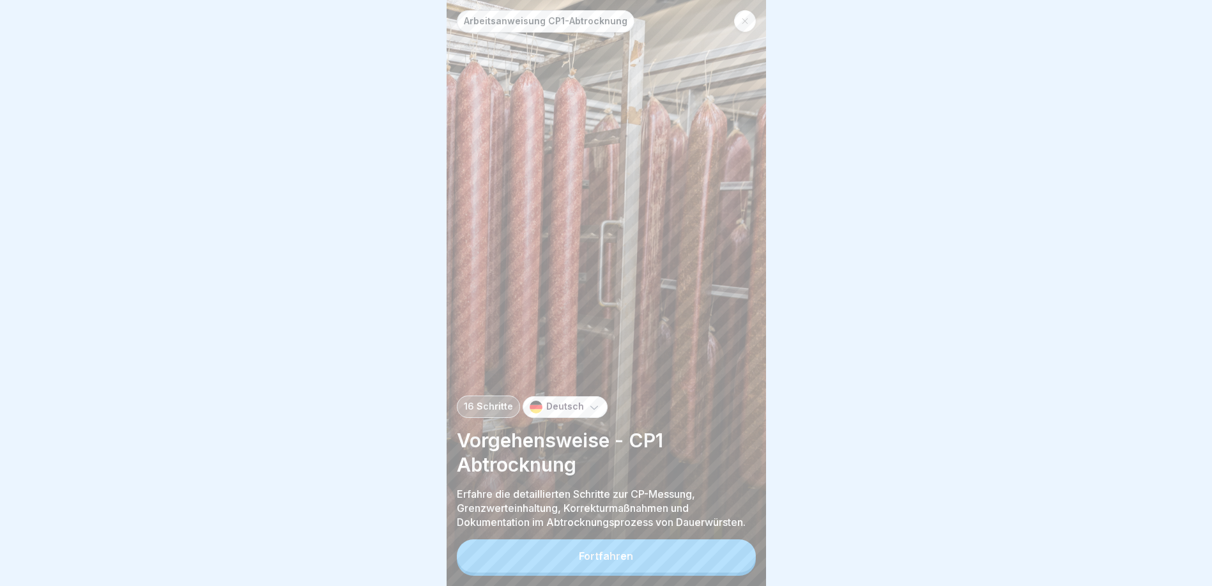
click at [662, 566] on button "Fortfahren" at bounding box center [606, 555] width 299 height 33
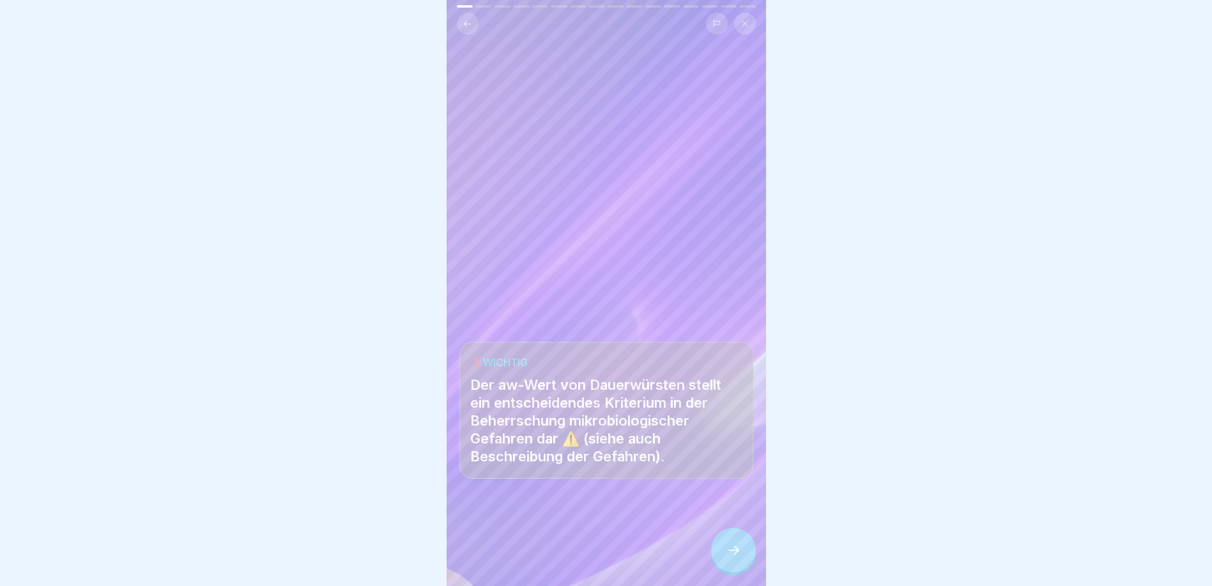
click at [737, 558] on icon at bounding box center [733, 549] width 15 height 15
click at [736, 558] on icon at bounding box center [733, 549] width 15 height 15
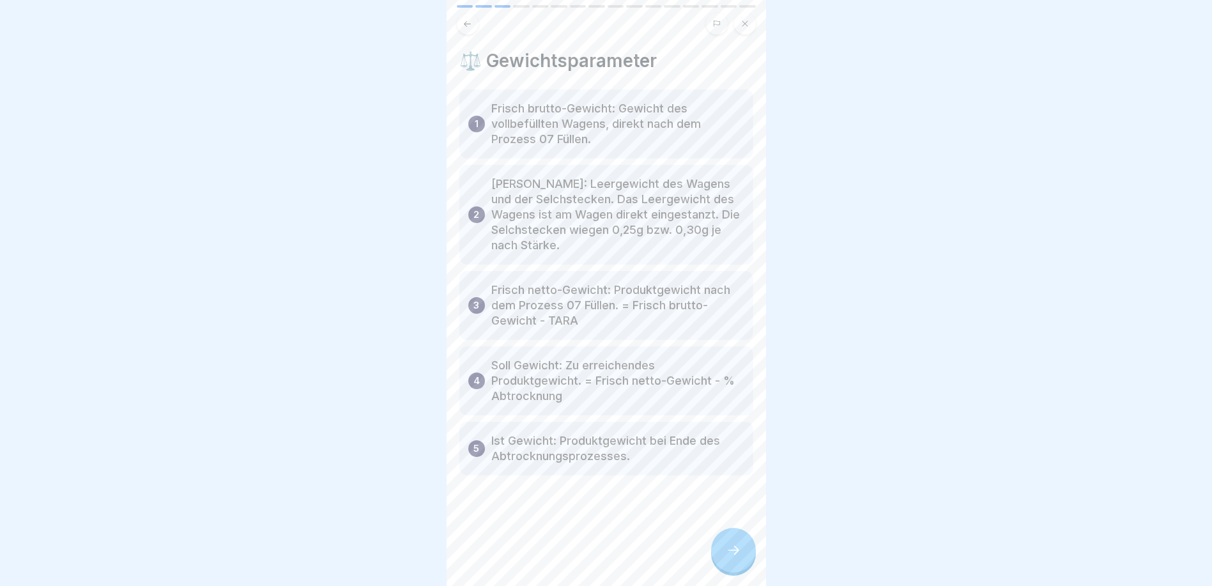
click at [736, 558] on icon at bounding box center [733, 549] width 15 height 15
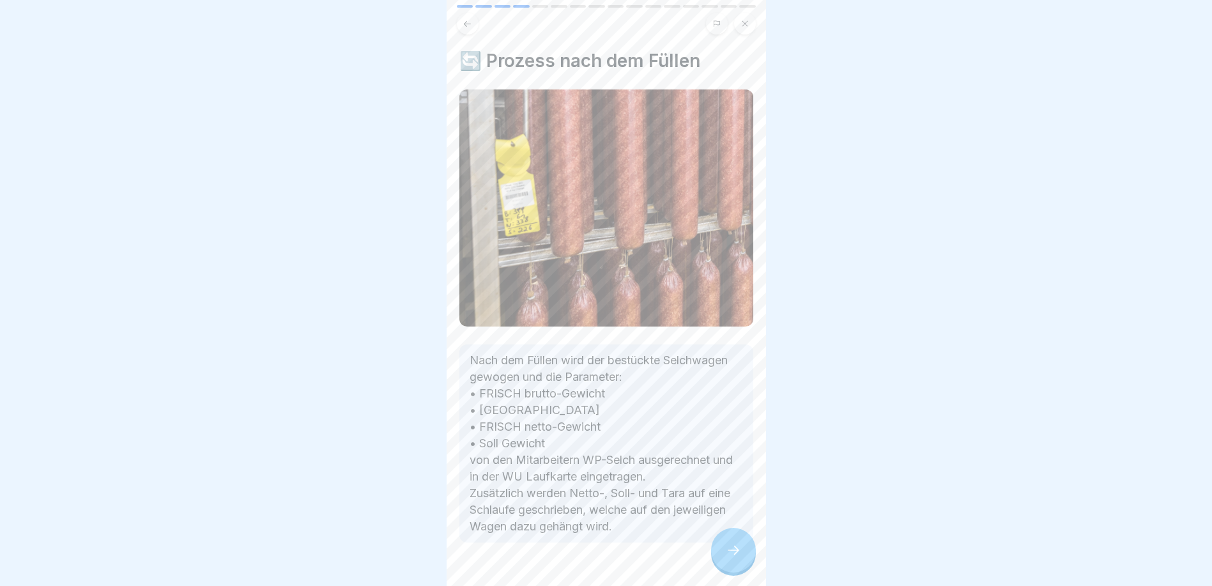
click at [736, 558] on icon at bounding box center [733, 549] width 15 height 15
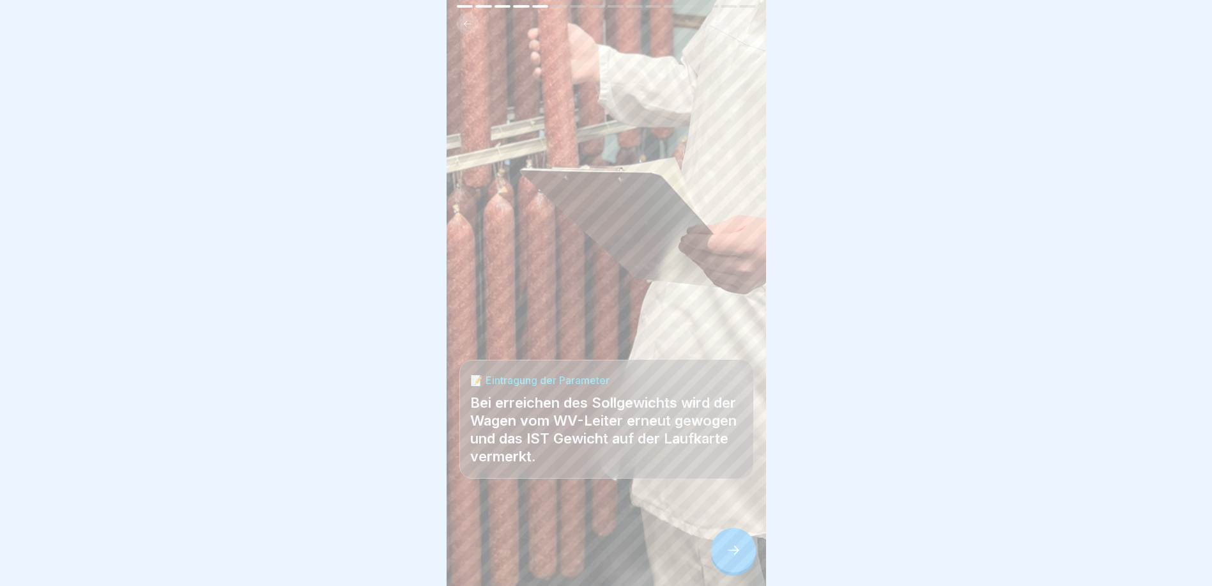
click at [466, 14] on button at bounding box center [468, 24] width 22 height 22
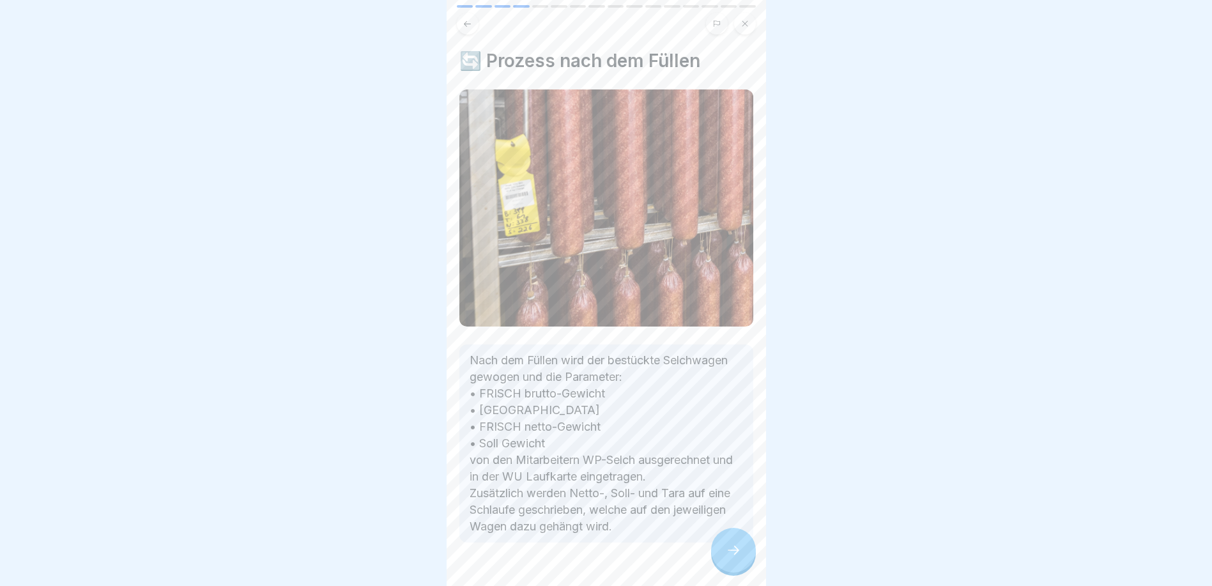
click at [726, 557] on icon at bounding box center [733, 549] width 15 height 15
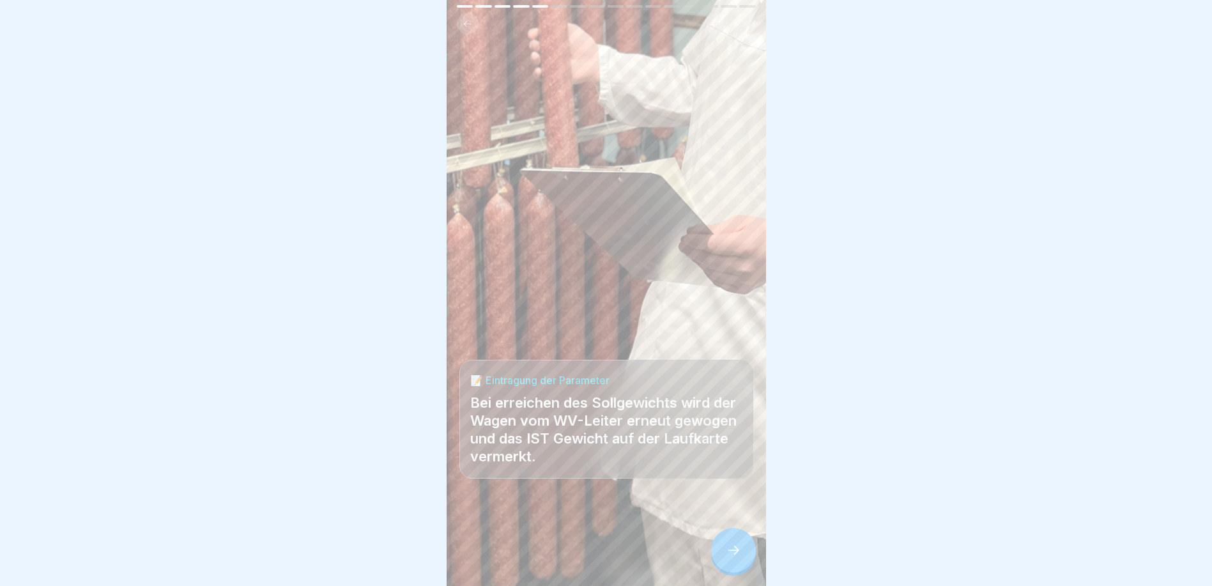
click at [474, 30] on button at bounding box center [468, 24] width 22 height 22
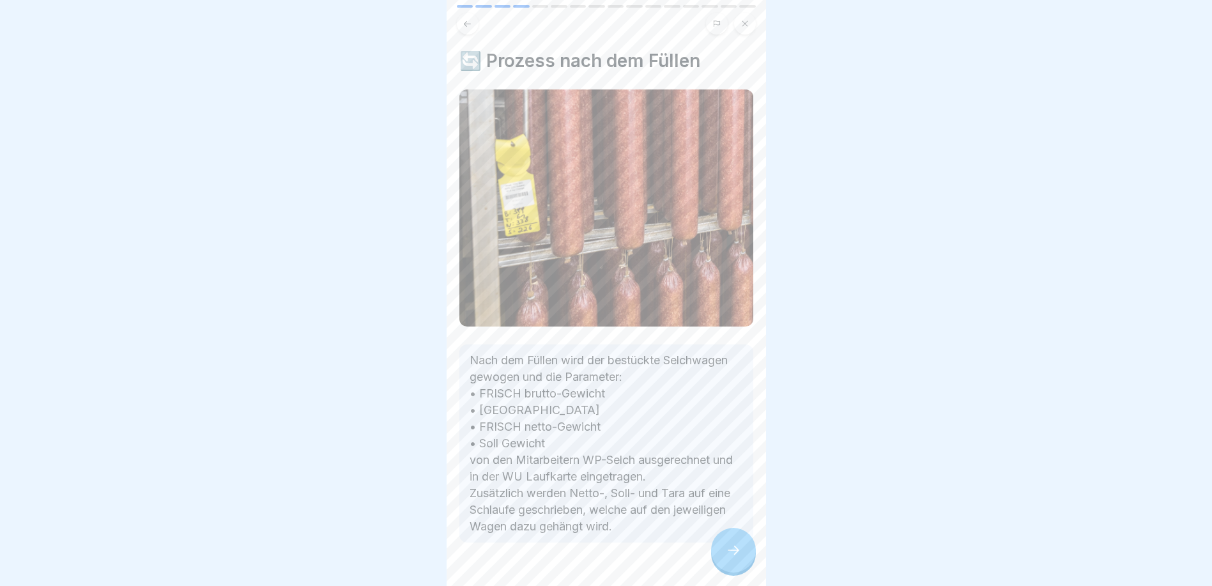
drag, startPoint x: 756, startPoint y: 25, endPoint x: 748, endPoint y: 24, distance: 7.7
click at [755, 25] on div at bounding box center [605, 19] width 319 height 29
click at [746, 24] on icon at bounding box center [745, 24] width 8 height 8
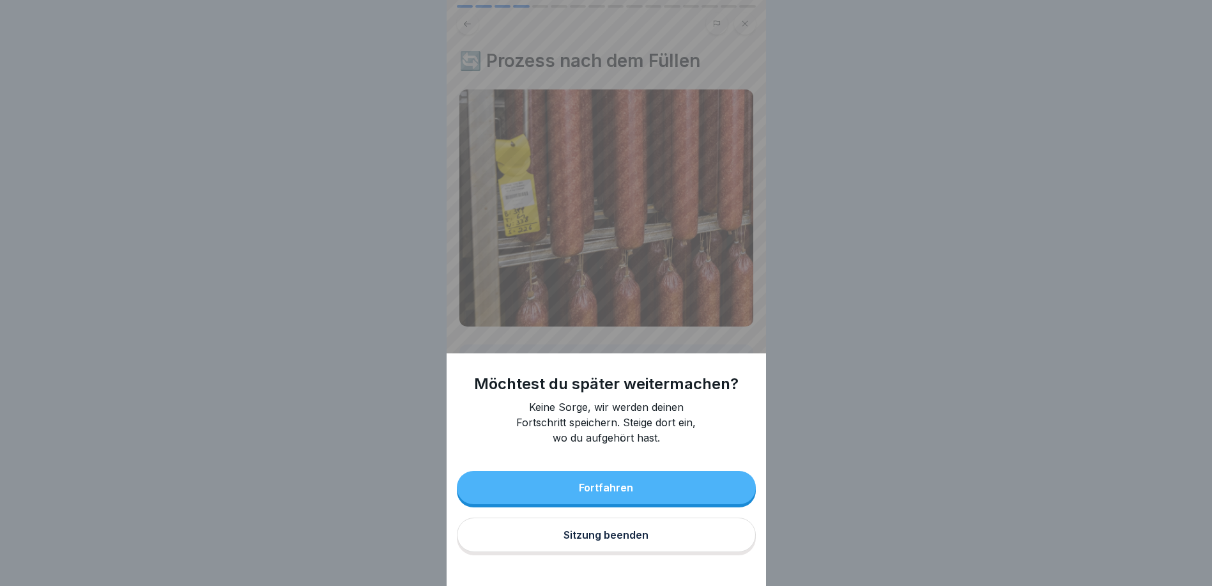
click at [609, 540] on div "Sitzung beenden" at bounding box center [605, 534] width 85 height 11
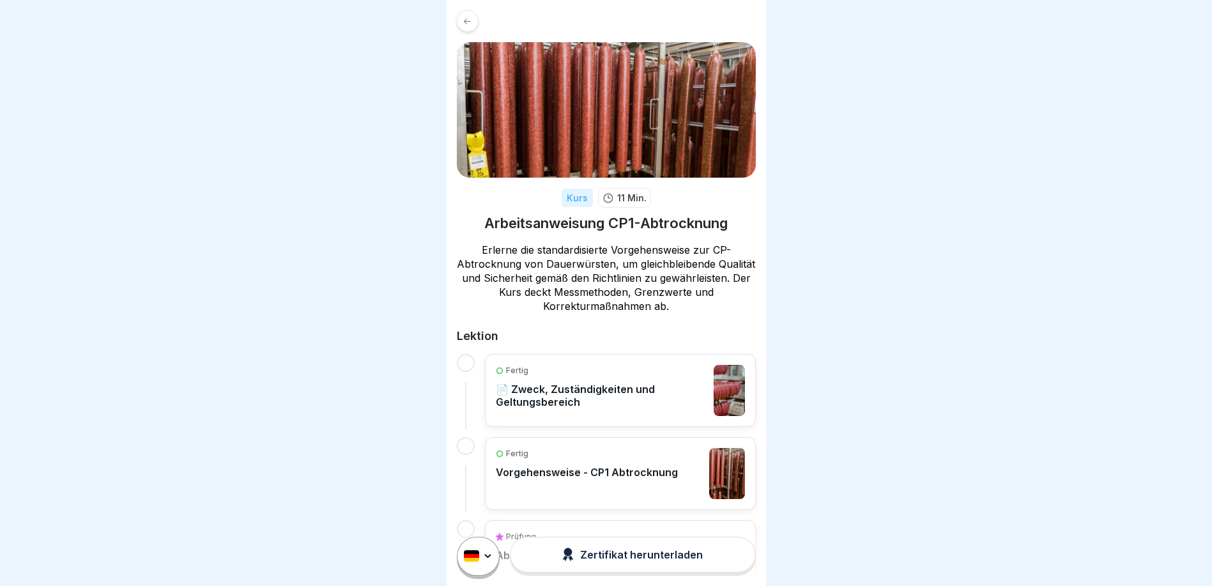
click at [460, 20] on div at bounding box center [468, 21] width 22 height 22
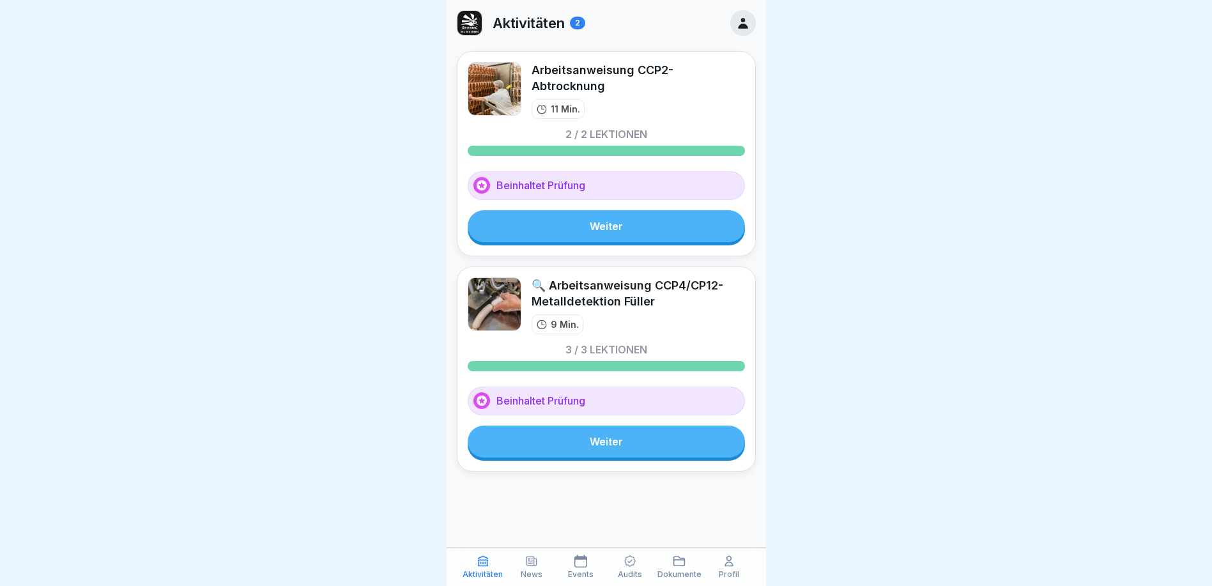
click at [653, 232] on link "Weiter" at bounding box center [606, 226] width 277 height 32
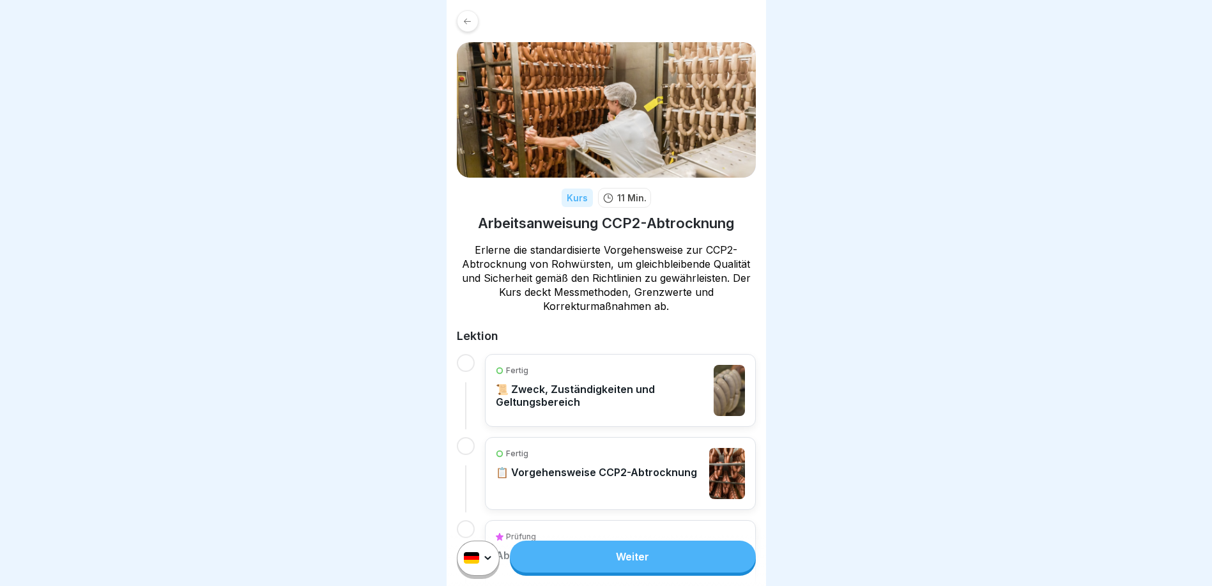
scroll to position [73, 0]
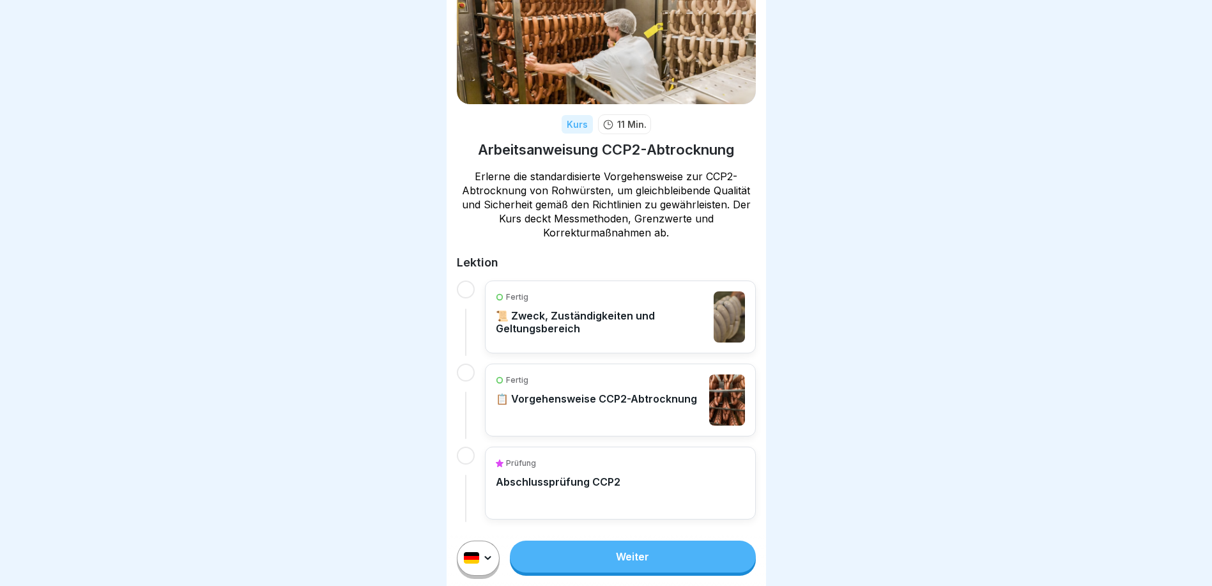
click at [556, 468] on div "Prüfung" at bounding box center [558, 462] width 125 height 11
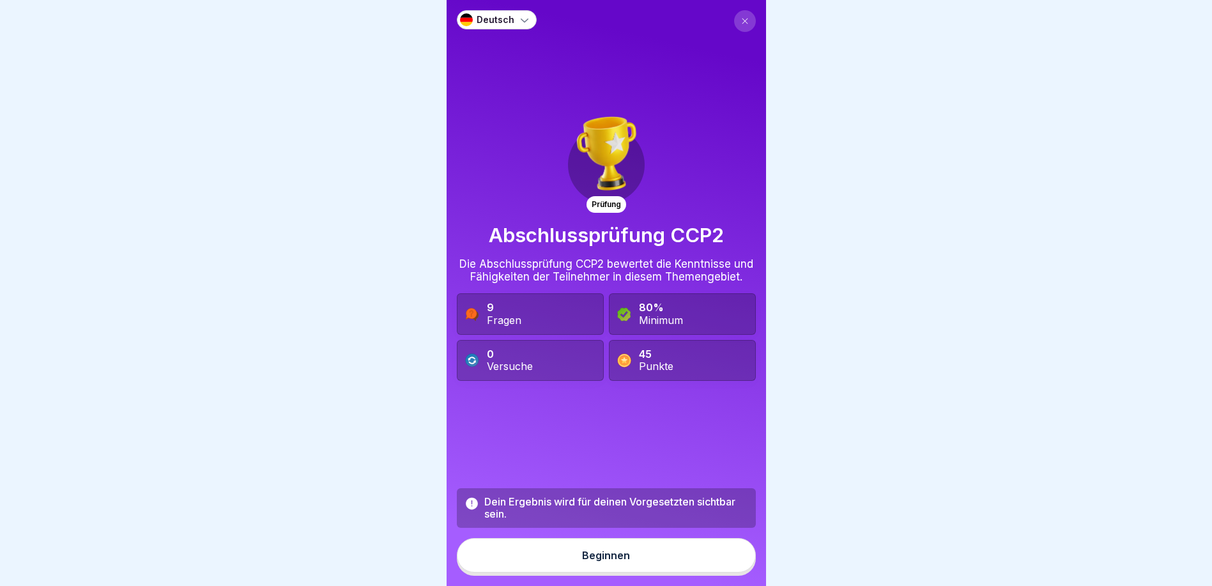
click at [734, 26] on button at bounding box center [745, 21] width 22 height 22
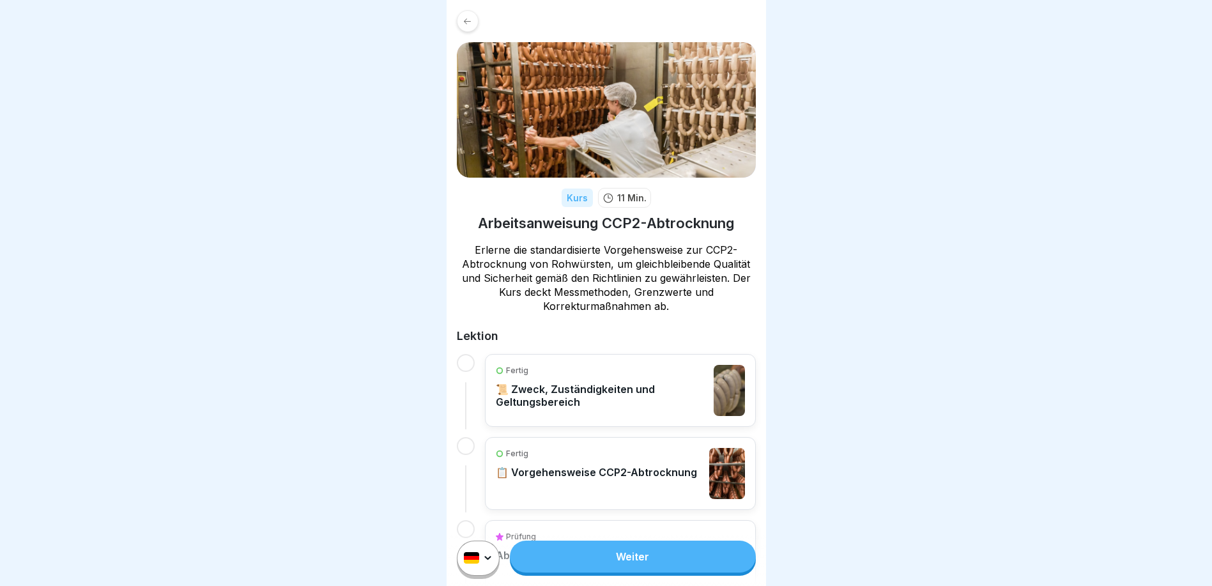
click at [584, 407] on p "📜 Zweck, Zuständigkeiten und Geltungsbereich" at bounding box center [602, 396] width 212 height 26
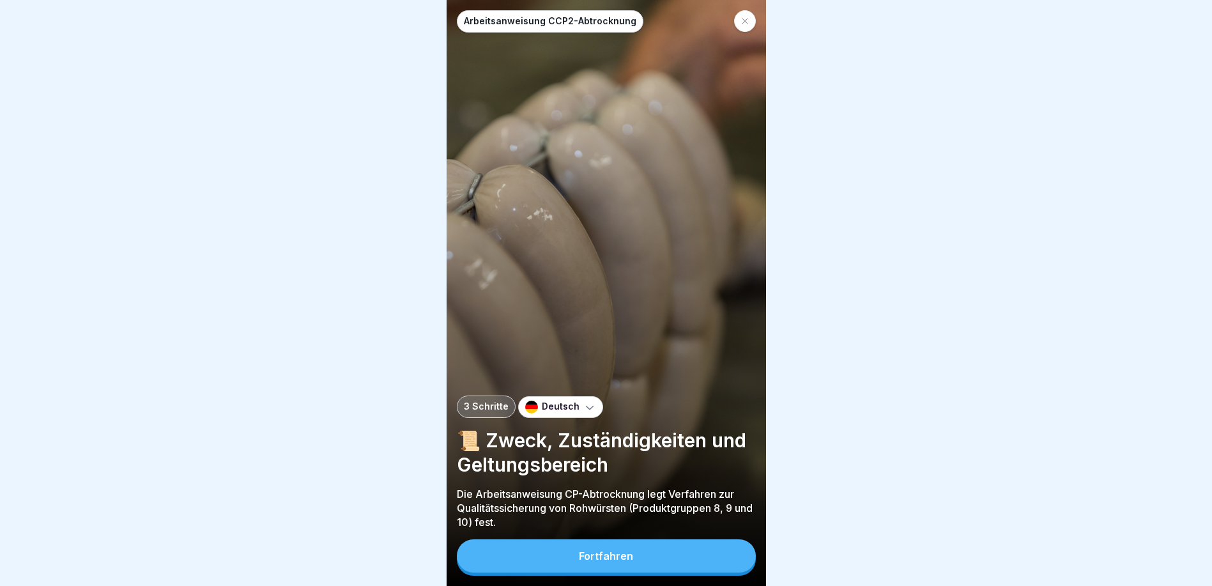
click at [652, 558] on button "Fortfahren" at bounding box center [606, 555] width 299 height 33
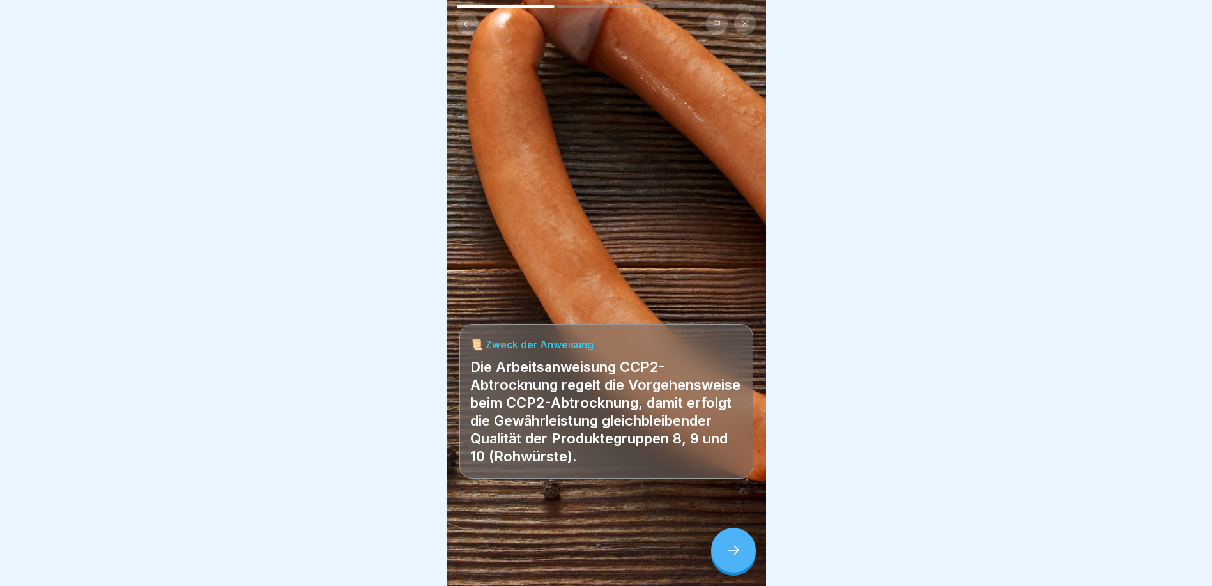
click at [733, 558] on icon at bounding box center [733, 549] width 15 height 15
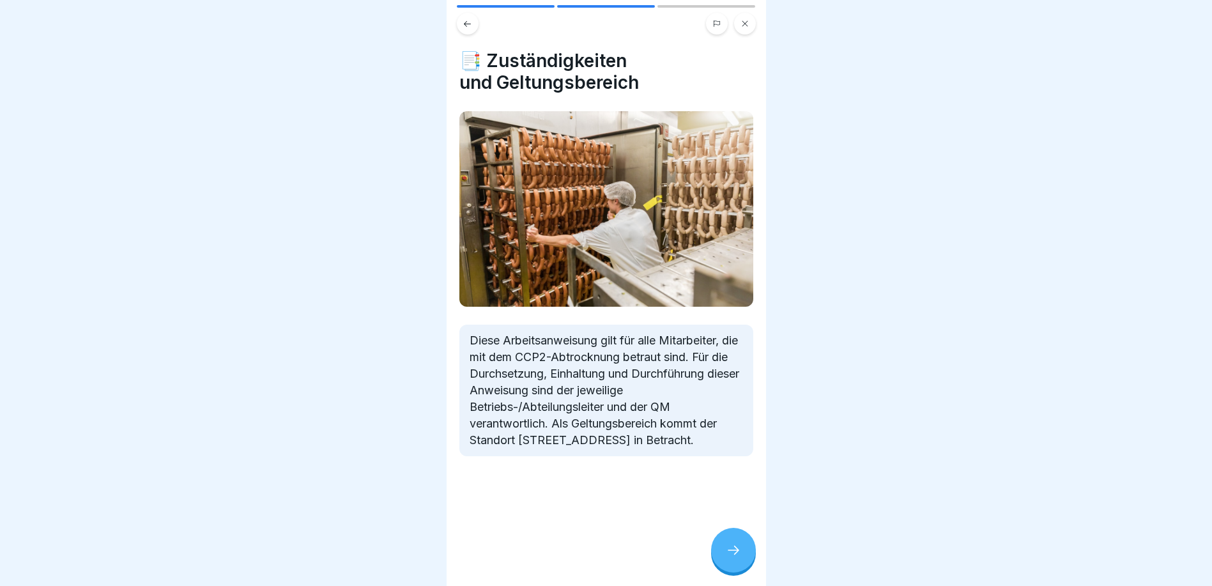
click at [733, 558] on icon at bounding box center [733, 549] width 15 height 15
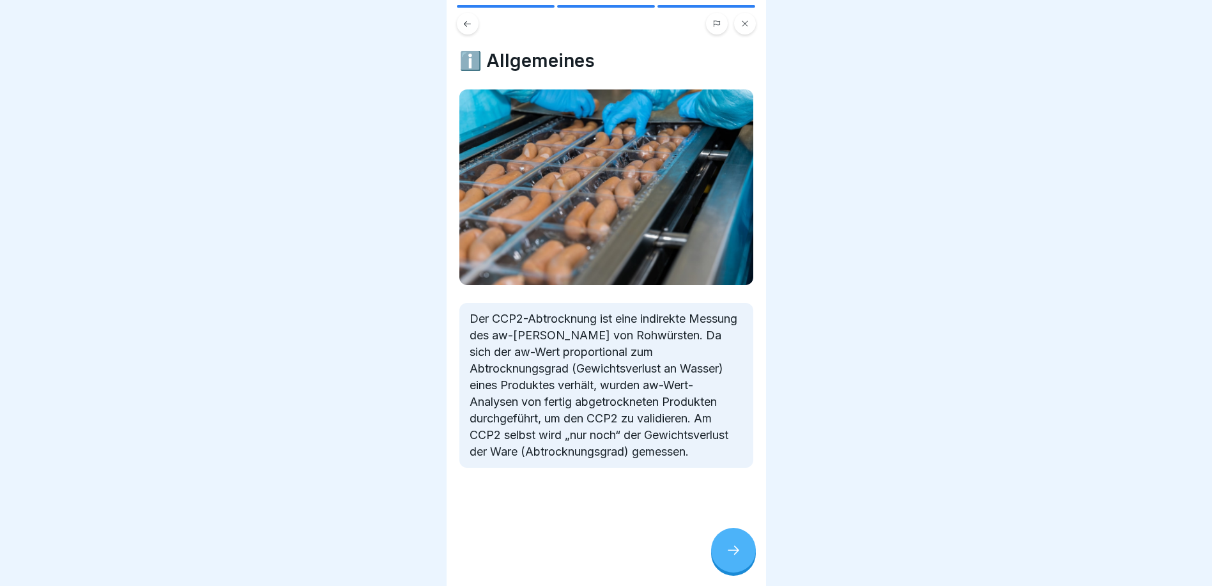
click at [733, 558] on icon at bounding box center [733, 549] width 15 height 15
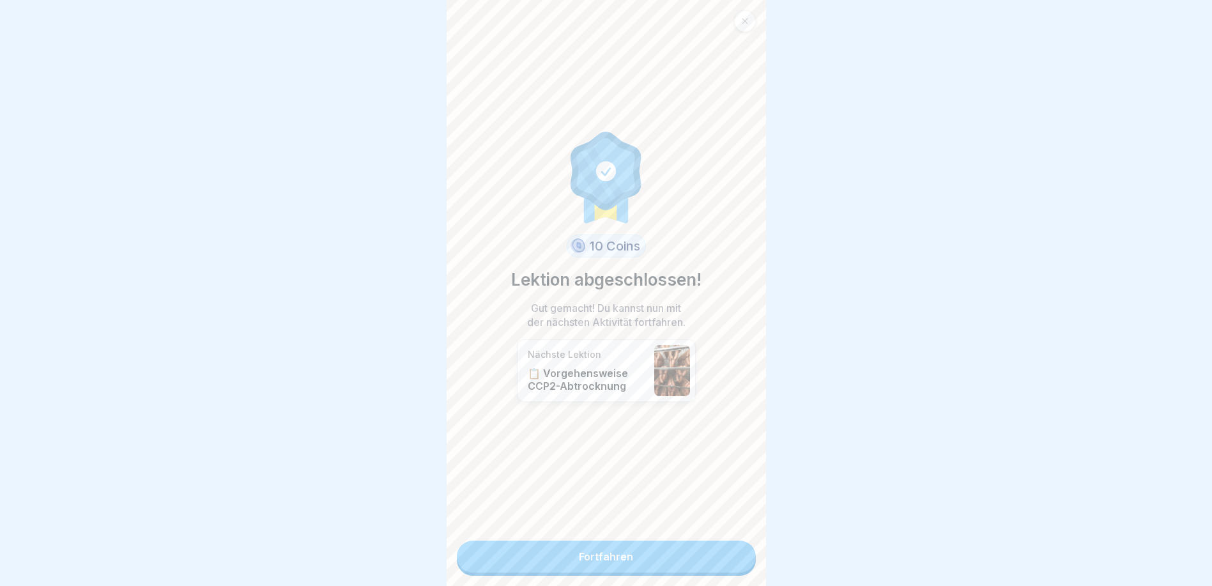
click at [730, 563] on link "Fortfahren" at bounding box center [606, 556] width 299 height 32
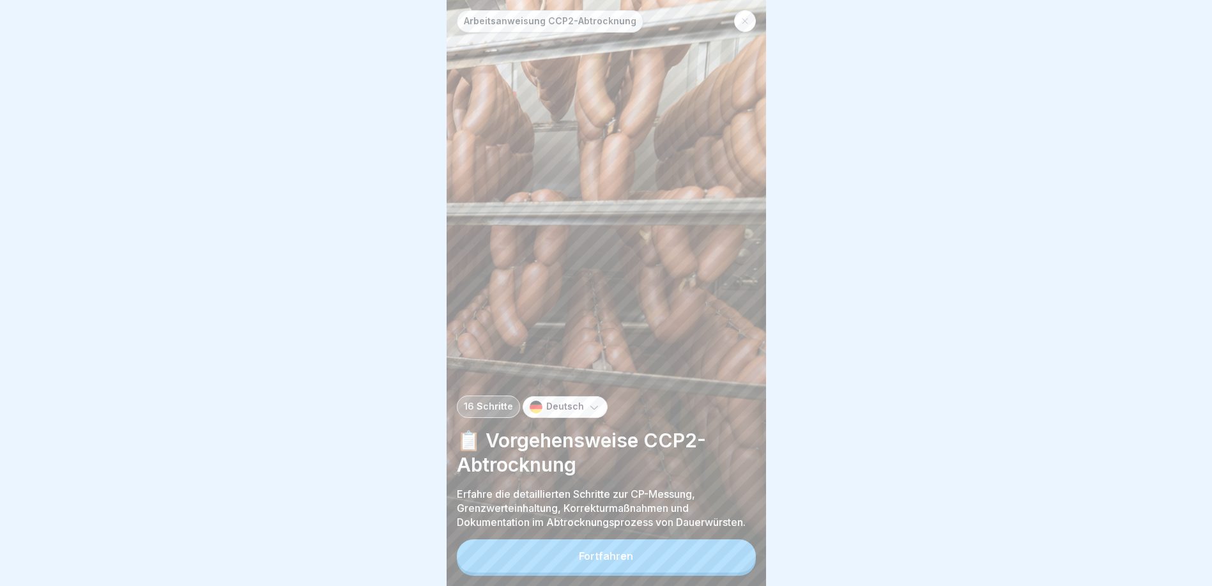
click at [731, 563] on button "Fortfahren" at bounding box center [606, 555] width 299 height 33
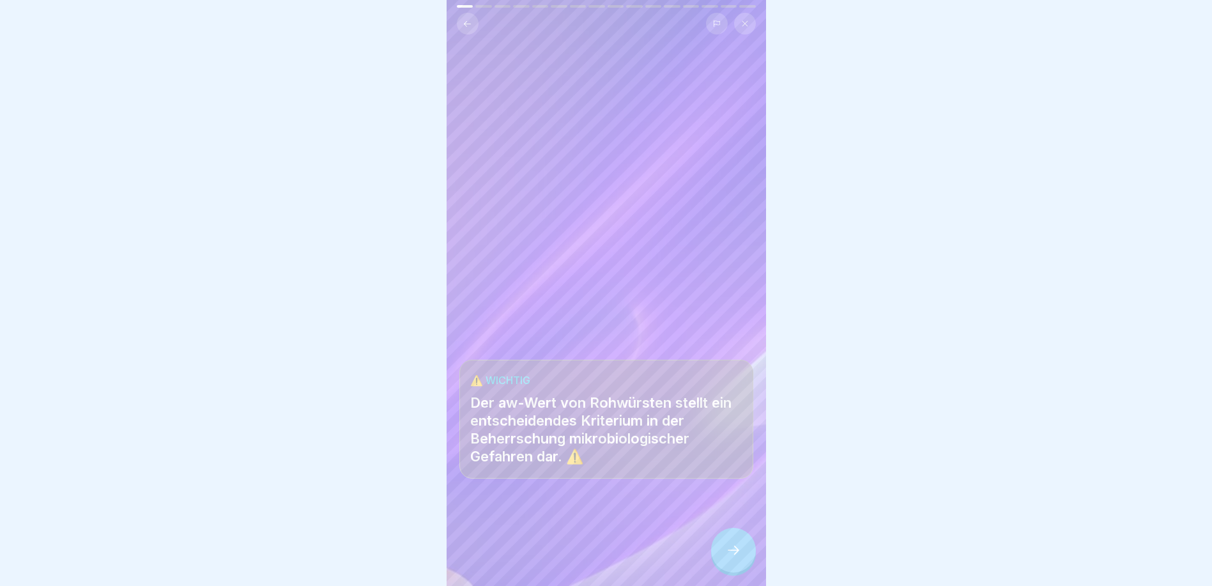
click at [731, 558] on icon at bounding box center [733, 549] width 15 height 15
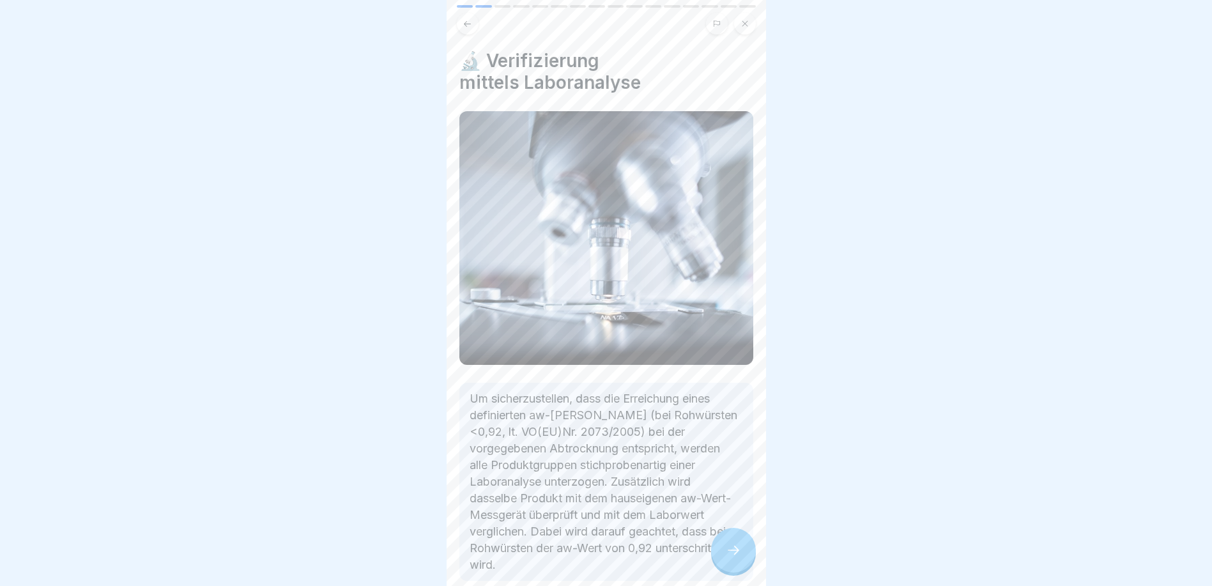
click at [729, 554] on icon at bounding box center [733, 549] width 15 height 15
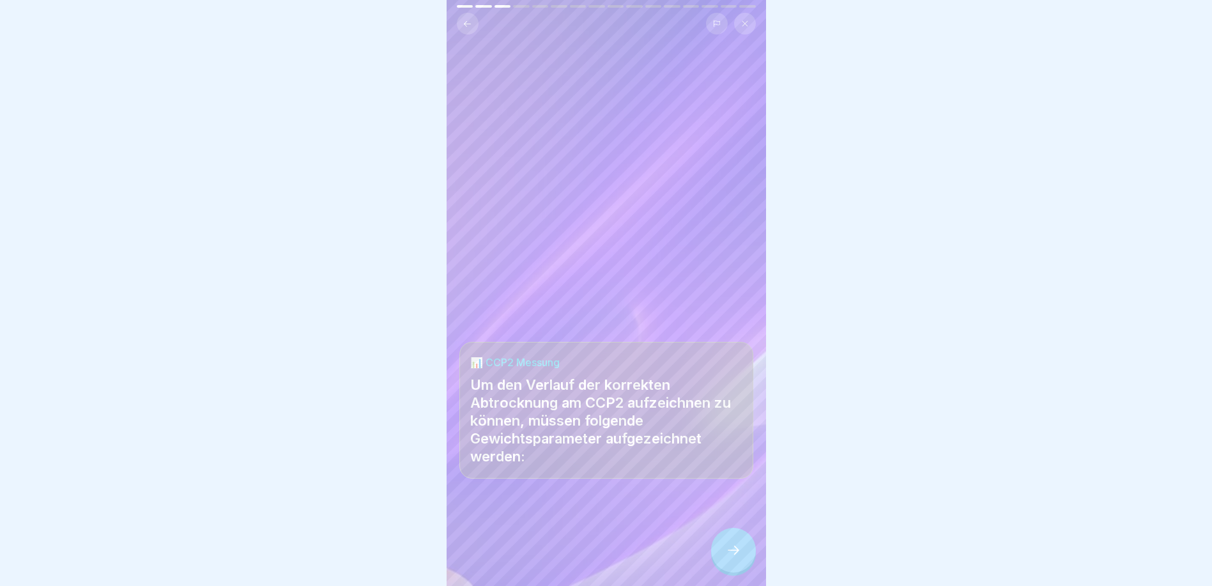
click at [729, 553] on icon at bounding box center [733, 549] width 15 height 15
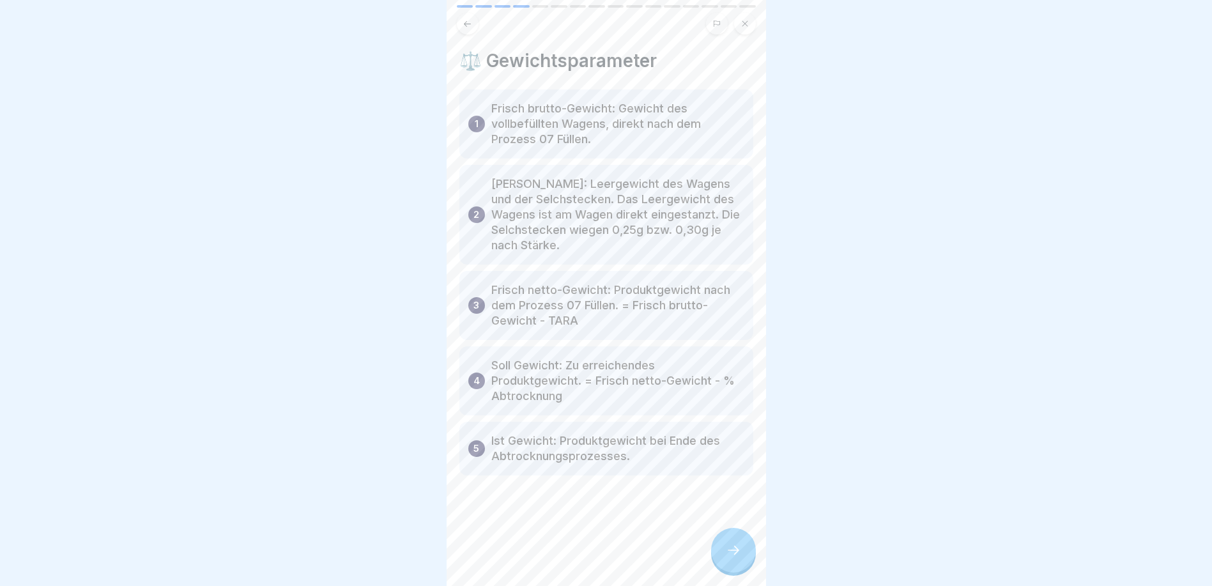
click at [730, 553] on icon at bounding box center [733, 549] width 15 height 15
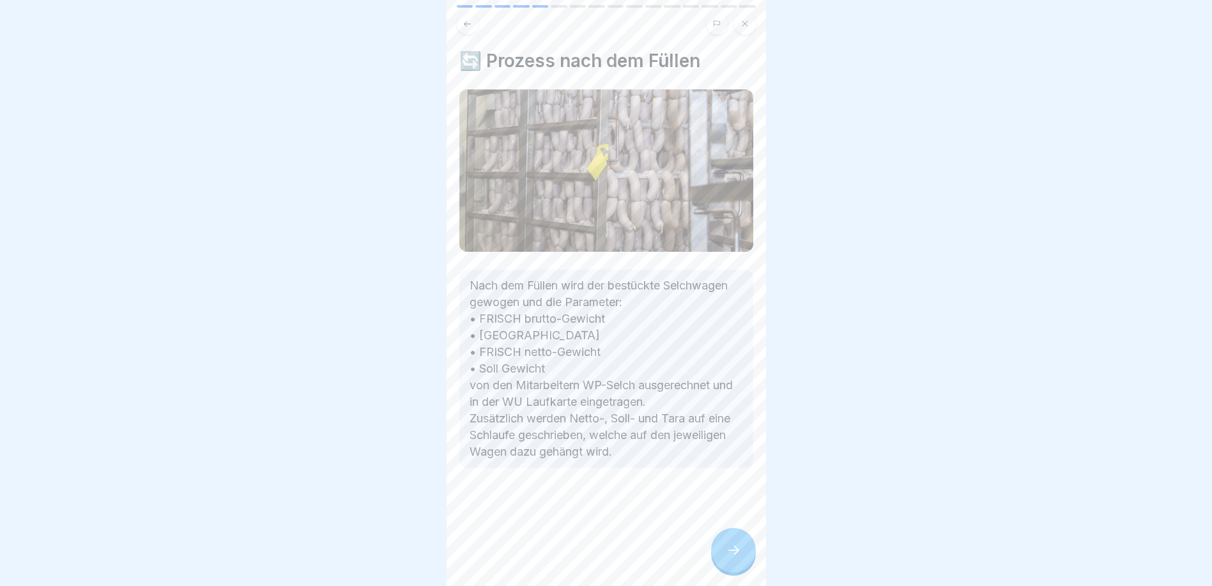
click at [471, 23] on icon at bounding box center [467, 24] width 10 height 10
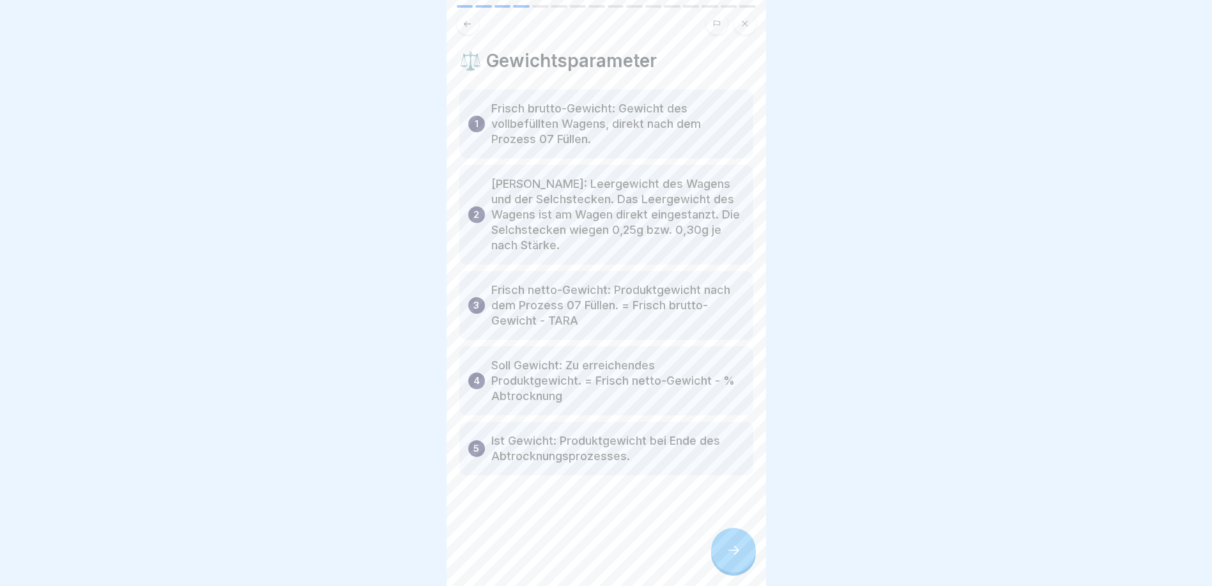
click at [471, 23] on icon at bounding box center [467, 24] width 10 height 10
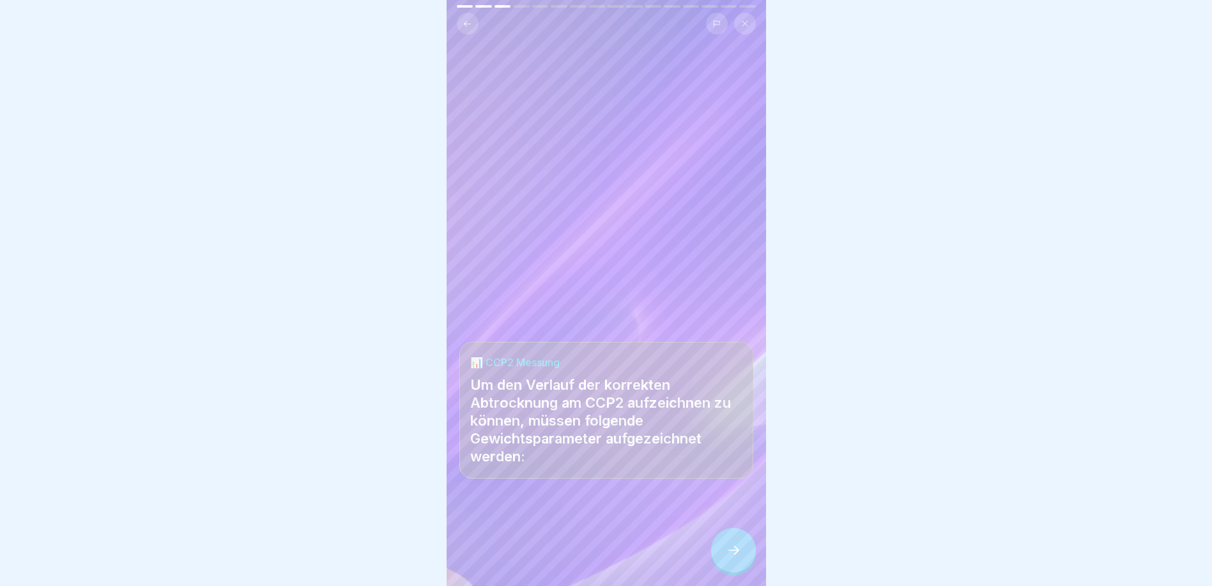
click at [471, 23] on icon at bounding box center [467, 24] width 10 height 10
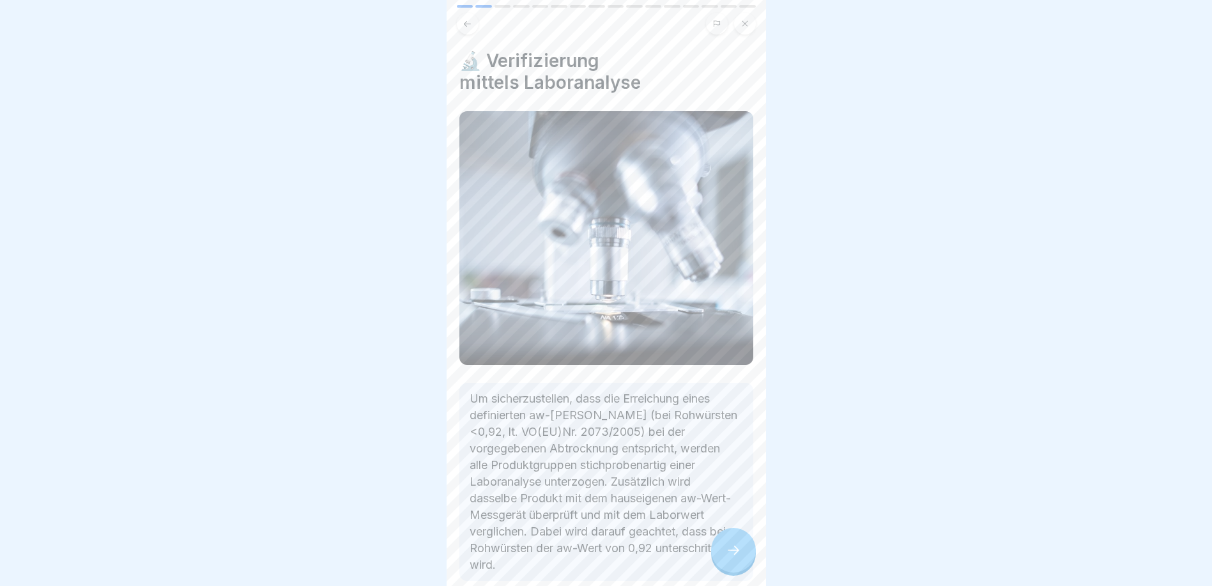
click at [471, 23] on icon at bounding box center [467, 24] width 10 height 10
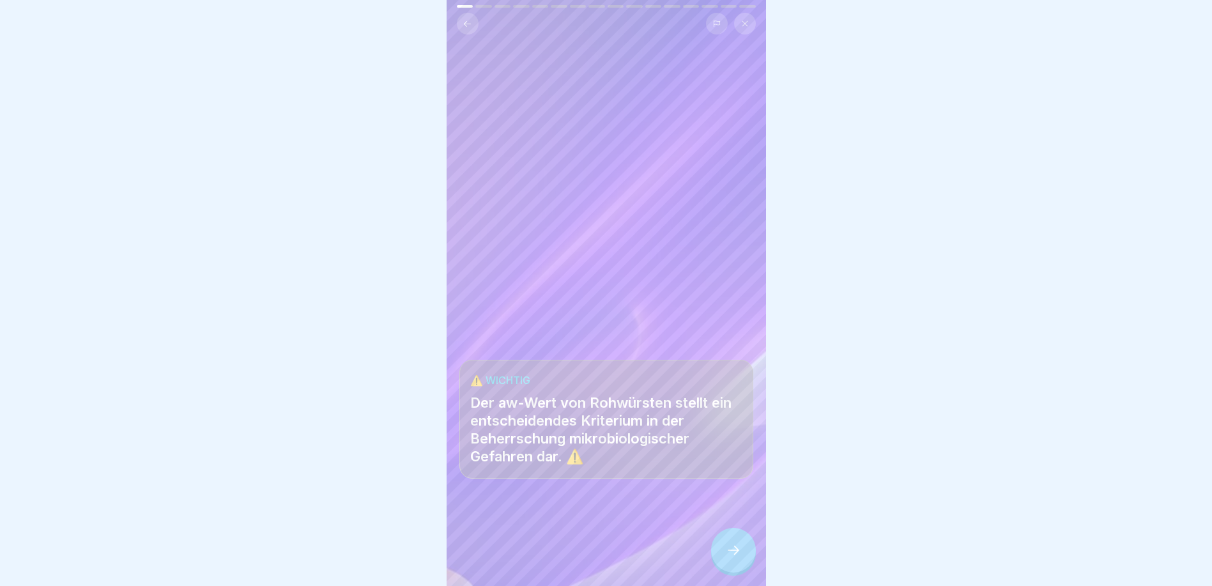
click at [469, 19] on icon at bounding box center [467, 24] width 10 height 10
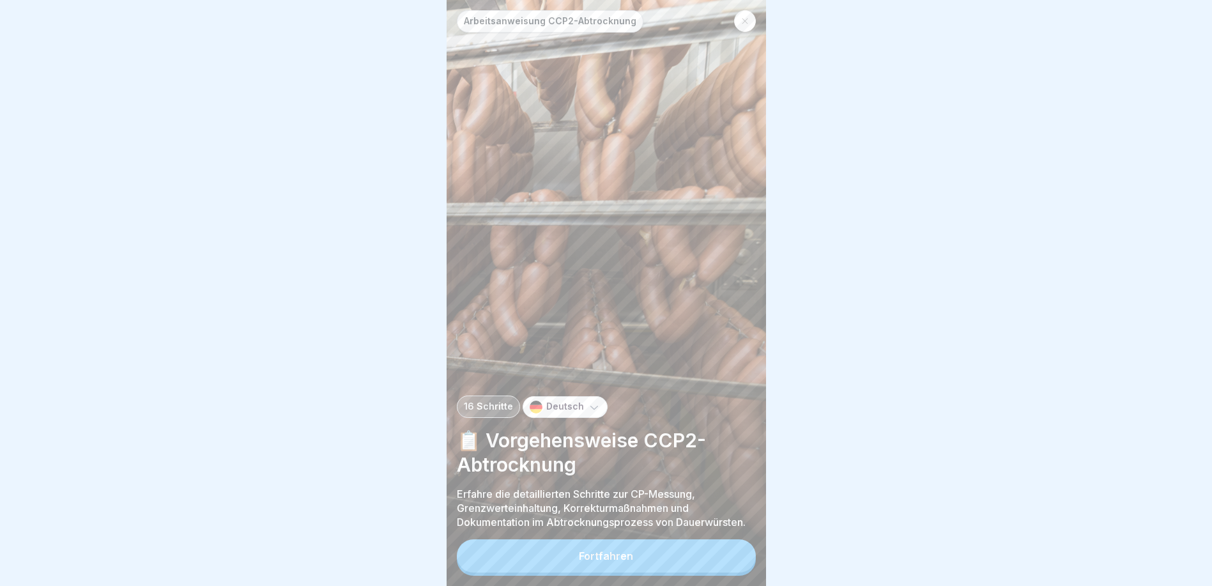
click at [677, 567] on button "Fortfahren" at bounding box center [606, 555] width 299 height 33
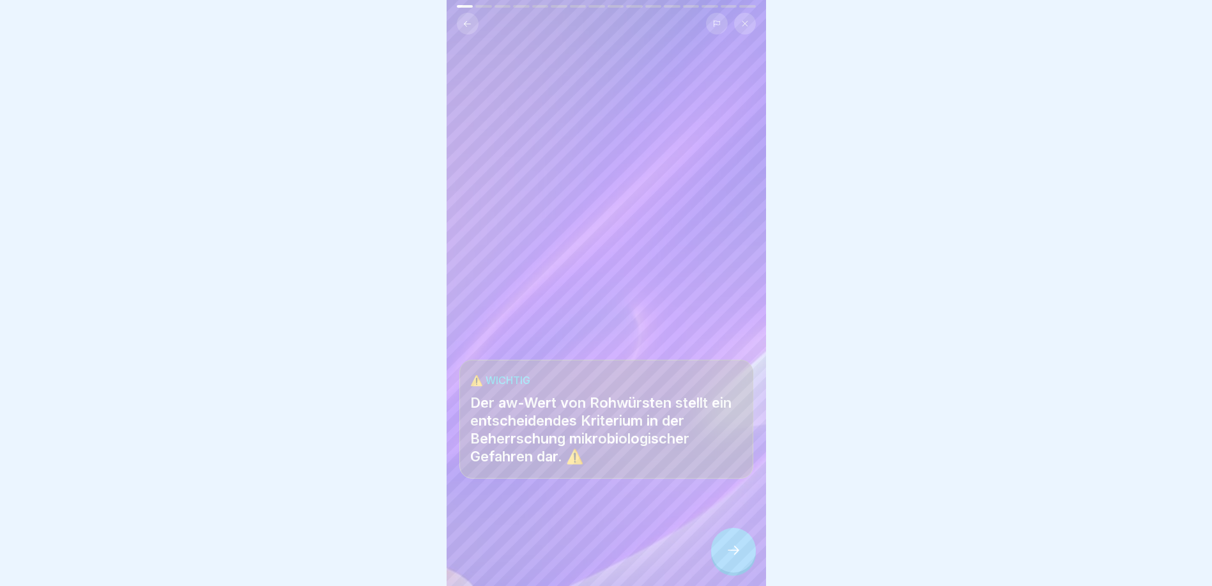
click at [736, 558] on icon at bounding box center [733, 549] width 15 height 15
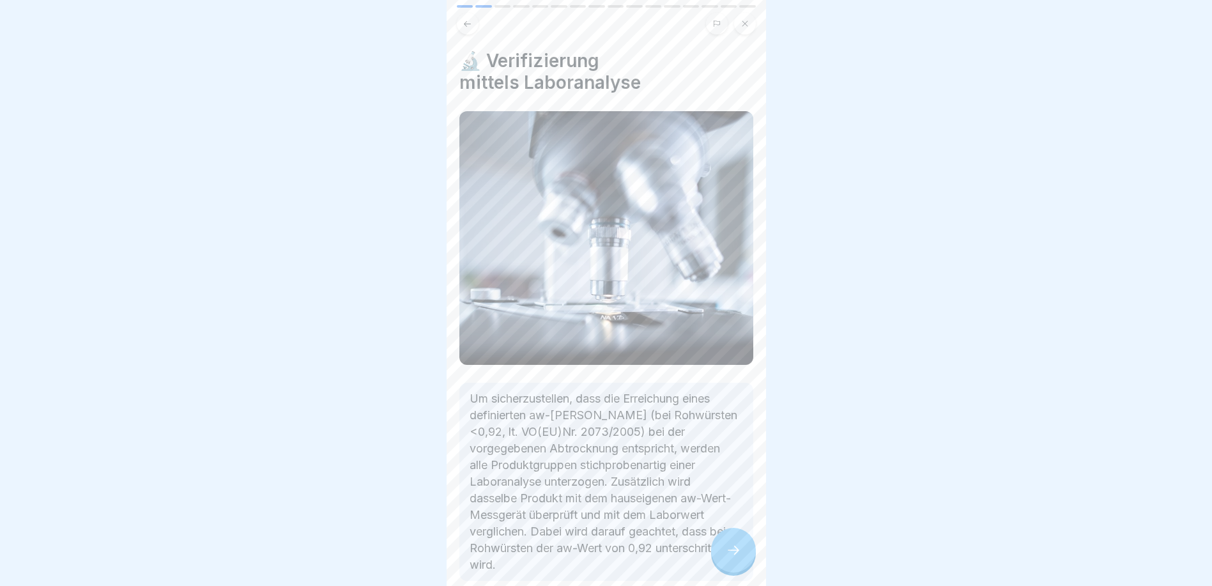
click at [735, 558] on icon at bounding box center [733, 549] width 15 height 15
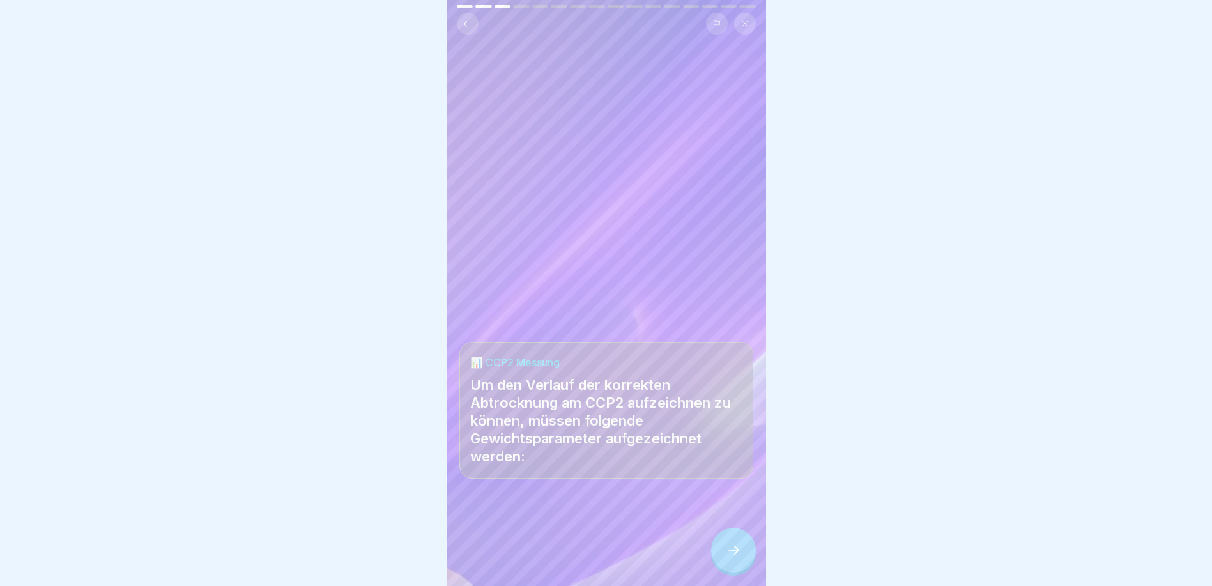
click at [735, 558] on icon at bounding box center [733, 549] width 15 height 15
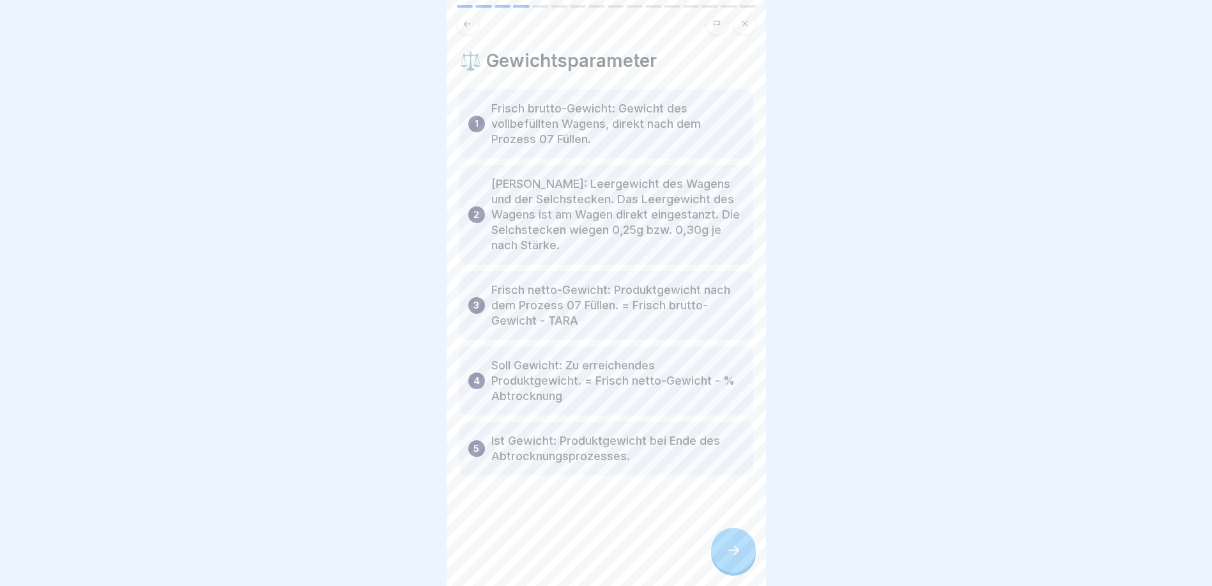
click at [735, 558] on icon at bounding box center [733, 549] width 15 height 15
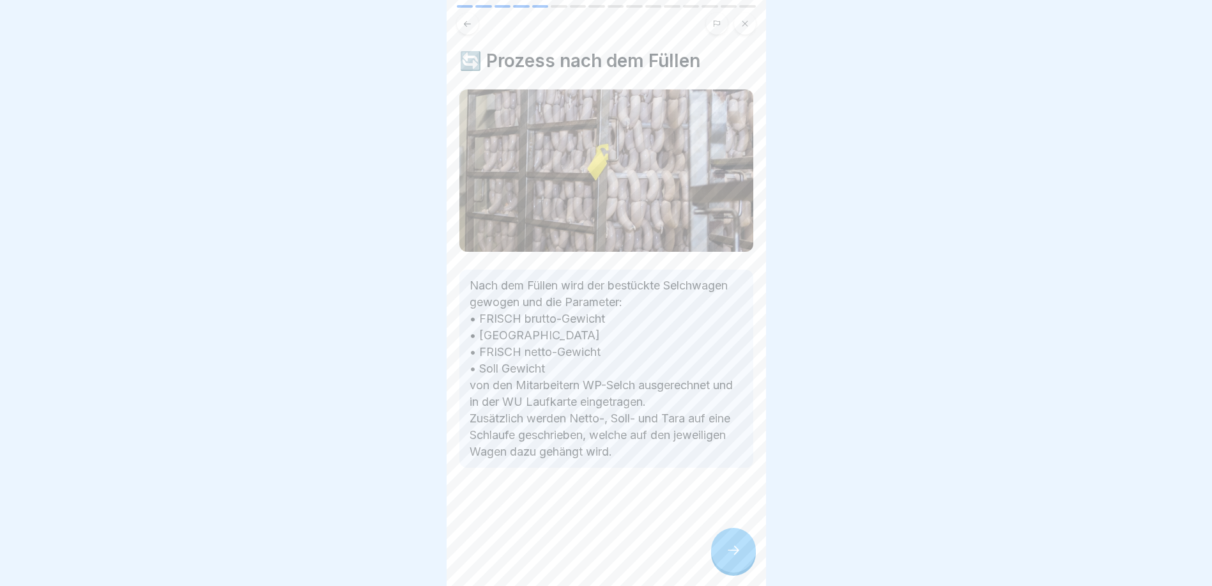
click at [735, 558] on icon at bounding box center [733, 549] width 15 height 15
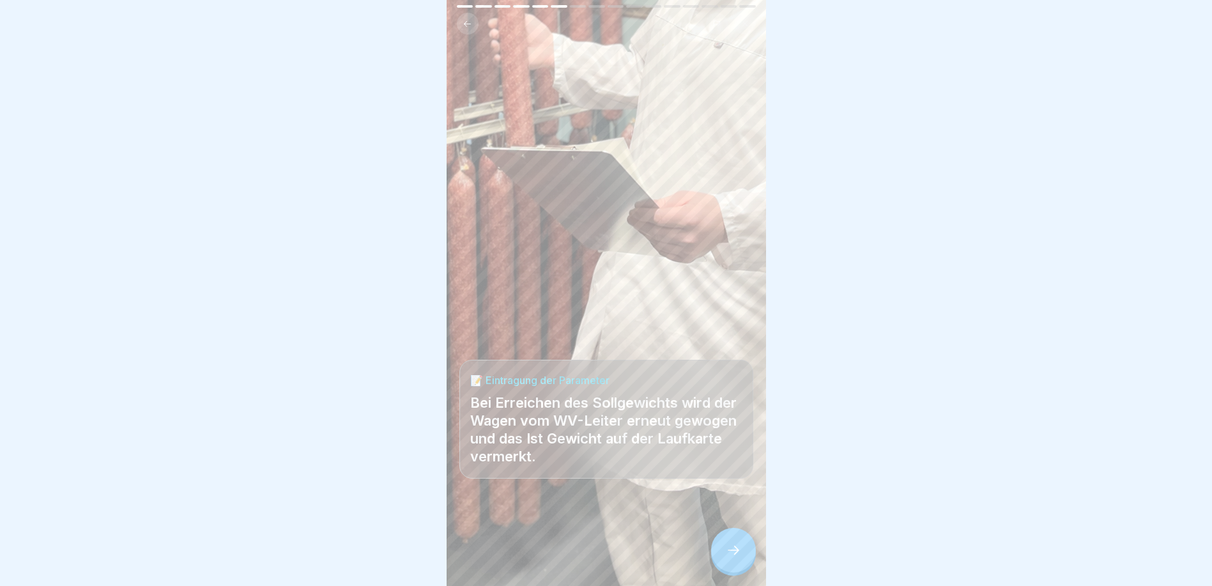
click at [735, 558] on icon at bounding box center [733, 549] width 15 height 15
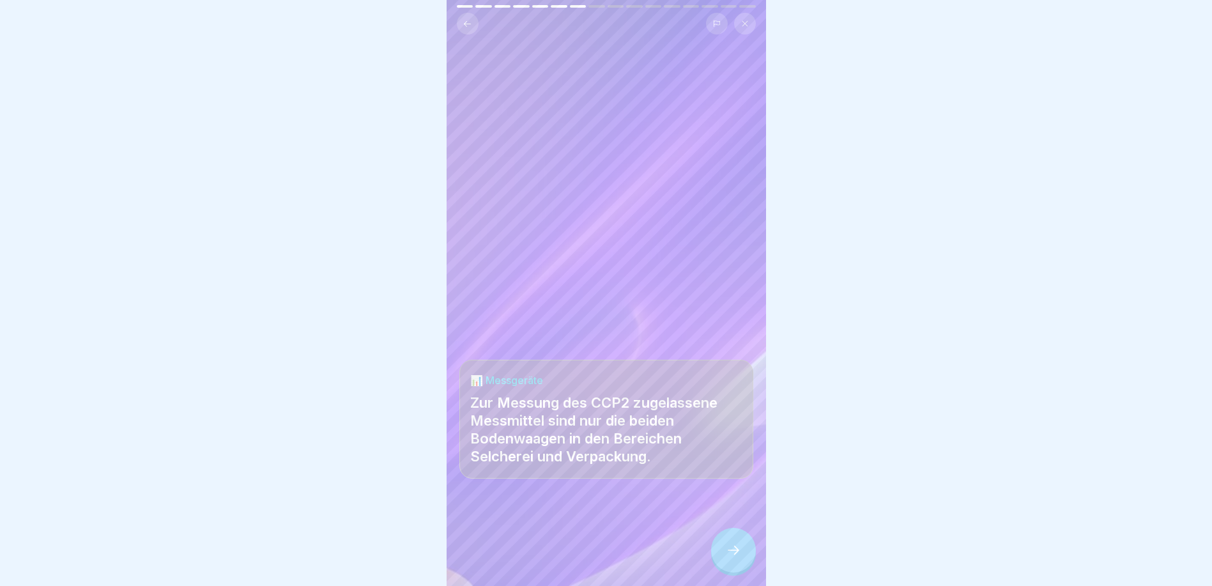
click at [735, 558] on icon at bounding box center [733, 549] width 15 height 15
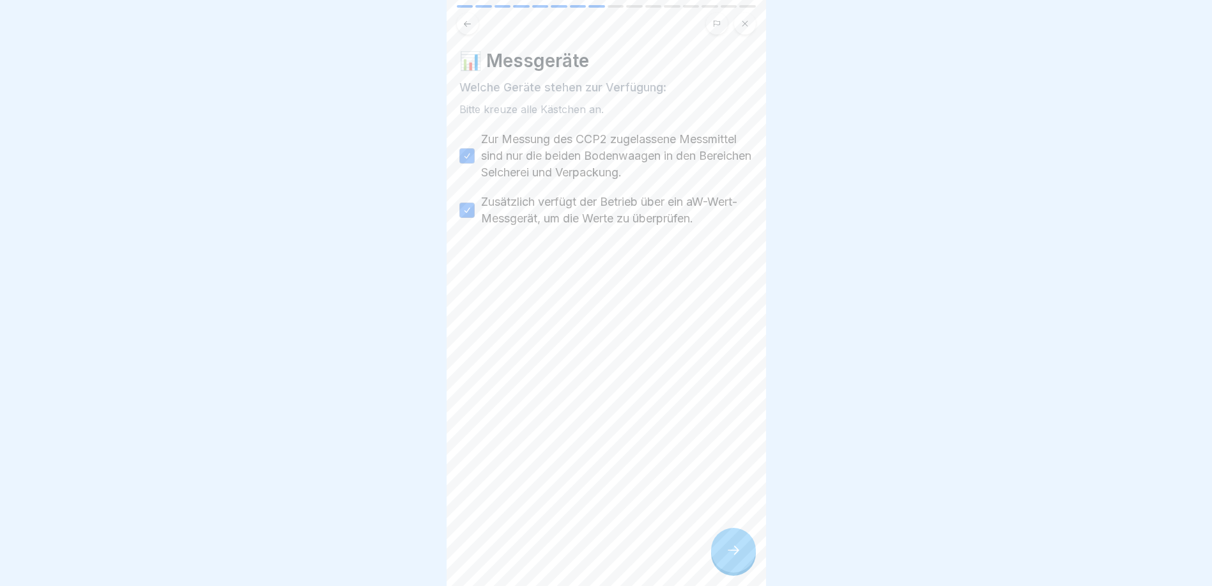
click at [735, 558] on icon at bounding box center [733, 549] width 15 height 15
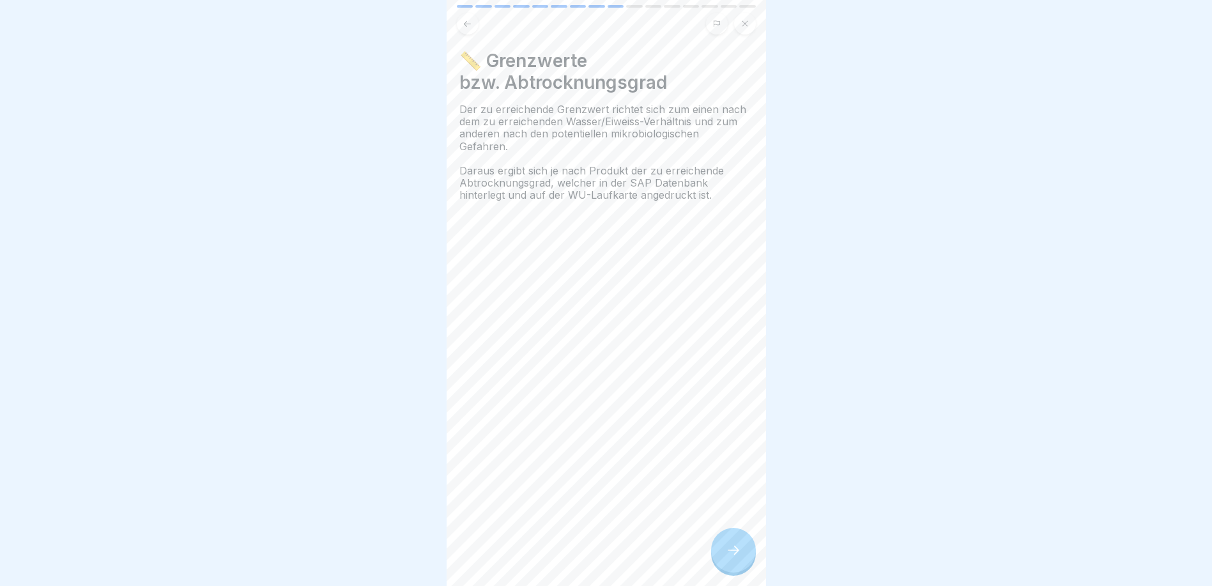
click at [468, 21] on icon at bounding box center [467, 24] width 10 height 10
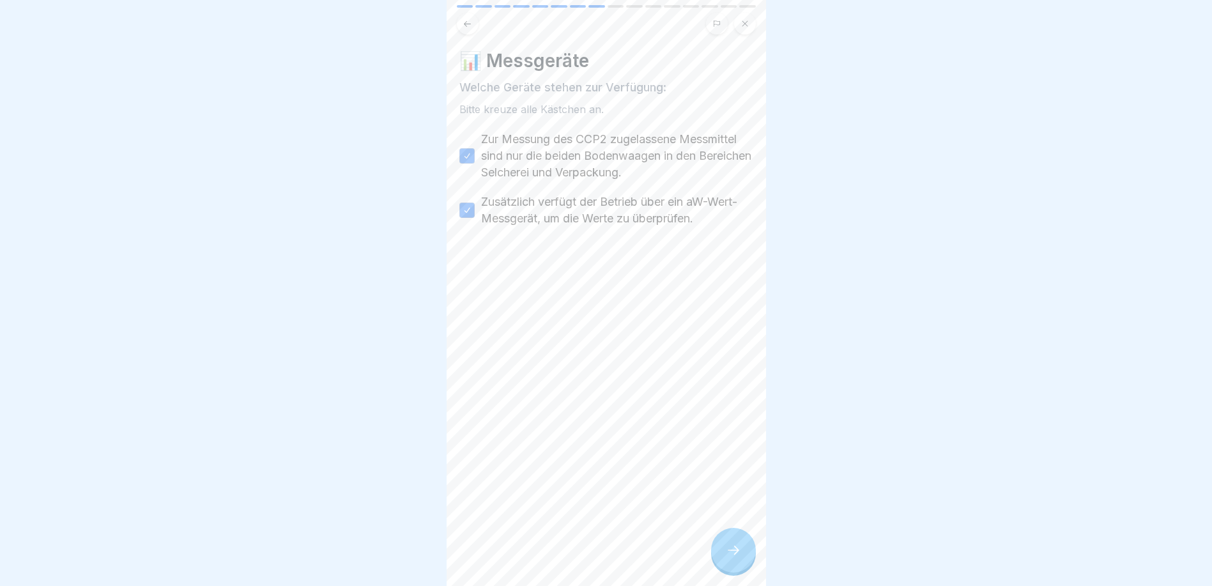
click at [468, 21] on icon at bounding box center [467, 24] width 10 height 10
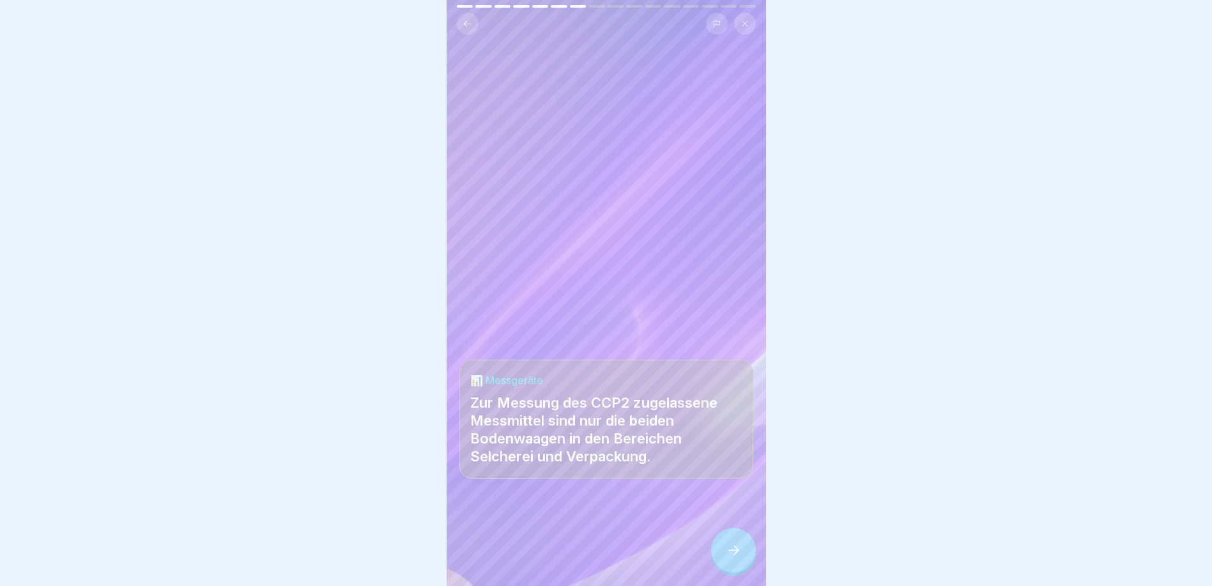
click at [468, 21] on icon at bounding box center [467, 24] width 10 height 10
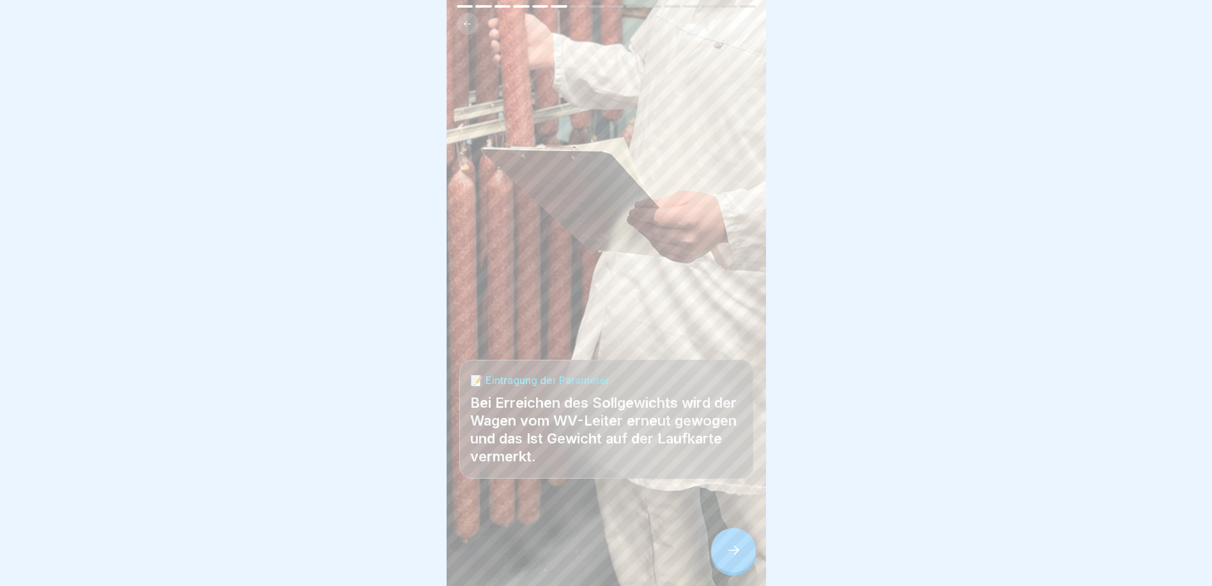
click at [468, 21] on icon at bounding box center [467, 24] width 10 height 10
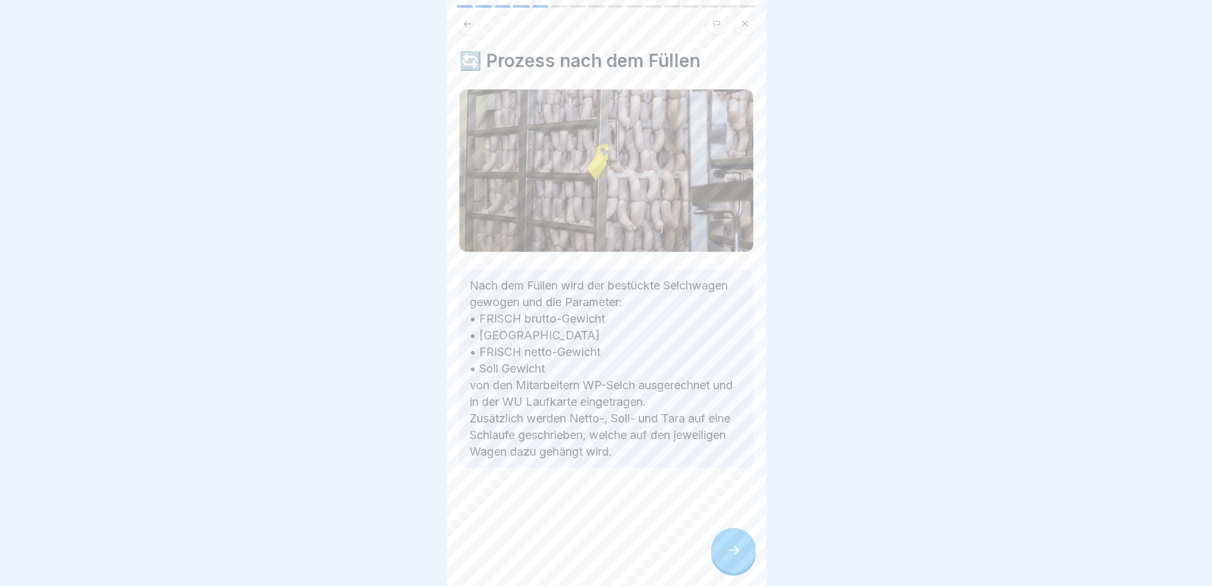
click at [468, 21] on icon at bounding box center [467, 24] width 10 height 10
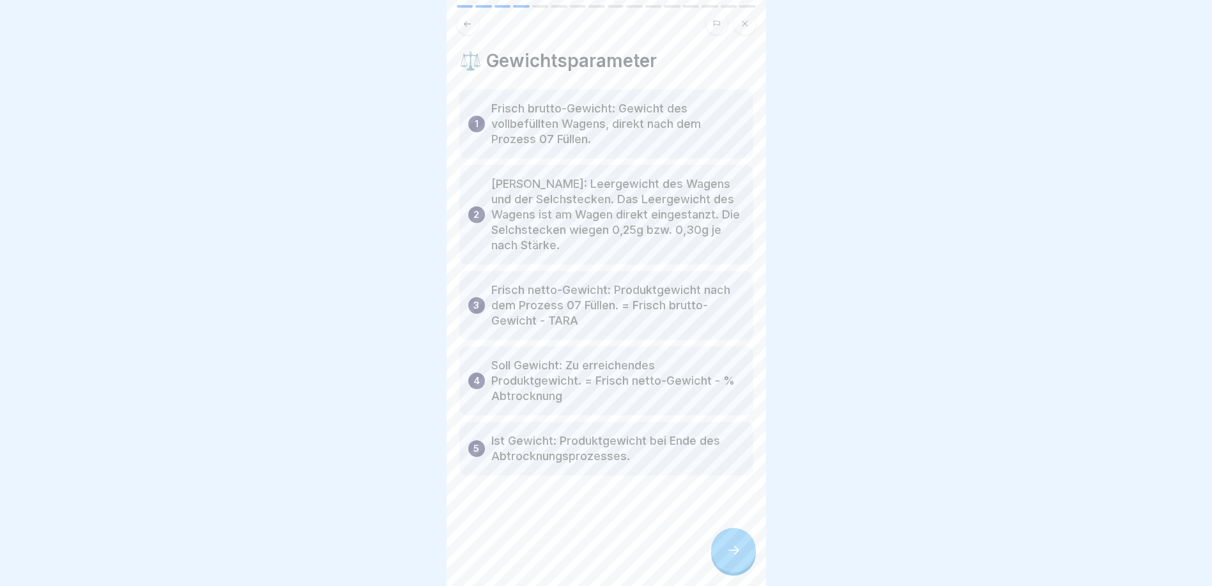
click at [730, 558] on icon at bounding box center [733, 549] width 15 height 15
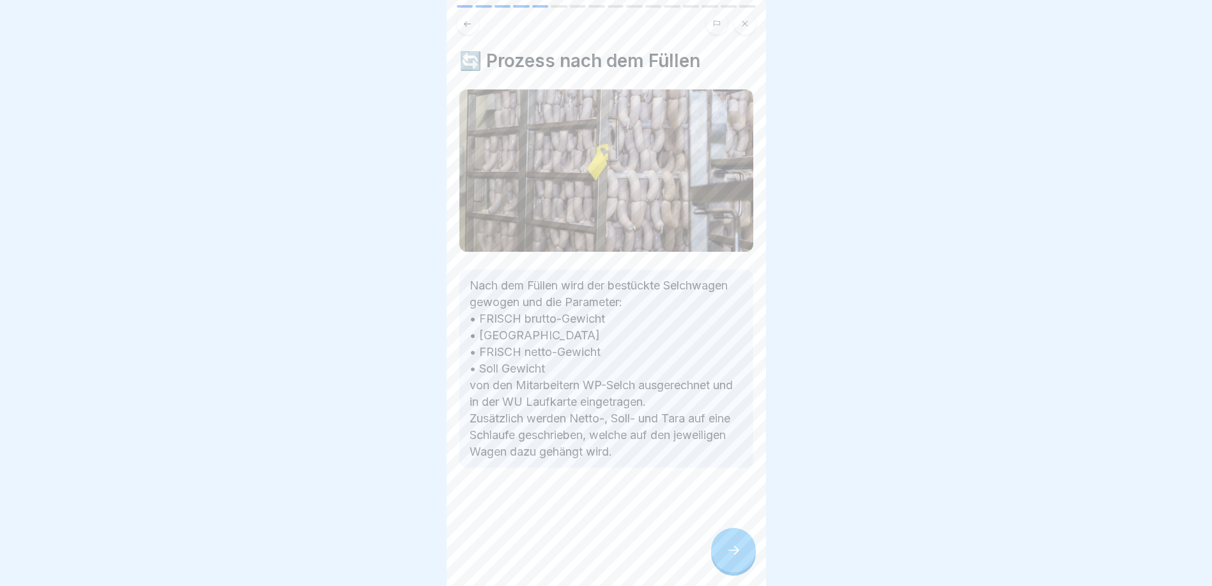
click at [730, 558] on icon at bounding box center [733, 549] width 15 height 15
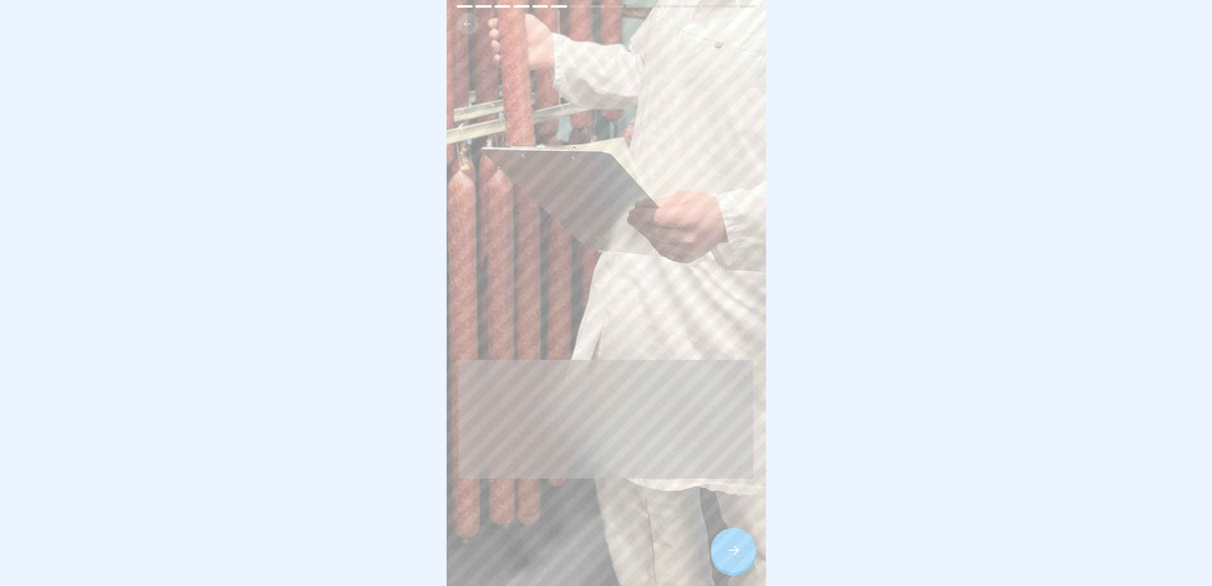
click at [730, 558] on icon at bounding box center [733, 549] width 15 height 15
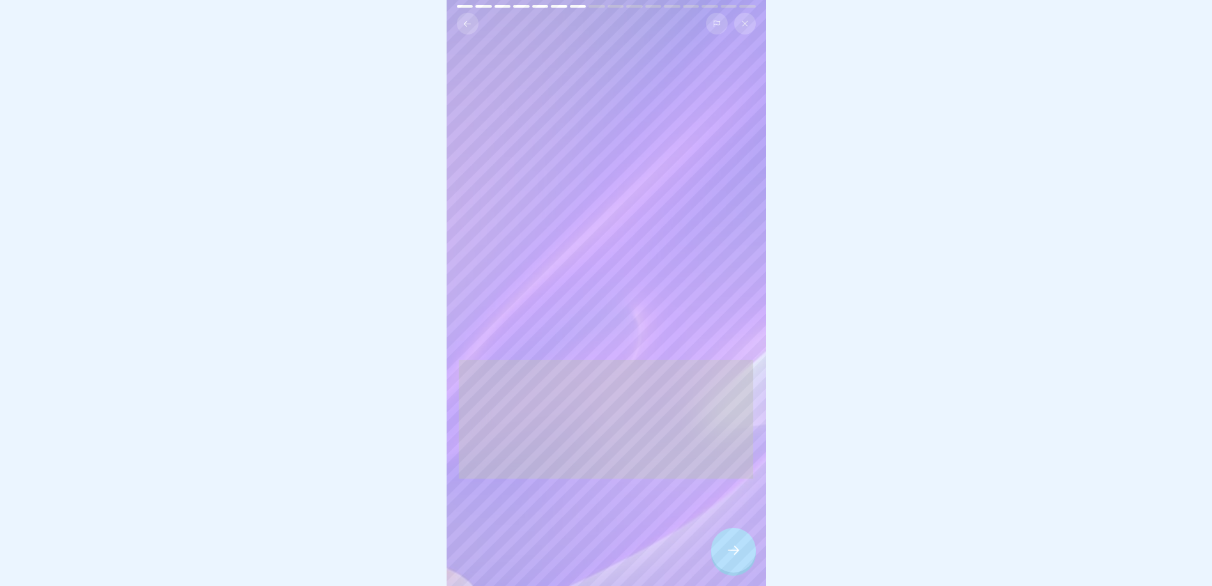
click at [730, 558] on icon at bounding box center [733, 549] width 15 height 15
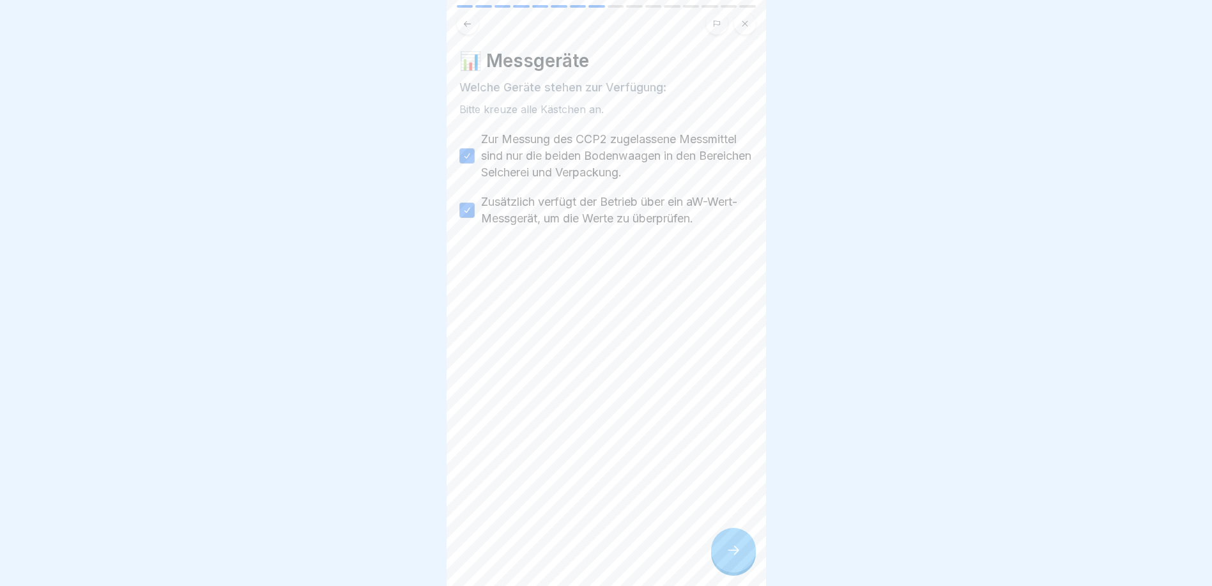
click at [730, 558] on icon at bounding box center [733, 549] width 15 height 15
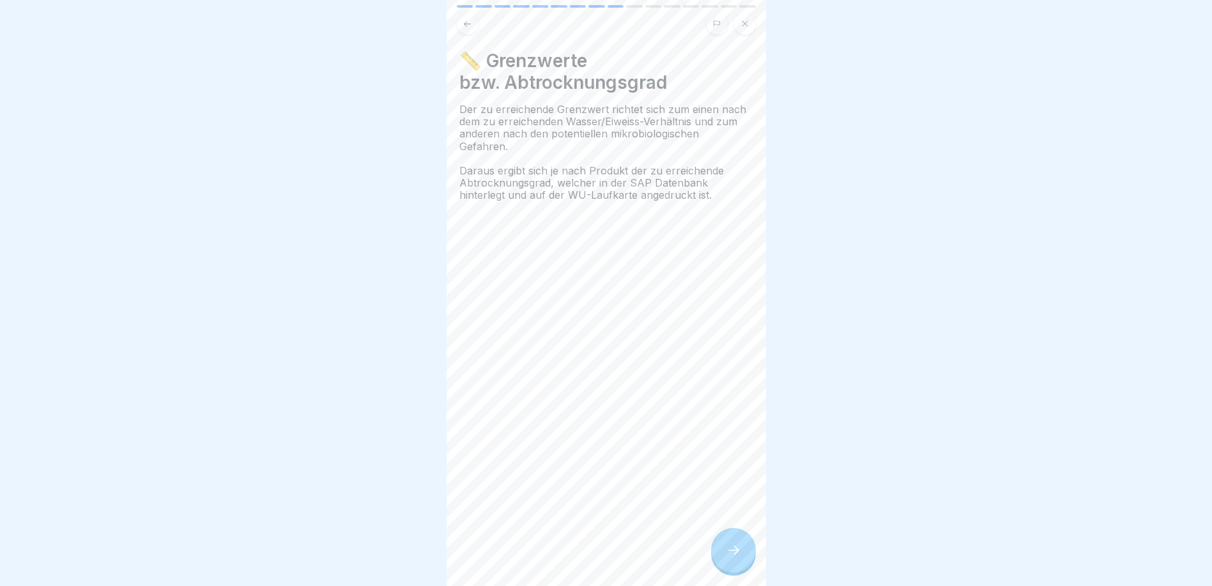
click at [730, 558] on icon at bounding box center [733, 549] width 15 height 15
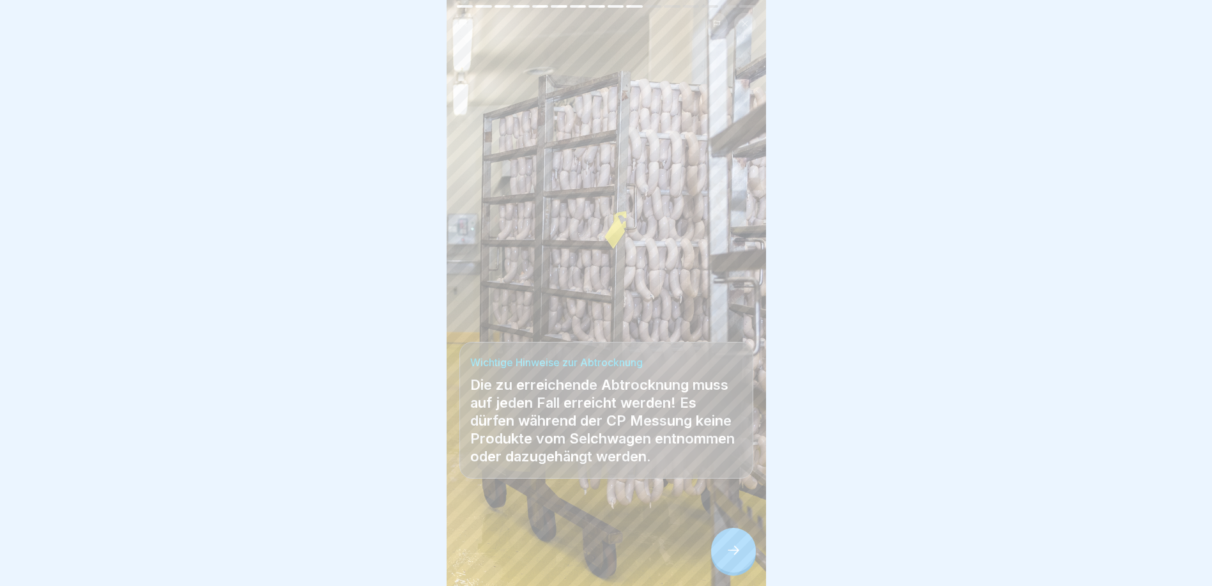
click at [758, 579] on div "Arbeitsanweisung CCP2-Abtrocknung 16 Schritte Deutsch 📋 Vorgehensweise CCP2-Abt…" at bounding box center [605, 293] width 319 height 586
click at [749, 558] on div at bounding box center [733, 550] width 45 height 45
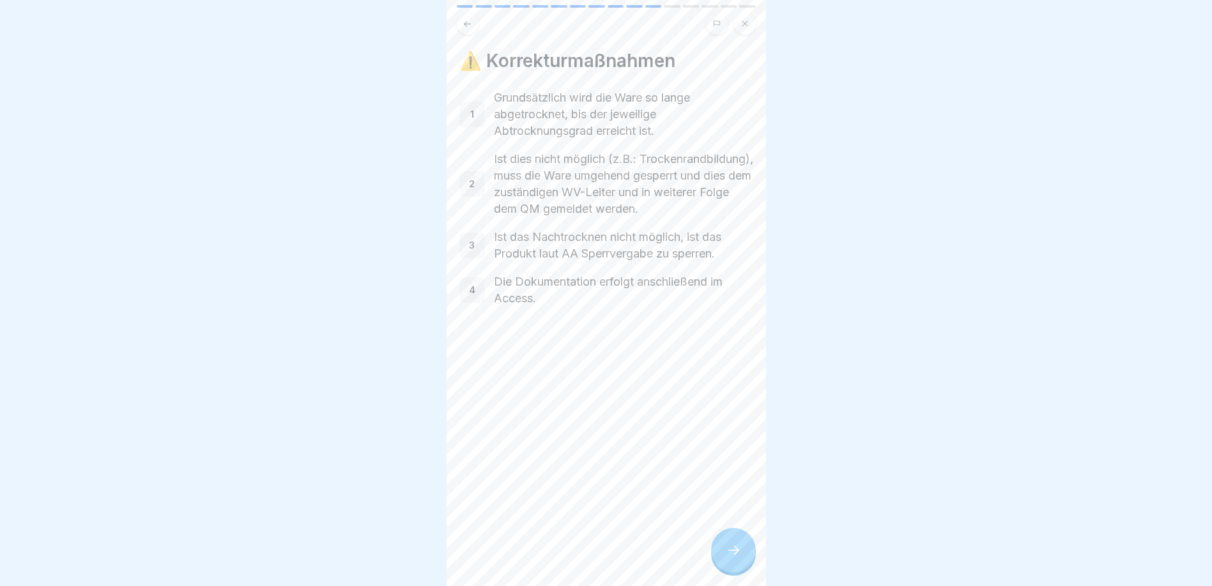
click at [462, 25] on icon at bounding box center [467, 24] width 10 height 10
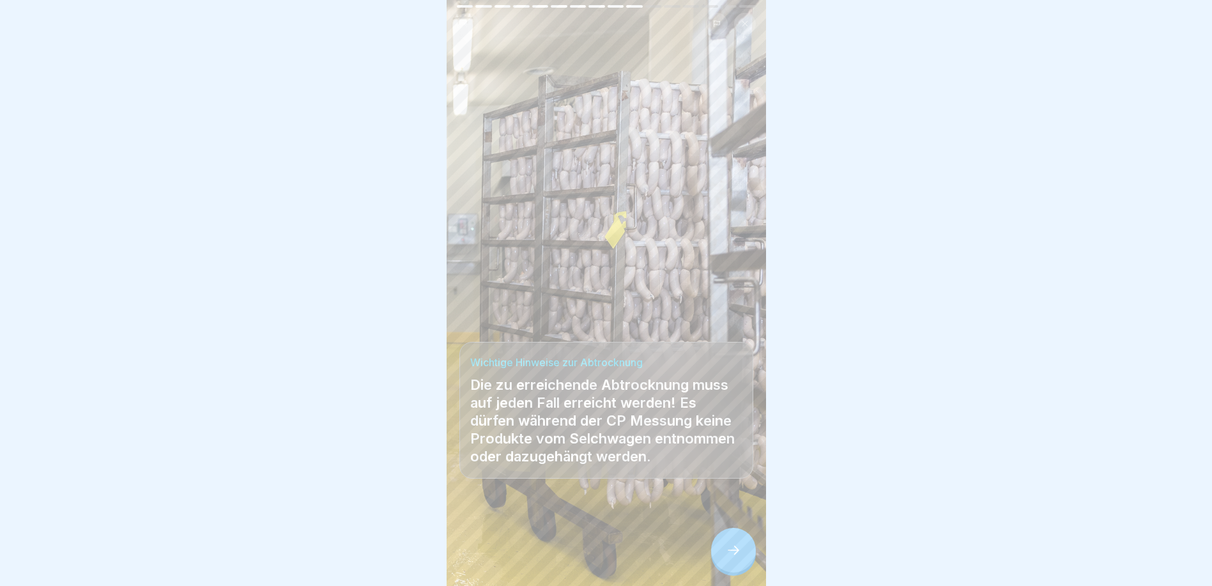
click at [736, 572] on div at bounding box center [733, 550] width 45 height 45
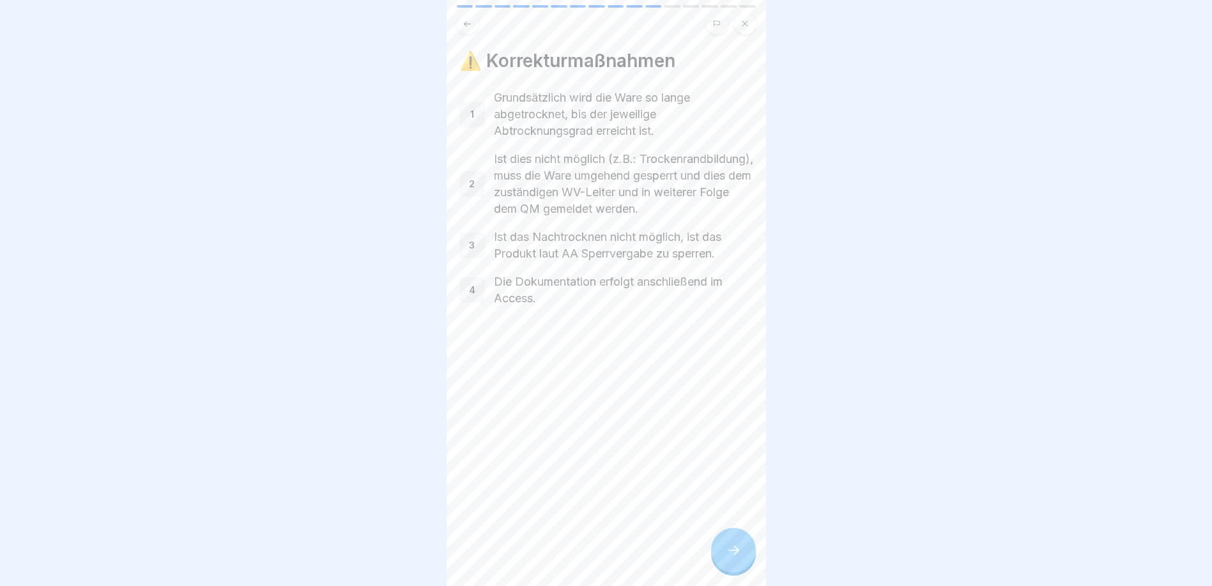
click at [735, 544] on div at bounding box center [733, 550] width 45 height 45
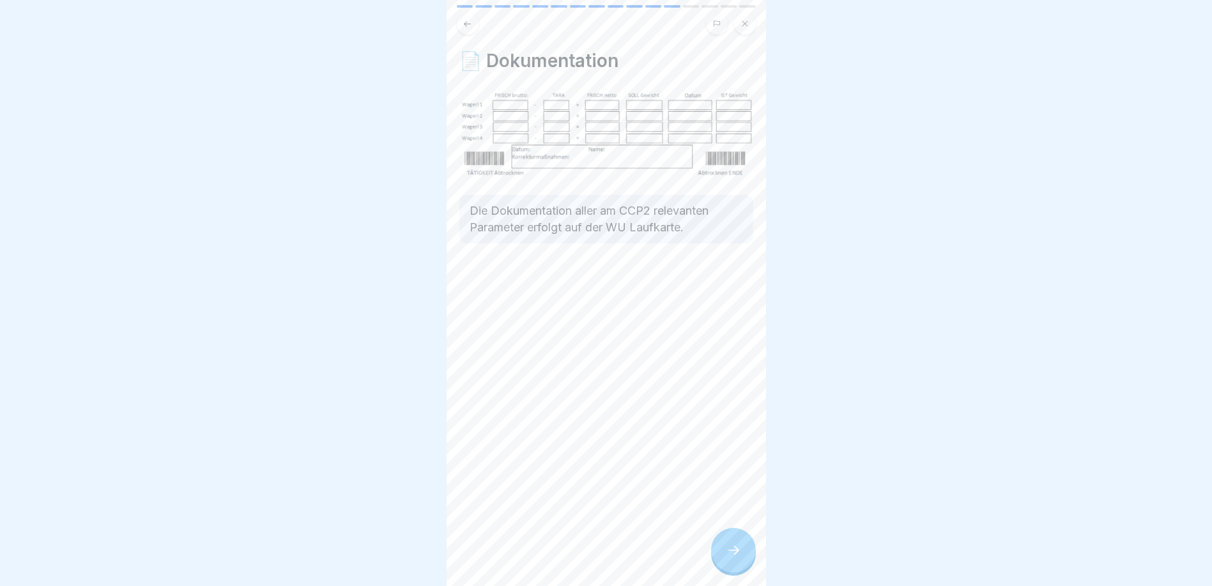
click at [735, 547] on div at bounding box center [733, 550] width 45 height 45
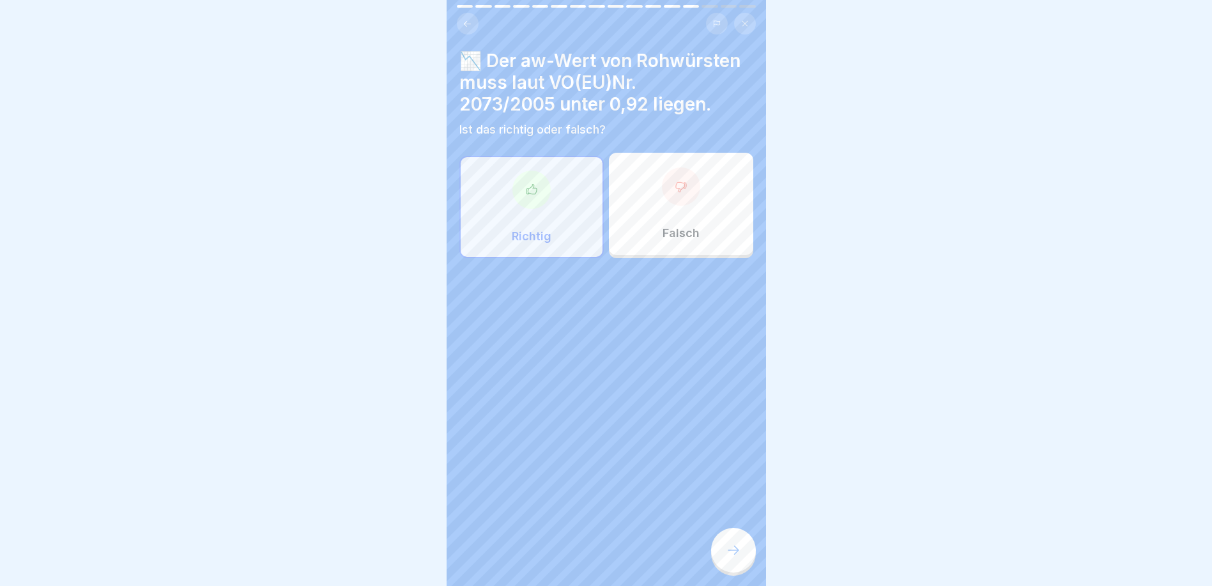
click at [472, 27] on button at bounding box center [468, 24] width 22 height 22
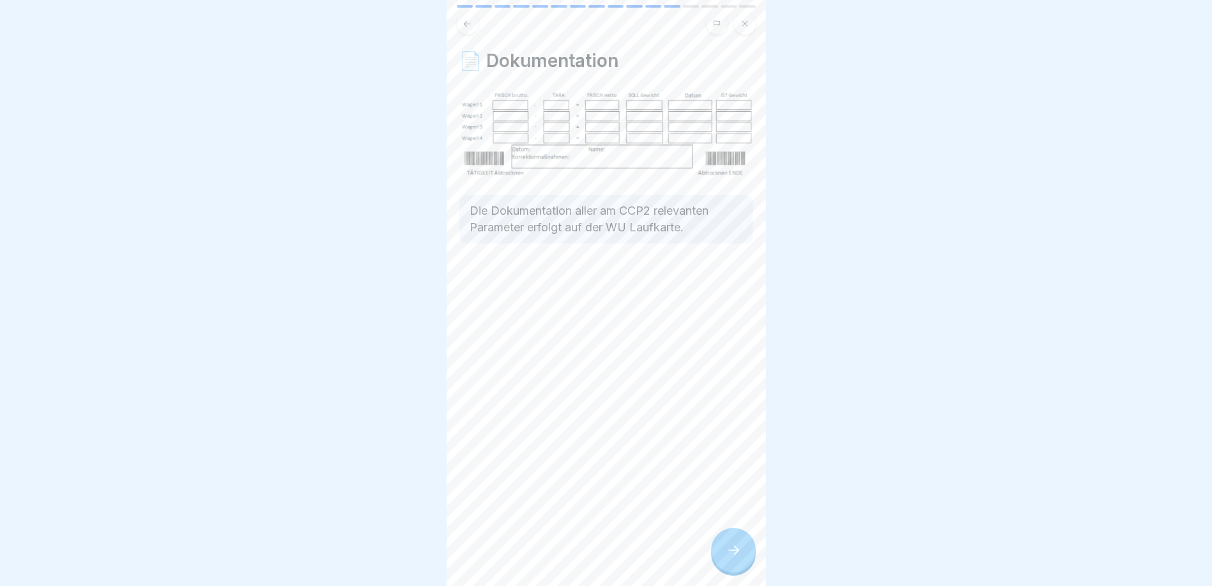
click at [472, 27] on button at bounding box center [468, 24] width 22 height 22
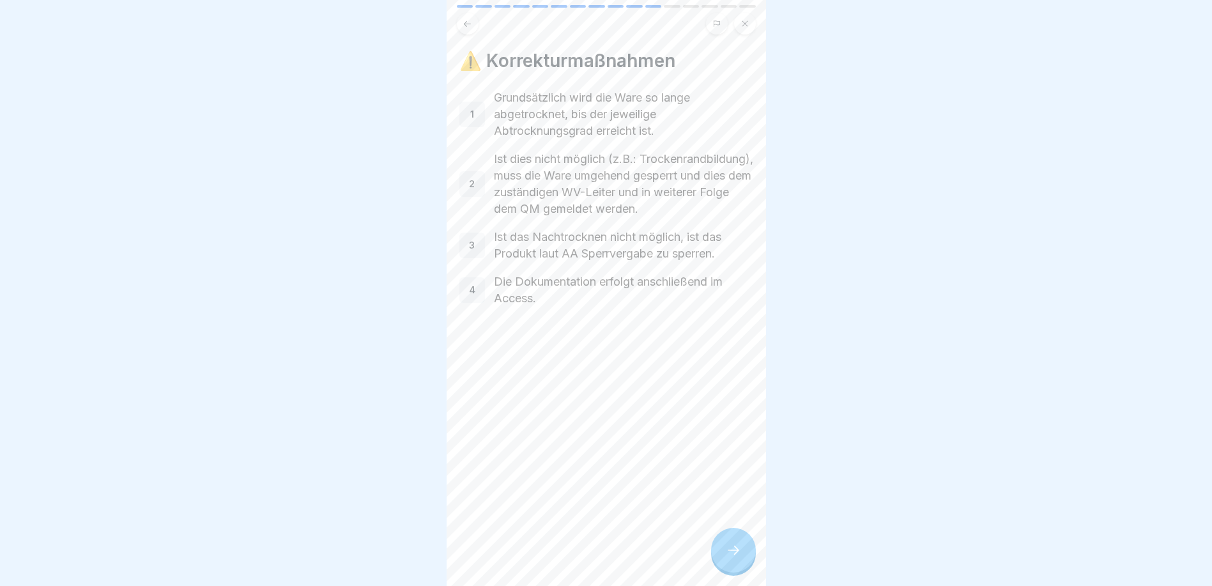
click at [472, 27] on button at bounding box center [468, 24] width 22 height 22
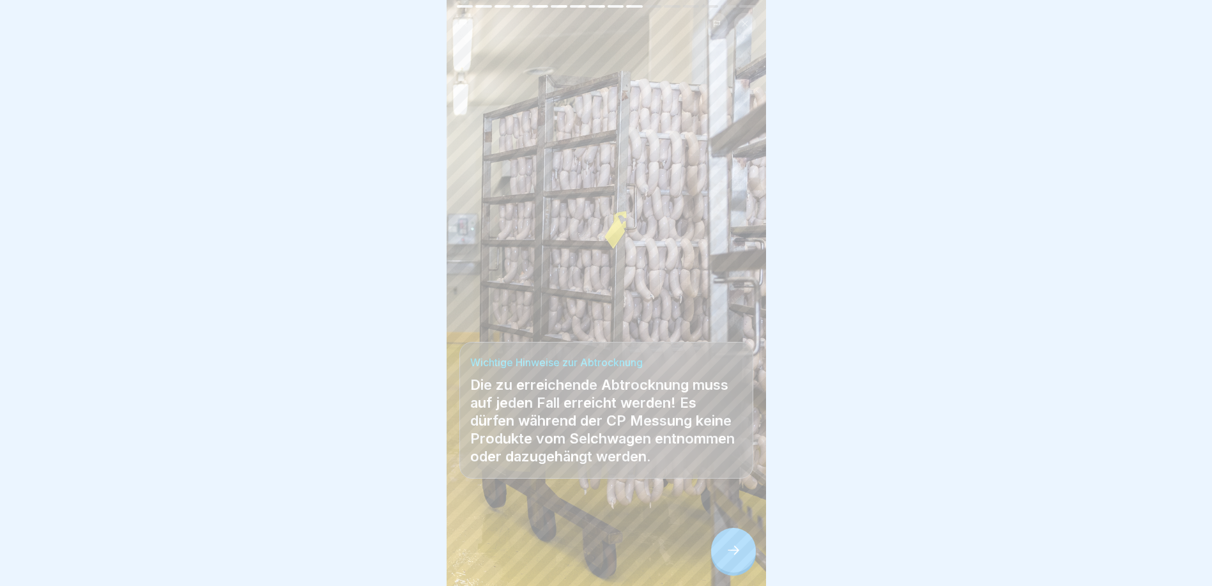
click at [737, 567] on div at bounding box center [733, 550] width 45 height 45
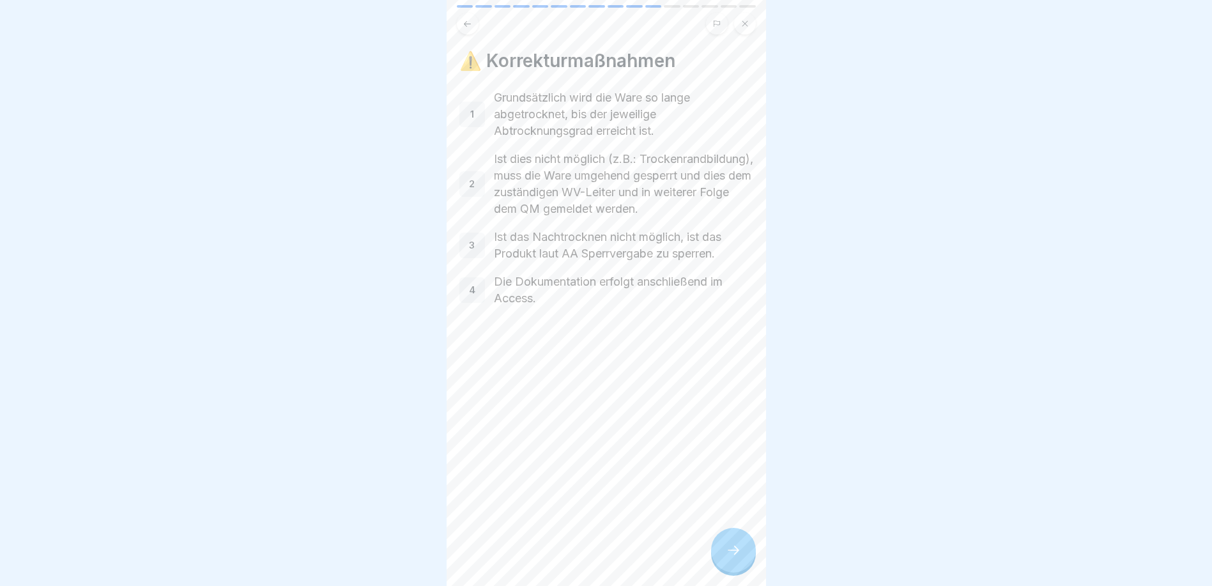
click at [737, 567] on div at bounding box center [733, 550] width 45 height 45
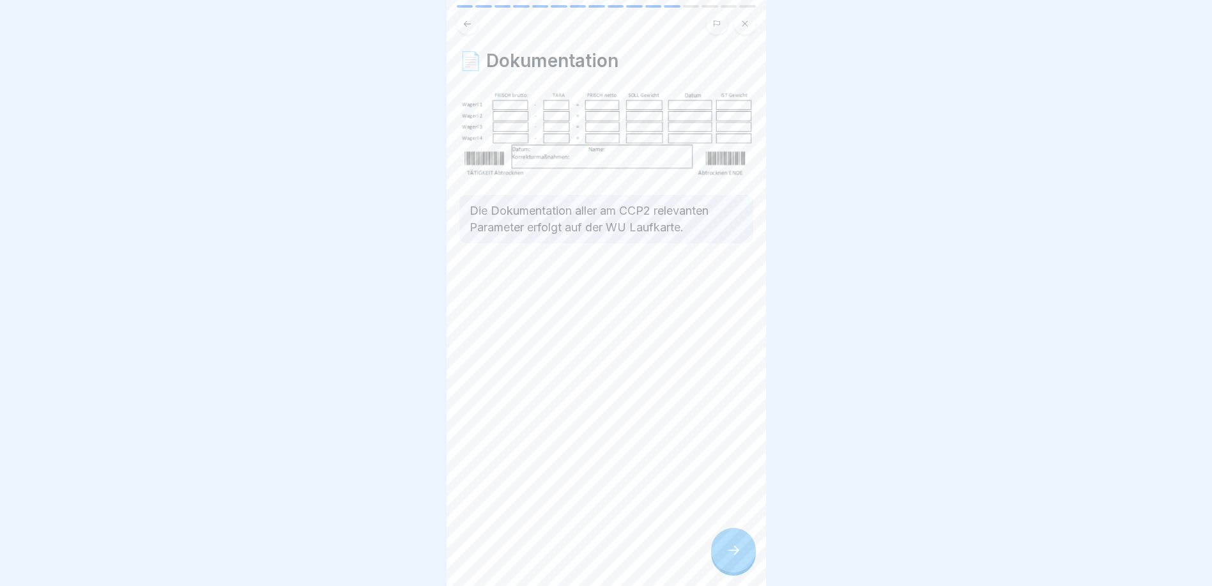
click at [735, 567] on div at bounding box center [733, 550] width 45 height 45
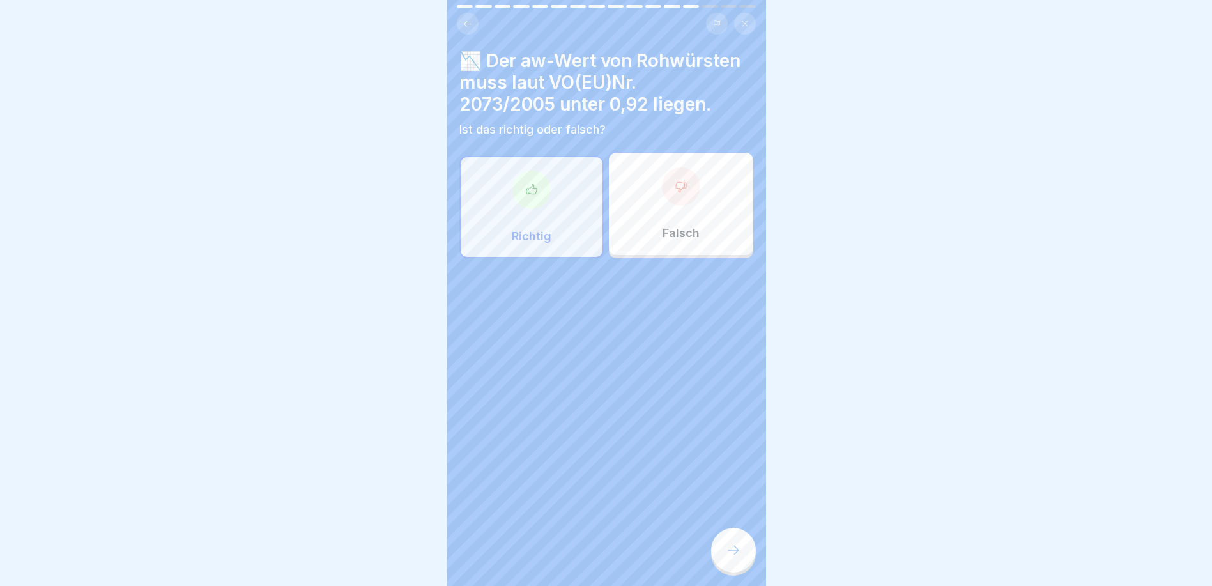
click at [735, 567] on div at bounding box center [733, 550] width 45 height 45
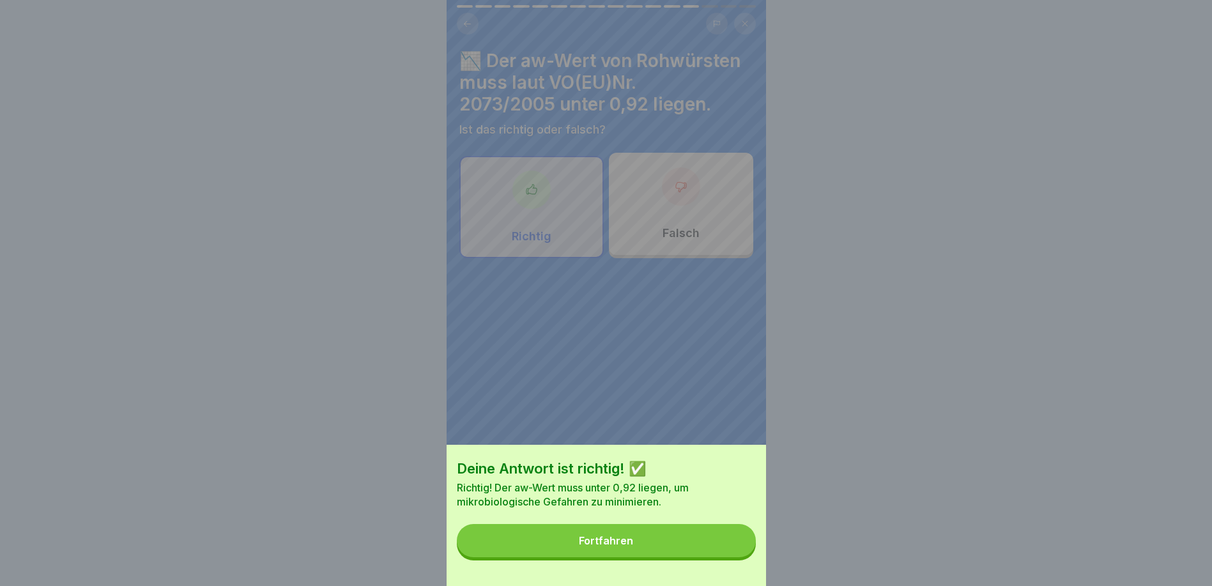
click at [735, 567] on div "Deine Antwort ist richtig! ✅ Richtig! Der aw-Wert muss unter 0,92 liegen, um mi…" at bounding box center [605, 515] width 319 height 141
click at [734, 557] on button "Fortfahren" at bounding box center [606, 540] width 299 height 33
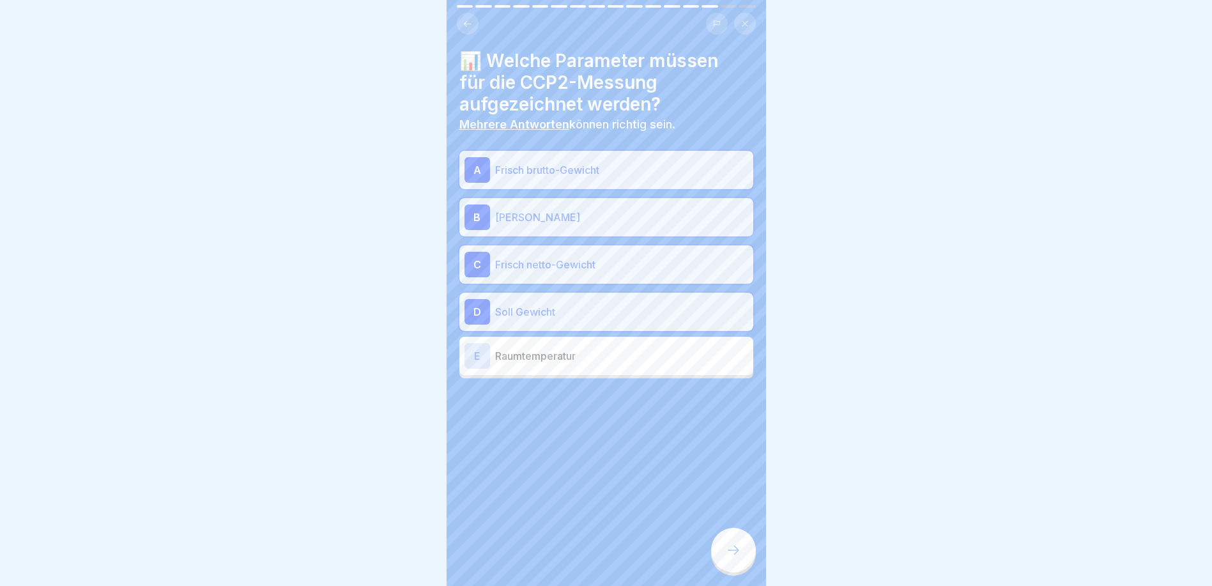
click at [479, 20] on div at bounding box center [606, 24] width 299 height 22
click at [470, 20] on button at bounding box center [468, 24] width 22 height 22
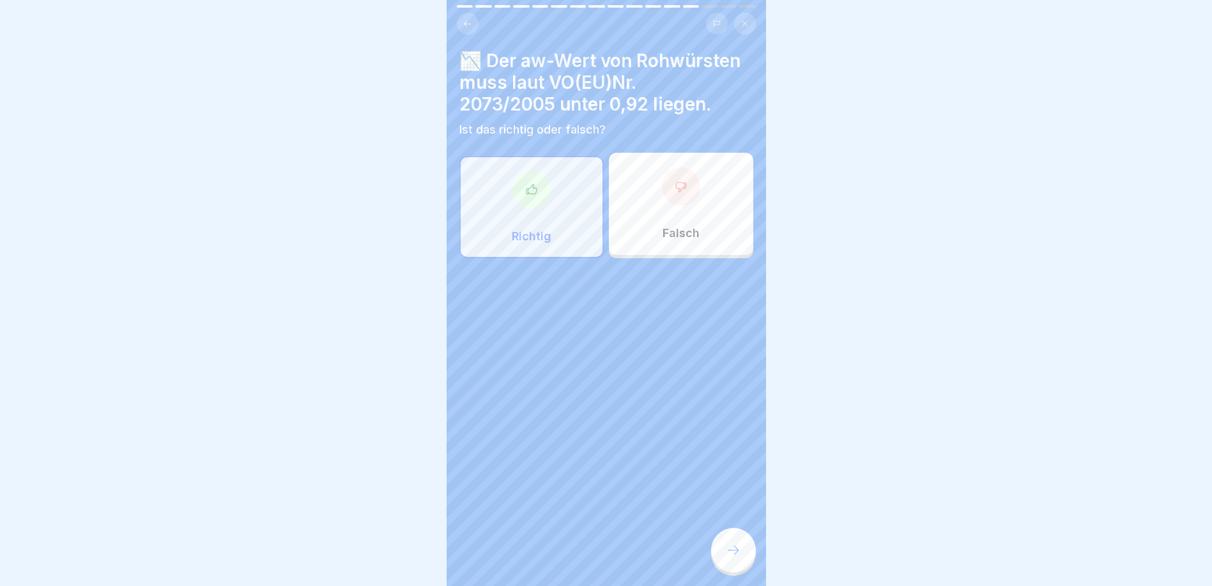
click at [470, 20] on icon at bounding box center [467, 24] width 10 height 10
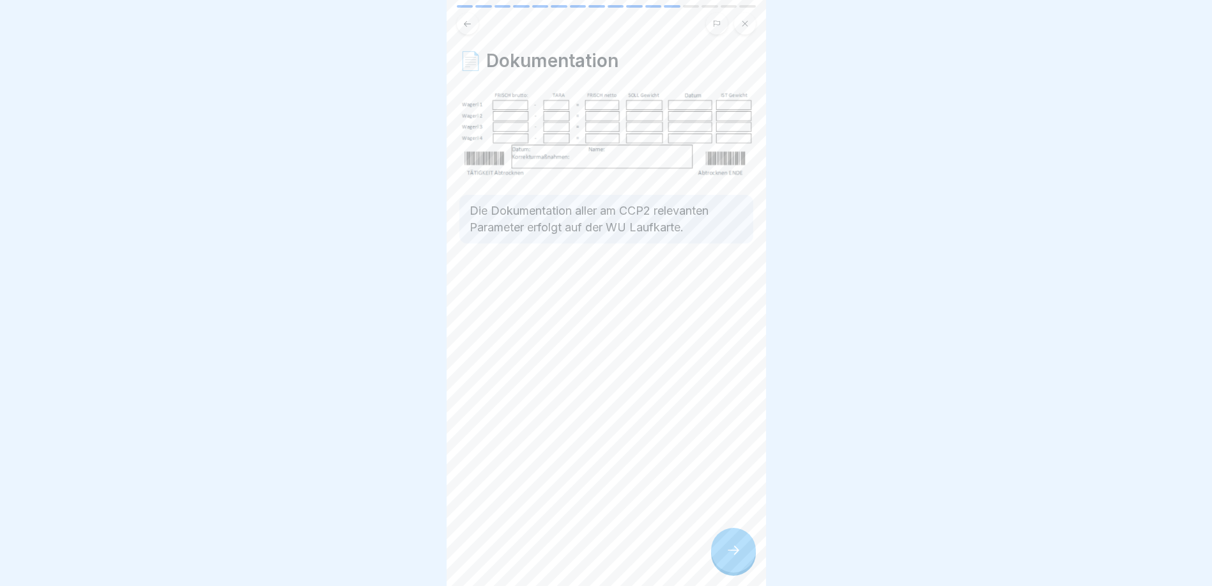
click at [470, 20] on icon at bounding box center [467, 24] width 10 height 10
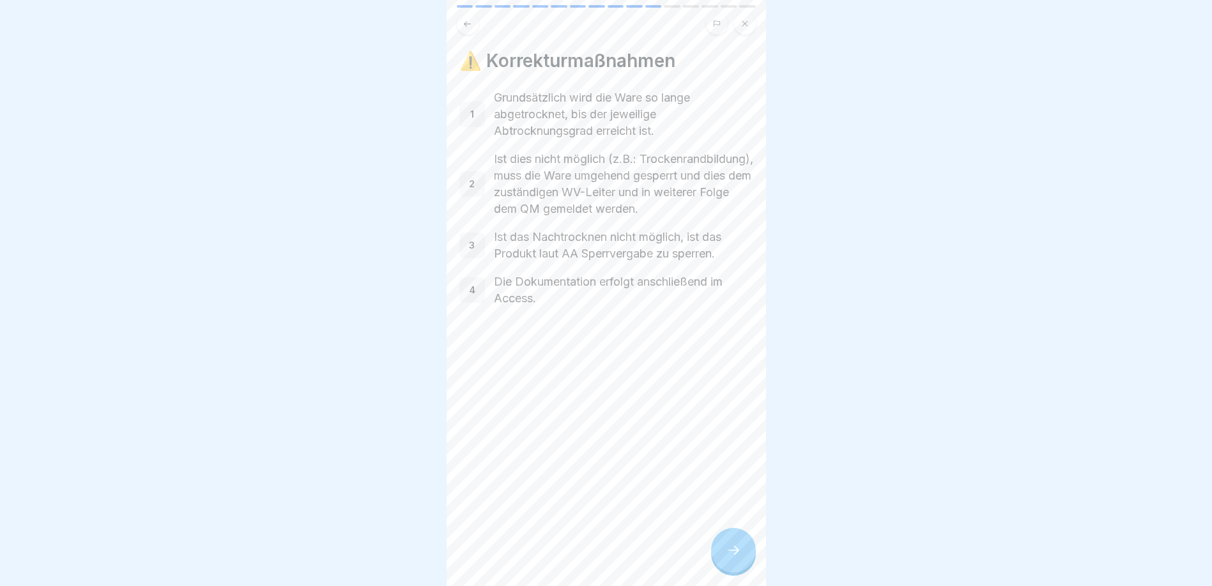
click at [470, 20] on icon at bounding box center [467, 24] width 10 height 10
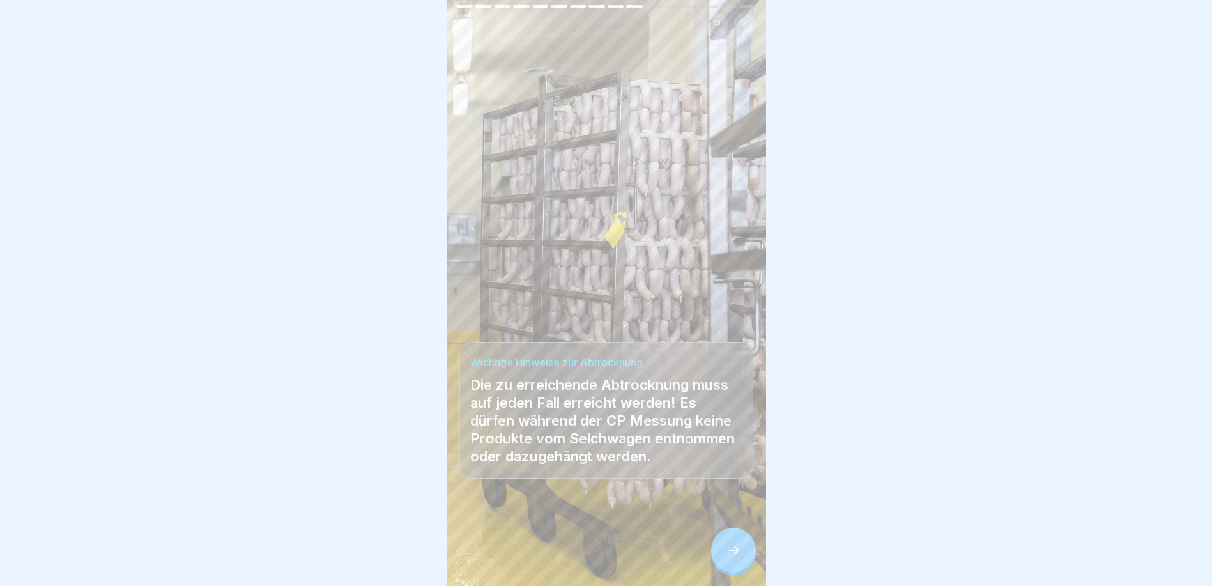
click at [470, 20] on icon at bounding box center [467, 24] width 10 height 10
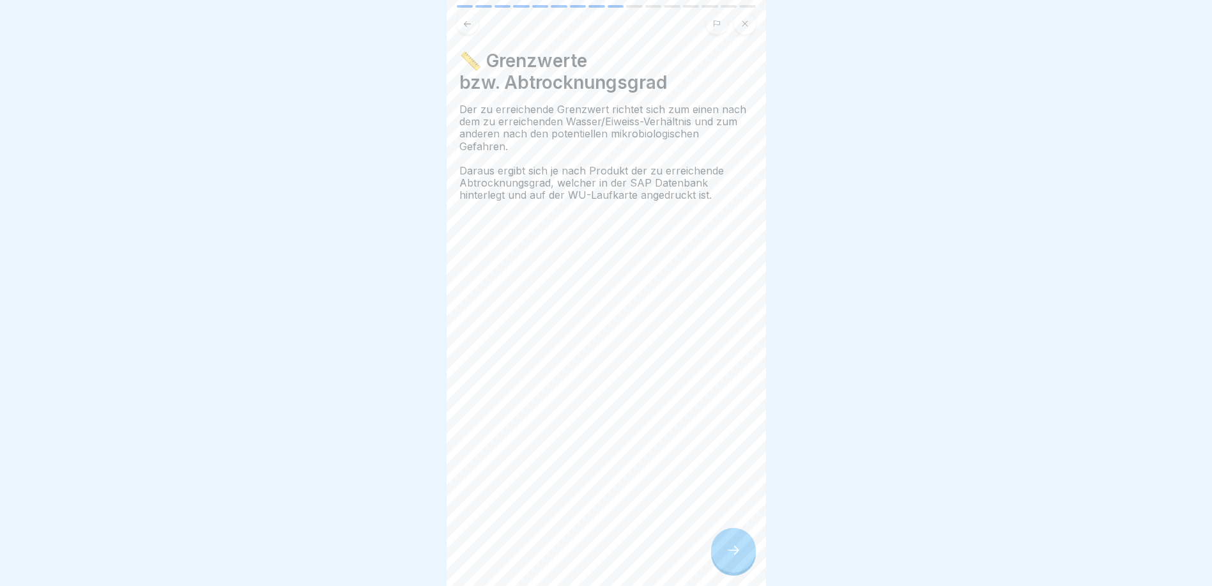
click at [468, 20] on icon at bounding box center [467, 24] width 10 height 10
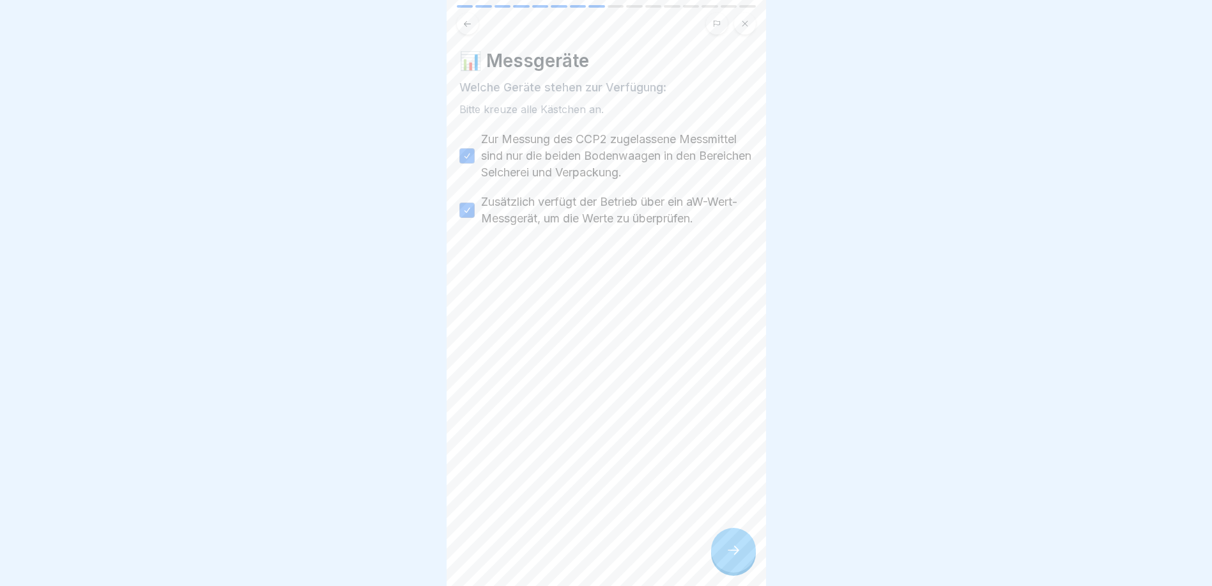
click at [726, 558] on icon at bounding box center [733, 549] width 15 height 15
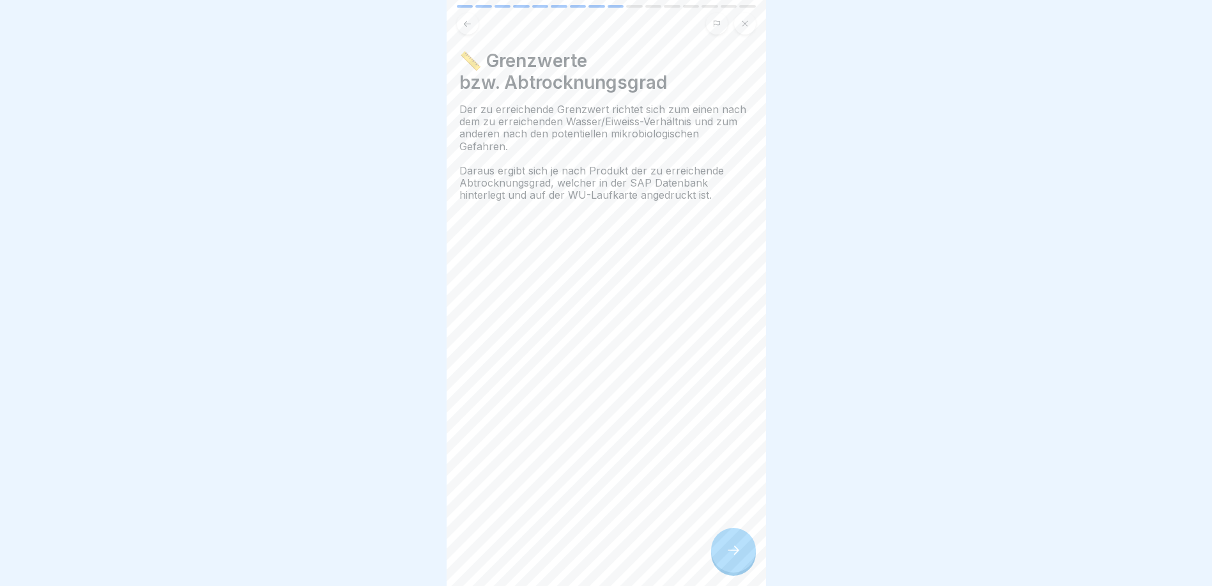
click at [727, 558] on icon at bounding box center [733, 549] width 15 height 15
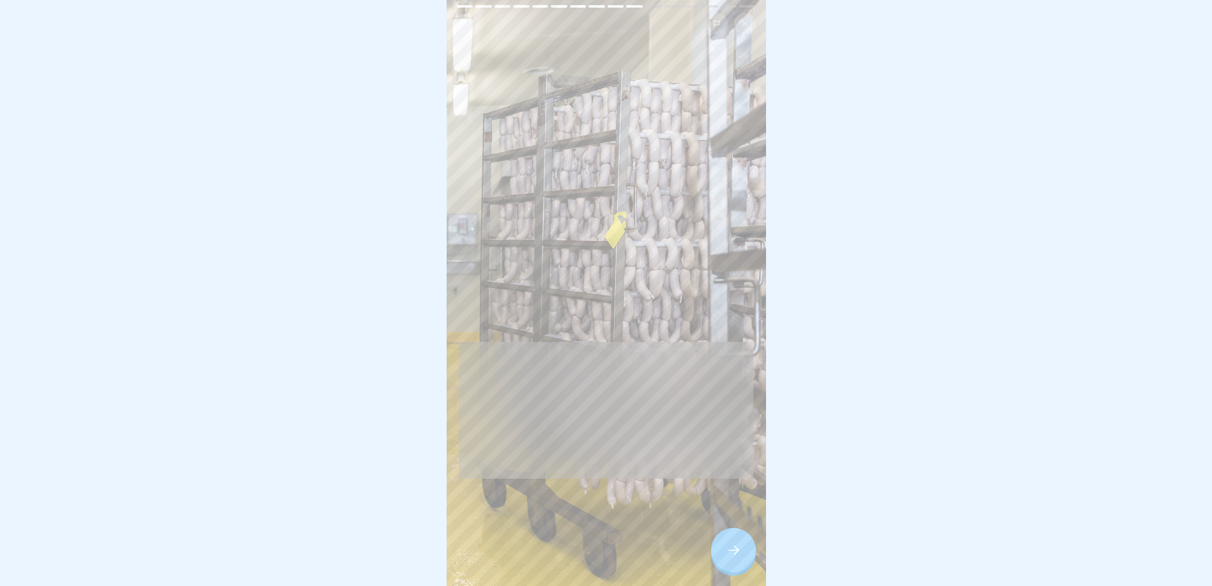
click at [727, 558] on icon at bounding box center [733, 549] width 15 height 15
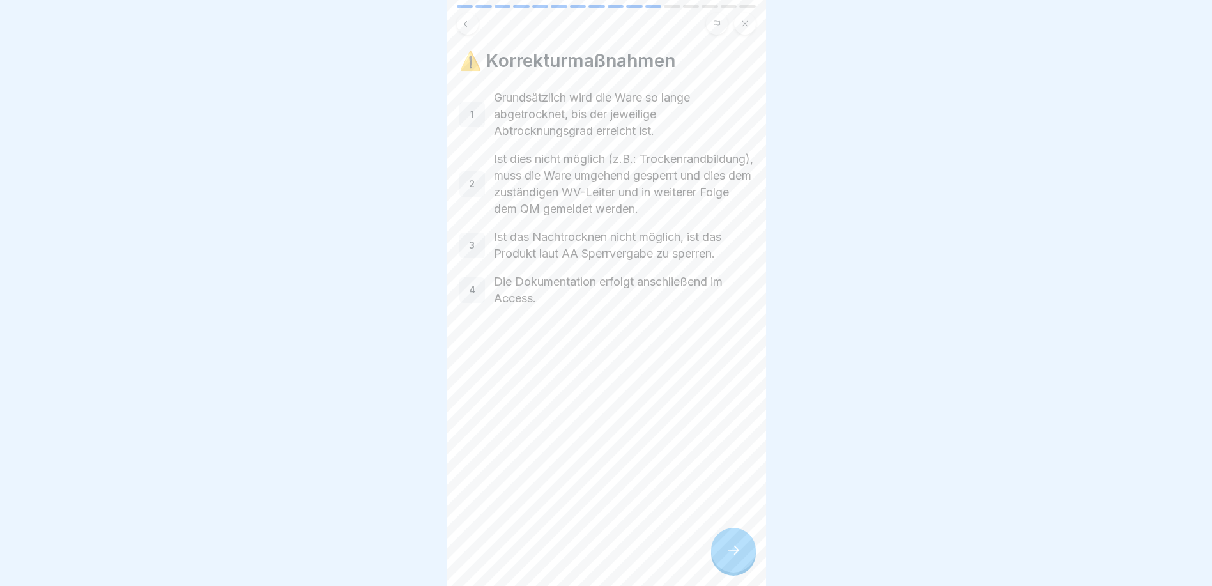
click at [749, 29] on button at bounding box center [745, 24] width 22 height 22
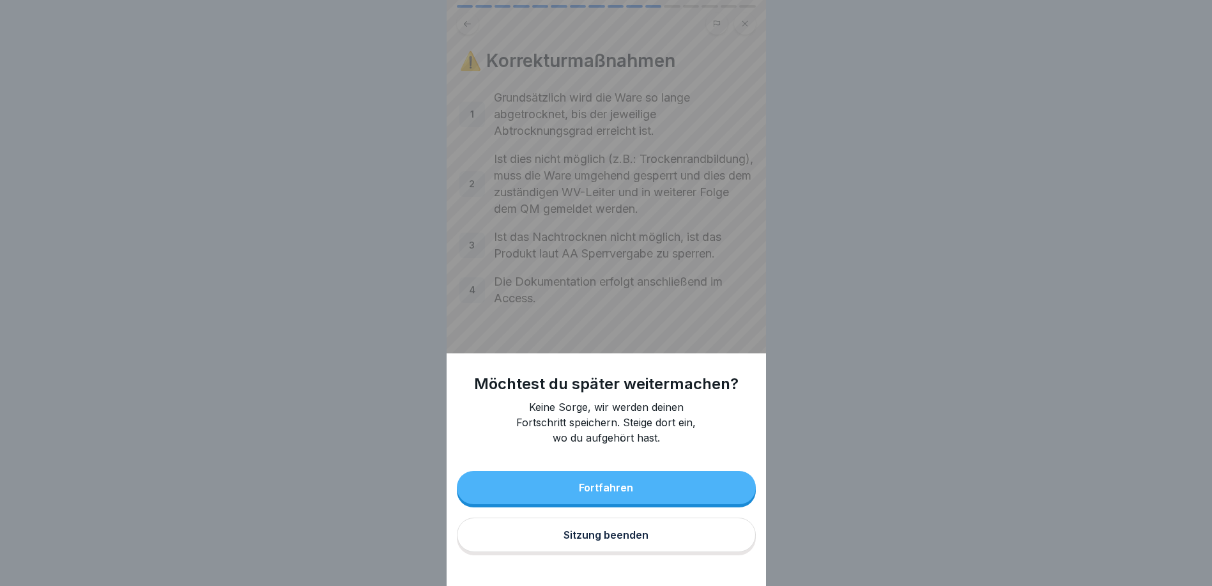
click at [634, 536] on button "Sitzung beenden" at bounding box center [606, 534] width 299 height 34
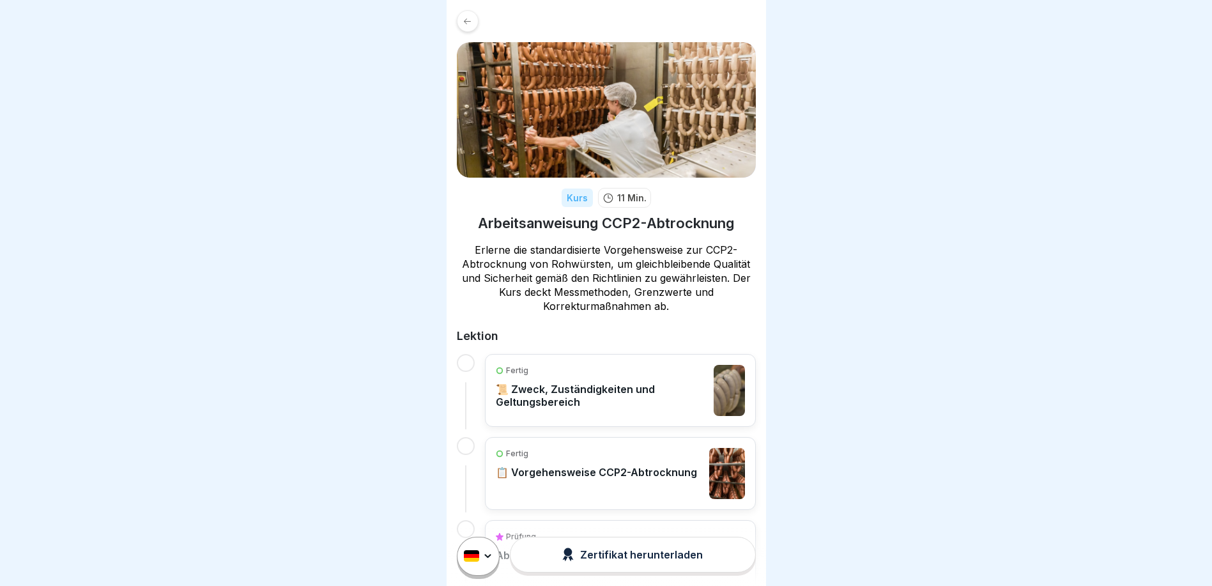
click at [476, 24] on div at bounding box center [468, 21] width 22 height 22
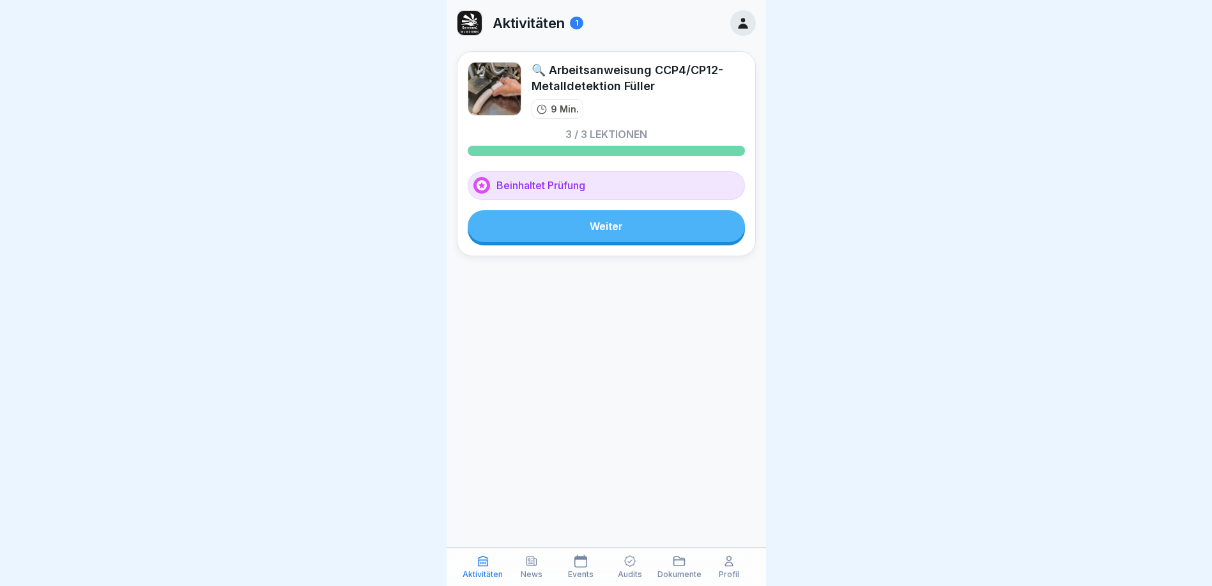
click at [609, 221] on link "Weiter" at bounding box center [606, 226] width 277 height 32
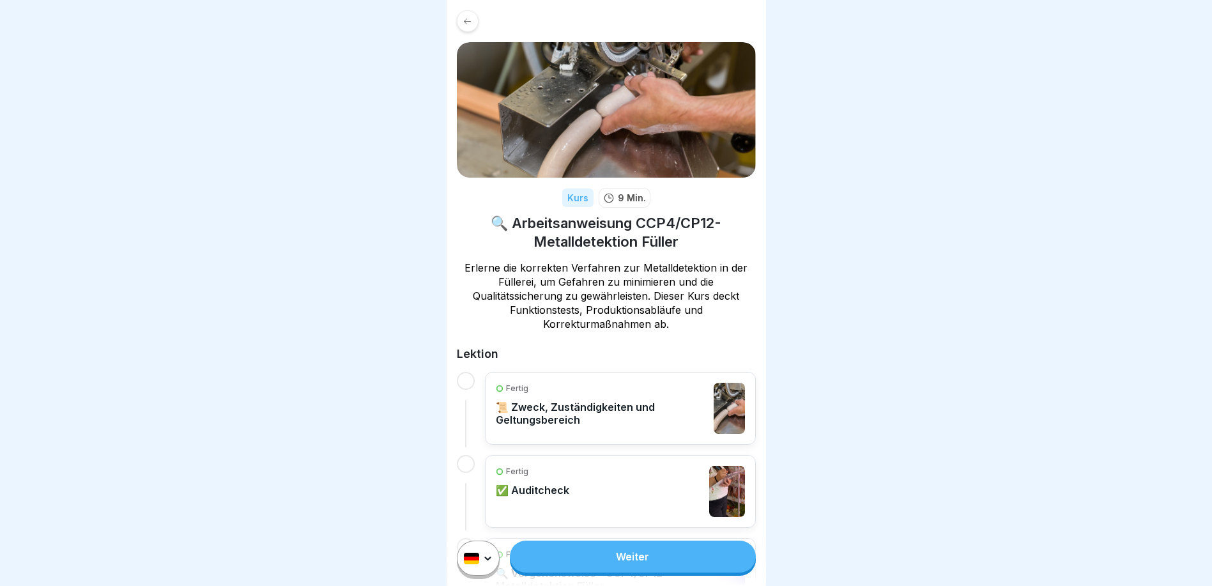
click at [553, 412] on p "📜 Zweck, Zuständigkeiten und Geltungsbereich" at bounding box center [602, 413] width 212 height 26
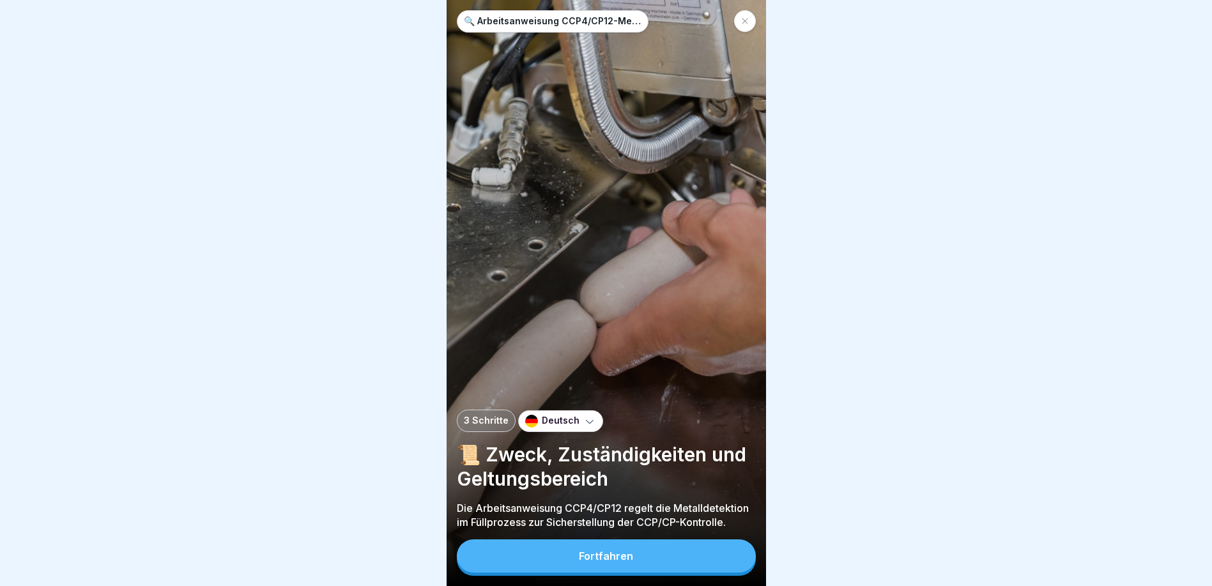
click at [638, 572] on button "Fortfahren" at bounding box center [606, 555] width 299 height 33
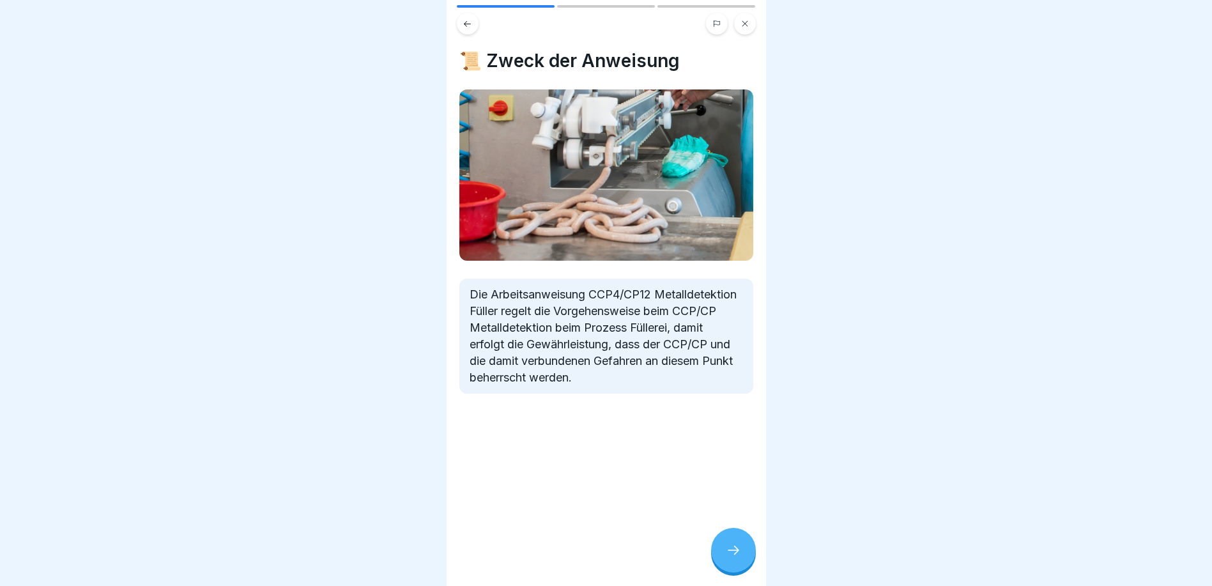
click at [724, 546] on div at bounding box center [733, 550] width 45 height 45
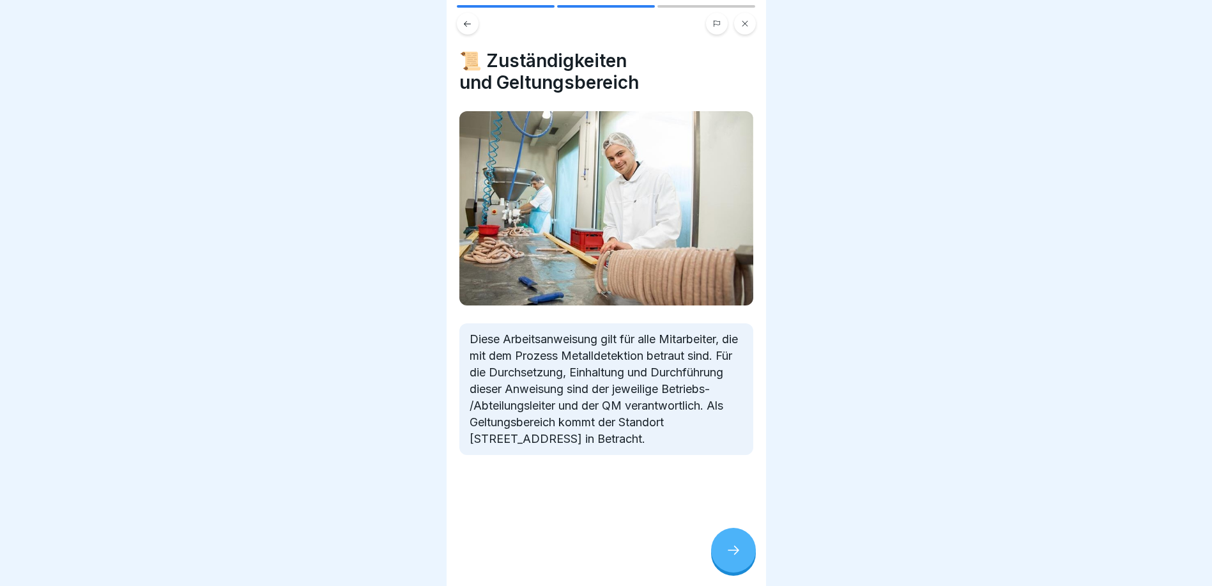
click at [727, 542] on div at bounding box center [733, 550] width 45 height 45
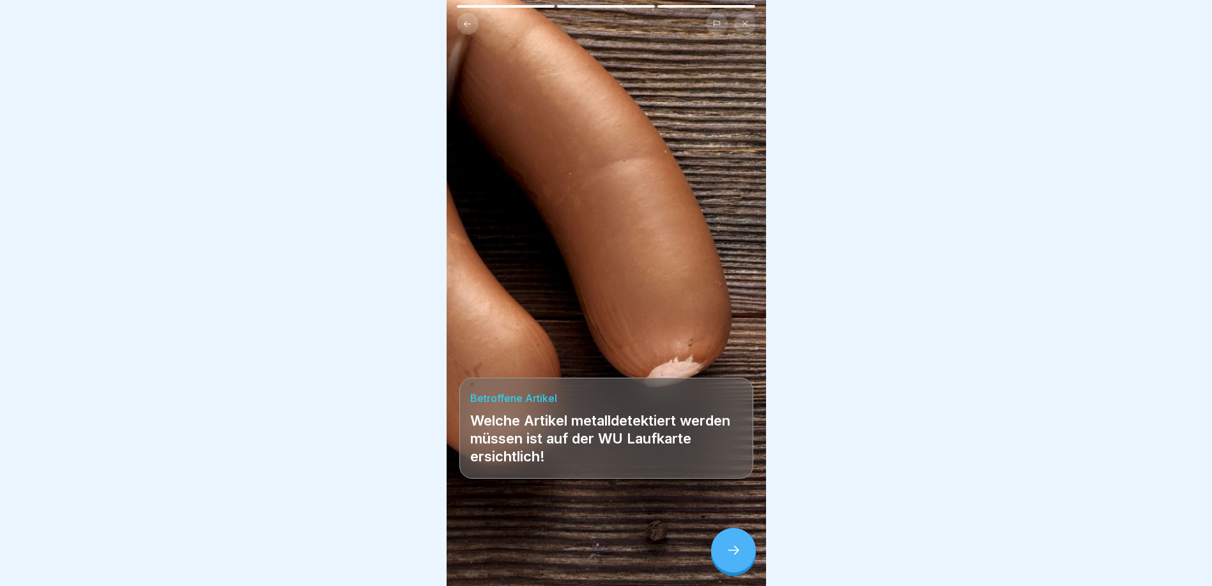
click at [727, 542] on div at bounding box center [733, 550] width 45 height 45
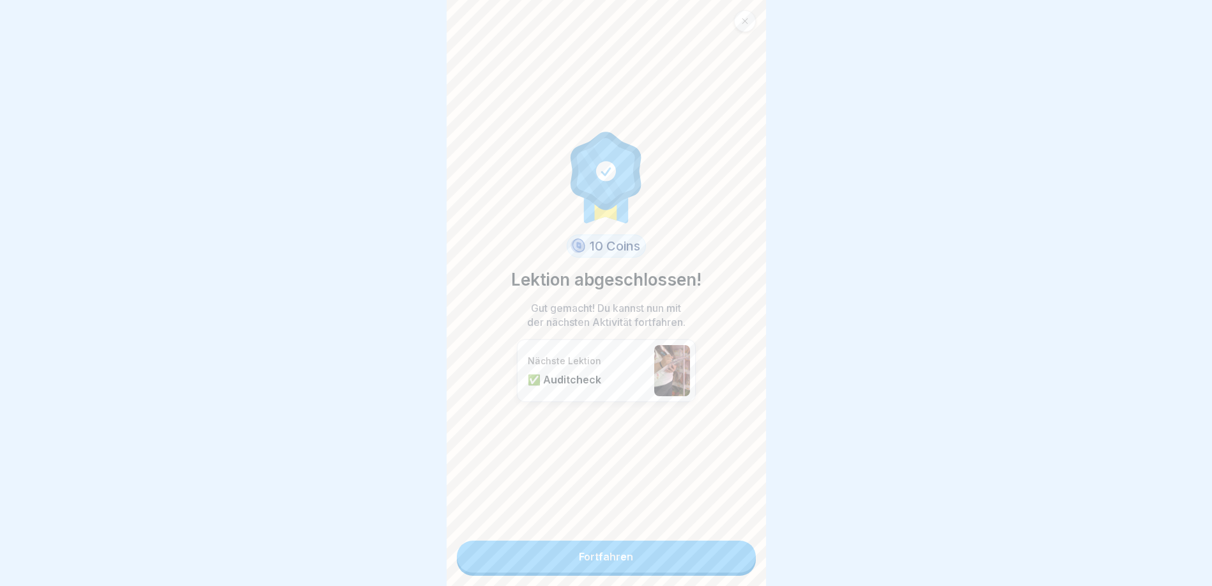
click at [727, 546] on link "Fortfahren" at bounding box center [606, 556] width 299 height 32
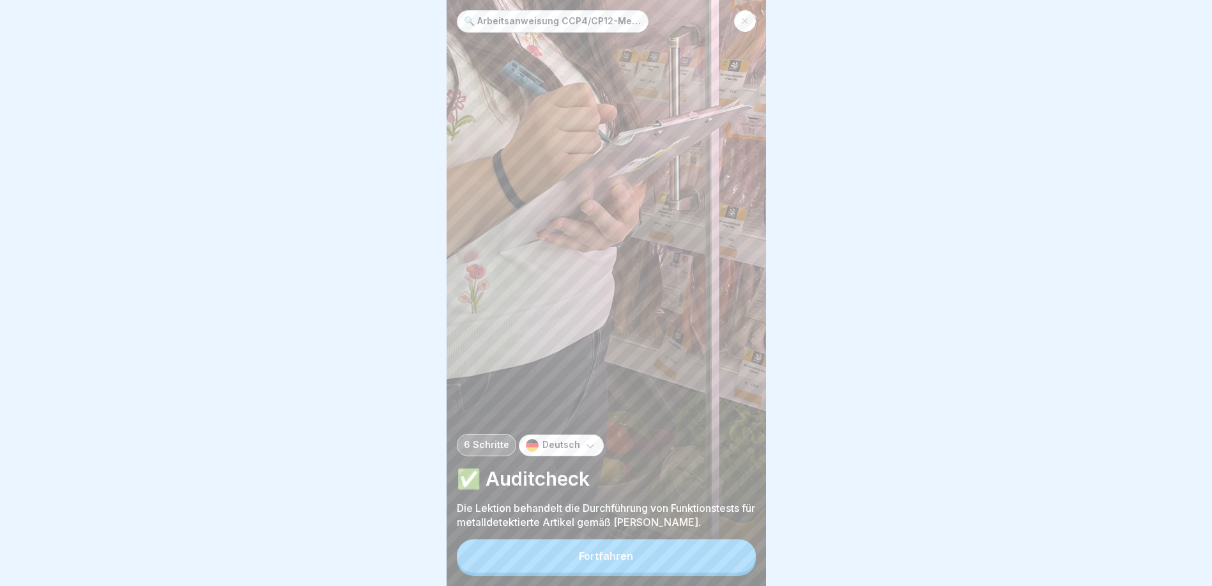
click at [726, 554] on button "Fortfahren" at bounding box center [606, 555] width 299 height 33
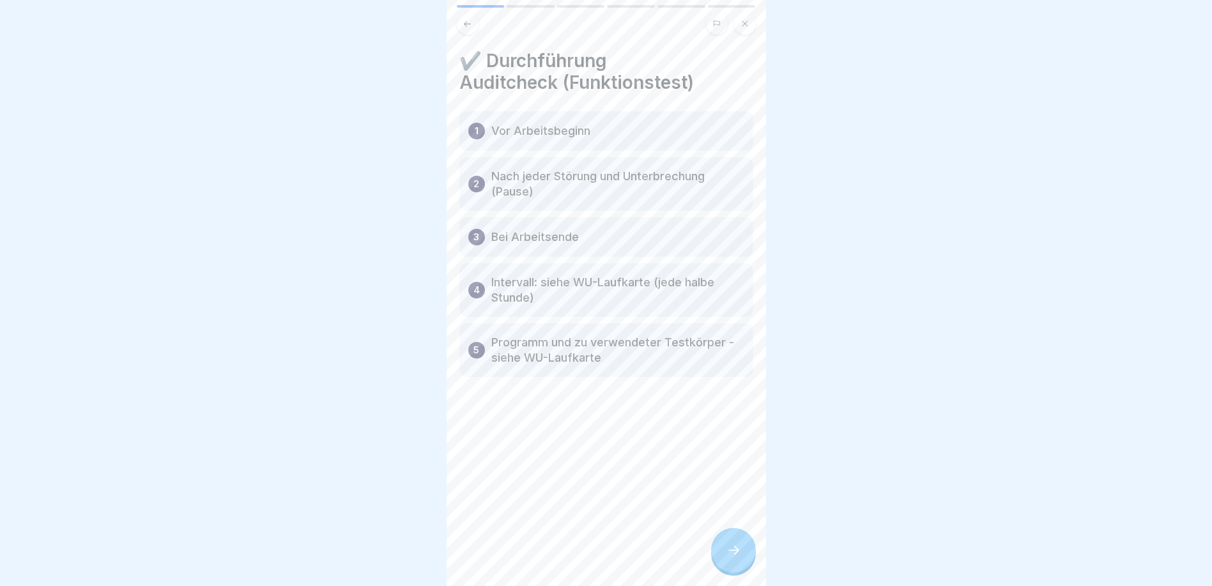
click at [729, 546] on div at bounding box center [733, 550] width 45 height 45
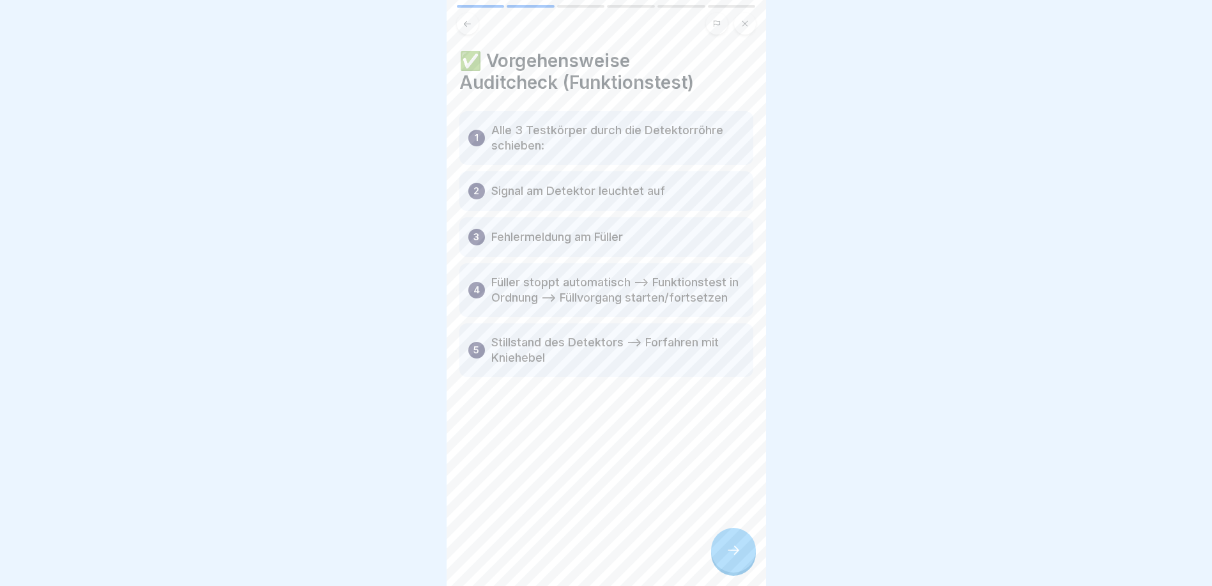
click at [729, 546] on div at bounding box center [733, 550] width 45 height 45
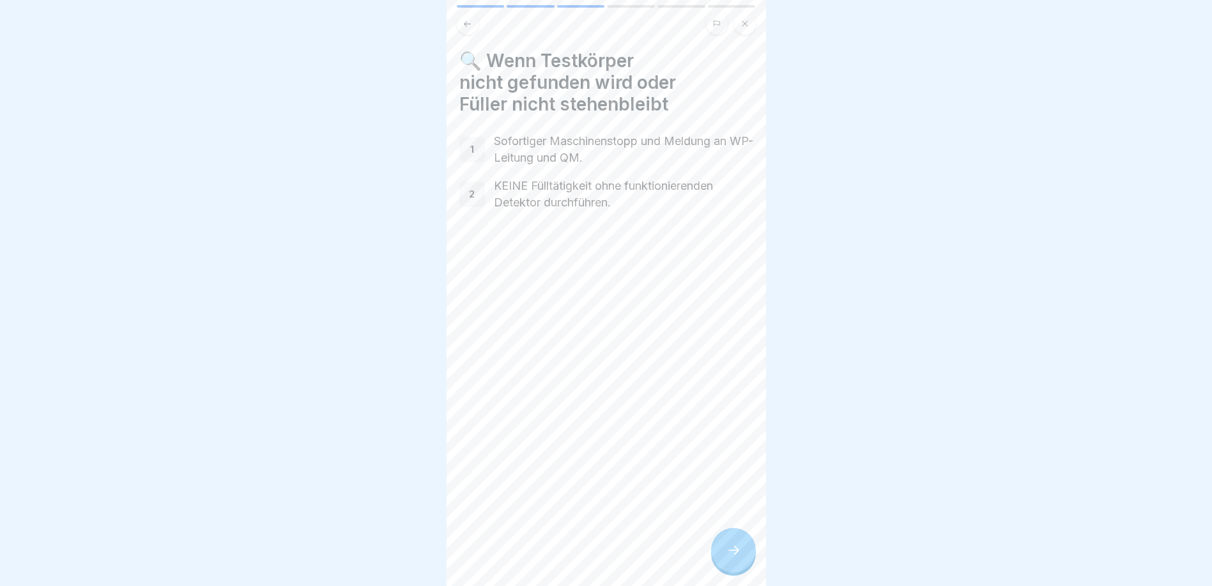
click at [729, 546] on div at bounding box center [733, 550] width 45 height 45
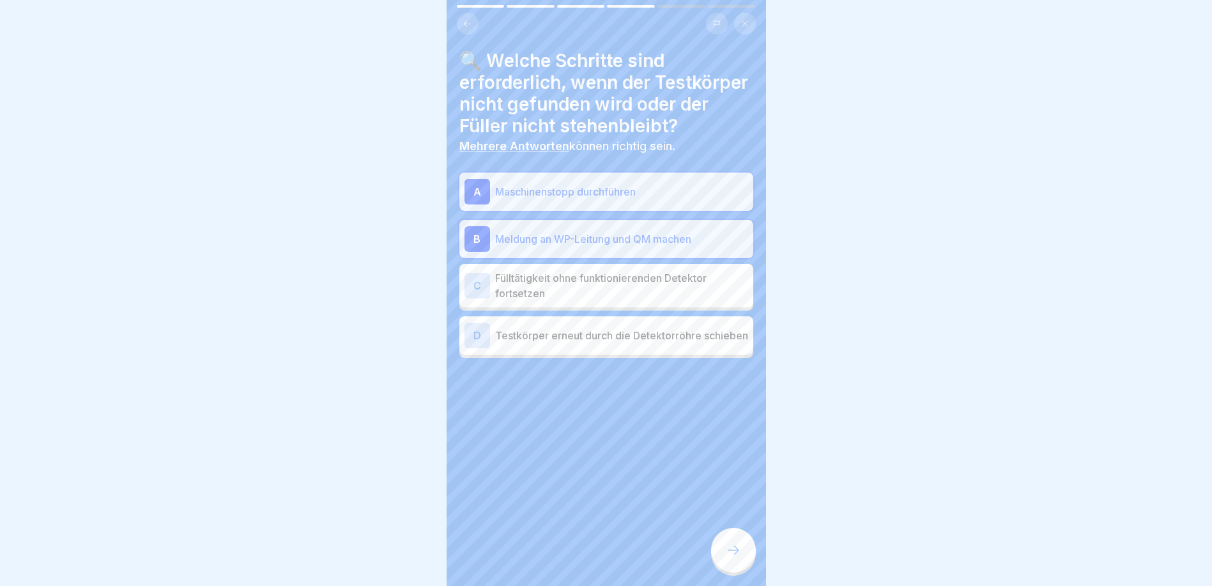
click at [729, 546] on div at bounding box center [733, 550] width 45 height 45
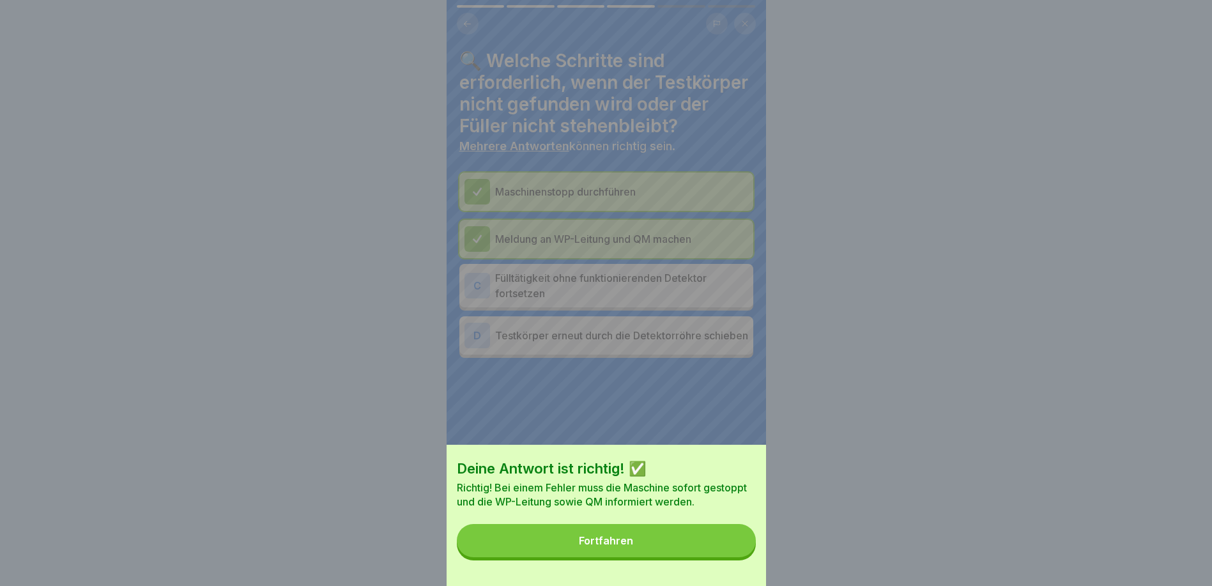
drag, startPoint x: 729, startPoint y: 546, endPoint x: 729, endPoint y: 554, distance: 7.7
click at [729, 554] on button "Fortfahren" at bounding box center [606, 540] width 299 height 33
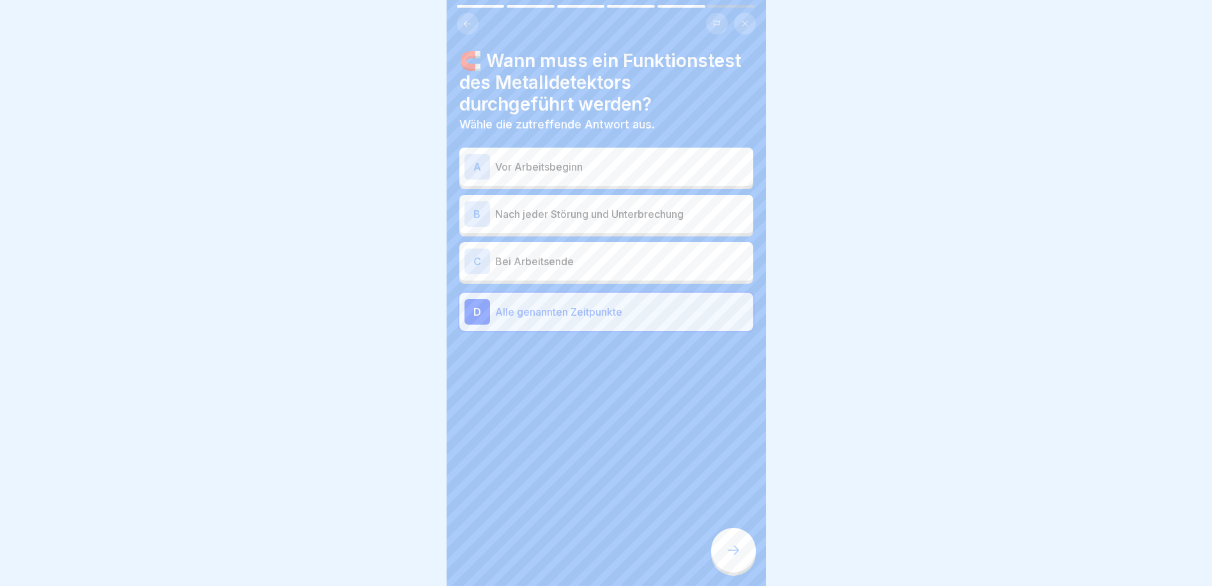
click at [729, 554] on icon at bounding box center [733, 549] width 15 height 15
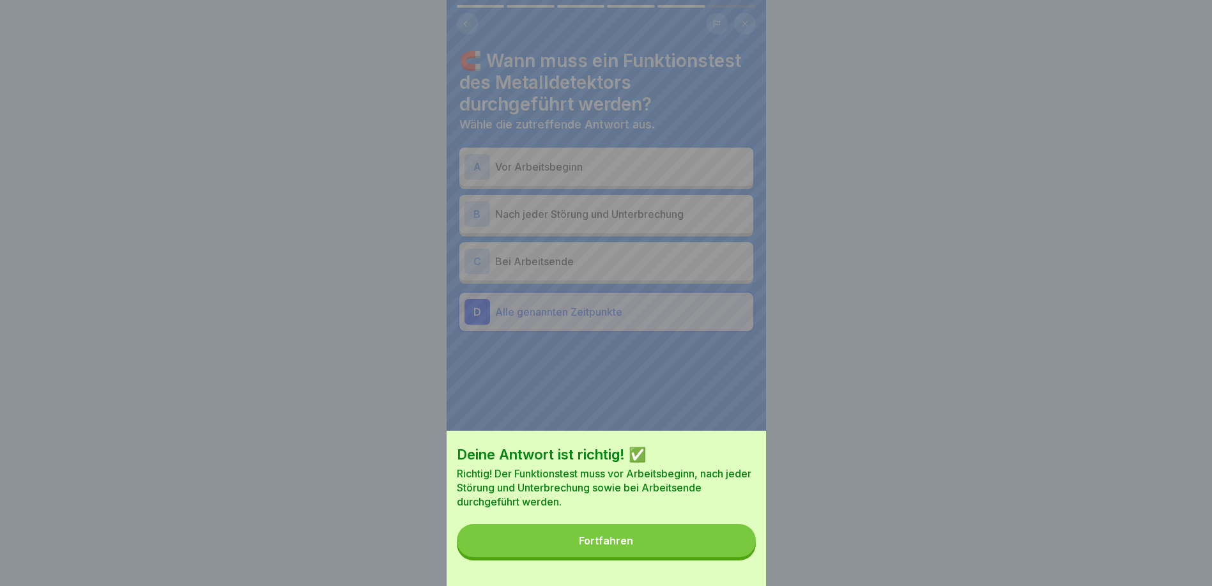
click at [729, 554] on button "Fortfahren" at bounding box center [606, 540] width 299 height 33
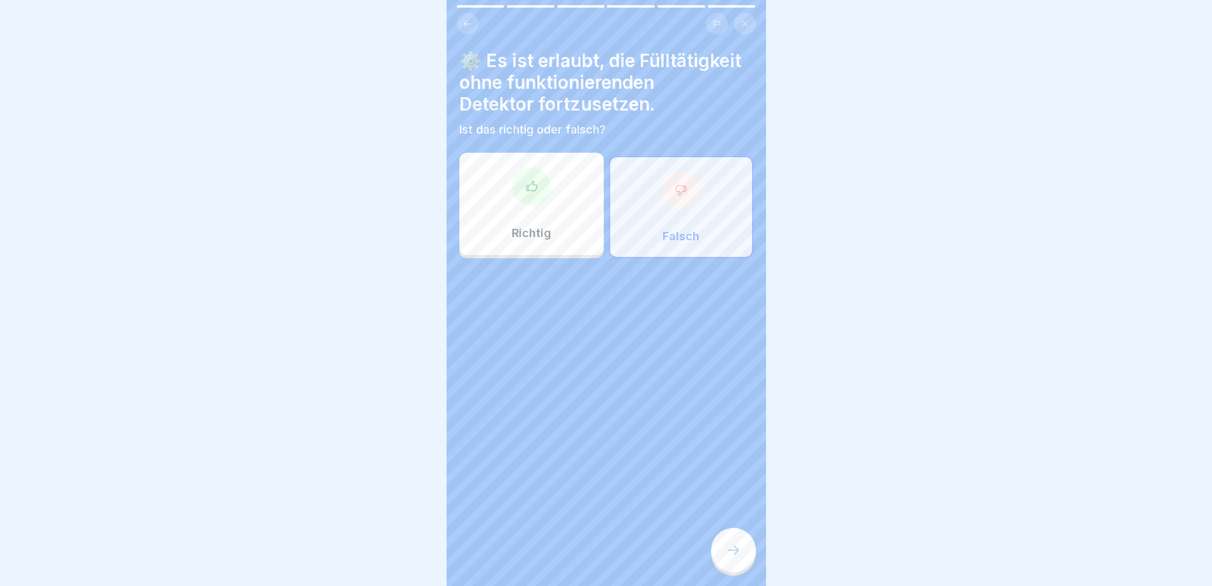
click at [729, 554] on icon at bounding box center [733, 549] width 15 height 15
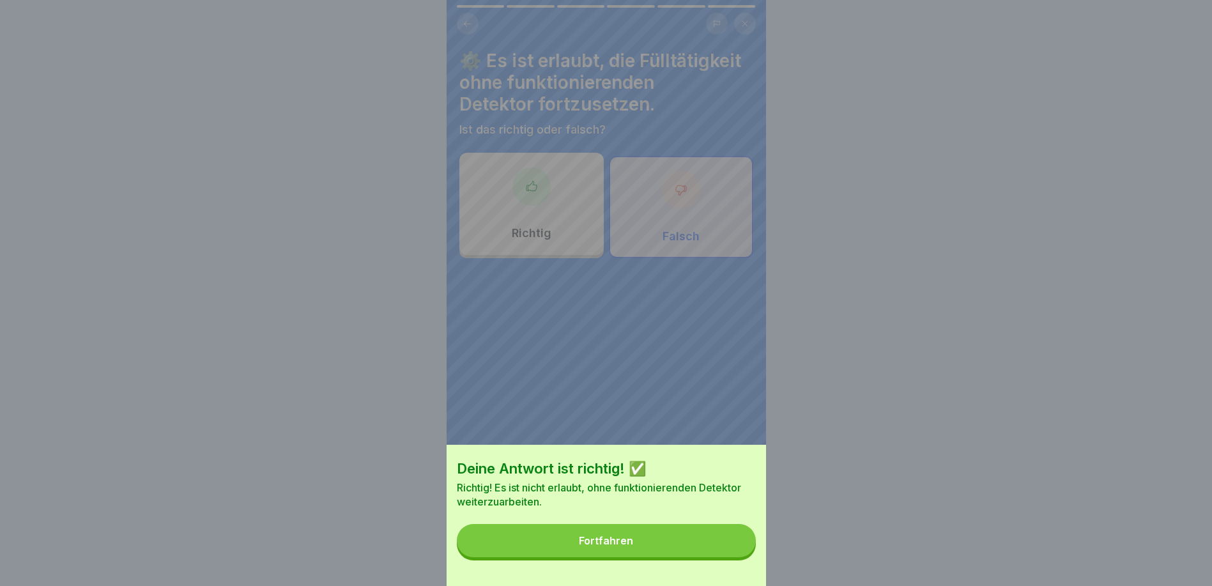
click at [729, 554] on button "Fortfahren" at bounding box center [606, 540] width 299 height 33
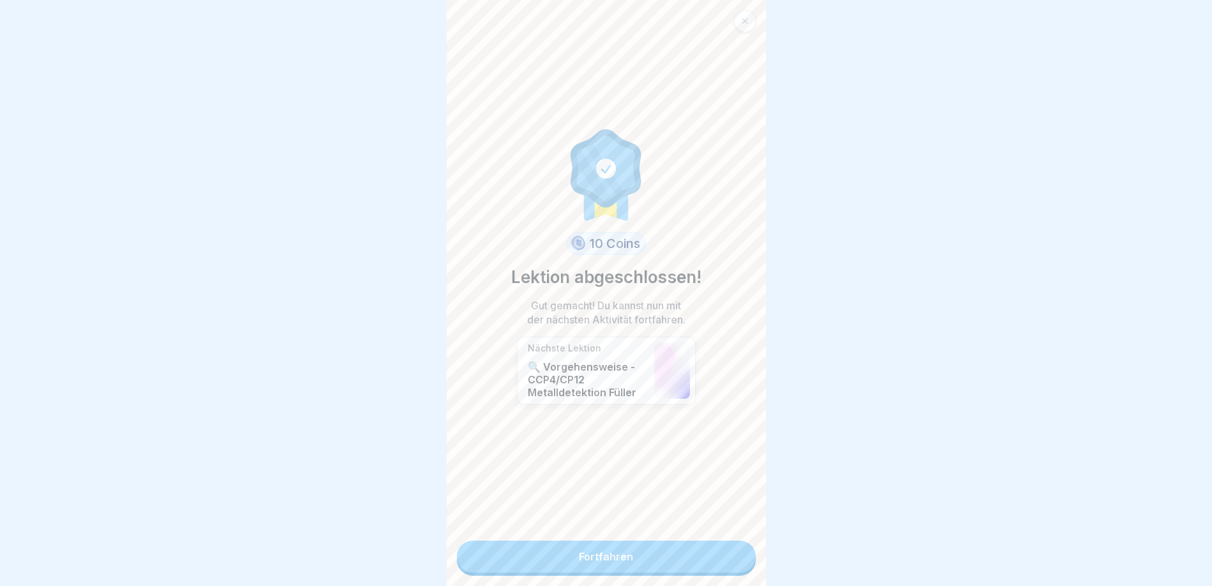
click at [729, 554] on link "Fortfahren" at bounding box center [606, 556] width 299 height 32
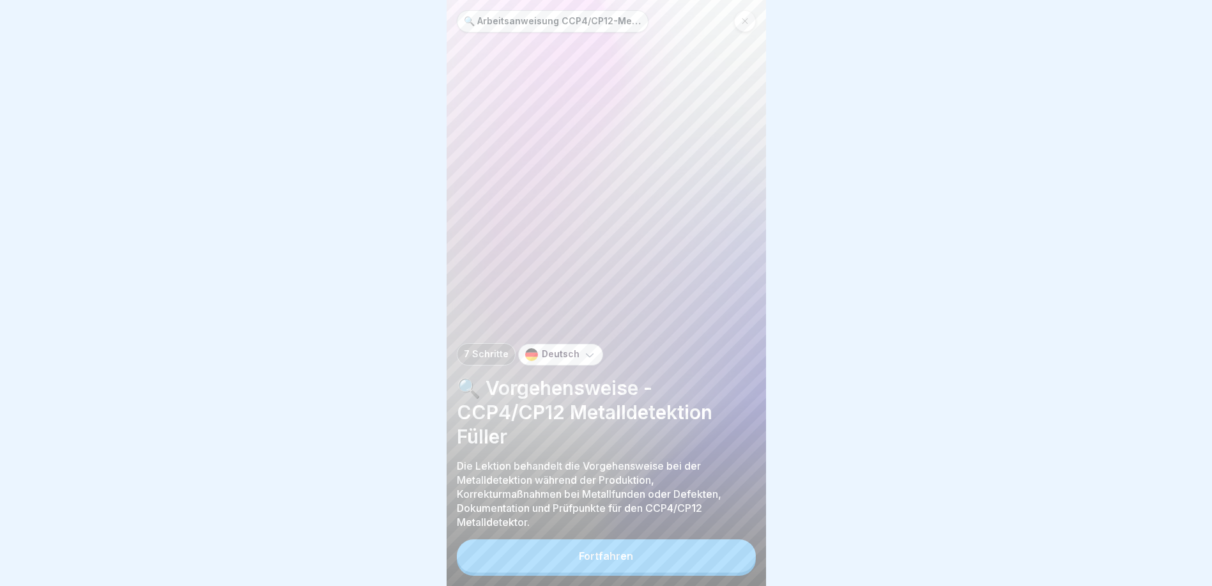
click at [726, 554] on button "Fortfahren" at bounding box center [606, 555] width 299 height 33
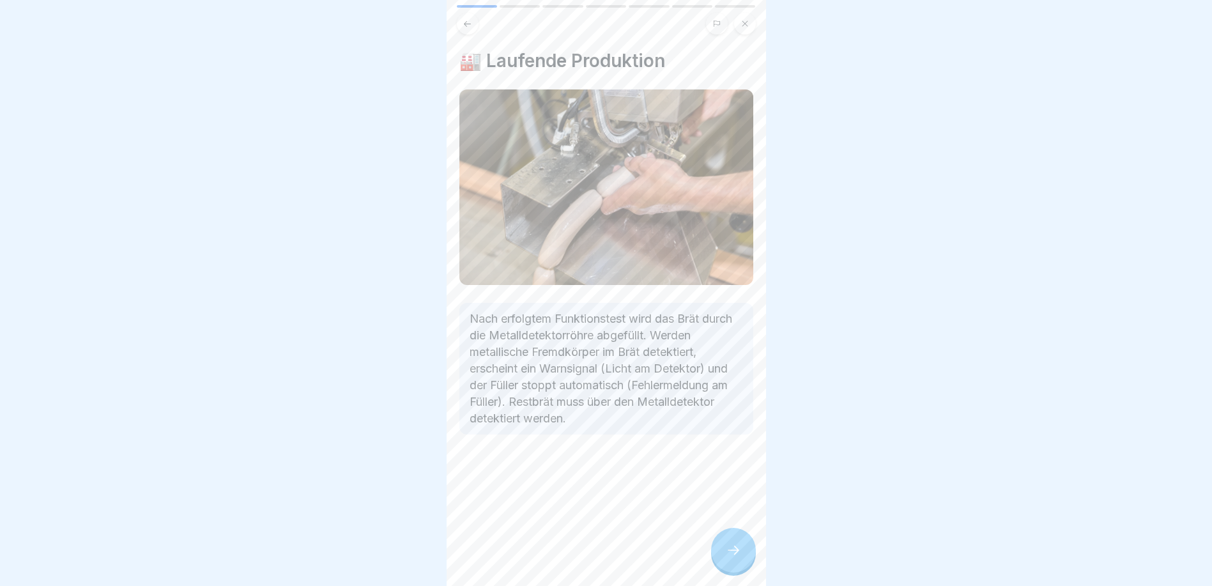
click at [737, 572] on div at bounding box center [733, 550] width 45 height 45
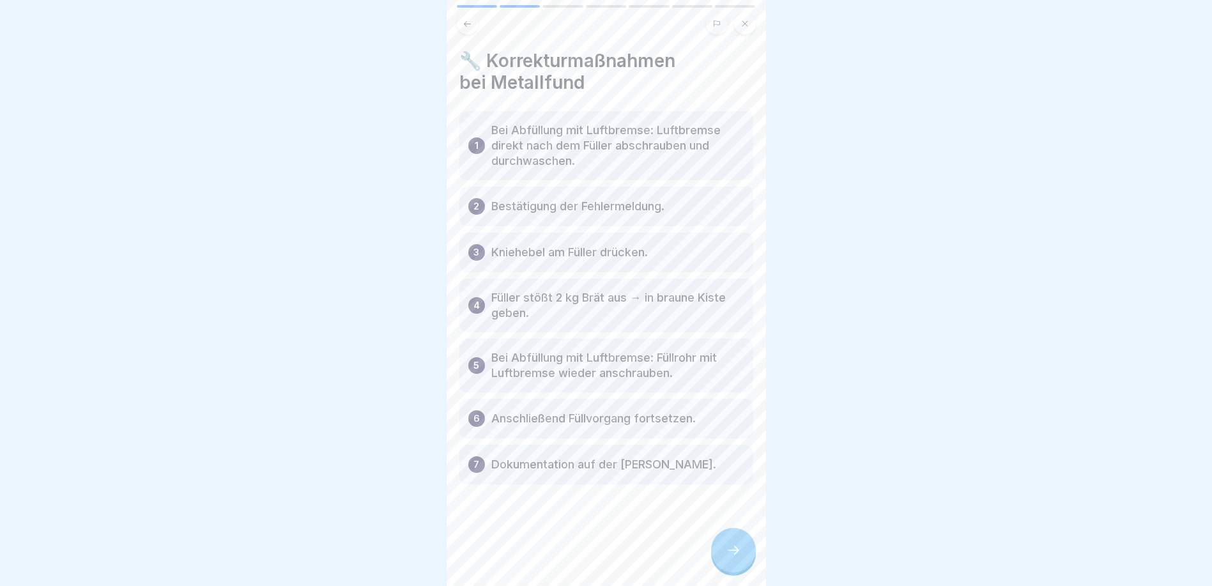
click at [736, 572] on div at bounding box center [733, 550] width 45 height 45
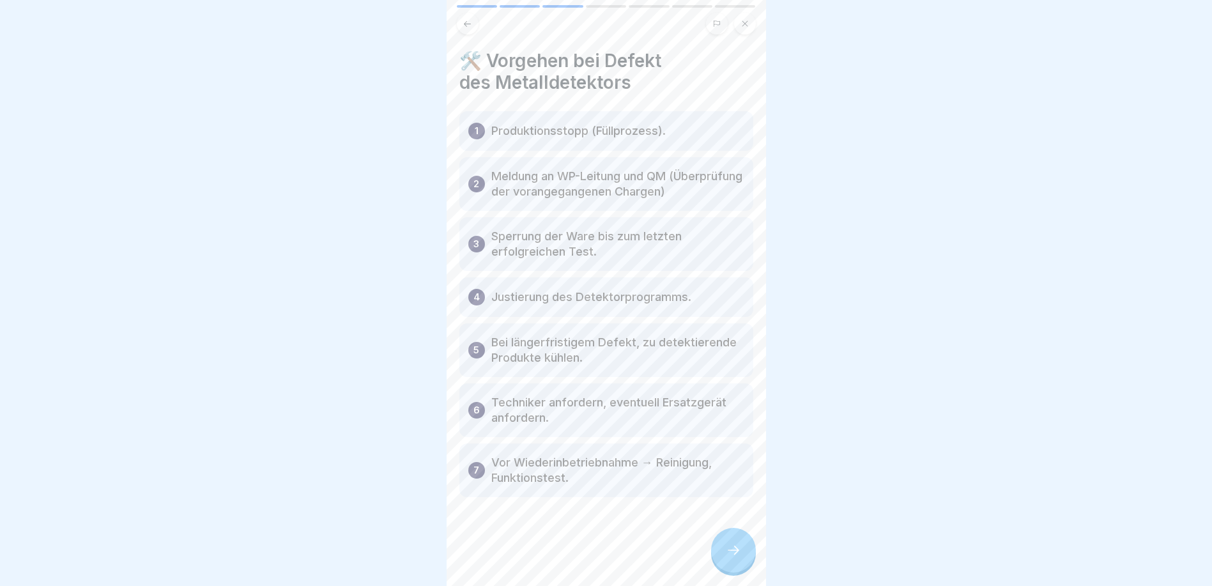
click at [473, 29] on button at bounding box center [468, 24] width 22 height 22
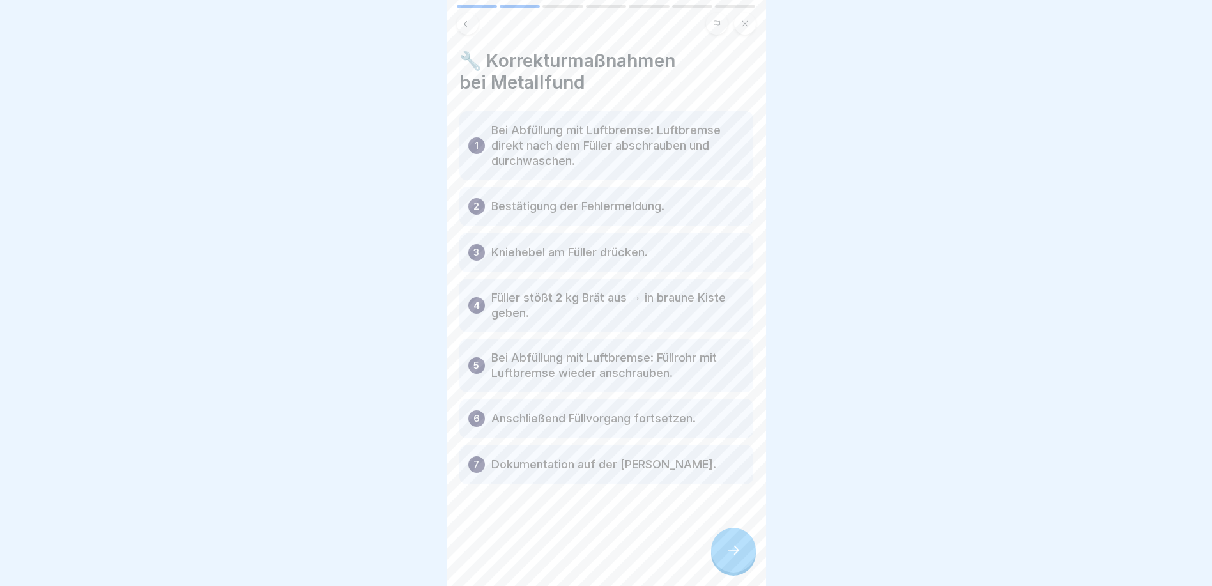
click at [473, 29] on button at bounding box center [468, 24] width 22 height 22
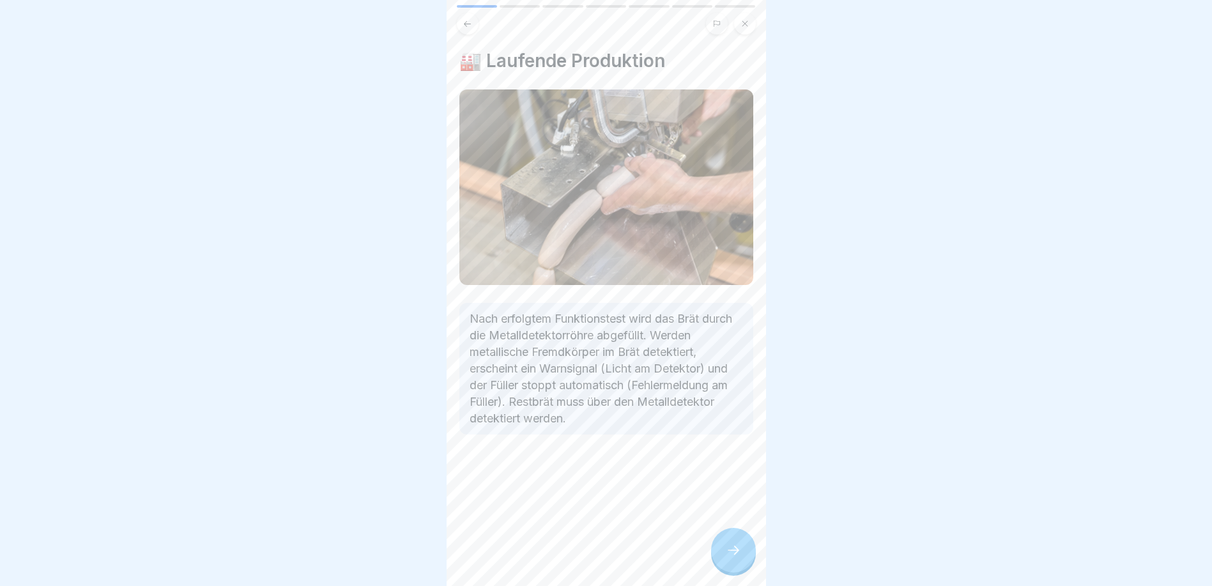
click at [473, 29] on button at bounding box center [468, 24] width 22 height 22
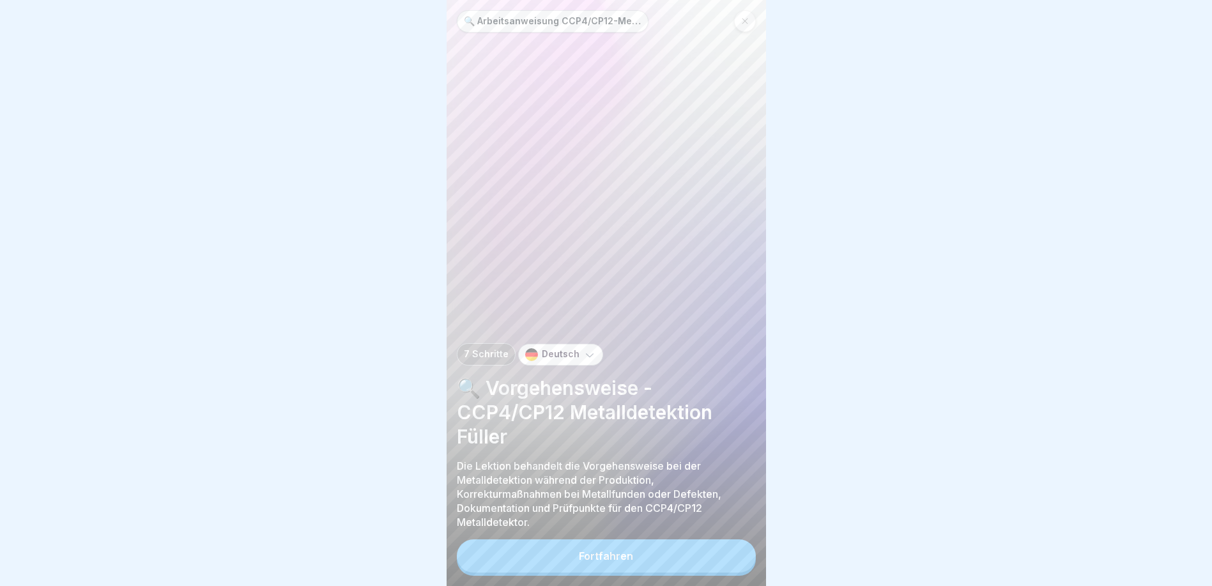
click at [473, 29] on div "🔍 Arbeitsanweisung CCP4/CP12-Metalldetektion Füller" at bounding box center [553, 21] width 192 height 22
click at [731, 20] on div "🔍 Arbeitsanweisung CCP4/CP12-Metalldetektion Füller" at bounding box center [606, 21] width 299 height 22
click at [743, 19] on icon at bounding box center [745, 21] width 8 height 8
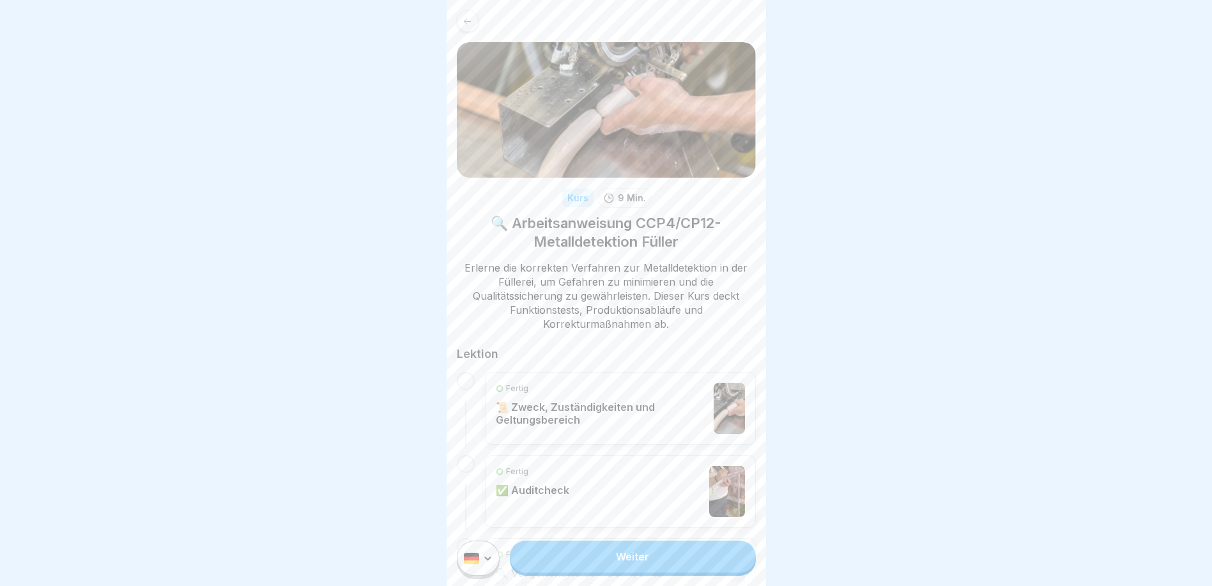
click at [587, 424] on p "📜 Zweck, Zuständigkeiten und Geltungsbereich" at bounding box center [602, 413] width 212 height 26
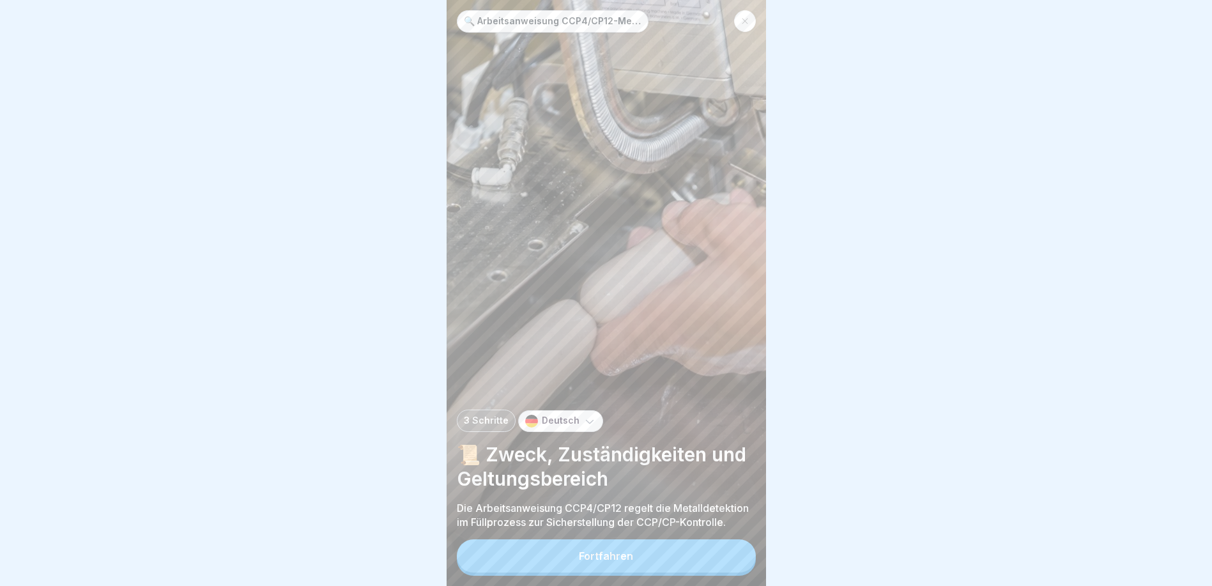
click at [611, 575] on div "Fortfahren" at bounding box center [606, 557] width 299 height 36
click at [613, 572] on button "Fortfahren" at bounding box center [606, 555] width 299 height 33
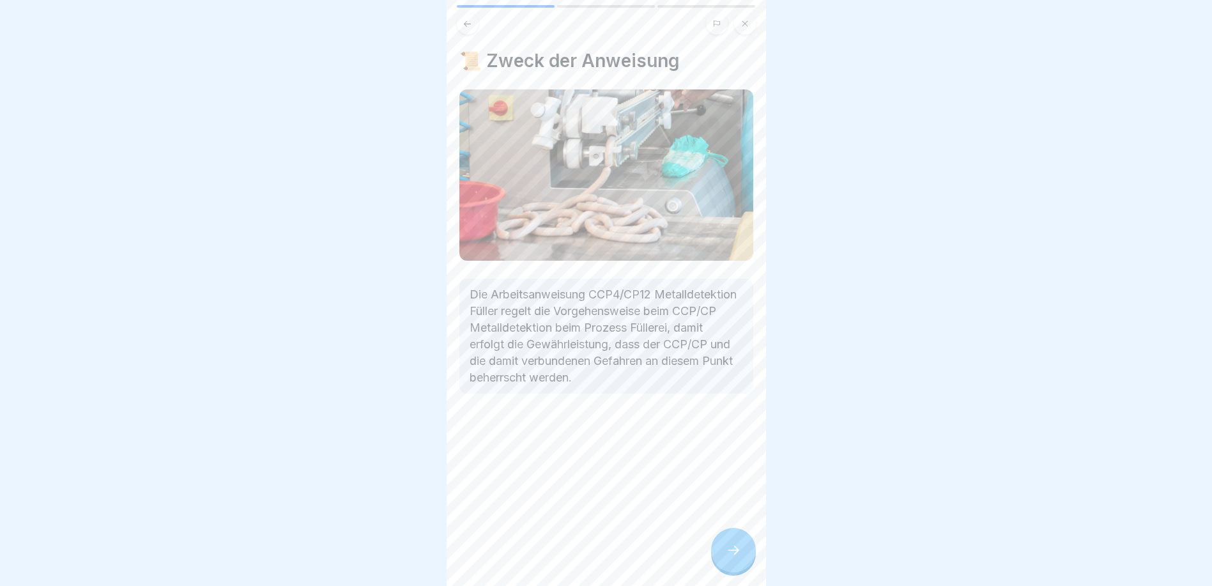
click at [759, 27] on div at bounding box center [605, 19] width 319 height 29
click at [745, 22] on icon at bounding box center [745, 24] width 8 height 8
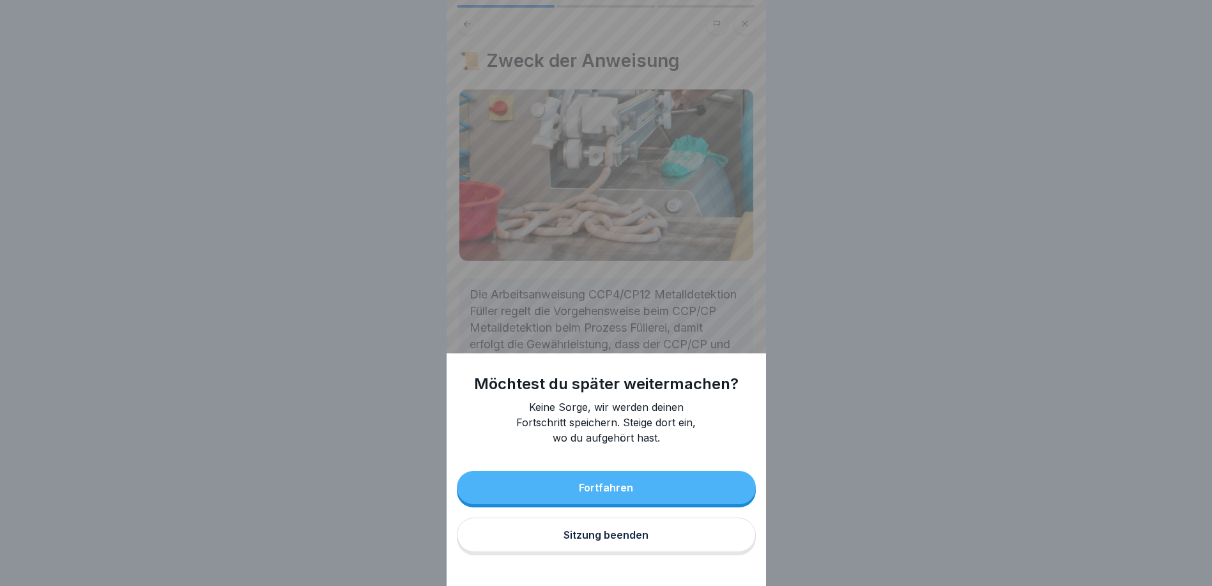
click at [605, 540] on div "Sitzung beenden" at bounding box center [605, 534] width 85 height 11
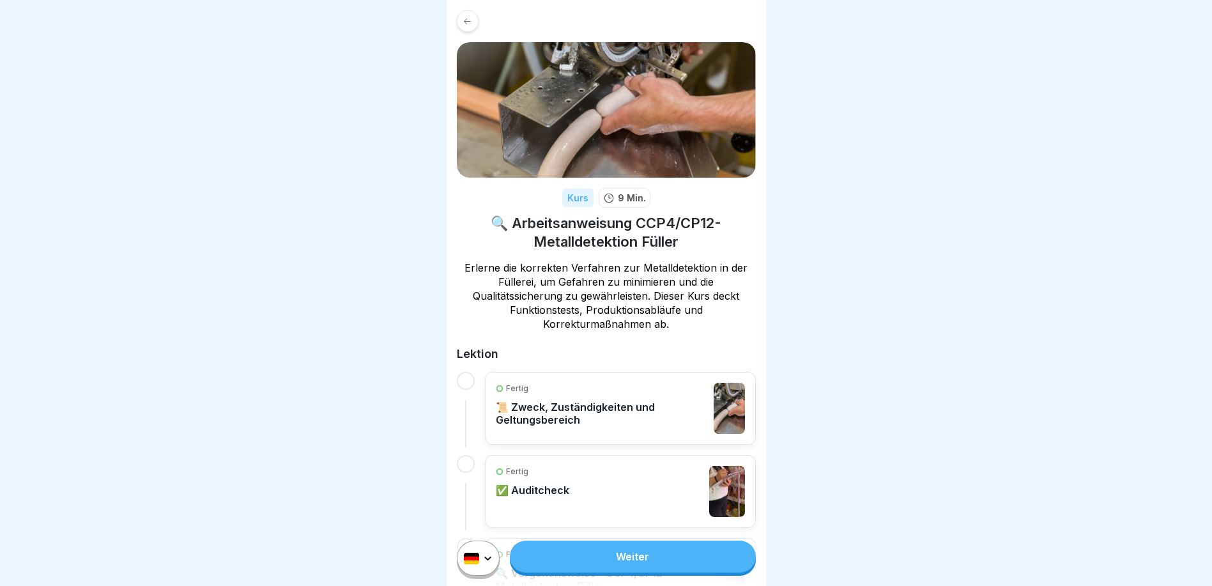
scroll to position [174, 0]
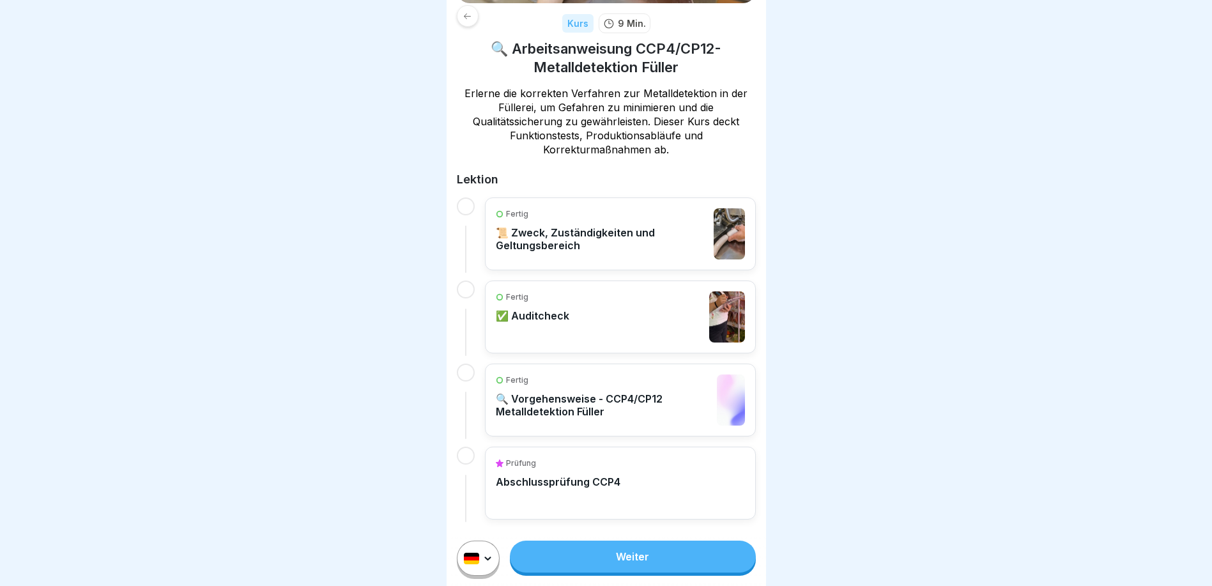
click at [593, 413] on p "🔍 Vorgehensweise - CCP4/CP12 Metalldetektion Füller" at bounding box center [603, 405] width 215 height 26
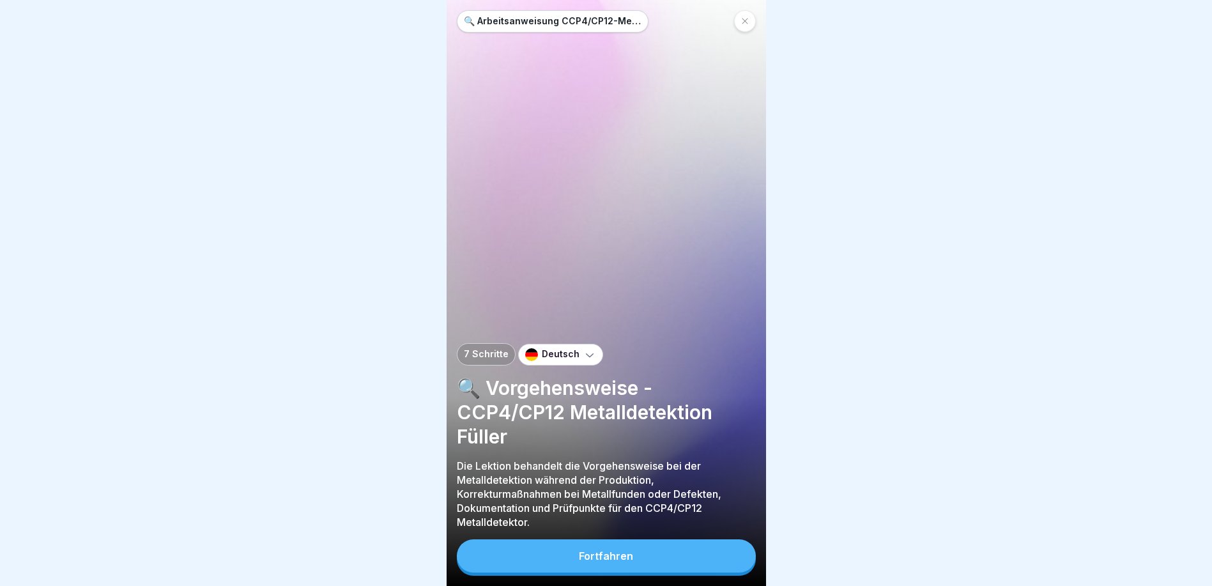
click at [640, 562] on button "Fortfahren" at bounding box center [606, 555] width 299 height 33
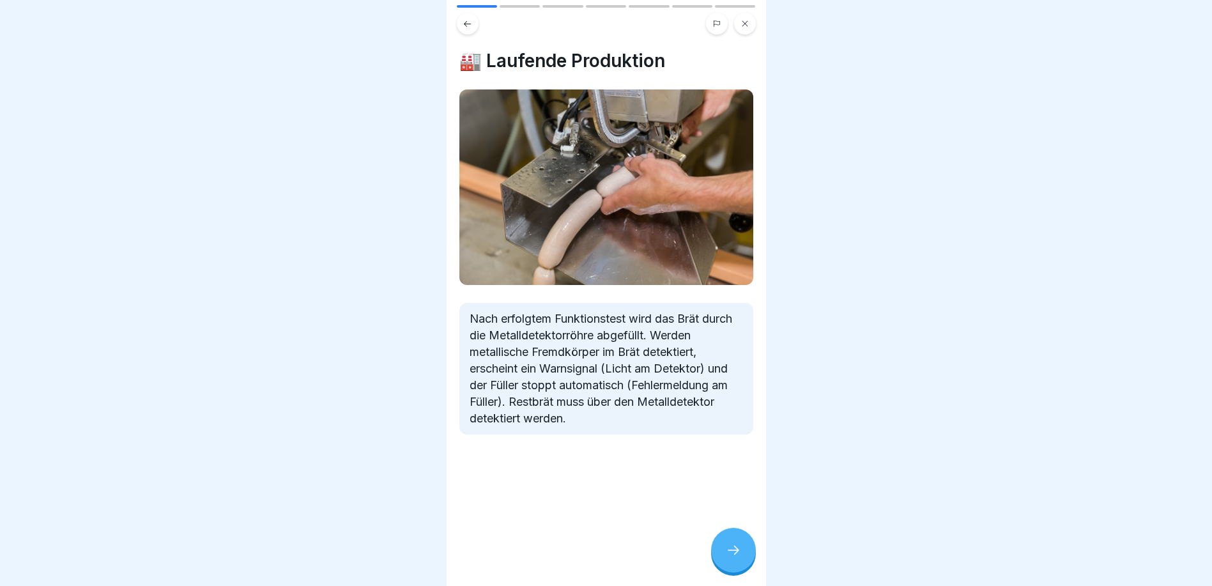
click at [739, 557] on icon at bounding box center [733, 549] width 15 height 15
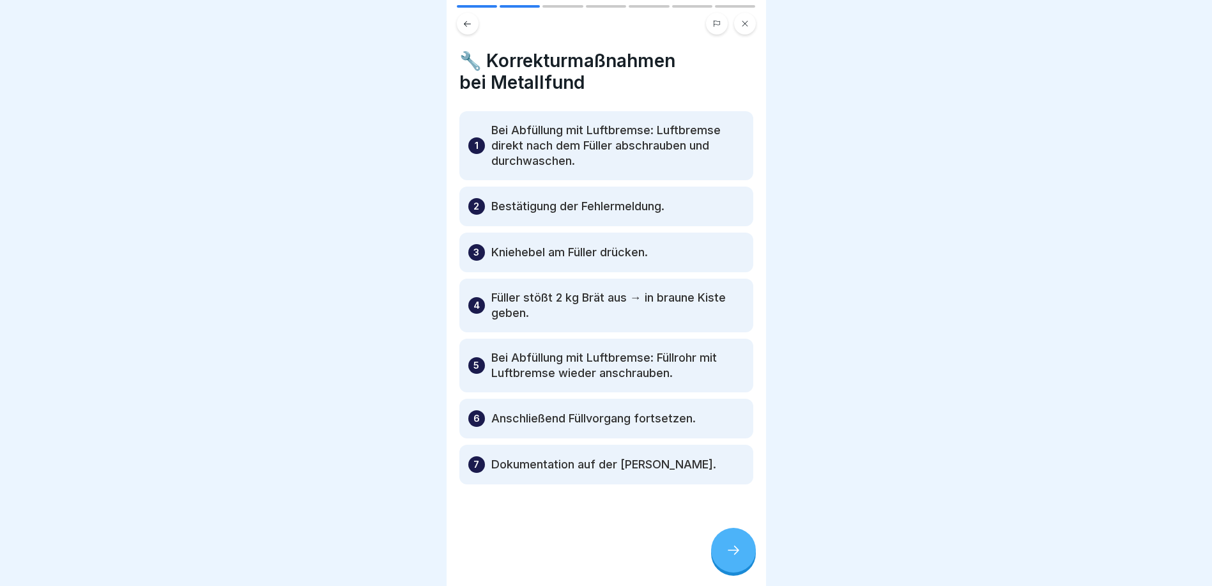
click at [470, 24] on icon at bounding box center [467, 23] width 7 height 6
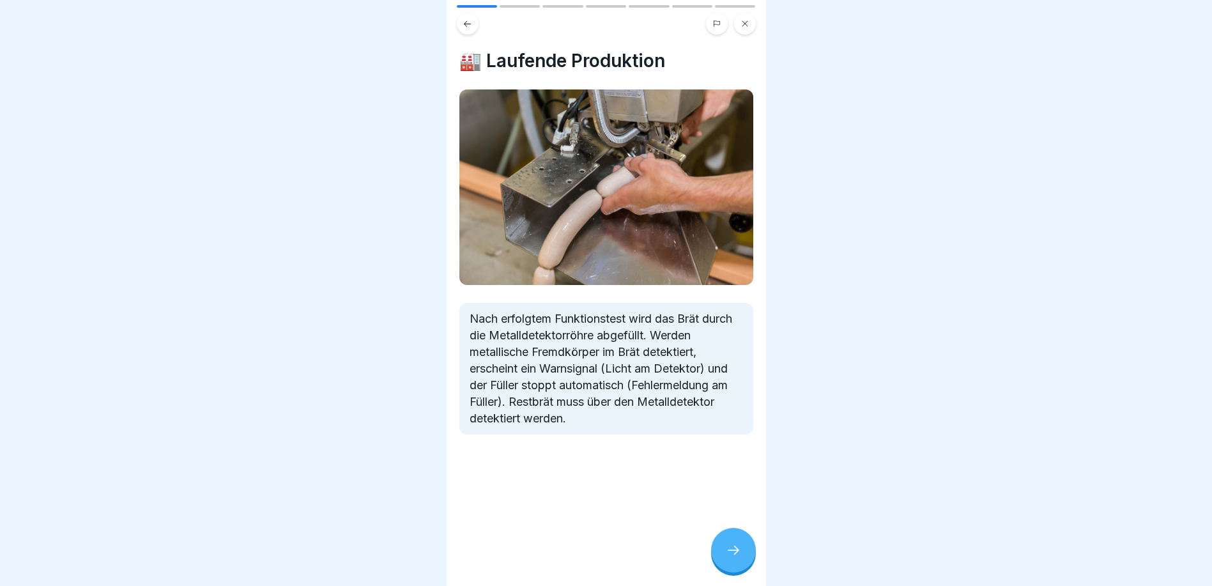
click at [466, 25] on icon at bounding box center [467, 24] width 10 height 10
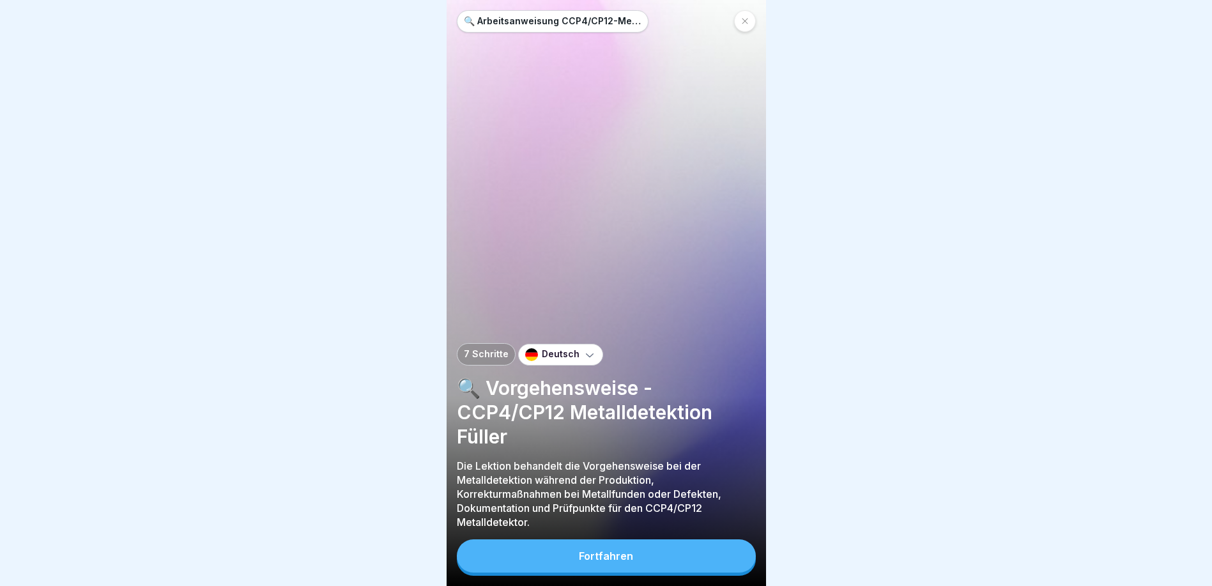
click at [623, 561] on div "Fortfahren" at bounding box center [606, 555] width 54 height 11
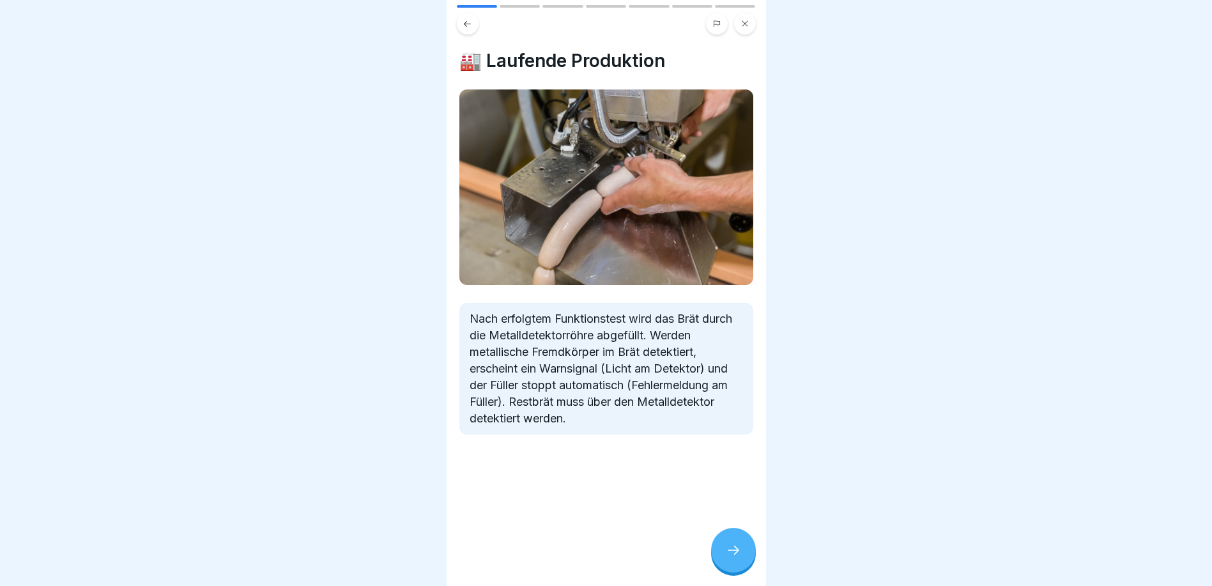
click at [731, 555] on icon at bounding box center [733, 549] width 15 height 15
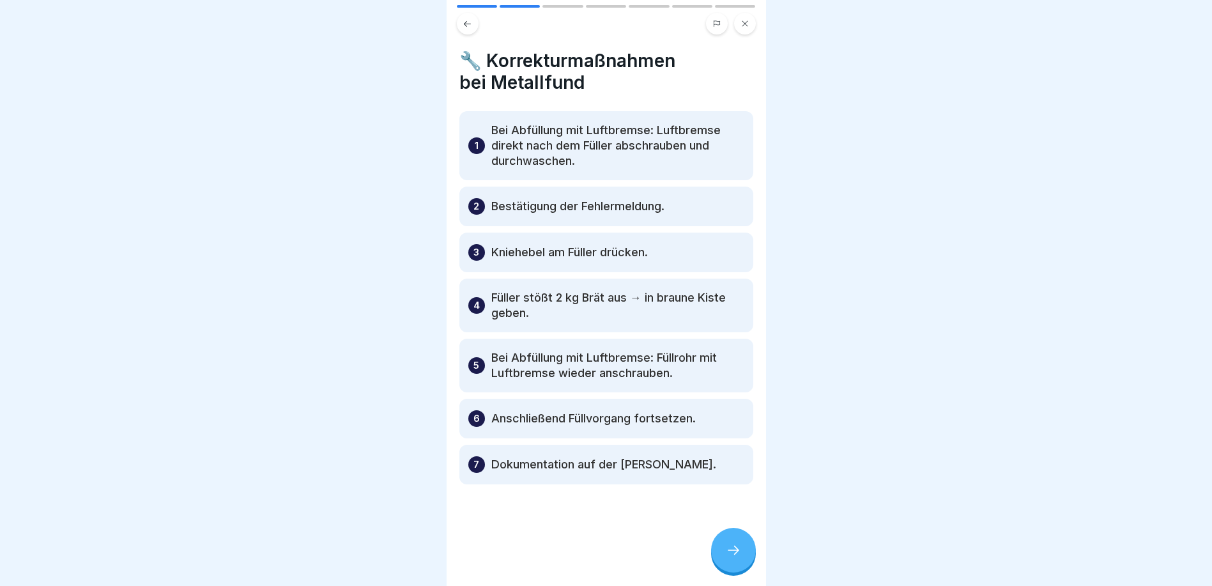
click at [741, 27] on button at bounding box center [745, 24] width 22 height 22
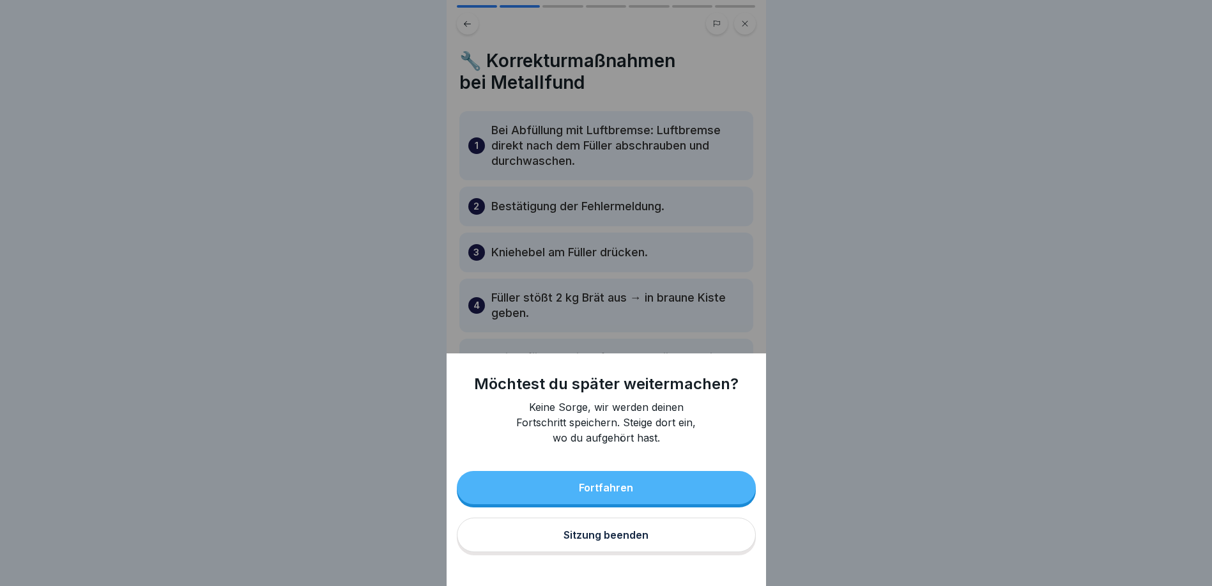
click at [590, 535] on button "Sitzung beenden" at bounding box center [606, 534] width 299 height 34
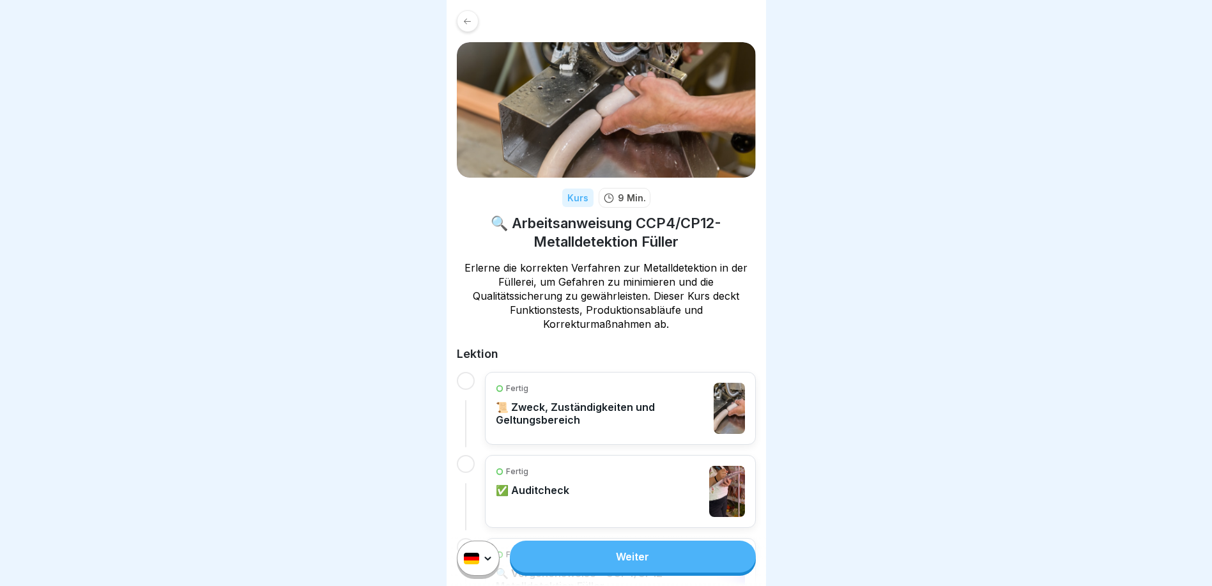
scroll to position [174, 0]
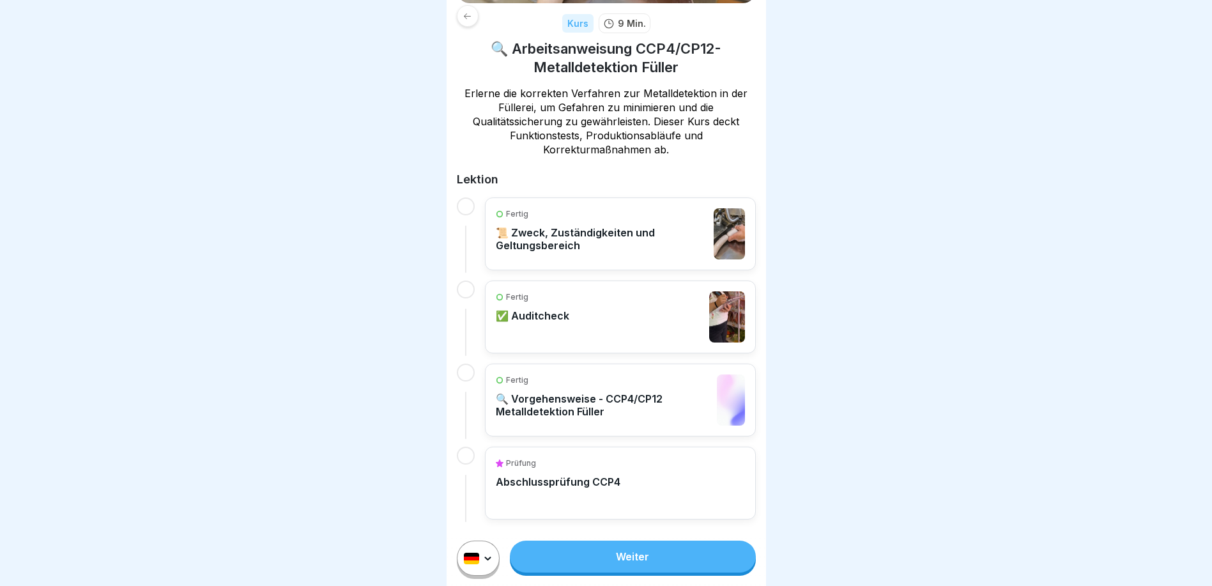
click at [581, 243] on p "📜 Zweck, Zuständigkeiten und Geltungsbereich" at bounding box center [602, 239] width 212 height 26
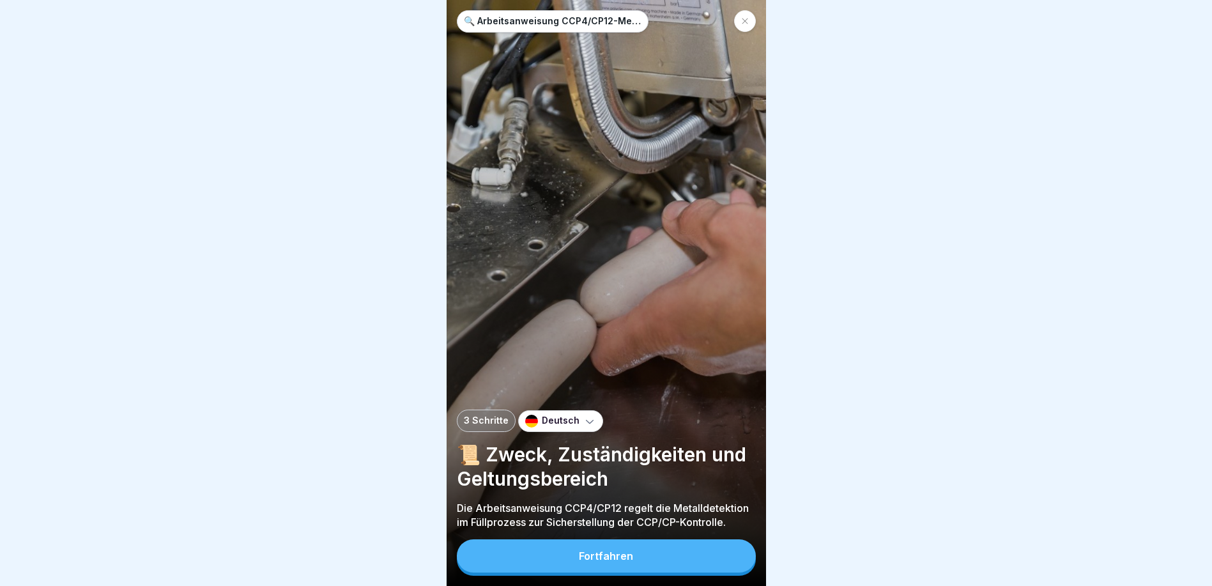
click at [745, 20] on icon at bounding box center [745, 21] width 8 height 8
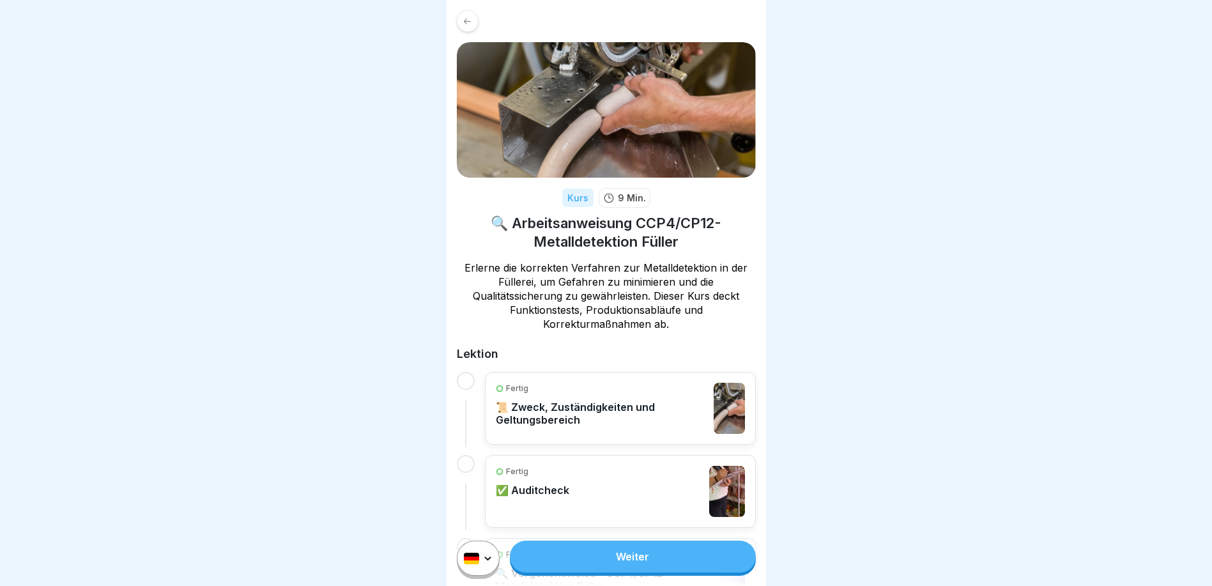
click at [519, 489] on p "✅ Auditcheck" at bounding box center [532, 489] width 73 height 13
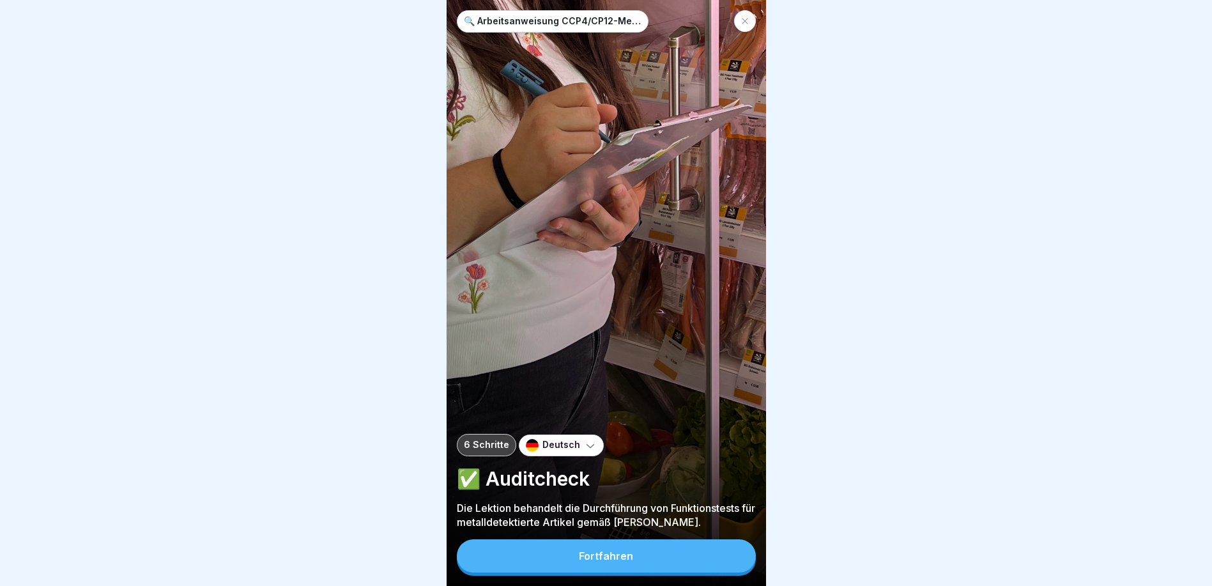
click at [635, 556] on button "Fortfahren" at bounding box center [606, 555] width 299 height 33
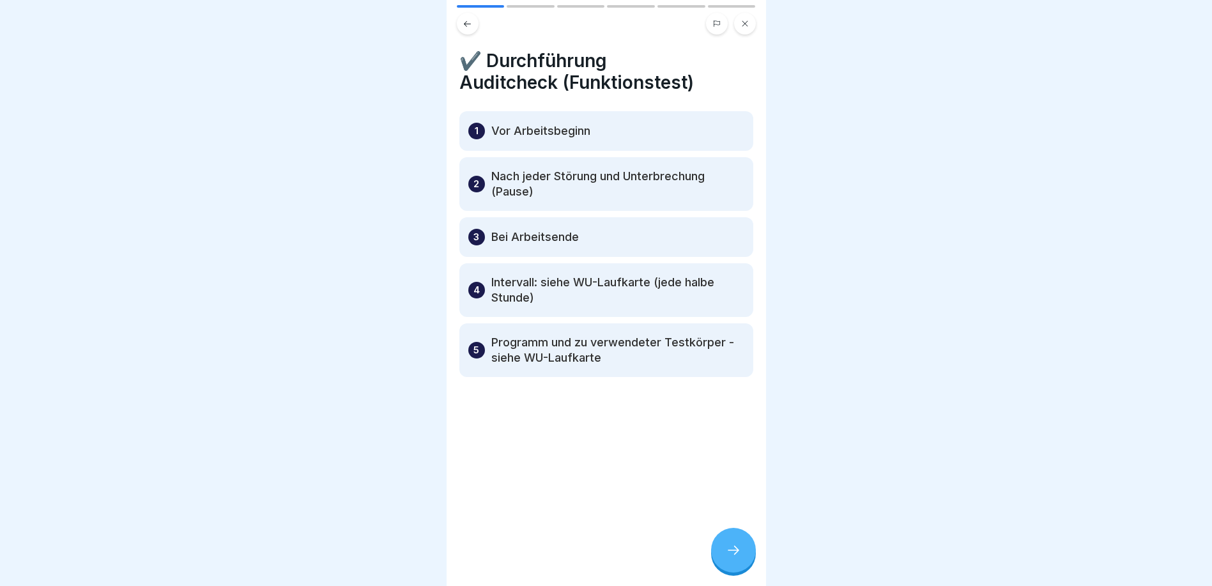
click at [750, 562] on div at bounding box center [733, 550] width 45 height 45
